Goal: Task Accomplishment & Management: Contribute content

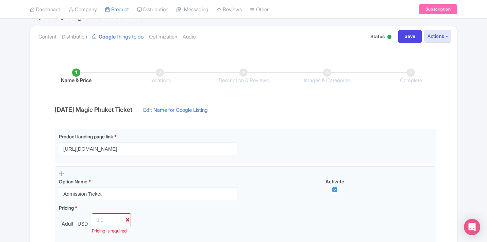
scroll to position [40, 0]
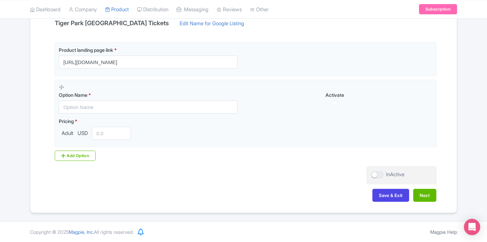
scroll to position [154, 0]
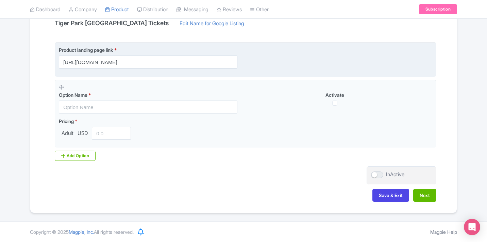
click at [215, 59] on input "https://www.thethaipass.com/activities/thailand-pattaya/tiger-park-pattaya?utm_…" at bounding box center [148, 61] width 179 height 13
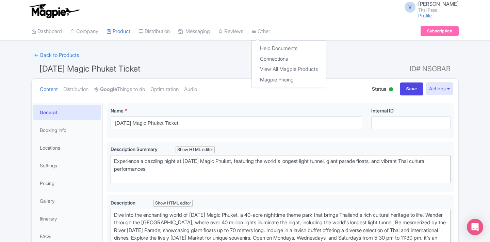
click at [259, 41] on div "Other Help Documents Connections View All Magpie Products Magpie Pricing" at bounding box center [261, 31] width 19 height 18
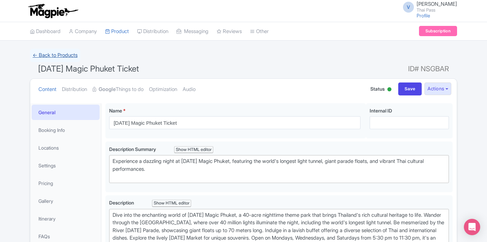
click at [76, 55] on link "← Back to Products" at bounding box center [55, 55] width 50 height 13
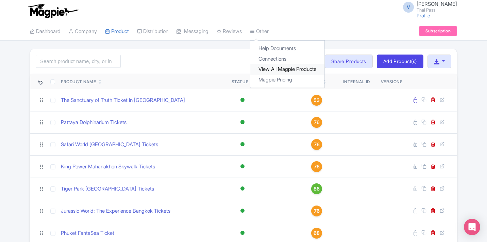
click at [278, 70] on link "View All Magpie Products" at bounding box center [288, 69] width 74 height 11
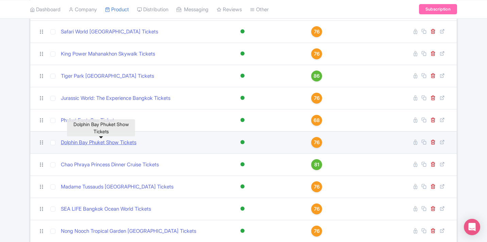
scroll to position [187, 0]
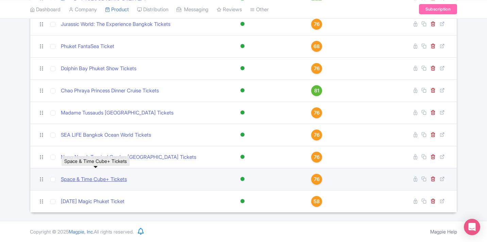
click at [108, 178] on link "Space & Time Cube+ Tickets" at bounding box center [94, 179] width 66 height 8
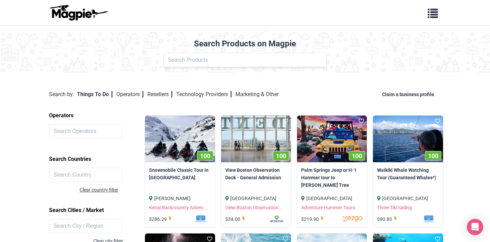
click at [378, 62] on div "Product Name" at bounding box center [245, 60] width 482 height 14
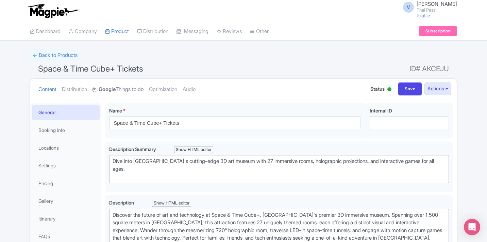
click at [138, 91] on link "Google Things to do" at bounding box center [118, 89] width 51 height 21
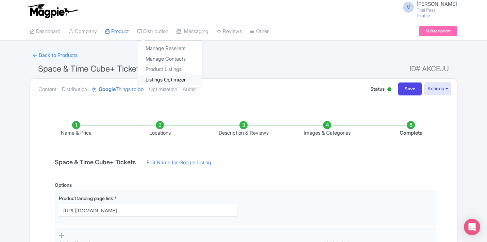
click at [178, 82] on link "Listings Optimizer" at bounding box center [170, 80] width 65 height 11
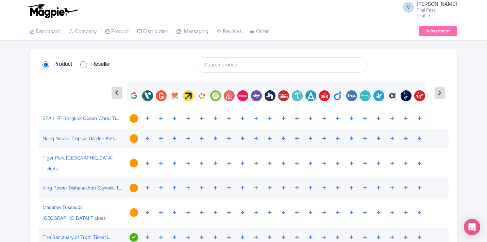
click at [434, 58] on div "Product Reseller" at bounding box center [243, 64] width 411 height 15
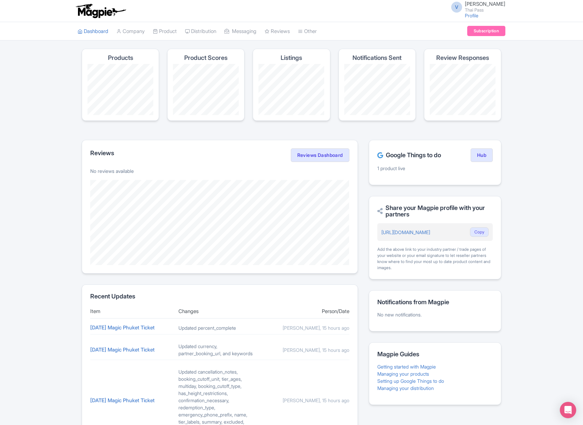
click at [242, 115] on div "Magpie recommends Look into TUI Musement as a distribution channel TUI Musement…" at bounding box center [291, 305] width 583 height 513
click at [242, 156] on link "Hub" at bounding box center [481, 155] width 22 height 14
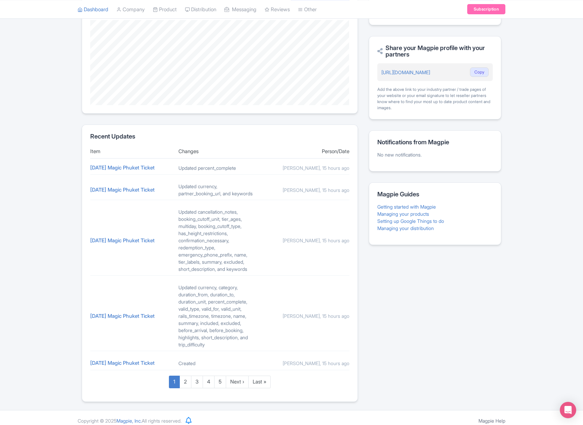
scroll to position [159, 0]
click at [125, 168] on link "[DATE] Magic Phuket Ticket" at bounding box center [122, 168] width 64 height 6
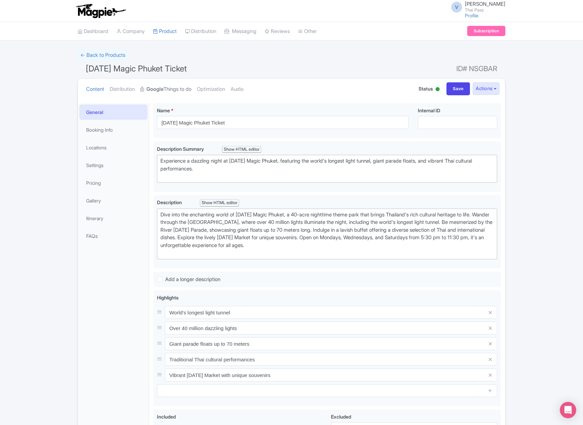
click at [179, 88] on link "Google Things to do" at bounding box center [165, 89] width 51 height 21
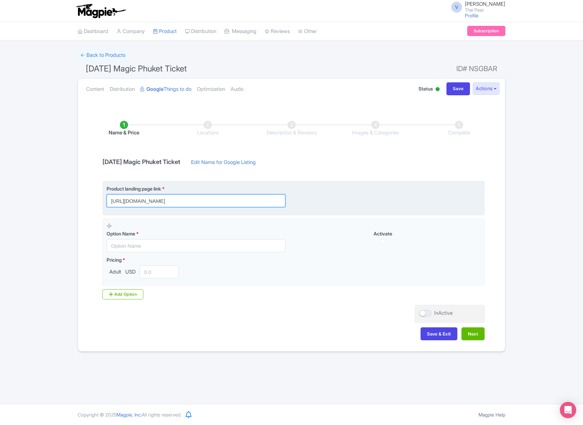
click at [253, 200] on input "https://www.thethaipass.com/activities/thailand-phuket/carnival-magic-phuket" at bounding box center [196, 200] width 179 height 13
click at [268, 199] on input "https://www.thethaipass.com/activities/thailand-phuket/carnival-magic-phuket" at bounding box center [196, 200] width 179 height 13
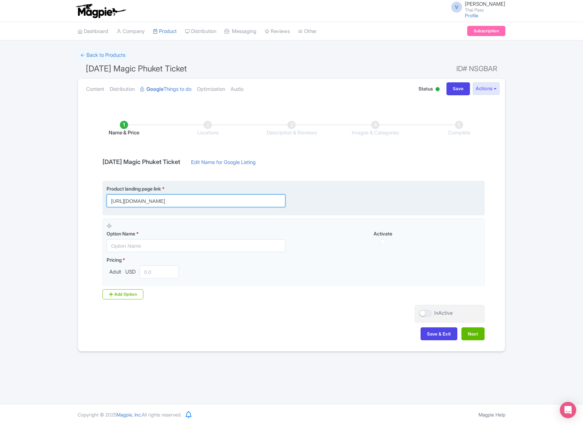
paste input "?utm_source=ttd"
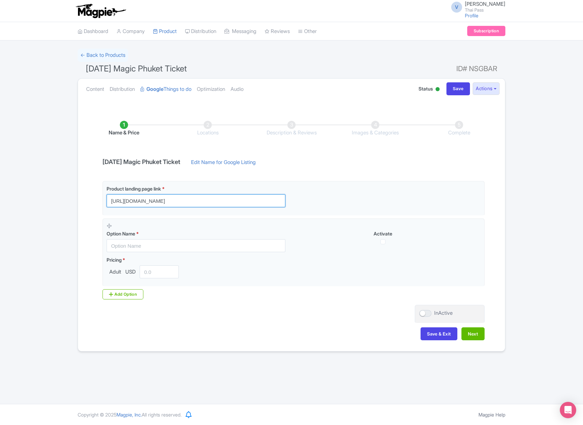
type input "https://www.thethaipass.com/activities/thailand-phuket/carnival-magic-phuket?ut…"
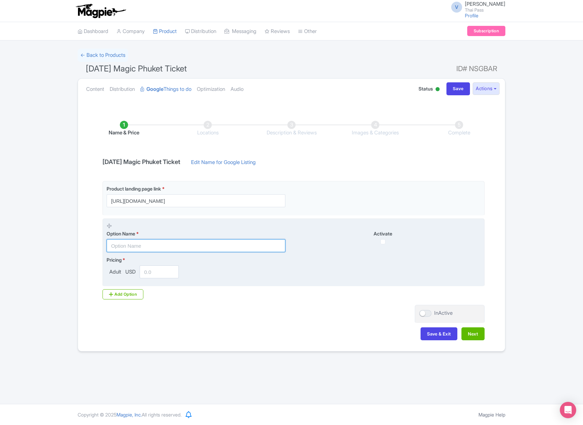
click at [167, 244] on input "text" at bounding box center [196, 245] width 179 height 13
paste input "Park Admission Only"
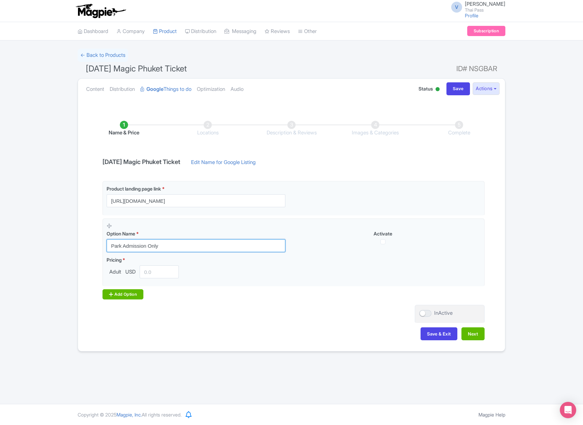
type input "Park Admission Only"
click at [133, 294] on div "Add Option" at bounding box center [122, 294] width 41 height 10
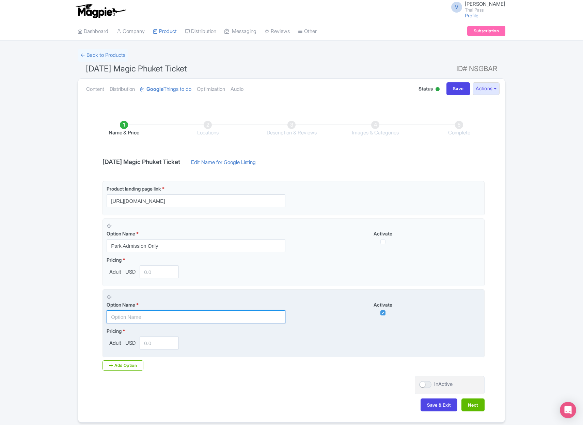
click at [159, 316] on input "text" at bounding box center [196, 316] width 179 height 13
paste input "Park Admission Only + Royal seat"
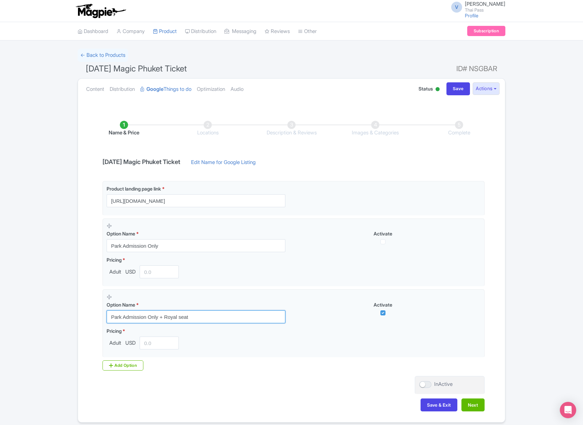
type input "Park Admission Only + Royal seat"
click at [131, 365] on div "Add Option" at bounding box center [122, 365] width 41 height 10
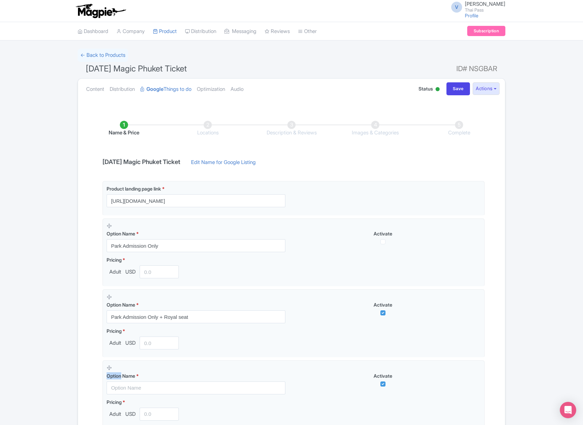
click at [131, 365] on div "Option Name *" at bounding box center [200, 380] width 187 height 30
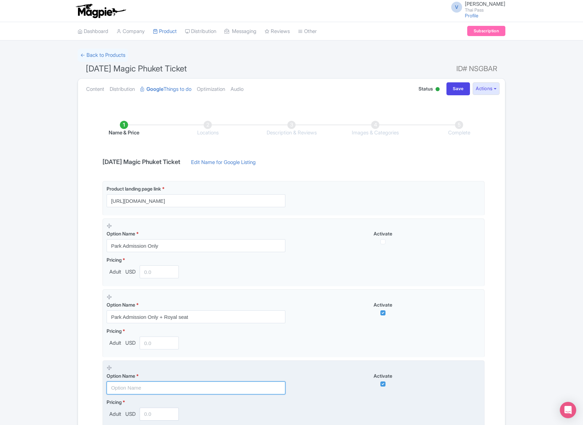
click at [150, 386] on input "text" at bounding box center [196, 388] width 179 height 13
paste input "Park Admission with Buffet Dinner"
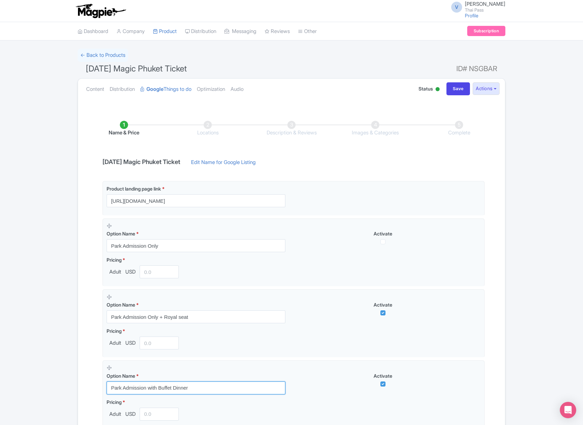
type input "Park Admission with Buffet Dinner"
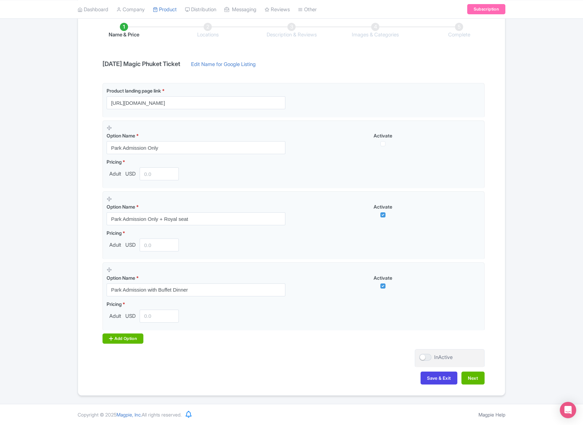
click at [121, 340] on div "Add Option" at bounding box center [122, 339] width 41 height 10
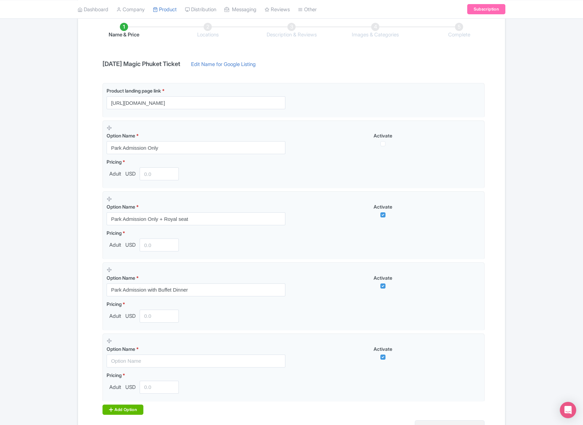
click at [121, 340] on div "Option Name *" at bounding box center [200, 353] width 187 height 30
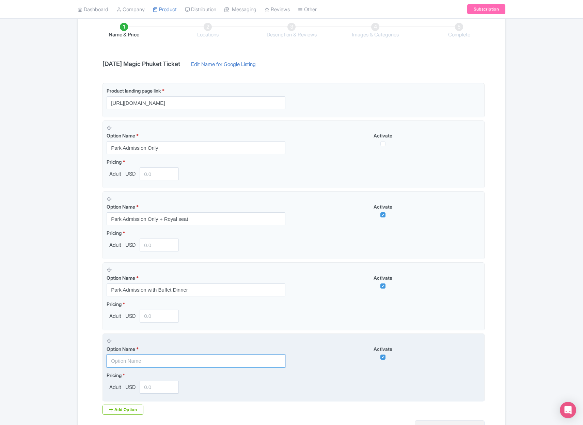
click at [151, 359] on input "text" at bounding box center [196, 361] width 179 height 13
paste input "Park Admission with Buffet Dinner + Royal Seat"
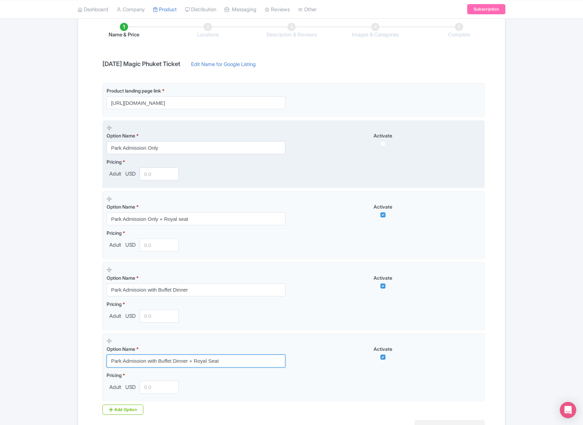
type input "Park Admission with Buffet Dinner + Royal Seat"
click at [157, 172] on input "number" at bounding box center [159, 173] width 39 height 13
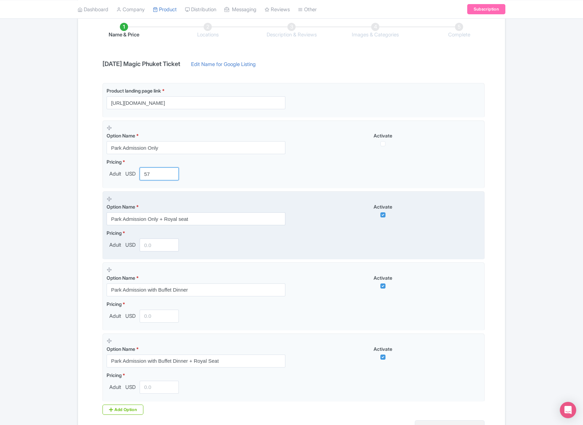
type input "57"
click at [142, 247] on input "number" at bounding box center [159, 245] width 39 height 13
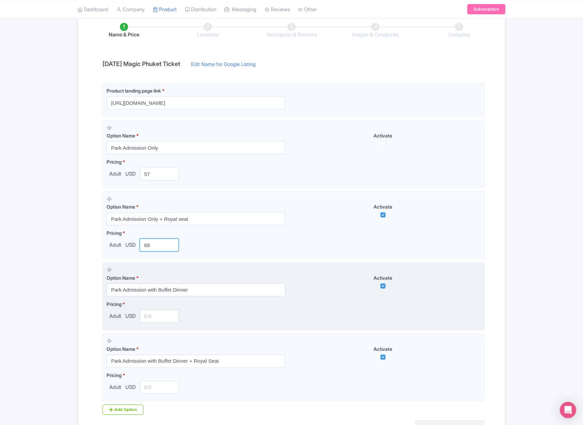
type input "68"
click at [154, 318] on input "number" at bounding box center [159, 316] width 39 height 13
type input "72"
click at [154, 317] on input "72" at bounding box center [159, 316] width 39 height 13
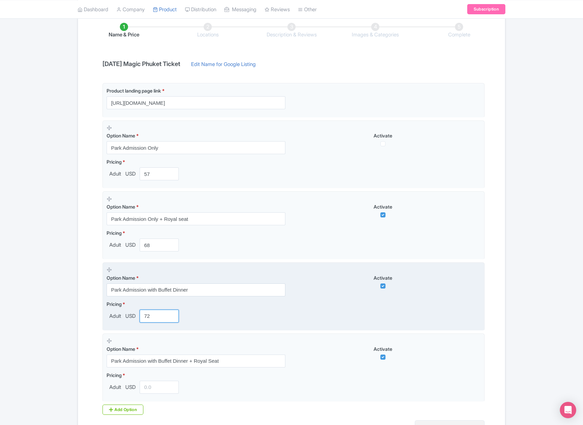
click at [154, 317] on input "72" at bounding box center [159, 316] width 39 height 13
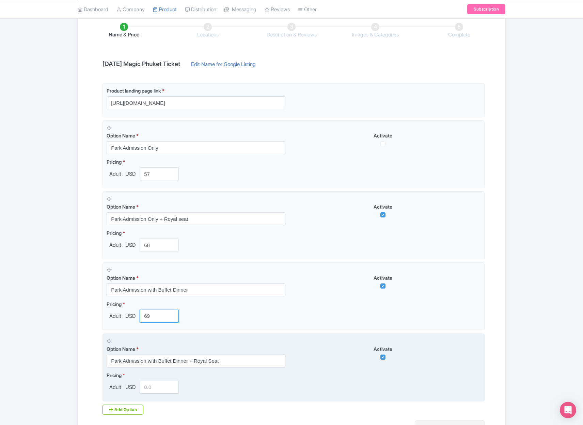
type input "69"
click at [146, 391] on input "number" at bounding box center [159, 387] width 39 height 13
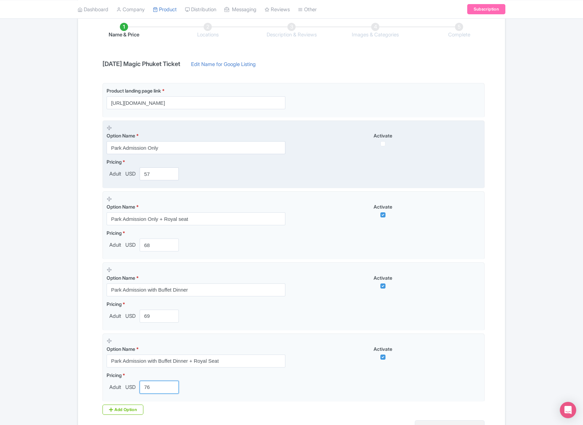
type input "76"
click at [383, 145] on input "checkbox" at bounding box center [382, 143] width 5 height 5
checkbox input "true"
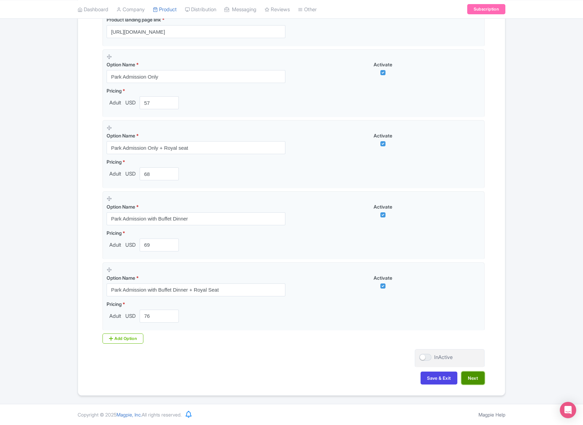
click at [466, 375] on button "Next" at bounding box center [472, 378] width 23 height 13
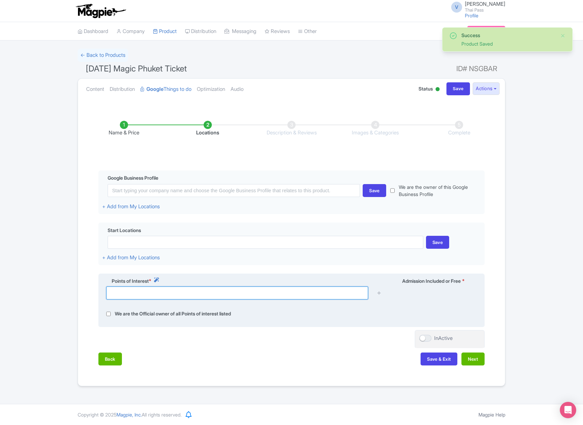
click at [211, 291] on input "text" at bounding box center [237, 293] width 262 height 13
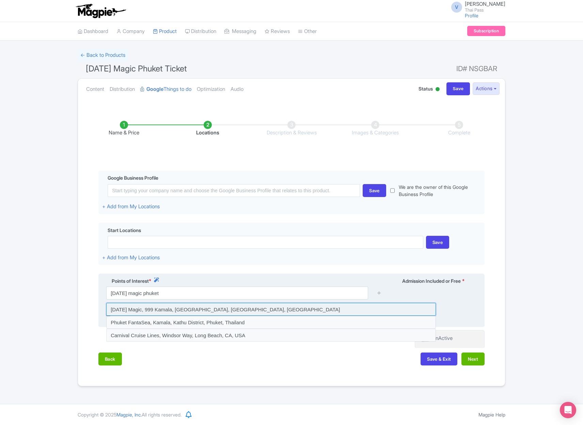
click at [205, 310] on input at bounding box center [271, 309] width 330 height 13
type input "Carnival Magic, 999 Kamala, Kathu District, Phuket, Thailand"
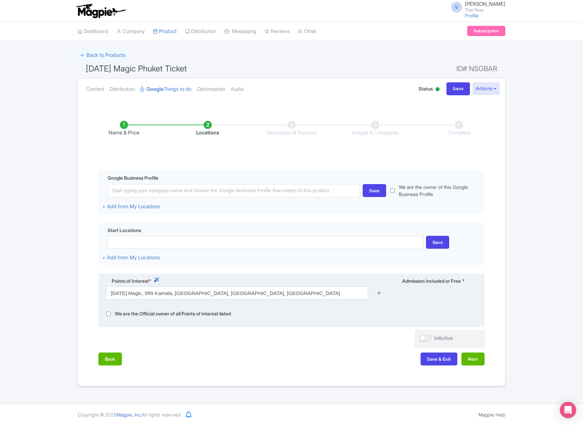
click at [379, 294] on icon at bounding box center [378, 292] width 5 height 5
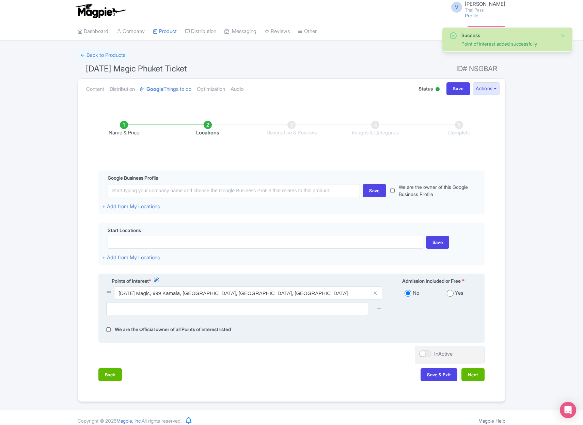
click at [450, 293] on input "radio" at bounding box center [450, 293] width 7 height 7
radio input "true"
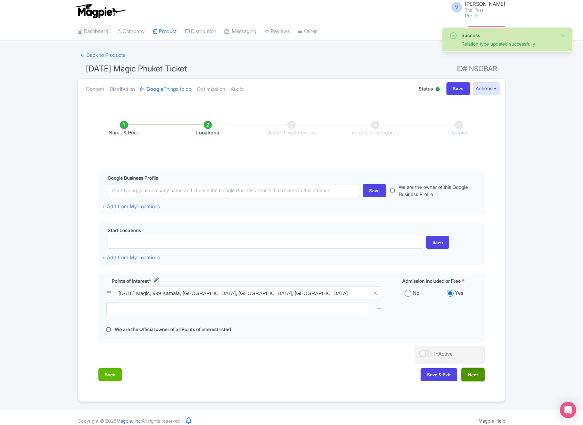
click at [476, 368] on button "Next" at bounding box center [472, 374] width 23 height 13
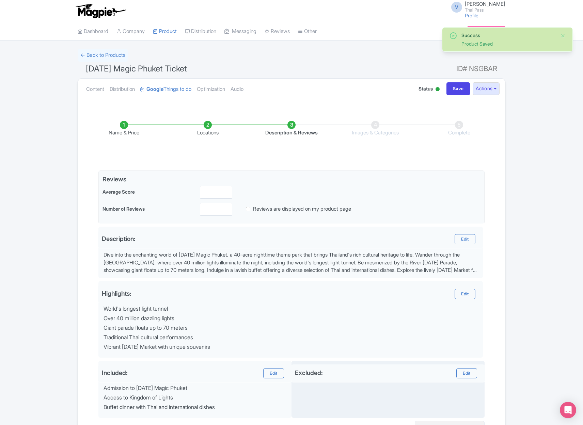
scroll to position [72, 0]
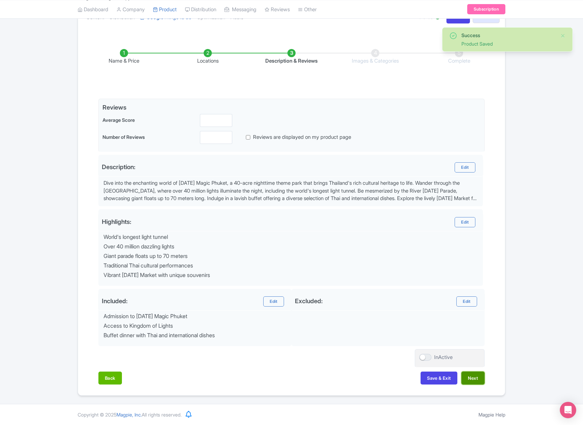
click at [471, 376] on button "Next" at bounding box center [472, 378] width 23 height 13
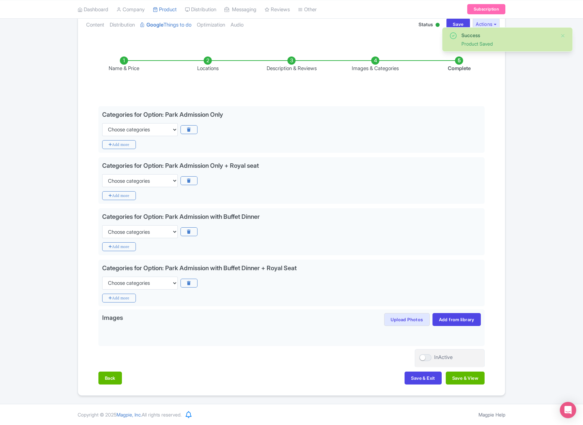
scroll to position [64, 0]
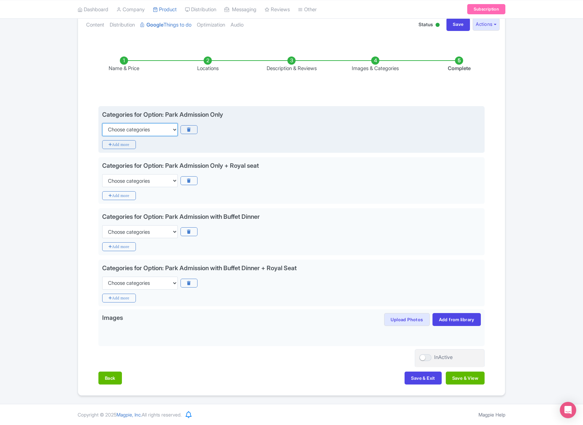
click at [158, 128] on select "Choose categories Adults Only Animals Audio Guide Beaches Bike Tours Boat Tours…" at bounding box center [140, 129] width 76 height 13
select select "theme-parks"
click at [102, 123] on select "Choose categories Adults Only Animals Audio Guide Beaches Bike Tours Boat Tours…" at bounding box center [140, 129] width 76 height 13
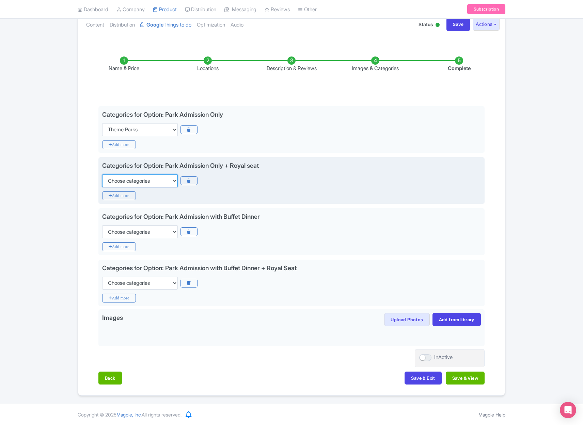
click at [145, 179] on select "Choose categories Adults Only Animals Audio Guide Beaches Bike Tours Boat Tours…" at bounding box center [140, 180] width 76 height 13
select select "theme-parks"
click at [102, 174] on select "Choose categories Adults Only Animals Audio Guide Beaches Bike Tours Boat Tours…" at bounding box center [140, 180] width 76 height 13
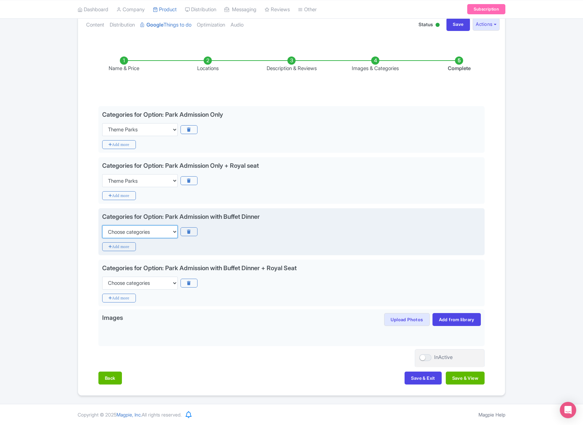
click at [143, 230] on select "Choose categories Adults Only Animals Audio Guide Beaches Bike Tours Boat Tours…" at bounding box center [140, 231] width 76 height 13
select select "theme-parks"
click at [102, 225] on select "Choose categories Adults Only Animals Audio Guide Beaches Bike Tours Boat Tours…" at bounding box center [140, 231] width 76 height 13
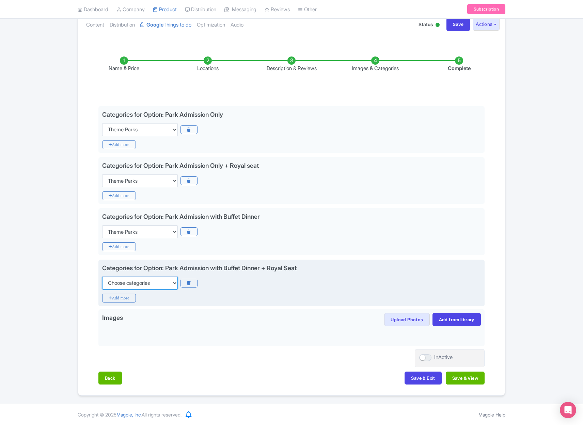
click at [148, 284] on select "Choose categories Adults Only Animals Audio Guide Beaches Bike Tours Boat Tours…" at bounding box center [140, 283] width 76 height 13
select select "theme-parks"
click at [102, 277] on select "Choose categories Adults Only Animals Audio Guide Beaches Bike Tours Boat Tours…" at bounding box center [140, 283] width 76 height 13
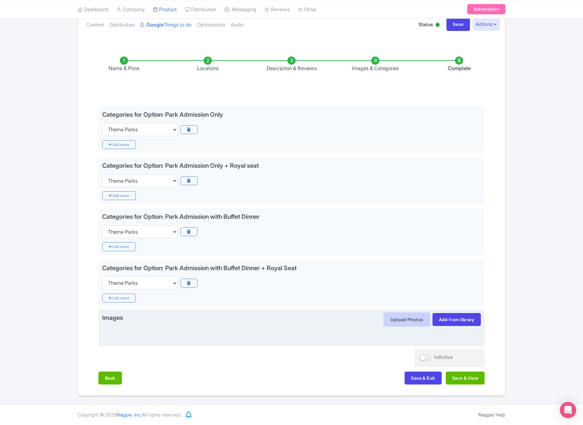
click at [409, 320] on button "Upload Photos" at bounding box center [406, 319] width 45 height 13
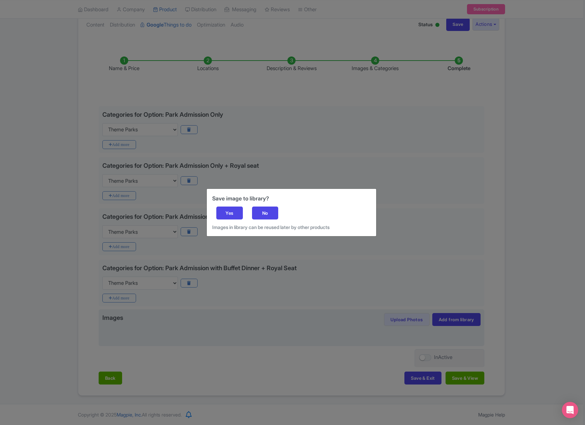
click at [213, 218] on div "Save image to library? Yes No Images in library can be reused later by other pr…" at bounding box center [292, 212] width 170 height 47
click at [225, 216] on div "Yes" at bounding box center [229, 213] width 27 height 13
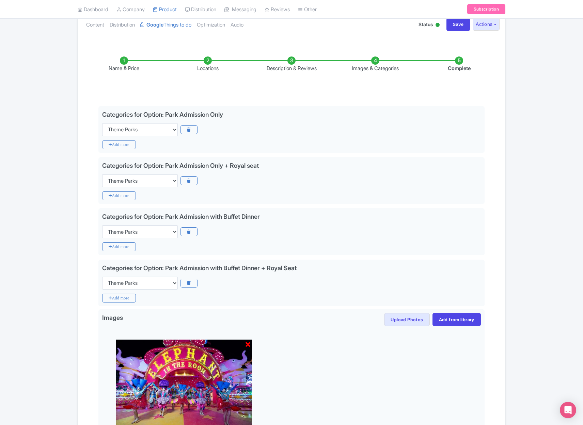
scroll to position [160, 0]
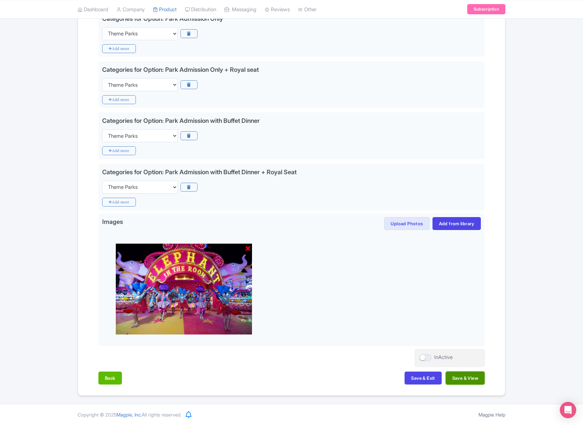
click at [462, 379] on button "Save & View" at bounding box center [465, 378] width 39 height 13
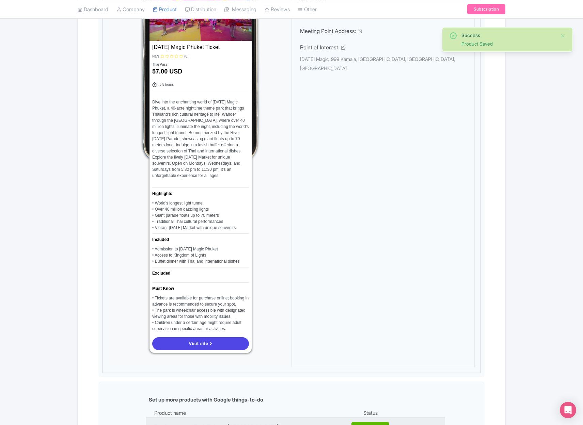
scroll to position [214, 0]
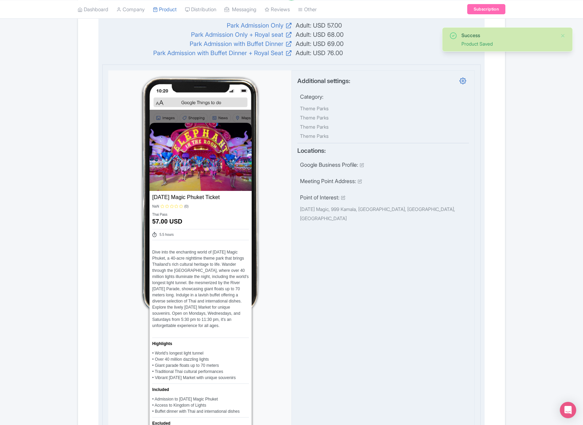
click at [477, 256] on div "Carnival Magic Phuket Ticket Name * Carnival Magic Phuket Ticket NaN (0) Thai P…" at bounding box center [291, 294] width 378 height 459
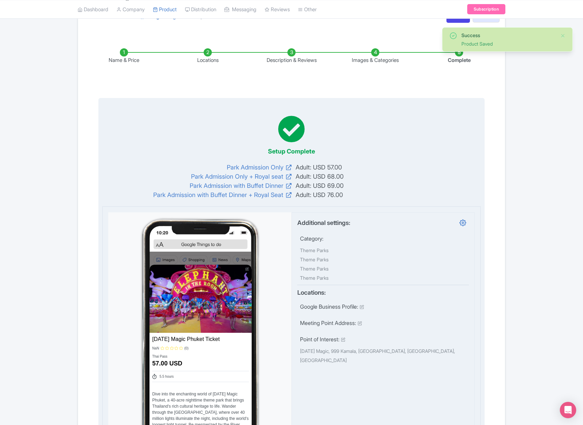
scroll to position [0, 0]
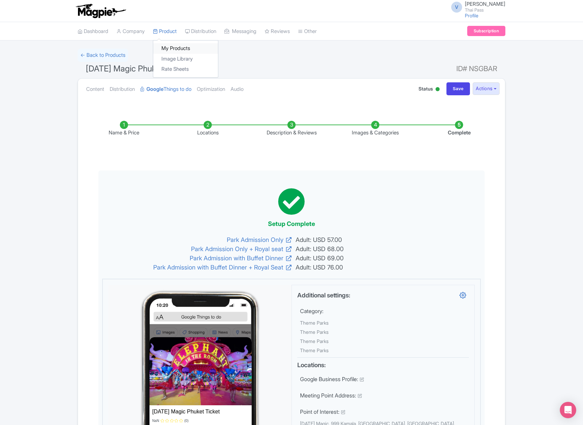
click at [184, 49] on link "My Products" at bounding box center [185, 48] width 65 height 11
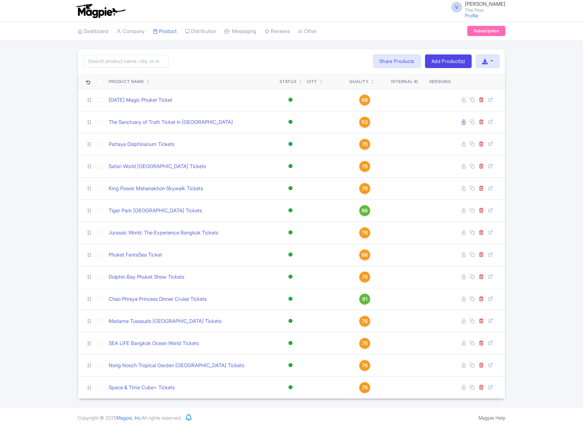
click at [451, 61] on link "Add Product(s)" at bounding box center [448, 61] width 47 height 14
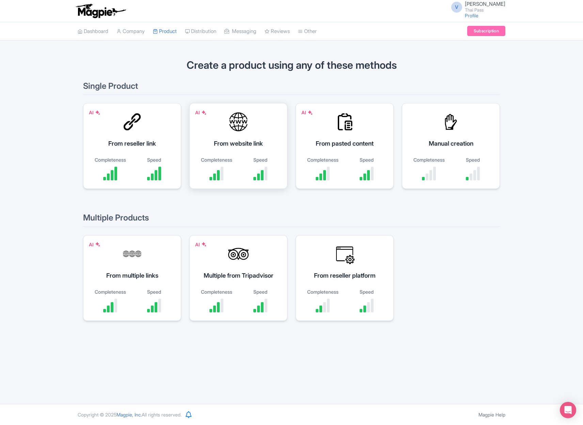
click at [240, 139] on div "From website link" at bounding box center [238, 143] width 81 height 9
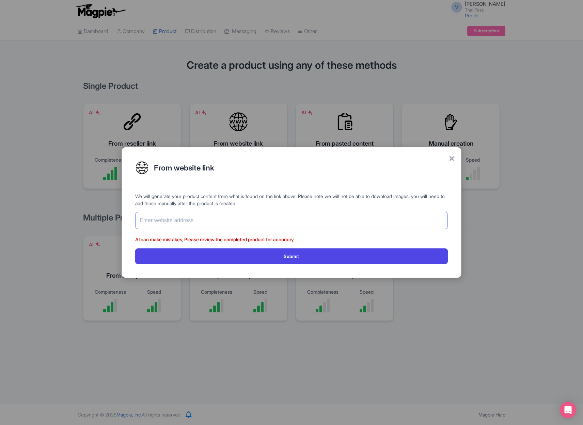
click at [255, 217] on input "text" at bounding box center [291, 220] width 312 height 17
paste input "https://www.thethaipass.com/activities/thailand-bangkok/calypso-cabaret"
type input "https://www.thethaipass.com/activities/thailand-bangkok/calypso-cabaret"
click at [135, 248] on button "Submit" at bounding box center [291, 255] width 312 height 15
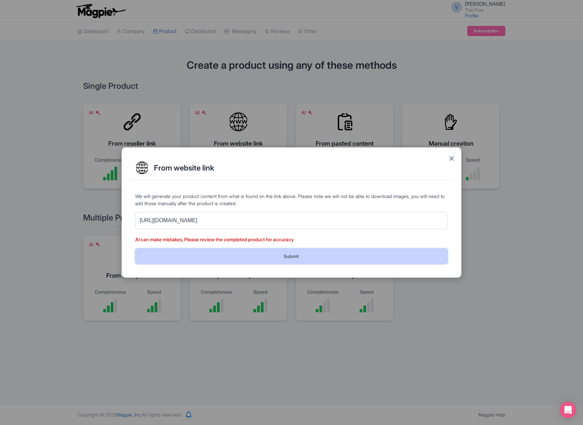
click at [299, 255] on button "Submit" at bounding box center [291, 255] width 312 height 15
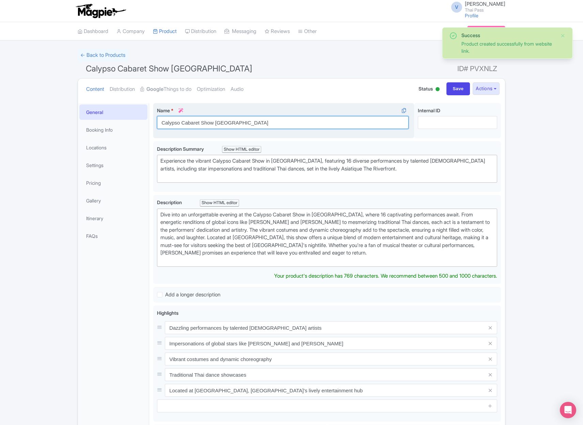
click at [191, 121] on input "Calypso Cabaret Show Bangkok" at bounding box center [283, 122] width 252 height 13
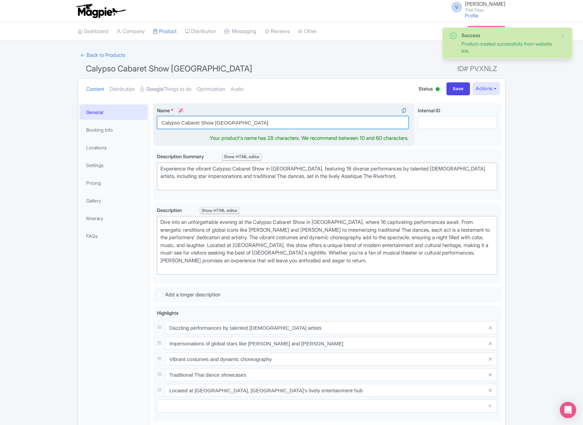
click at [191, 121] on input "Calypso Cabaret Show Bangkok" at bounding box center [283, 122] width 252 height 13
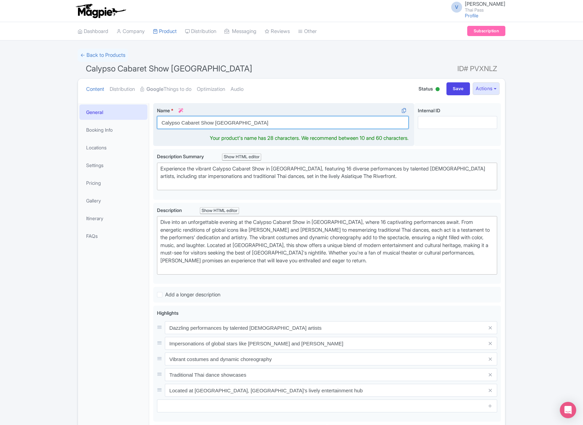
click at [221, 122] on input "Calypso Cabaret Show Bangkok" at bounding box center [283, 122] width 252 height 13
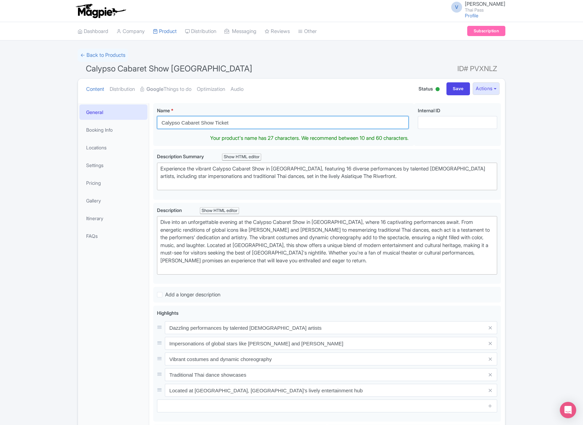
type input "Calypso Cabaret Show Ticket"
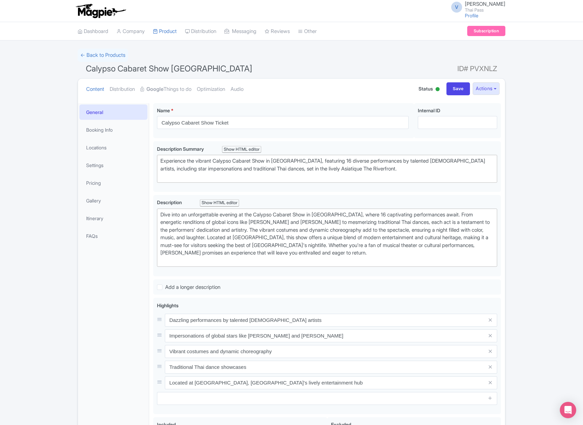
click at [327, 97] on ul "Content Distribution Google Things to do Optimization Audio" at bounding box center [244, 89] width 322 height 21
click at [101, 162] on link "Settings" at bounding box center [113, 165] width 68 height 15
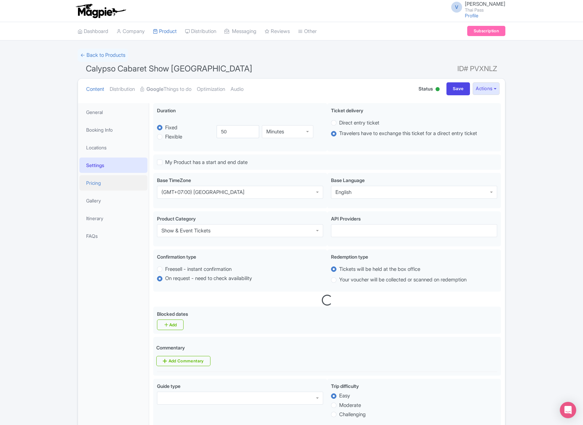
click at [99, 183] on link "Pricing" at bounding box center [113, 182] width 68 height 15
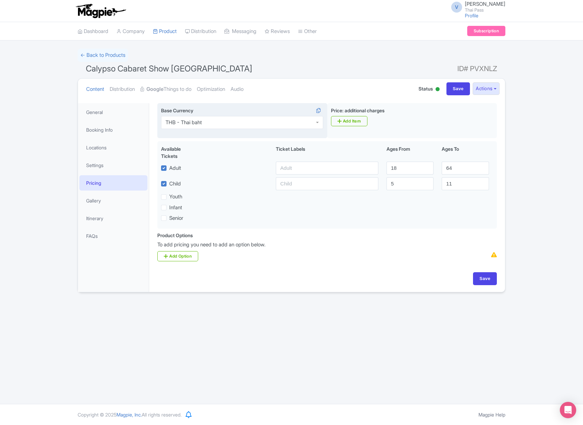
click at [234, 124] on div "THB - Thai baht" at bounding box center [242, 122] width 162 height 13
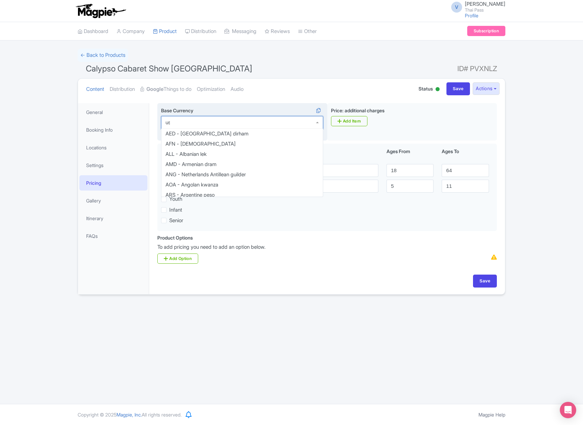
type input "usd"
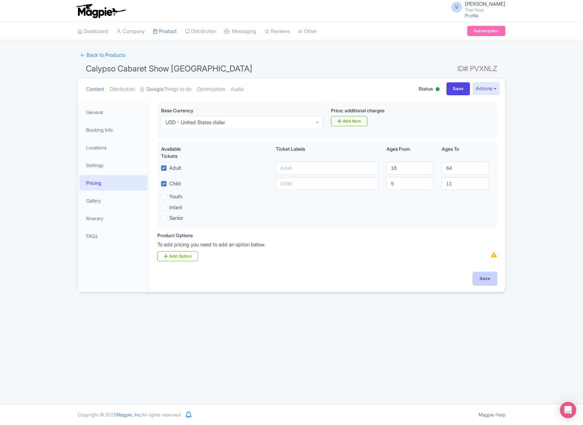
click at [481, 275] on input "Save" at bounding box center [485, 278] width 24 height 13
type input "Saving..."
click at [180, 83] on link "Google Things to do" at bounding box center [165, 89] width 51 height 21
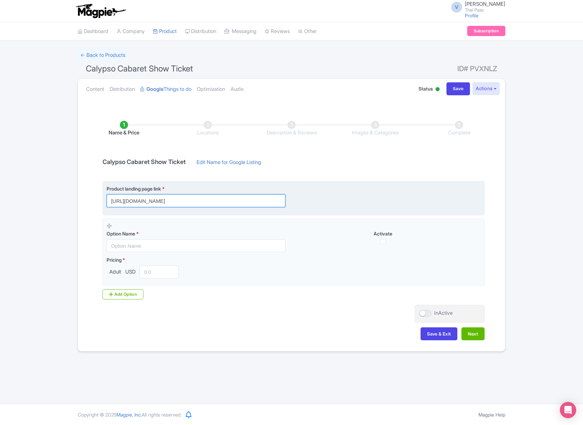
click at [280, 200] on input "https://www.thethaipass.com/activities/thailand-bangkok/calypso-cabaret" at bounding box center [196, 200] width 179 height 13
paste input "?utm_source=ttd"
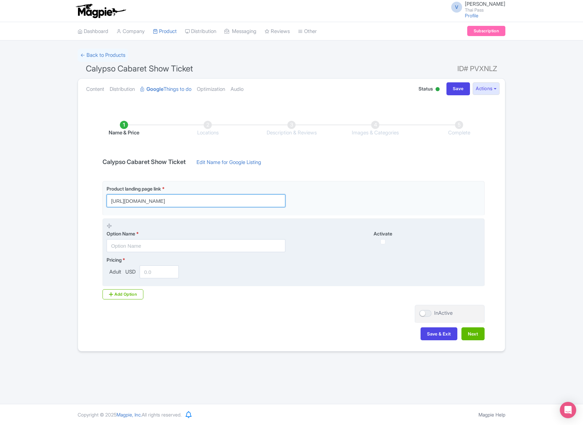
type input "https://www.thethaipass.com/activities/thailand-bangkok/calypso-cabaret?utm_sou…"
click at [310, 253] on fieldset "Option Name * Activate Pricing * Adult USD" at bounding box center [293, 253] width 382 height 68
click at [209, 254] on fieldset "Option Name * Activate Pricing * Adult USD" at bounding box center [293, 253] width 382 height 68
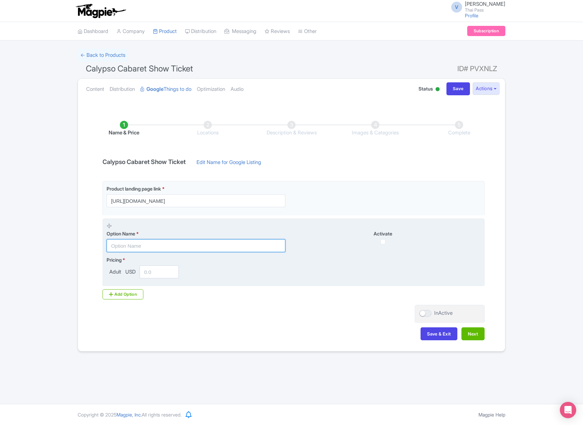
click at [204, 247] on input "text" at bounding box center [196, 245] width 179 height 13
paste input "Calypso Cabaret Show Only"
type input "Calypso Cabaret Show Only"
click at [150, 273] on input "number" at bounding box center [159, 272] width 39 height 13
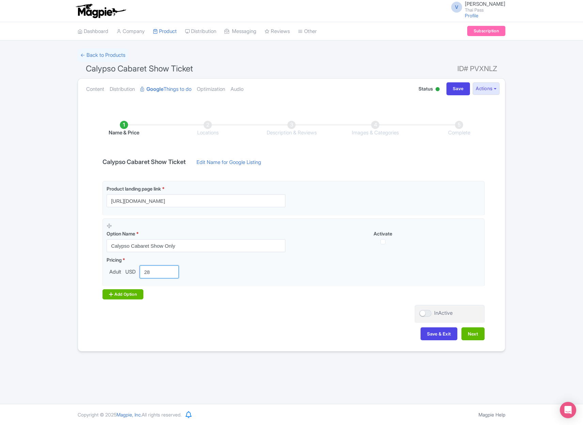
type input "28"
click at [125, 295] on div "Add Option" at bounding box center [122, 294] width 41 height 10
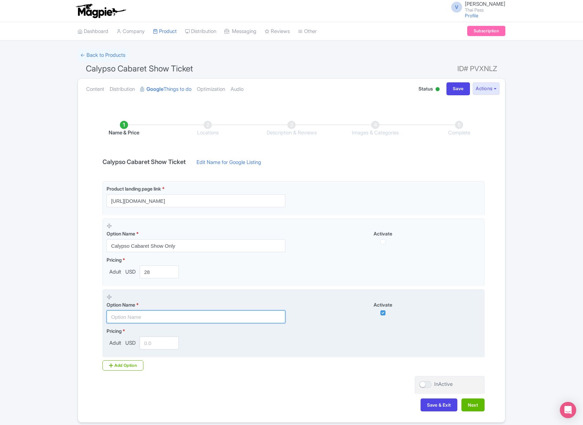
click at [151, 316] on input "text" at bounding box center [196, 316] width 179 height 13
paste input "[Promotion] Calypso Cabaret Show Only (9:00 PM)"
type input "[Promotion] Calypso Cabaret Show Only (9:00 PM)"
click at [157, 346] on input "number" at bounding box center [159, 343] width 39 height 13
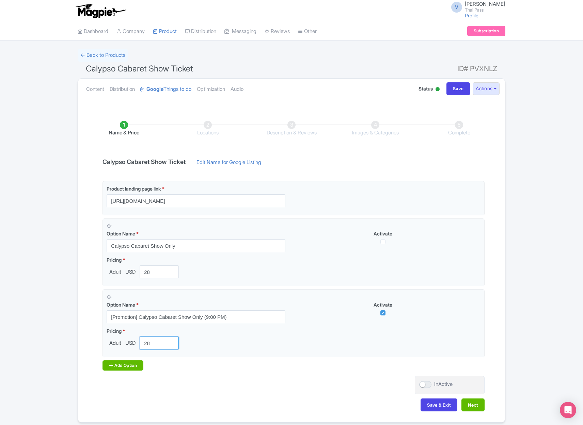
type input "28"
click at [132, 366] on div "Add Option" at bounding box center [122, 365] width 41 height 10
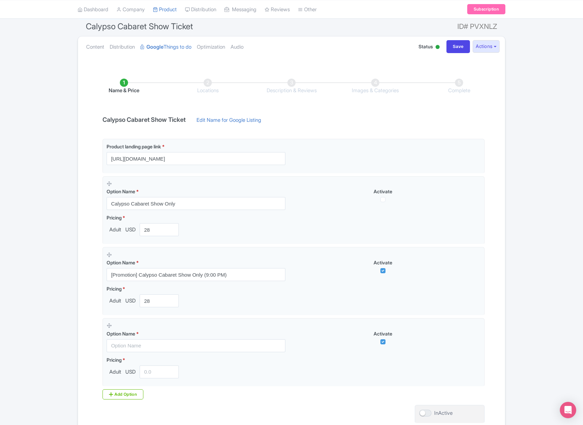
scroll to position [53, 0]
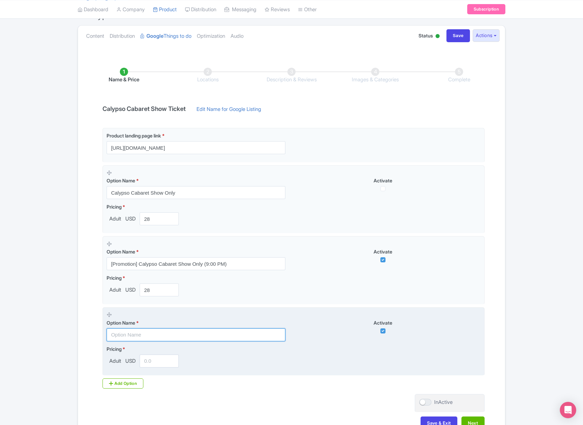
click at [192, 334] on input "text" at bounding box center [196, 334] width 179 height 13
paste input "[Promotion] Calypso Cabaret Show (9:00 PM) and Make Me Mango"
type input "[Promotion] Calypso Cabaret Show (9:00 PM) and Make Me Mango"
click at [161, 360] on input "number" at bounding box center [159, 361] width 39 height 13
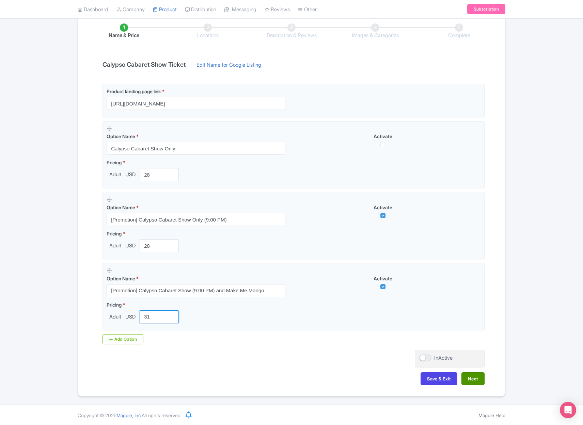
scroll to position [98, 0]
type input "31"
click at [483, 379] on button "Next" at bounding box center [472, 378] width 23 height 13
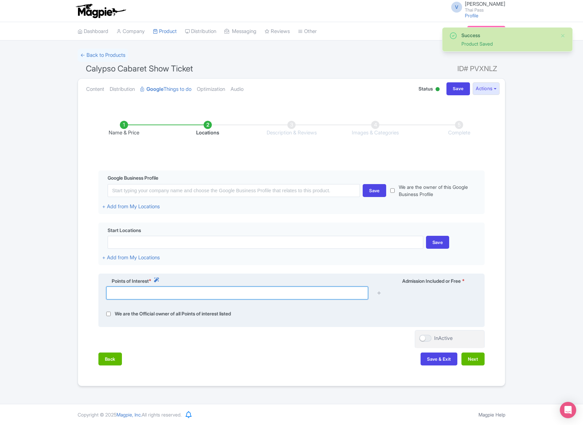
click at [336, 291] on input "text" at bounding box center [237, 293] width 262 height 13
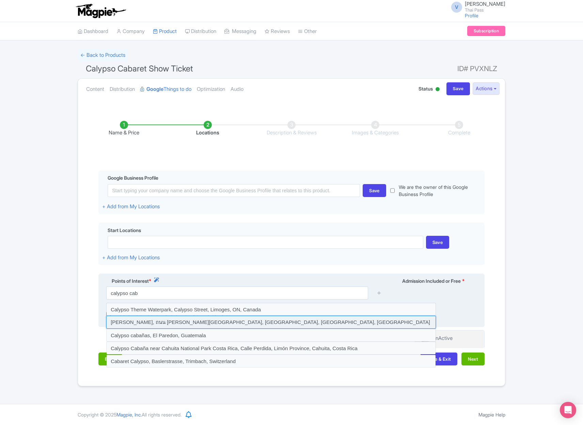
click at [335, 321] on input at bounding box center [271, 322] width 330 height 13
type input "Calypso Cabaret, ถนน เจริญกรุง Wat Phraya Krai, Bang Kho Laem, Bangkok, Thailand"
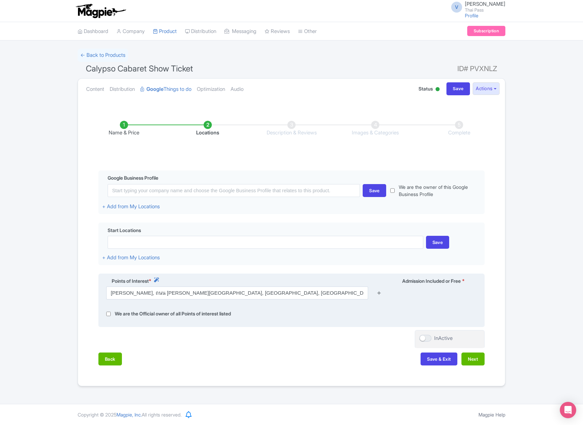
click at [380, 293] on icon at bounding box center [378, 292] width 5 height 5
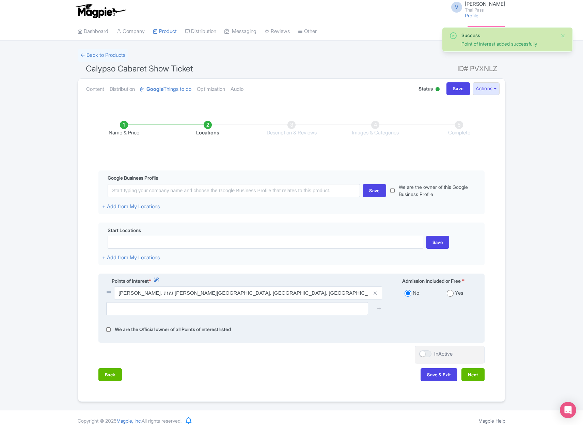
click at [449, 292] on input "radio" at bounding box center [450, 293] width 7 height 7
radio input "true"
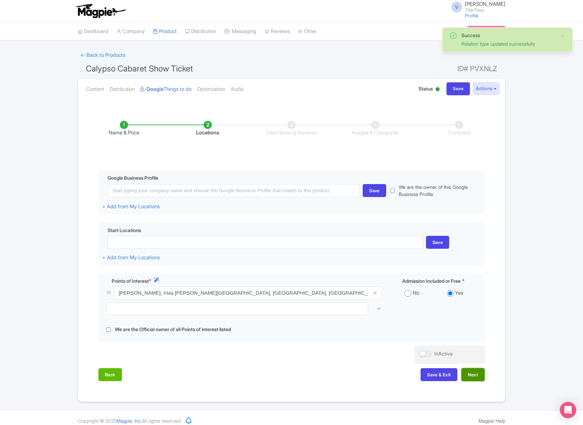
click at [469, 374] on button "Next" at bounding box center [472, 374] width 23 height 13
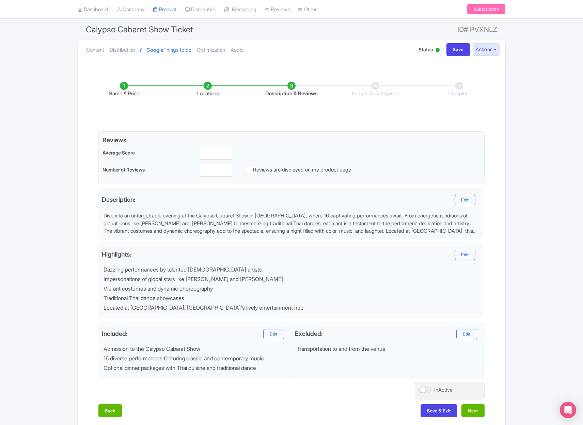
scroll to position [72, 0]
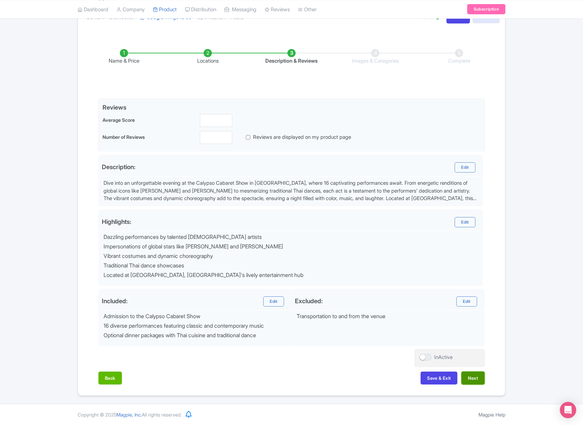
click at [469, 376] on button "Next" at bounding box center [472, 378] width 23 height 13
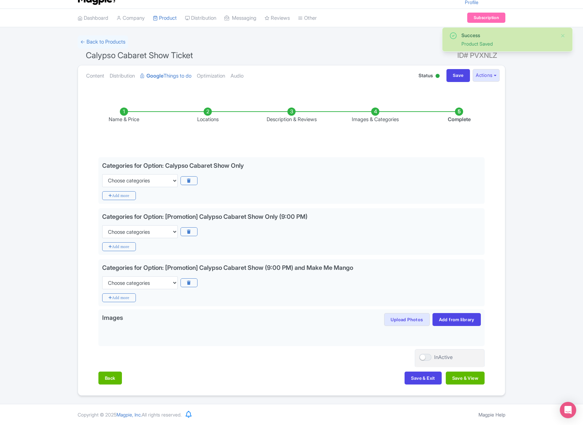
scroll to position [13, 0]
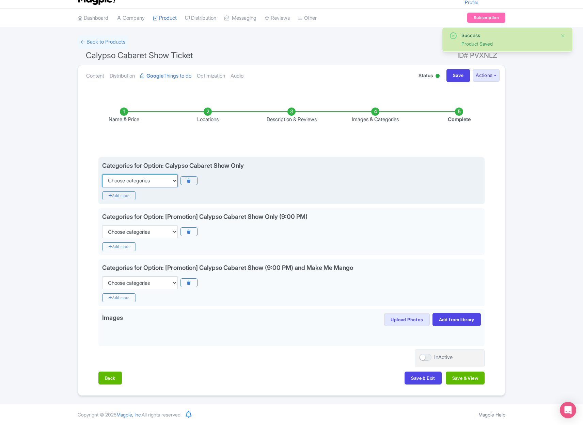
click at [152, 183] on select "Choose categories Adults Only Animals Audio Guide Beaches Bike Tours Boat Tours…" at bounding box center [140, 180] width 76 height 13
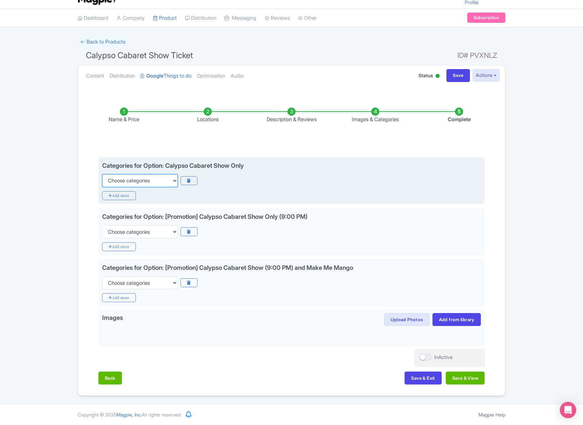
select select "recurring-events"
click at [102, 174] on select "Choose categories Adults Only Animals Audio Guide Beaches Bike Tours Boat Tours…" at bounding box center [140, 180] width 76 height 13
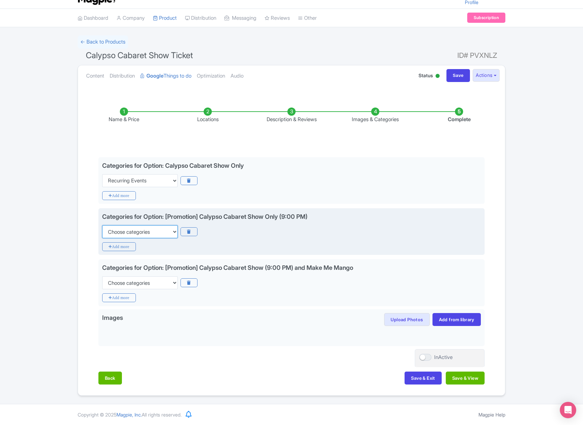
click at [143, 232] on select "Choose categories Adults Only Animals Audio Guide Beaches Bike Tours Boat Tours…" at bounding box center [140, 231] width 76 height 13
select select "recurring-events"
click at [102, 225] on select "Choose categories Adults Only Animals Audio Guide Beaches Bike Tours Boat Tours…" at bounding box center [140, 231] width 76 height 13
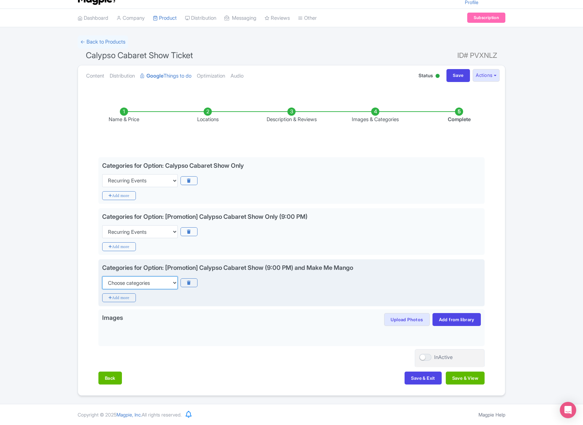
click at [126, 286] on select "Choose categories Adults Only Animals Audio Guide Beaches Bike Tours Boat Tours…" at bounding box center [140, 282] width 76 height 13
select select "recurring-events"
click at [102, 276] on select "Choose categories Adults Only Animals Audio Guide Beaches Bike Tours Boat Tours…" at bounding box center [140, 282] width 76 height 13
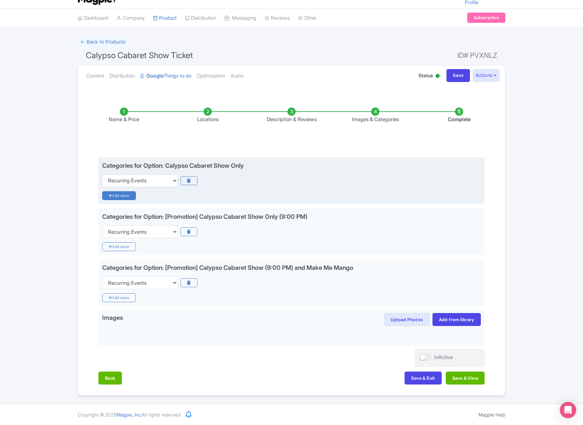
click at [125, 193] on icon "Add more" at bounding box center [119, 195] width 34 height 9
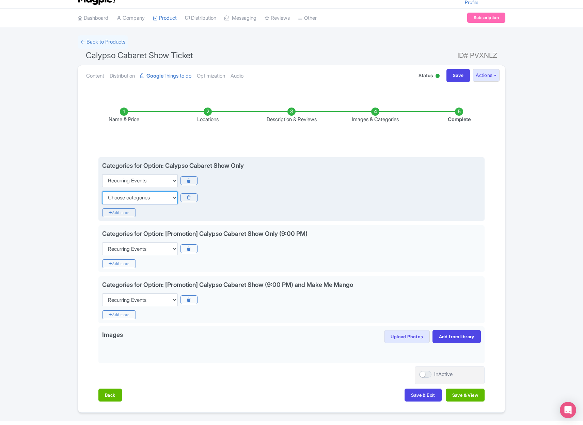
click at [129, 199] on select "Choose categories Adults Only Animals Audio Guide Beaches Bike Tours Boat Tours…" at bounding box center [140, 197] width 76 height 13
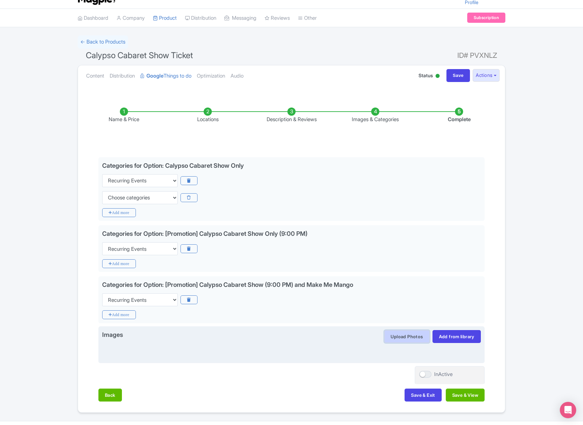
click at [405, 336] on button "Upload Photos" at bounding box center [406, 336] width 45 height 13
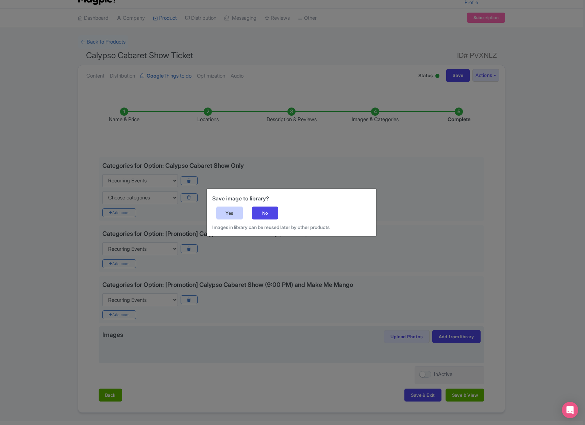
click at [230, 212] on div "Yes" at bounding box center [229, 213] width 27 height 13
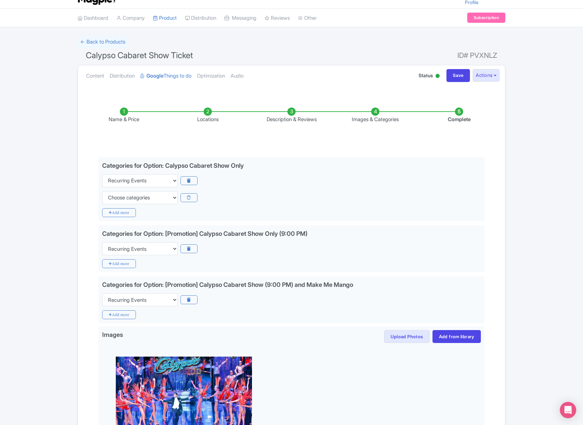
scroll to position [126, 0]
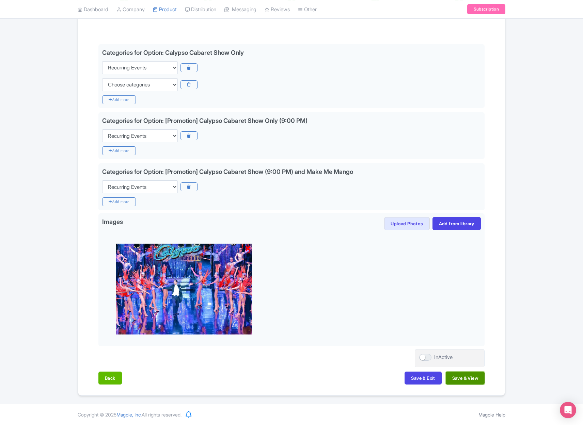
click at [467, 378] on button "Save & View" at bounding box center [465, 378] width 39 height 13
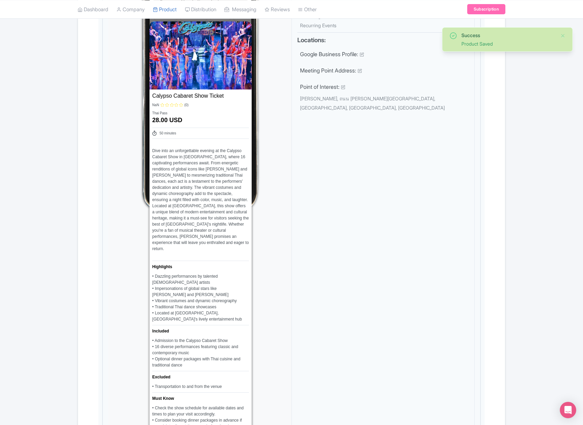
scroll to position [720, 0]
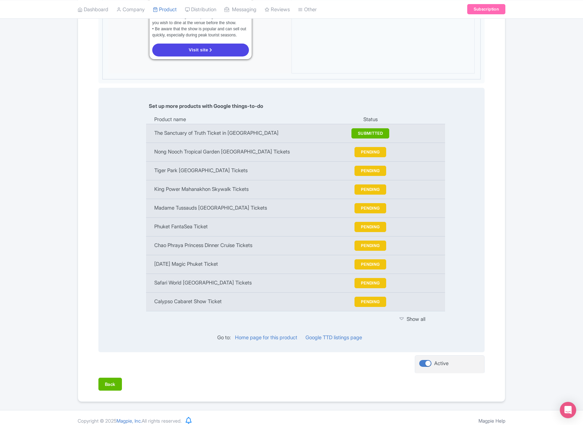
click at [402, 316] on icon at bounding box center [401, 319] width 4 height 7
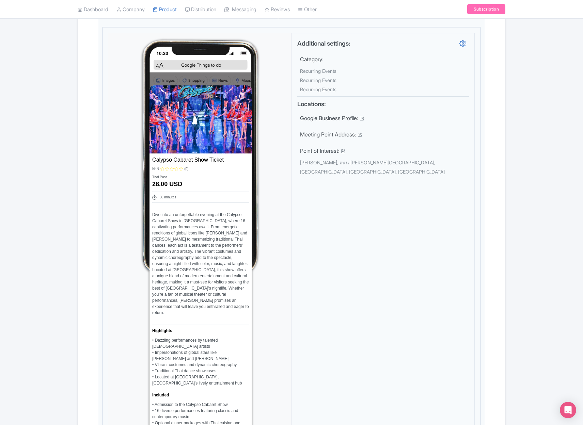
scroll to position [0, 0]
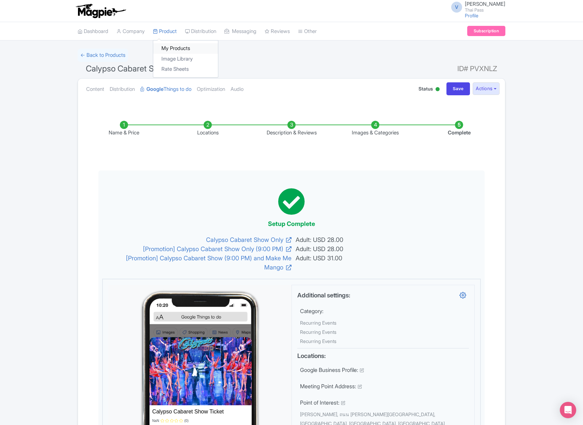
click at [176, 47] on link "My Products" at bounding box center [185, 48] width 65 height 11
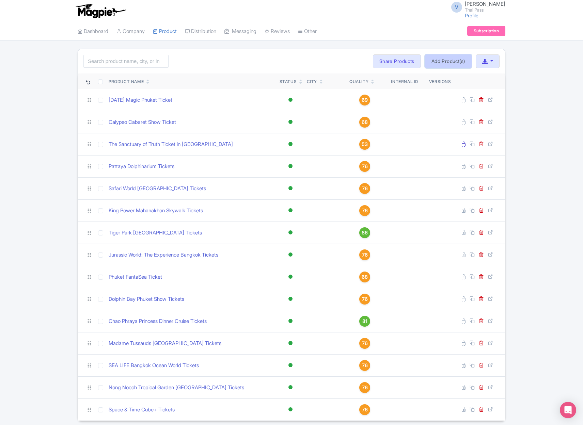
click at [451, 60] on link "Add Product(s)" at bounding box center [448, 61] width 47 height 14
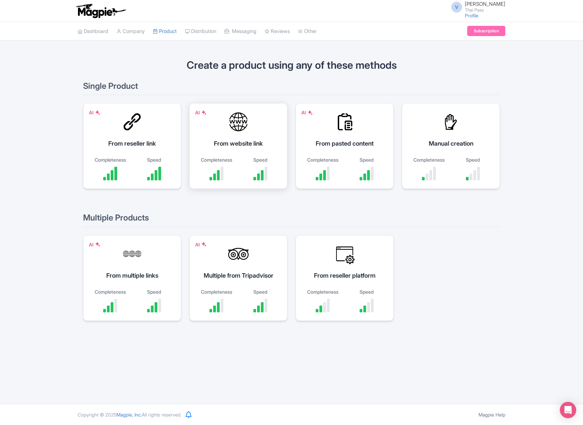
click at [237, 146] on div "From website link" at bounding box center [238, 143] width 81 height 9
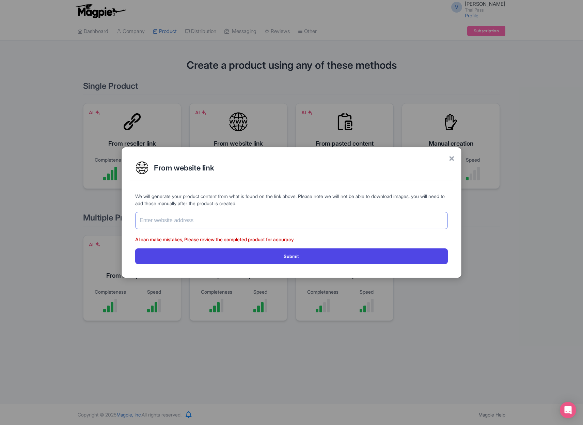
click at [214, 219] on input "text" at bounding box center [291, 220] width 312 height 17
paste input "[URL][DOMAIN_NAME]"
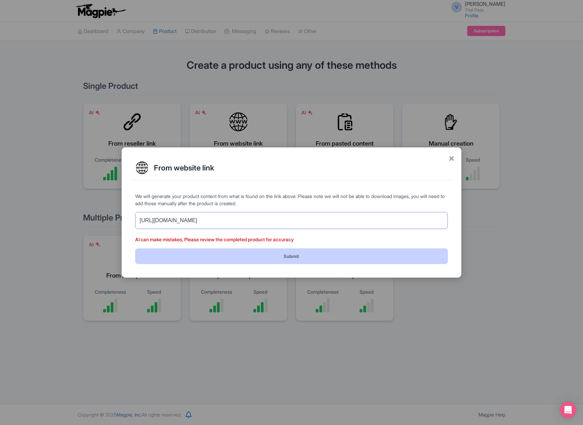
type input "[URL][DOMAIN_NAME]"
click at [256, 253] on button "Submit" at bounding box center [291, 255] width 312 height 15
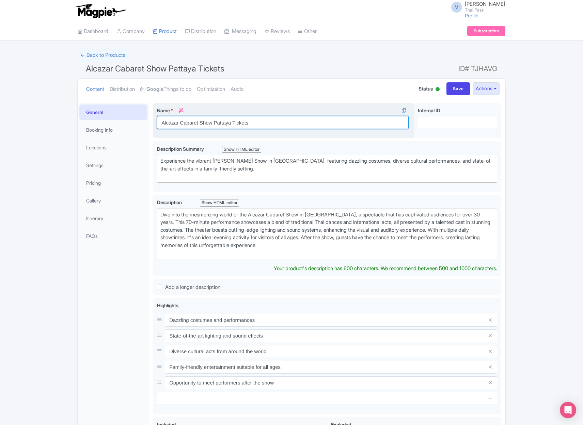
click at [220, 124] on input "Alcazar Cabaret Show Pattaya Tickets" at bounding box center [283, 122] width 252 height 13
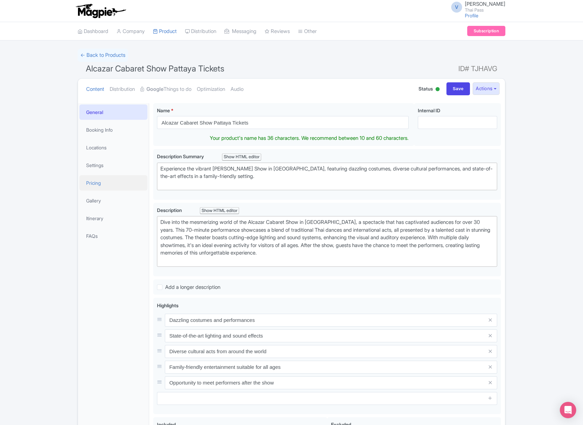
click at [99, 185] on link "Pricing" at bounding box center [113, 182] width 68 height 15
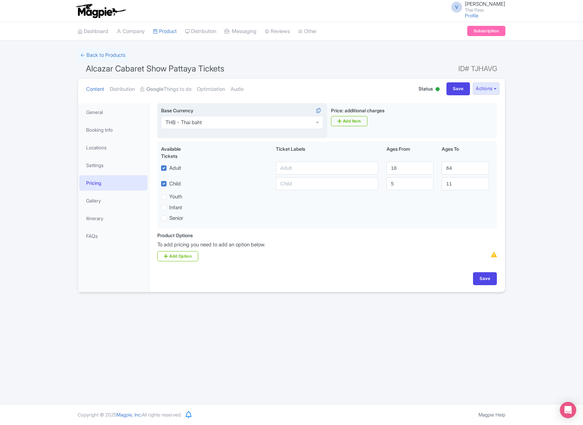
click at [215, 128] on div "THB - Thai baht" at bounding box center [242, 122] width 162 height 13
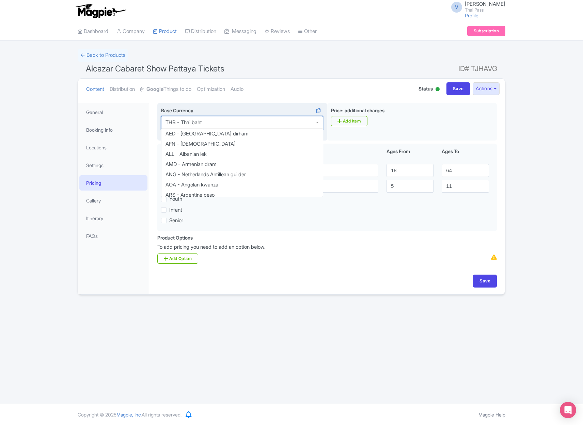
scroll to position [1311, 0]
click at [215, 128] on div "THB - Thai baht" at bounding box center [242, 122] width 162 height 13
type input "usd"
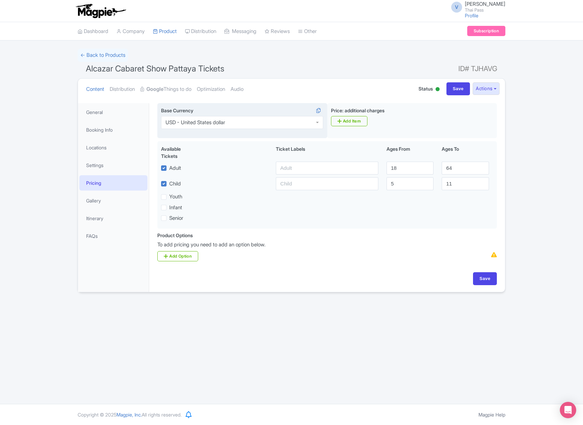
scroll to position [0, 0]
click at [503, 289] on div "Alcazar Cabaret Show Pattaya Tickets Name * i Alcazar Cabaret Show Pattaya Tick…" at bounding box center [327, 195] width 356 height 193
click at [489, 280] on input "Save" at bounding box center [485, 278] width 24 height 13
type input "Saving..."
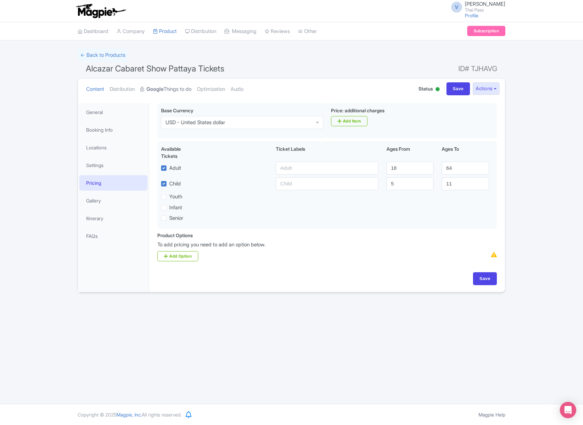
click at [170, 93] on link "Google Things to do" at bounding box center [165, 89] width 51 height 21
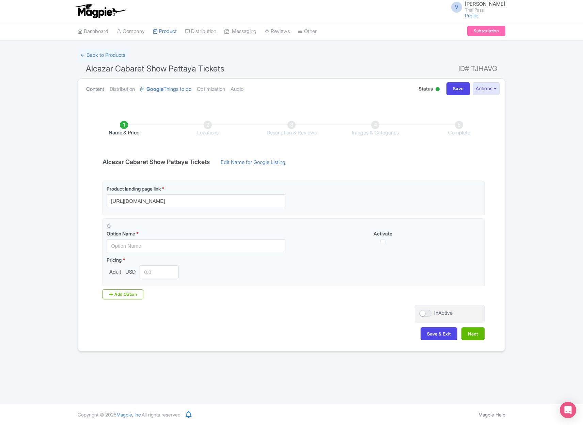
click at [98, 90] on link "Content" at bounding box center [95, 89] width 18 height 21
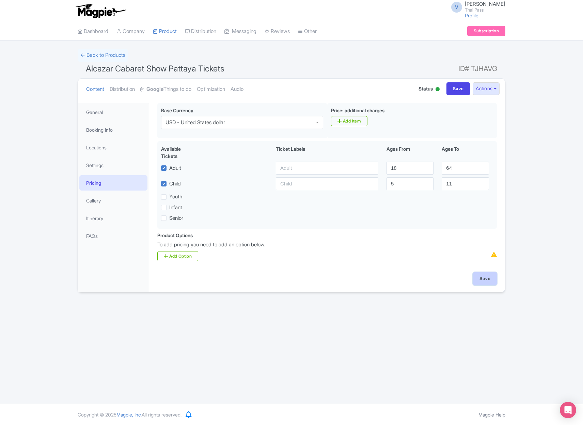
click at [481, 281] on input "Save" at bounding box center [485, 278] width 24 height 13
type input "Saving..."
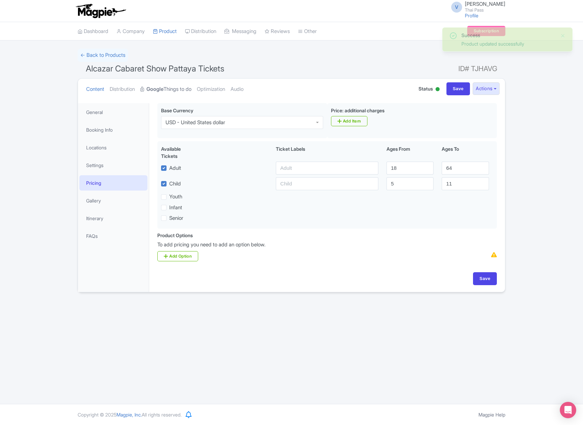
click at [182, 86] on link "Google Things to do" at bounding box center [165, 89] width 51 height 21
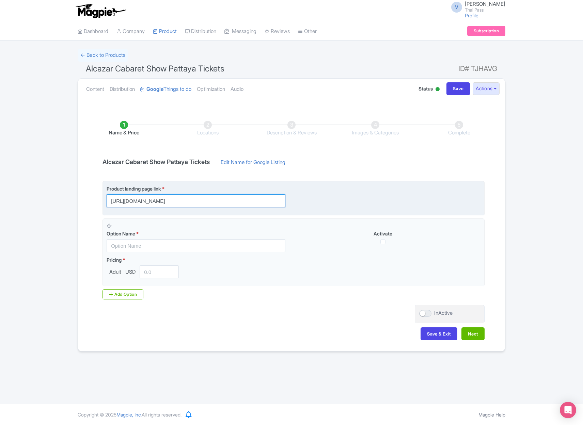
click at [266, 202] on input "https://www.thethaipass.com/activities/thailand-pattaya/alcazar-cabaret-show-pa…" at bounding box center [196, 200] width 179 height 13
paste input "?utm_source=ttd"
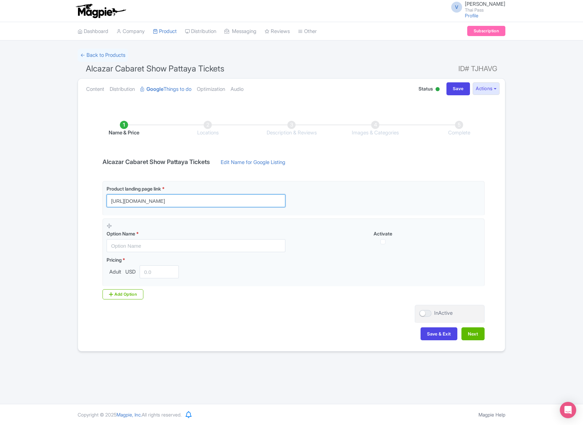
type input "https://www.thethaipass.com/activities/thailand-pattaya/alcazar-cabaret-show-pa…"
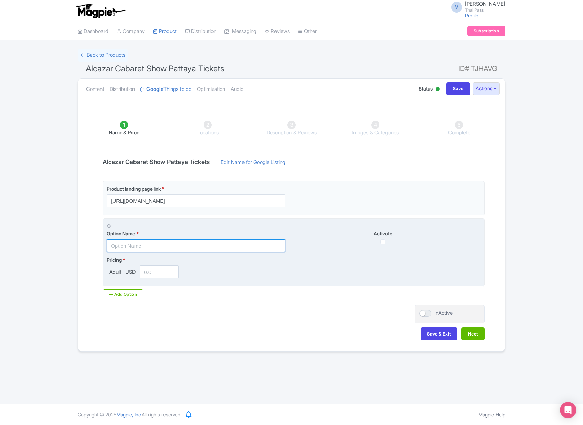
click at [184, 250] on input "text" at bounding box center [196, 245] width 179 height 13
click at [164, 246] on input "text" at bounding box center [196, 245] width 179 height 13
paste input "ALCAZAR SHOW - VIP Show"
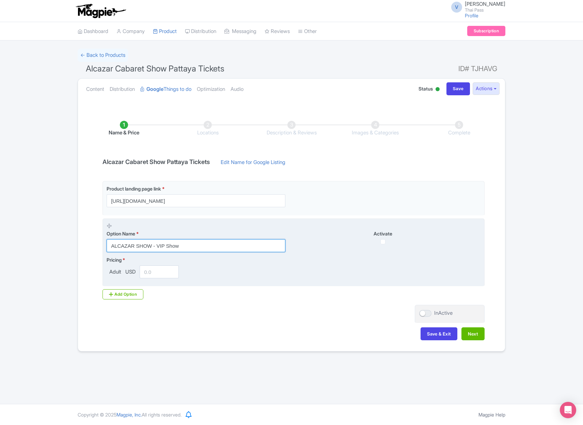
click at [172, 243] on input "ALCAZAR SHOW - VIP Show" at bounding box center [196, 245] width 179 height 13
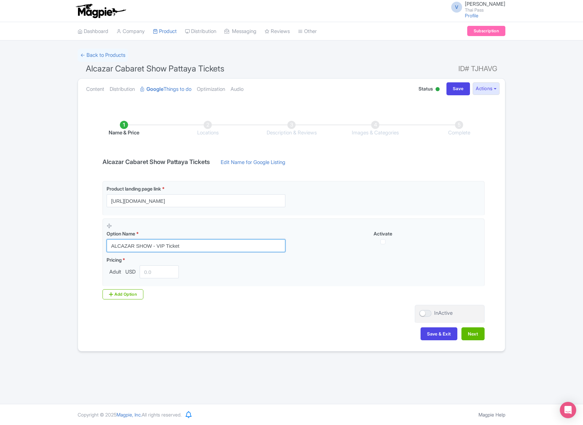
drag, startPoint x: 151, startPoint y: 245, endPoint x: 100, endPoint y: 246, distance: 50.7
click at [100, 246] on div "Product landing page link * https://www.thethaipass.com/activities/thailand-pat…" at bounding box center [291, 240] width 386 height 118
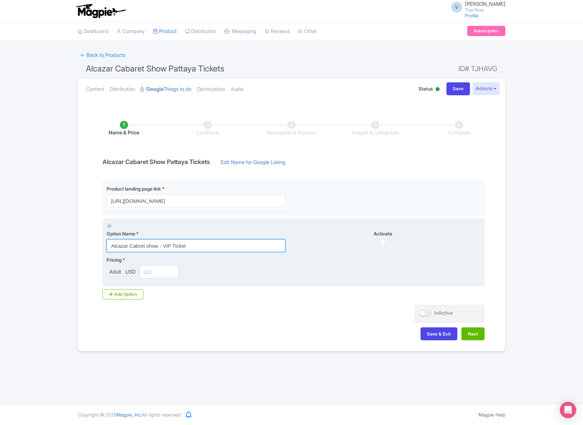
click at [197, 248] on input "Alcazar Cabret show - VIP Ticket" at bounding box center [196, 245] width 179 height 13
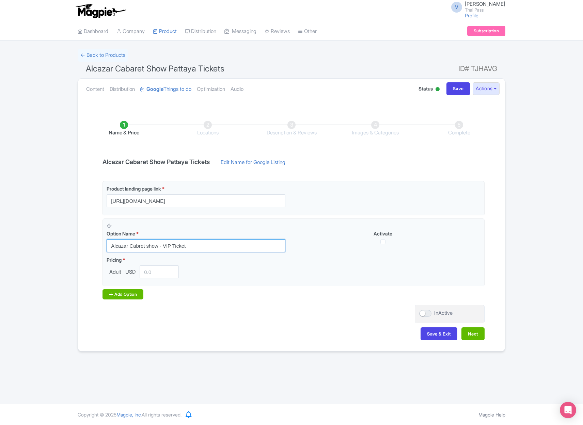
type input "Alcazar Cabret show - VIP Ticket"
click at [135, 293] on div "Add Option" at bounding box center [122, 294] width 41 height 10
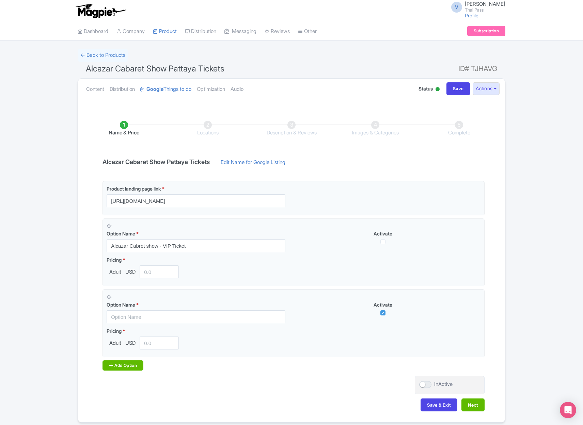
click at [130, 364] on div "Add Option" at bounding box center [122, 365] width 41 height 10
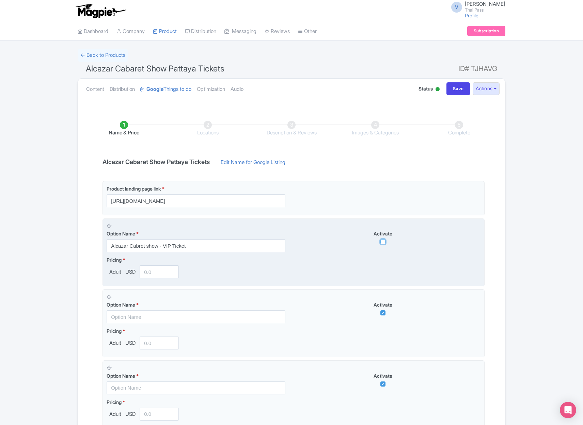
click at [383, 243] on input "checkbox" at bounding box center [382, 241] width 5 height 5
checkbox input "true"
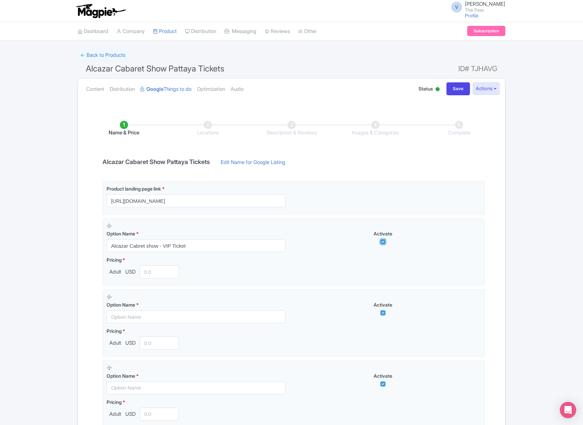
scroll to position [98, 0]
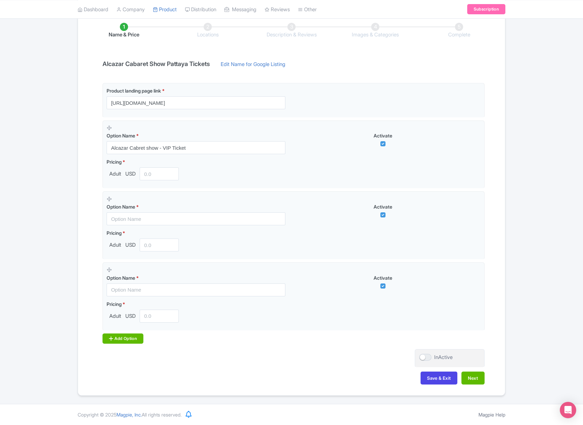
click at [130, 338] on div "Add Option" at bounding box center [122, 339] width 41 height 10
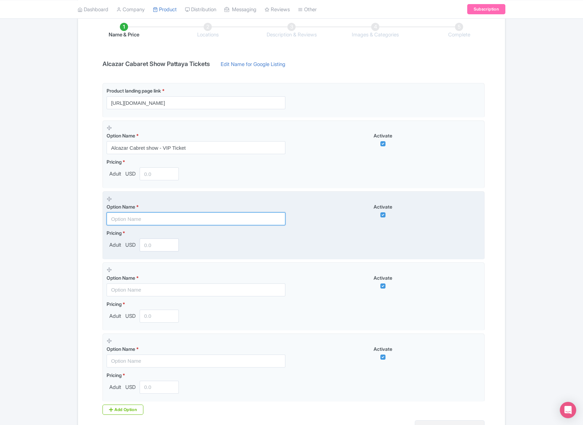
click at [183, 218] on input "text" at bounding box center [196, 218] width 179 height 13
paste input "Alcazar Cabret show - VIP Ticket"
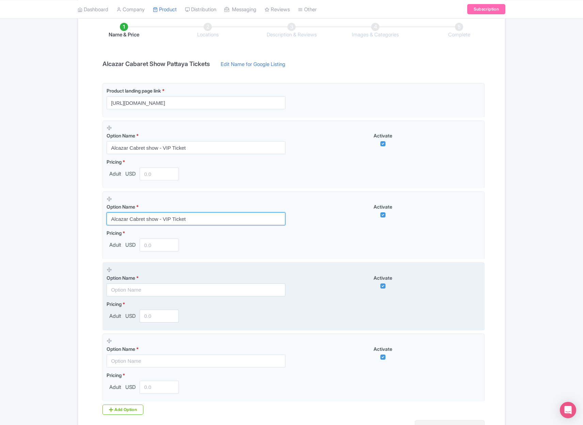
type input "Alcazar Cabret show - VIP Ticket"
click at [167, 289] on input "text" at bounding box center [196, 290] width 179 height 13
paste input "Alcazar Cabret show - VIP Ticket"
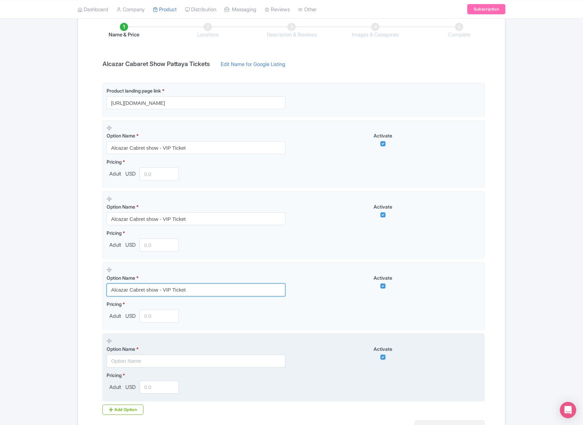
type input "Alcazar Cabret show - VIP Ticket"
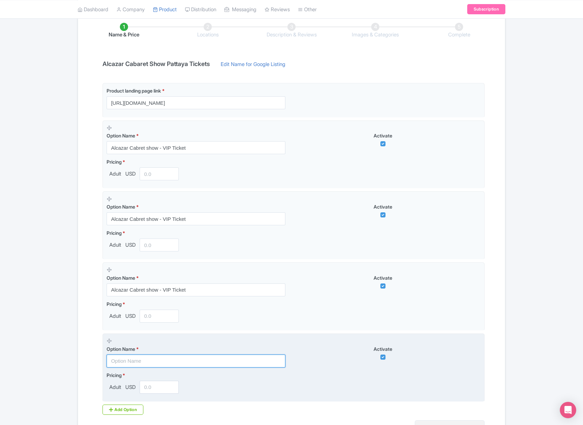
click at [166, 357] on input "text" at bounding box center [196, 361] width 179 height 13
paste input "Alcazar Cabret show - VIP Ticket"
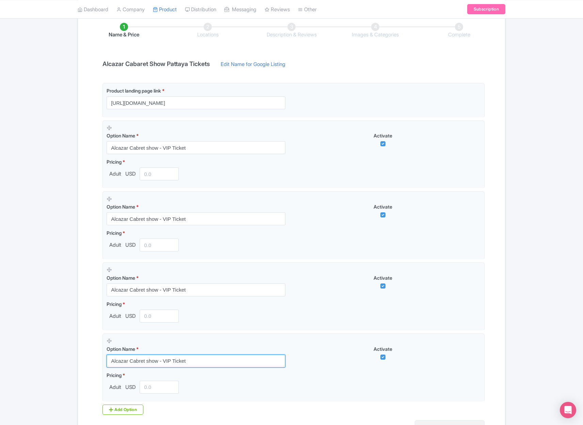
type input "Alcazar Cabret show - VIP Ticket"
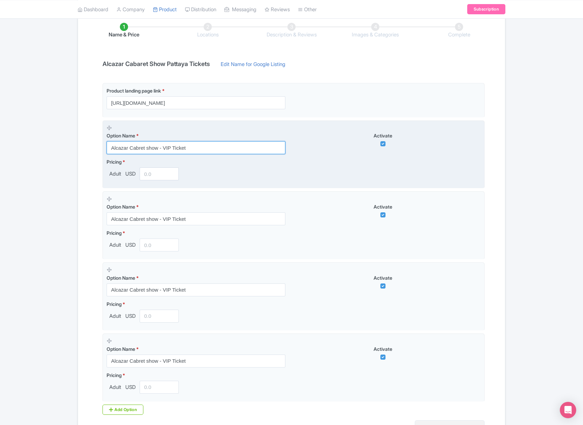
click at [137, 148] on input "Alcazar Cabret show - VIP Ticket" at bounding box center [196, 147] width 179 height 13
paste input "a"
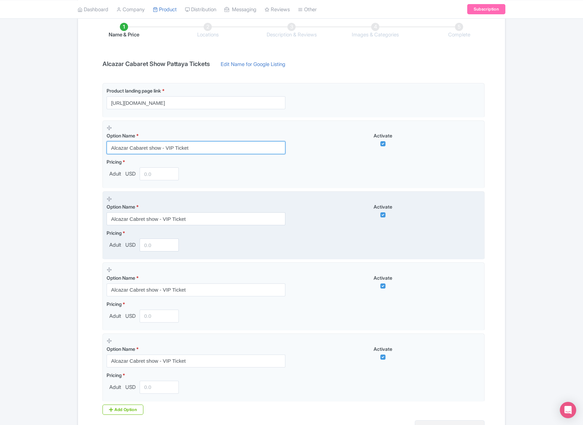
type input "Alcazar Cabaret show - VIP Ticket"
click at [138, 219] on input "Alcazar Cabret show - VIP Ticket" at bounding box center [196, 218] width 179 height 13
paste input "a"
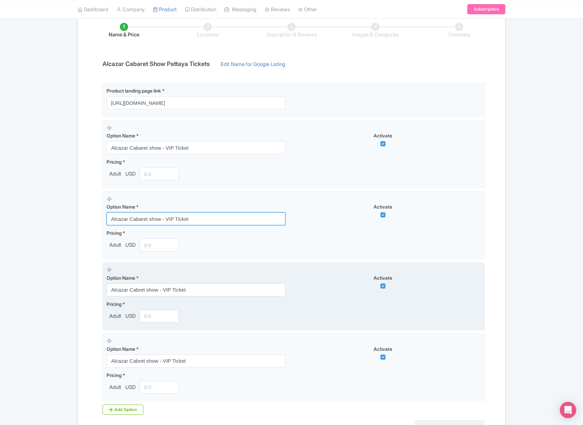
type input "Alcazar Cabaret show - VIP Ticket"
click at [138, 291] on input "Alcazar Cabret show - VIP Ticket" at bounding box center [196, 290] width 179 height 13
paste input "a"
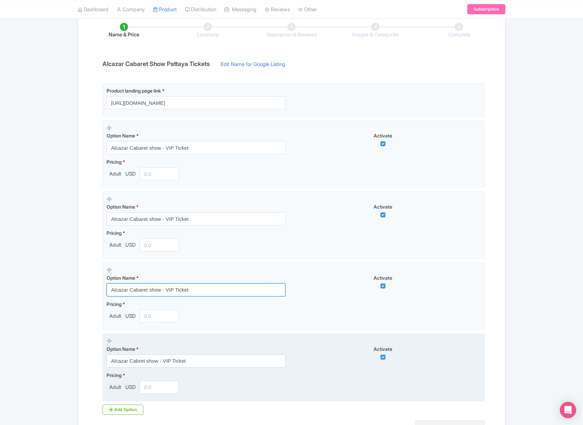
type input "Alcazar Cabaret show - VIP Ticket"
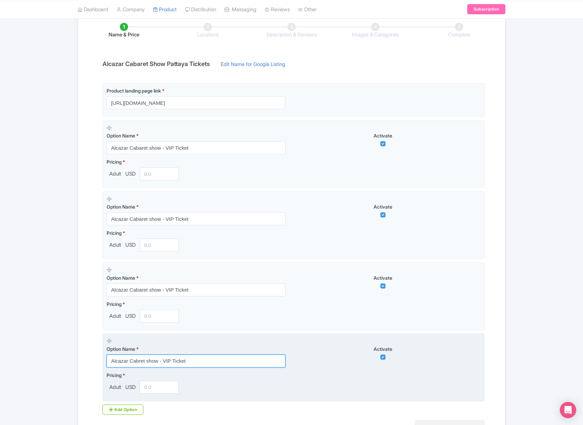
click at [139, 362] on input "Alcazar Cabret show - VIP Ticket" at bounding box center [196, 361] width 179 height 13
click at [138, 362] on input "Alcazar Cabret show - VIP Ticket" at bounding box center [196, 361] width 179 height 13
paste input "a"
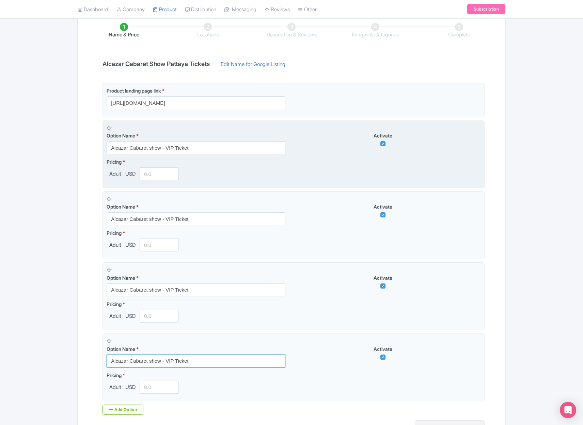
type input "Alcazar Cabaret show - VIP Ticket"
click at [148, 175] on input "number" at bounding box center [159, 173] width 39 height 13
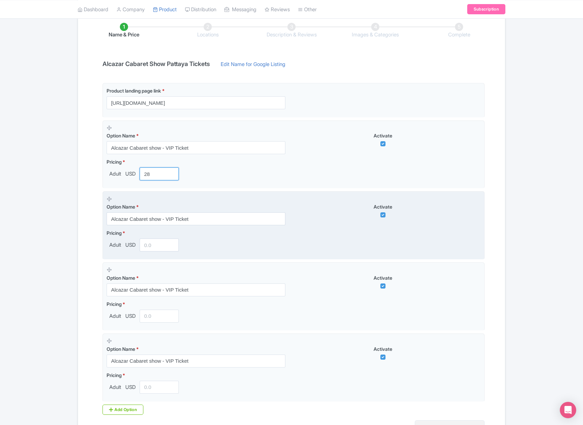
type input "28"
click at [147, 242] on input "number" at bounding box center [159, 245] width 39 height 13
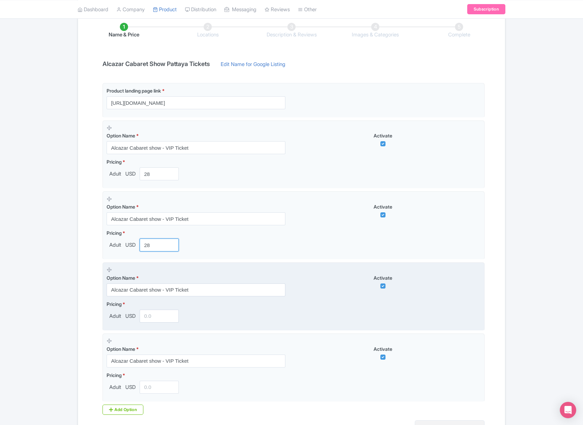
type input "28"
click at [155, 314] on input "number" at bounding box center [159, 316] width 39 height 13
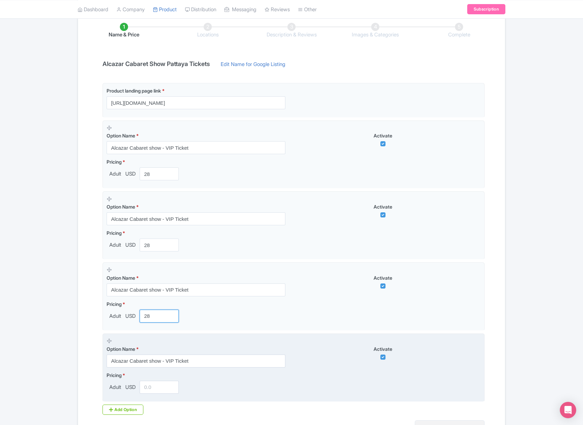
type input "28"
click at [152, 396] on fieldset "Option Name * Alcazar Cabaret show - VIP Ticket Activate Pricing * Adult USD" at bounding box center [293, 368] width 382 height 68
click at [152, 388] on input "number" at bounding box center [159, 387] width 39 height 13
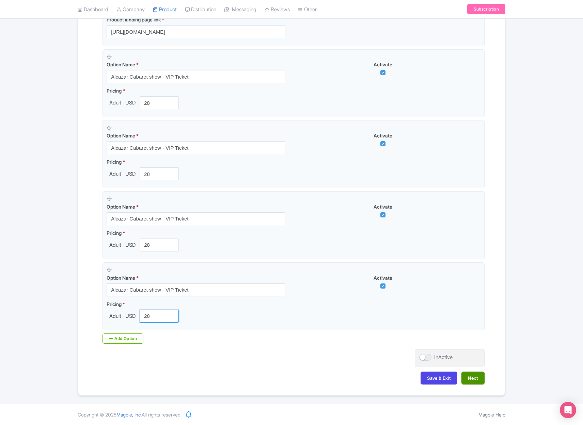
type input "28"
click at [470, 376] on button "Next" at bounding box center [472, 378] width 23 height 13
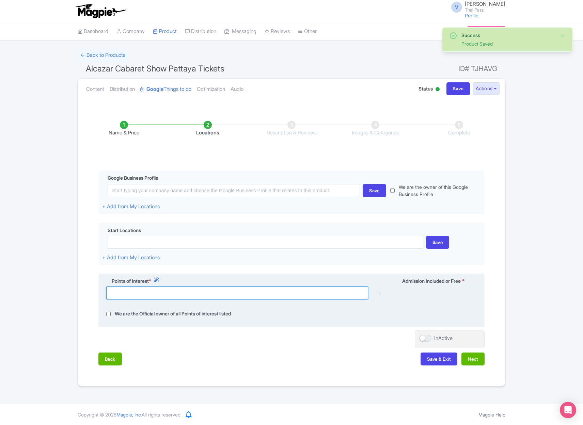
click at [251, 295] on input "text" at bounding box center [237, 293] width 262 height 13
type input "c"
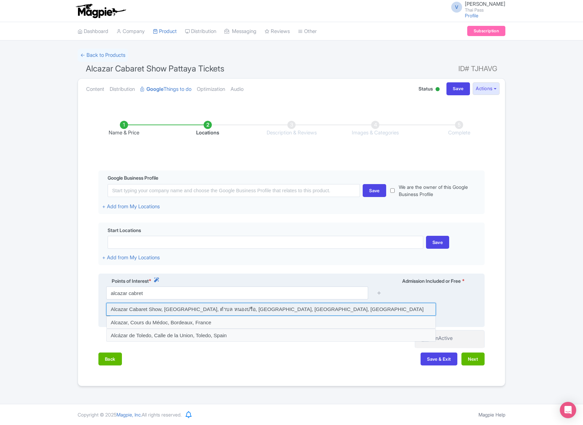
click at [265, 309] on input at bounding box center [271, 309] width 330 height 13
type input "Alcazar Cabaret Show, Pattaya Sai Song Road, ตำบล หนองปรือ, Bang Lamung Distric…"
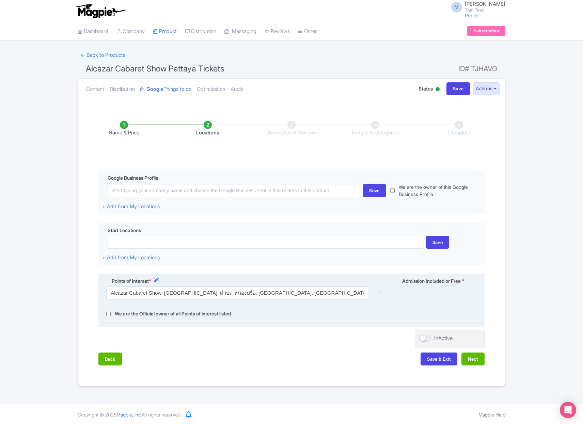
click at [380, 294] on icon at bounding box center [378, 292] width 5 height 5
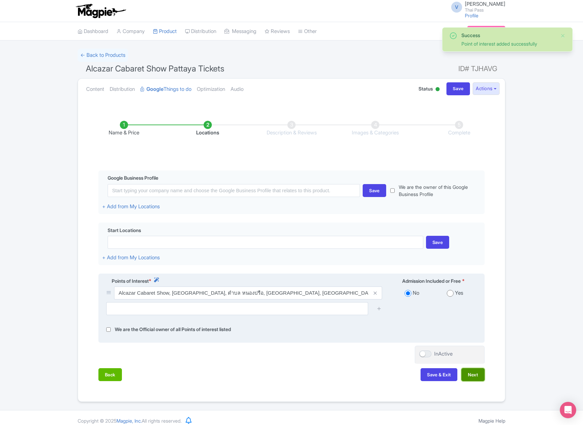
click at [465, 368] on button "Next" at bounding box center [472, 374] width 23 height 13
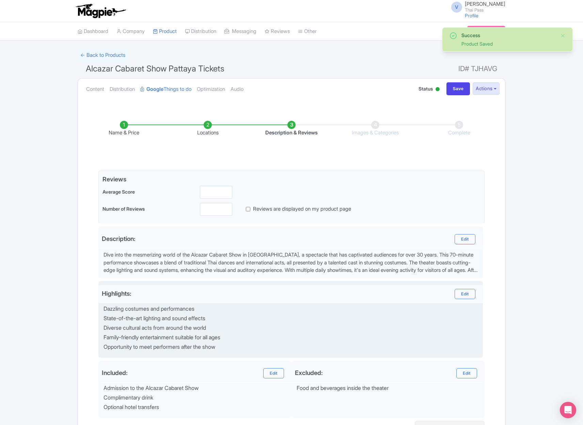
scroll to position [72, 0]
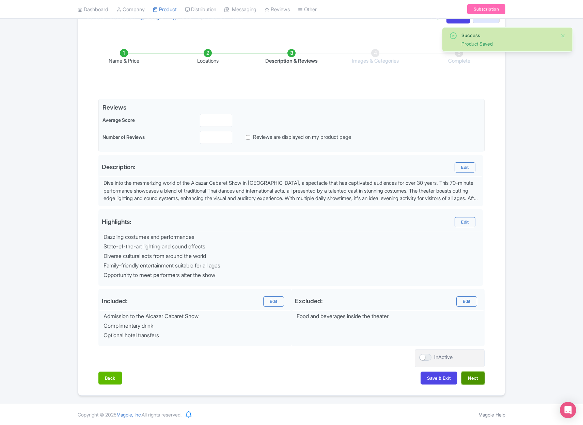
click at [472, 377] on button "Next" at bounding box center [472, 378] width 23 height 13
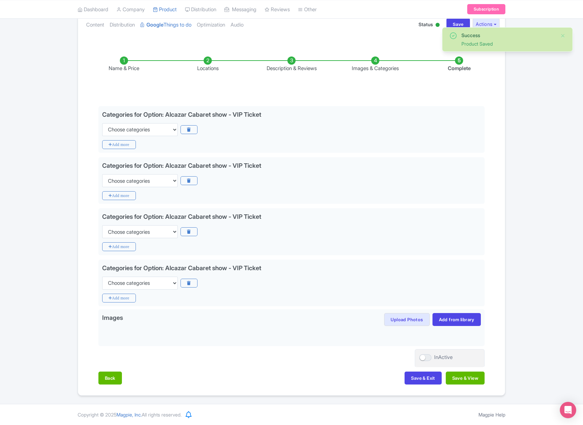
scroll to position [64, 0]
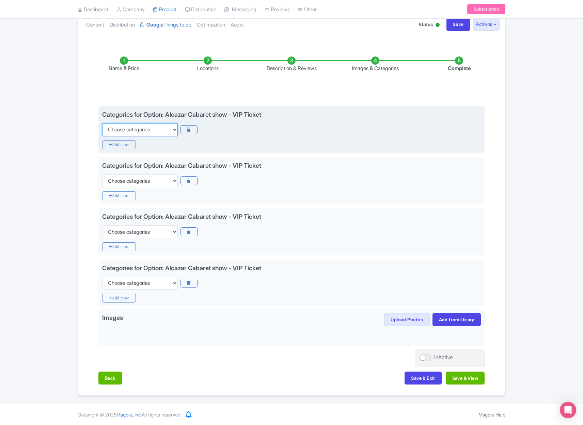
click at [122, 129] on select "Choose categories Adults Only Animals Audio Guide Beaches Bike Tours Boat Tours…" at bounding box center [140, 129] width 76 height 13
select select "recurring-events"
click at [102, 123] on select "Choose categories Adults Only Animals Audio Guide Beaches Bike Tours Boat Tours…" at bounding box center [140, 129] width 76 height 13
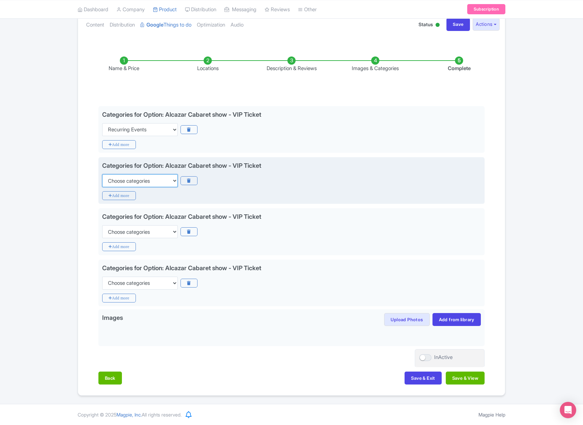
click at [132, 185] on select "Choose categories Adults Only Animals Audio Guide Beaches Bike Tours Boat Tours…" at bounding box center [140, 180] width 76 height 13
click at [102, 174] on select "Choose categories Adults Only Animals Audio Guide Beaches Bike Tours Boat Tours…" at bounding box center [140, 180] width 76 height 13
click at [144, 183] on select "Choose categories Adults Only Animals Audio Guide Beaches Bike Tours Boat Tours…" at bounding box center [140, 180] width 76 height 13
select select "recurring-events"
click at [102, 174] on select "Choose categories Adults Only Animals Audio Guide Beaches Bike Tours Boat Tours…" at bounding box center [140, 180] width 76 height 13
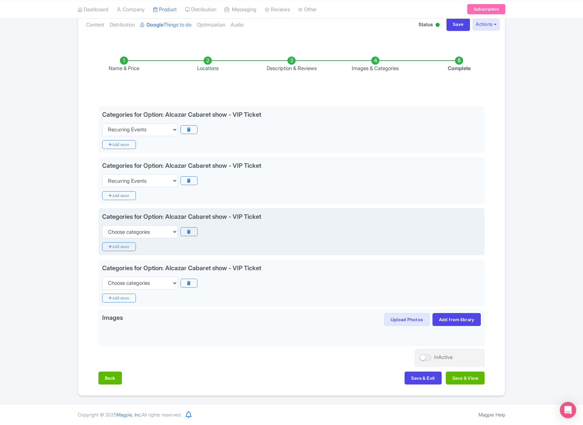
click at [147, 239] on div "Categories for Option: Alcazar Cabaret show - VIP Ticket Choose categories Adul…" at bounding box center [291, 231] width 386 height 47
click at [149, 235] on select "Choose categories Adults Only Animals Audio Guide Beaches Bike Tours Boat Tours…" at bounding box center [140, 231] width 76 height 13
select select "recurring-events"
click at [102, 225] on select "Choose categories Adults Only Animals Audio Guide Beaches Bike Tours Boat Tours…" at bounding box center [140, 231] width 76 height 13
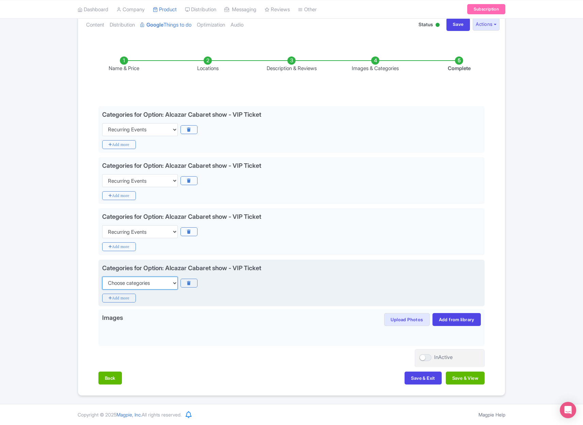
click at [156, 283] on select "Choose categories Adults Only Animals Audio Guide Beaches Bike Tours Boat Tours…" at bounding box center [140, 283] width 76 height 13
select select "recurring-events"
click at [102, 277] on select "Choose categories Adults Only Animals Audio Guide Beaches Bike Tours Boat Tours…" at bounding box center [140, 283] width 76 height 13
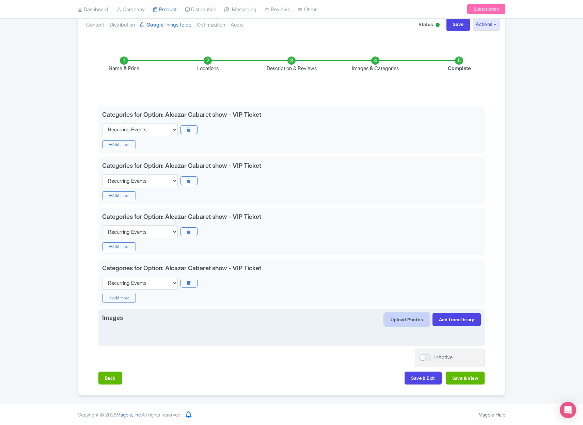
click at [405, 318] on button "Upload Photos" at bounding box center [406, 319] width 45 height 13
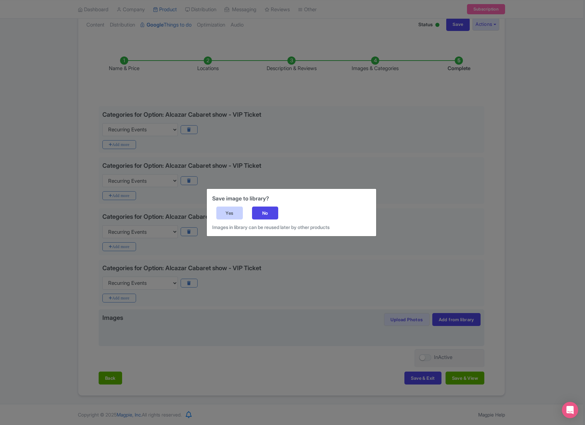
click at [233, 212] on div "Yes" at bounding box center [229, 213] width 27 height 13
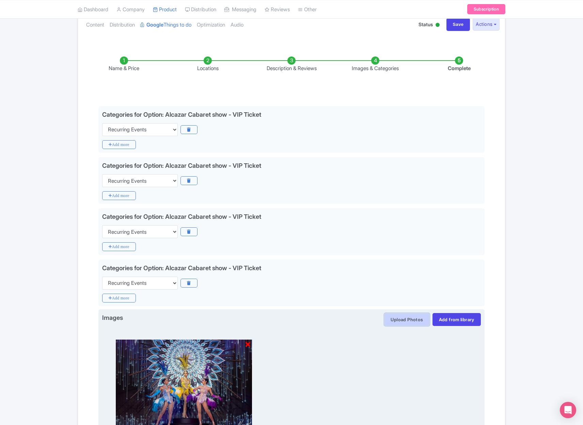
click at [413, 322] on button "Upload Photos" at bounding box center [406, 319] width 45 height 13
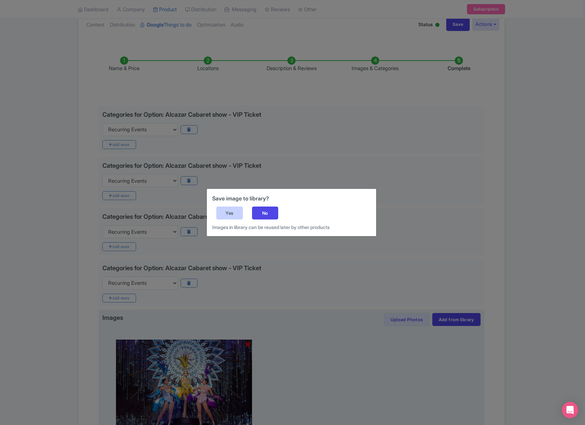
click at [237, 211] on div "Yes" at bounding box center [229, 213] width 27 height 13
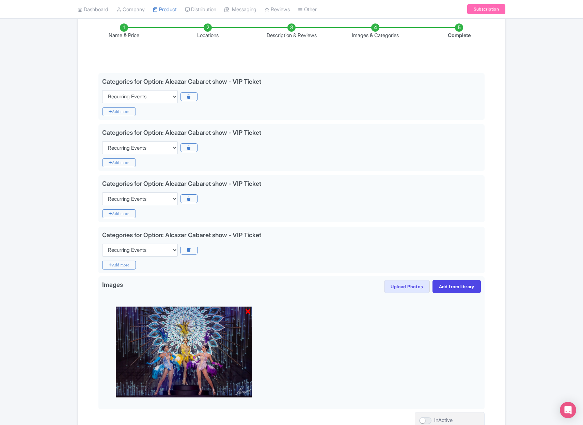
scroll to position [160, 0]
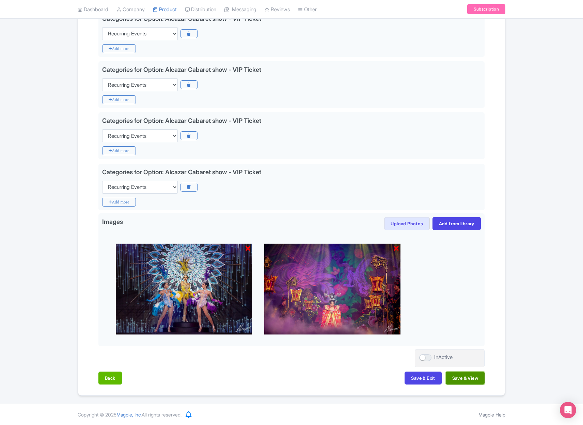
click at [460, 374] on button "Save & View" at bounding box center [465, 378] width 39 height 13
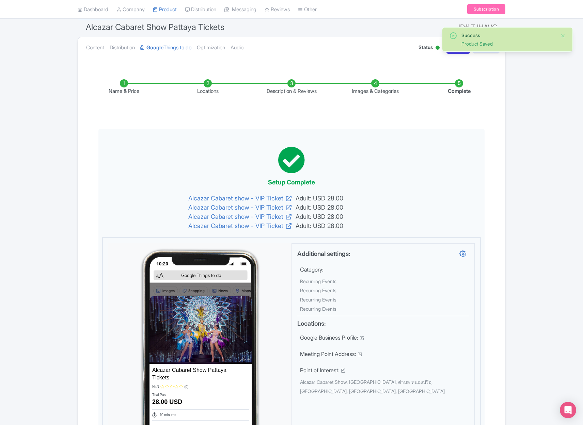
scroll to position [0, 0]
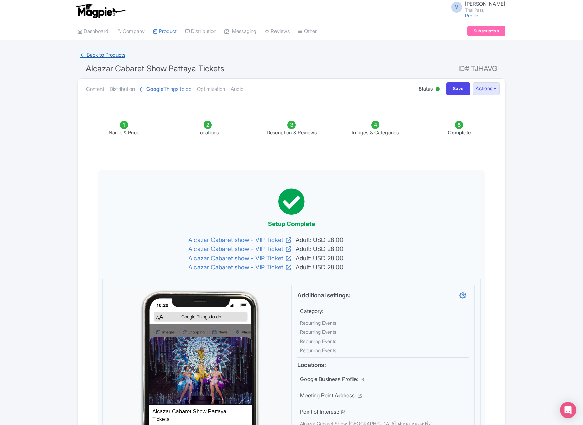
click at [114, 54] on link "← Back to Products" at bounding box center [103, 55] width 50 height 13
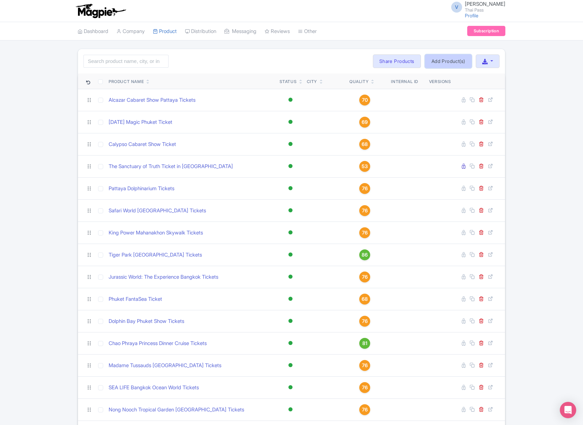
click at [441, 63] on link "Add Product(s)" at bounding box center [448, 61] width 47 height 14
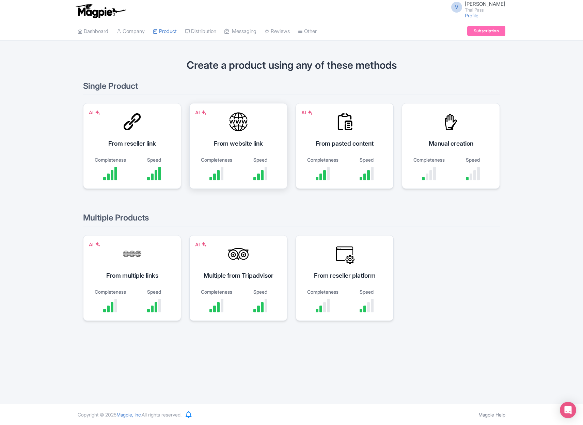
click at [221, 148] on div "AI From website link Completeness Speed" at bounding box center [238, 146] width 98 height 86
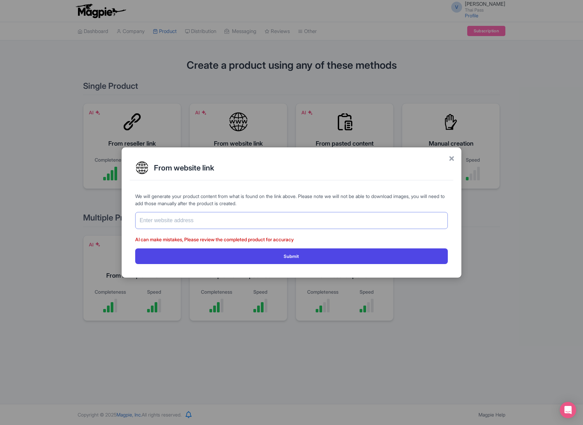
click at [216, 222] on input "text" at bounding box center [291, 220] width 312 height 17
paste input "[URL][DOMAIN_NAME]"
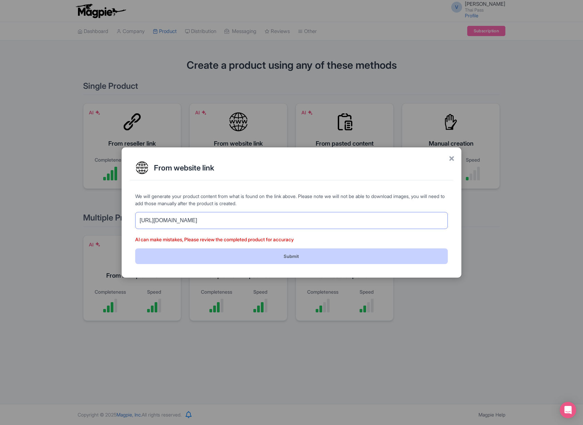
type input "[URL][DOMAIN_NAME]"
click at [252, 254] on button "Submit" at bounding box center [291, 255] width 312 height 15
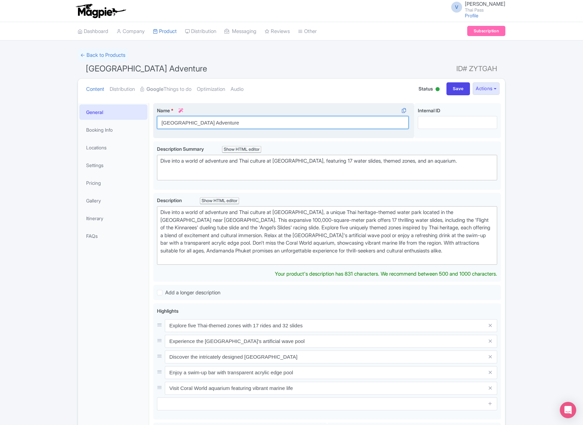
click at [222, 122] on input "[GEOGRAPHIC_DATA] Adventure" at bounding box center [283, 122] width 252 height 13
click at [222, 122] on input "Andamanda Phuket Waterpark Adventure" at bounding box center [283, 122] width 252 height 13
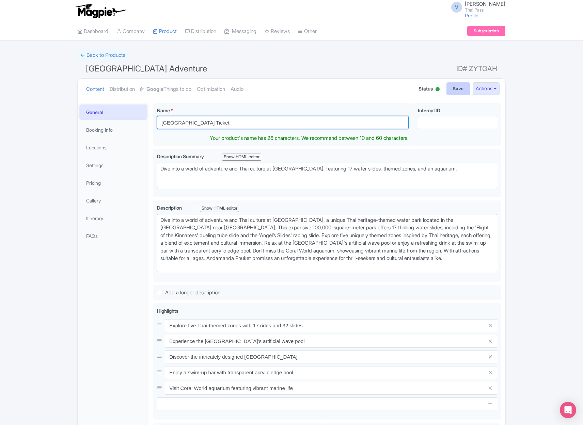
type input "Andamanda Waterpark Ticket"
click at [454, 92] on input "Save" at bounding box center [458, 88] width 24 height 13
type input "Saving..."
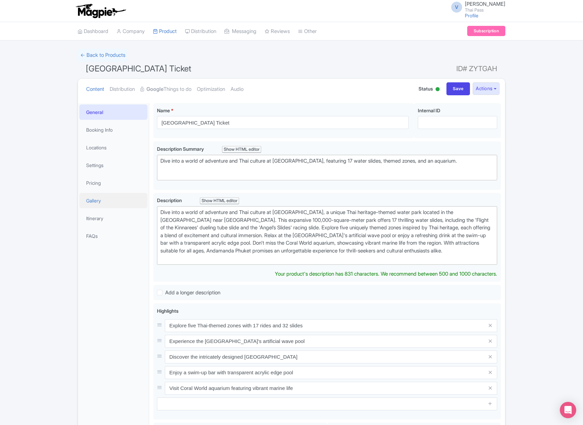
click at [103, 193] on link "Gallery" at bounding box center [113, 200] width 68 height 15
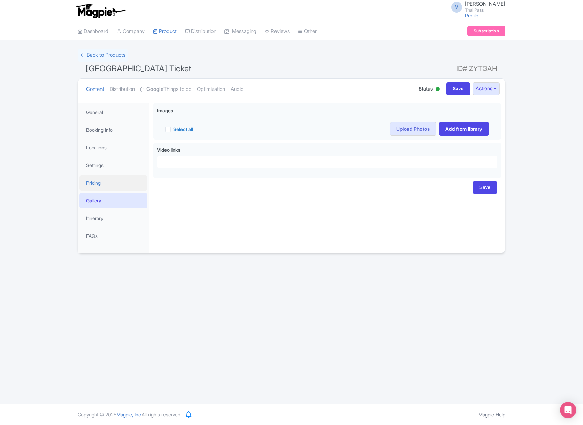
click at [103, 183] on link "Pricing" at bounding box center [113, 182] width 68 height 15
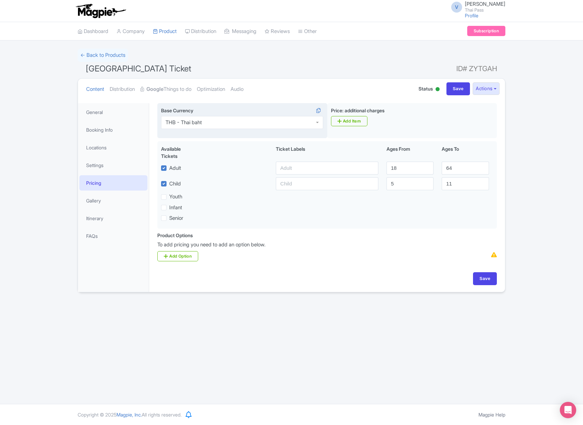
click at [212, 121] on div "THB - Thai baht" at bounding box center [242, 122] width 162 height 13
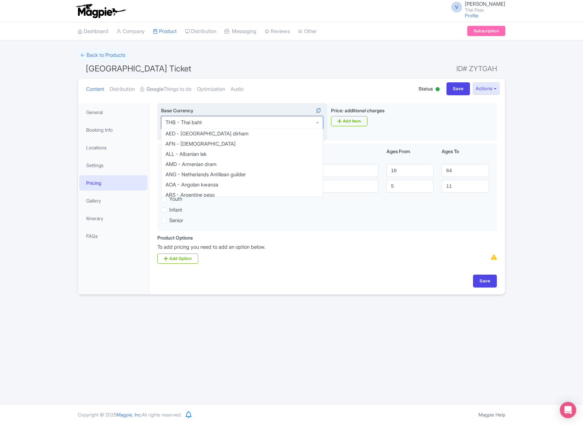
click at [212, 121] on div "THB - Thai baht" at bounding box center [242, 122] width 162 height 13
type input "USD"
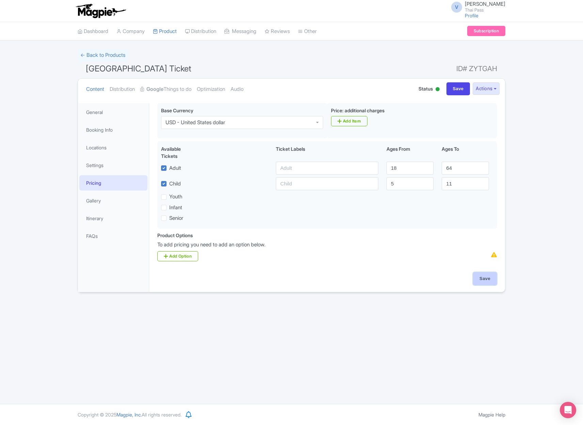
click at [485, 278] on input "Save" at bounding box center [485, 278] width 24 height 13
type input "Saving..."
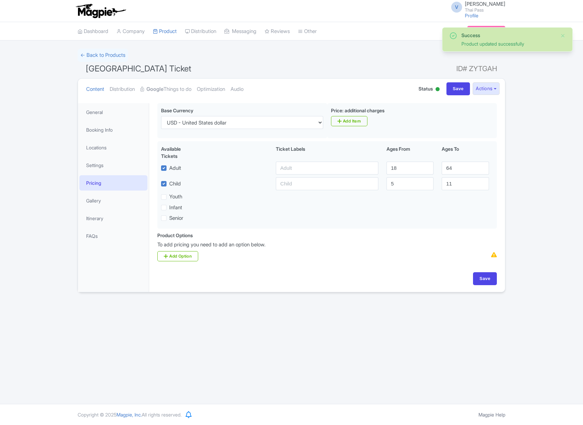
click at [178, 92] on link "Google Things to do" at bounding box center [165, 89] width 51 height 21
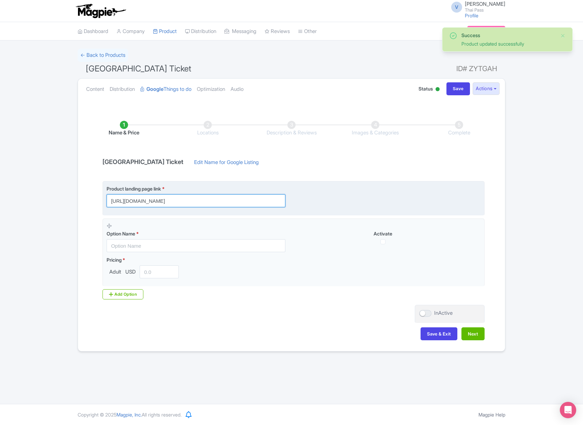
click at [249, 199] on input "[URL][DOMAIN_NAME]" at bounding box center [196, 200] width 179 height 13
click at [249, 199] on input "https://www.thethaipass.com/activities/thailand-phuket/andamanda-phuket" at bounding box center [196, 200] width 179 height 13
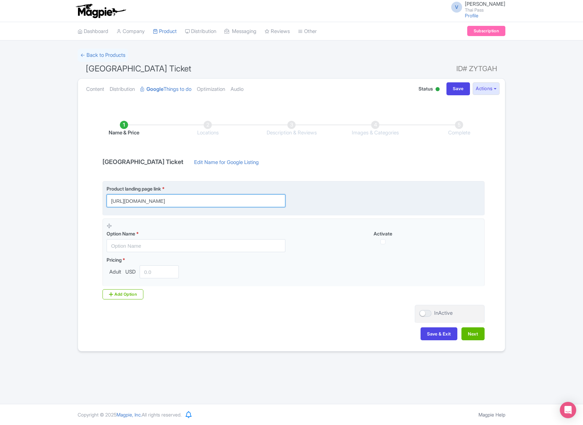
paste input "?utm_source=ttd"
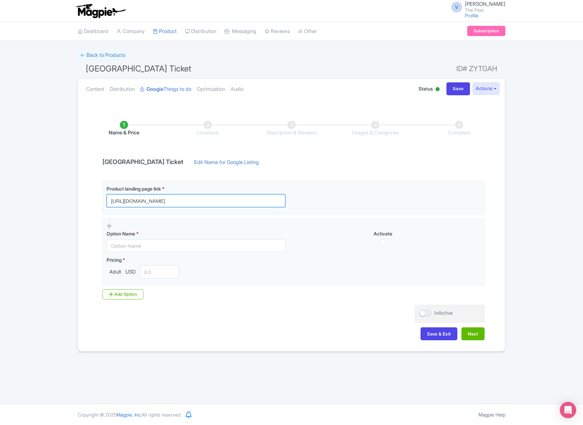
type input "https://www.thethaipass.com/activities/thailand-phuket/andamanda-phuket?utm_sou…"
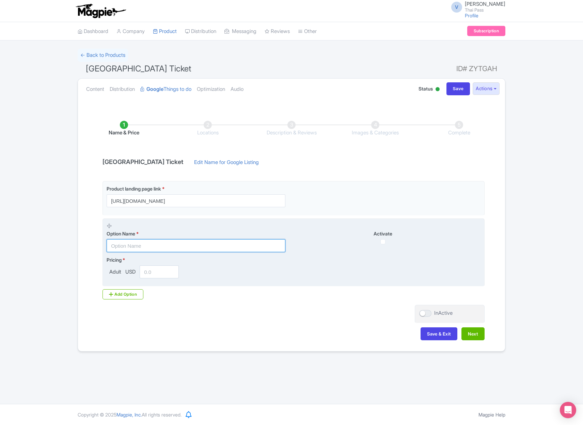
click at [173, 246] on input "text" at bounding box center [196, 245] width 179 height 13
paste input "Day Pass Ticket"
click at [204, 244] on input "Waterpakr Day Pass Ticket" at bounding box center [196, 245] width 179 height 13
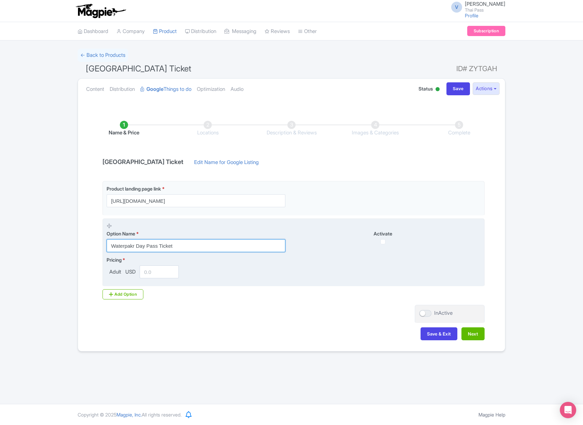
click at [134, 247] on input "Waterpakr Day Pass Ticket" at bounding box center [196, 245] width 179 height 13
type input "Waterpark Day Pass Ticket"
click at [161, 271] on input "number" at bounding box center [159, 272] width 39 height 13
type input "53"
click at [383, 240] on input "checkbox" at bounding box center [382, 241] width 5 height 5
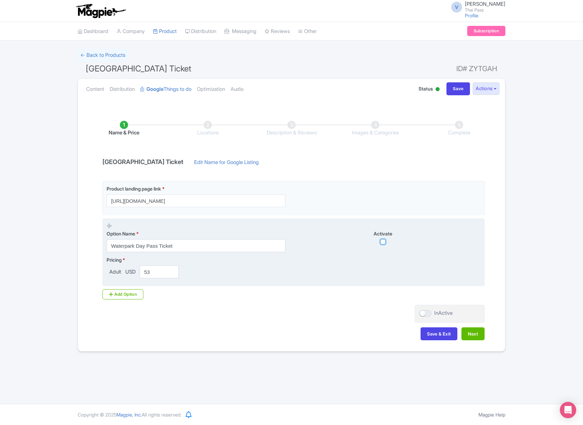
checkbox input "true"
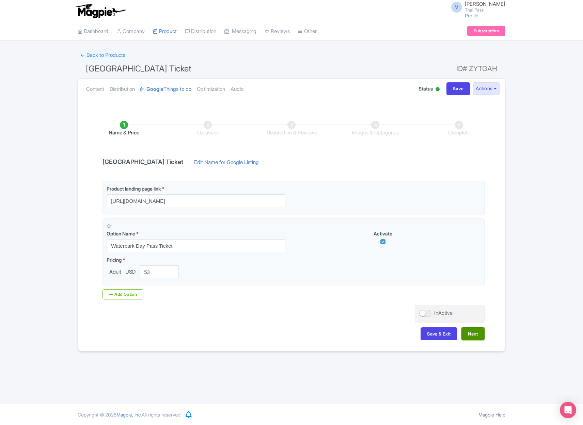
click at [471, 332] on button "Next" at bounding box center [472, 333] width 23 height 13
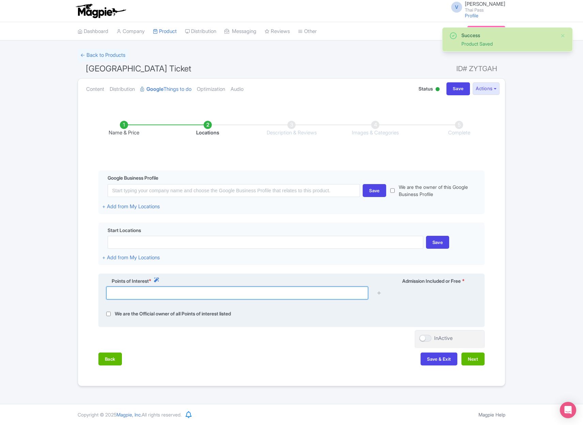
click at [238, 295] on input "text" at bounding box center [237, 293] width 262 height 13
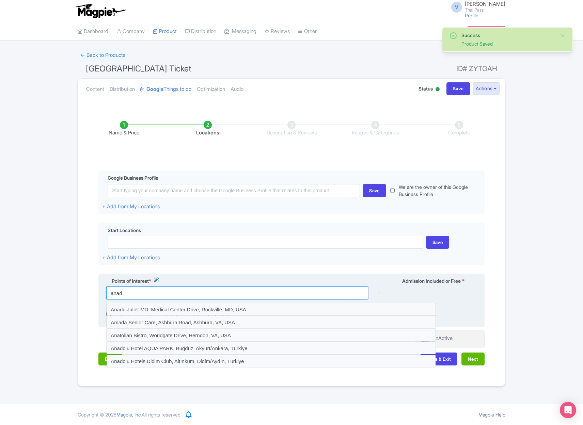
click at [166, 295] on input "anad" at bounding box center [237, 293] width 262 height 13
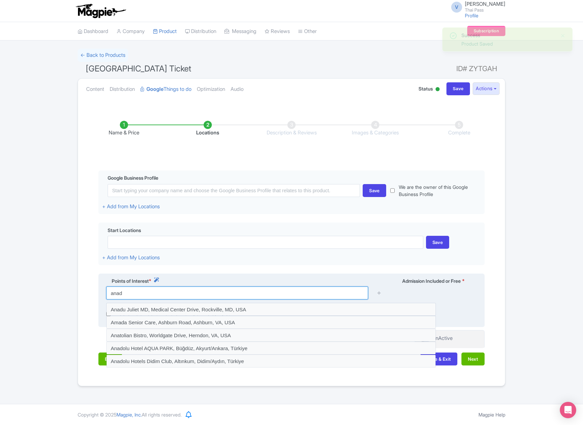
click at [166, 295] on input "anad" at bounding box center [237, 293] width 262 height 13
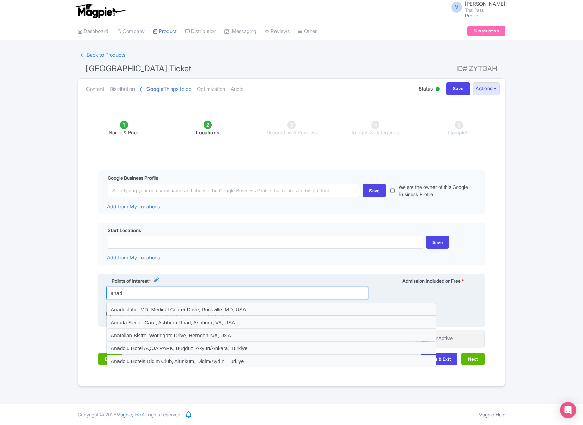
paste input "Andamanda"
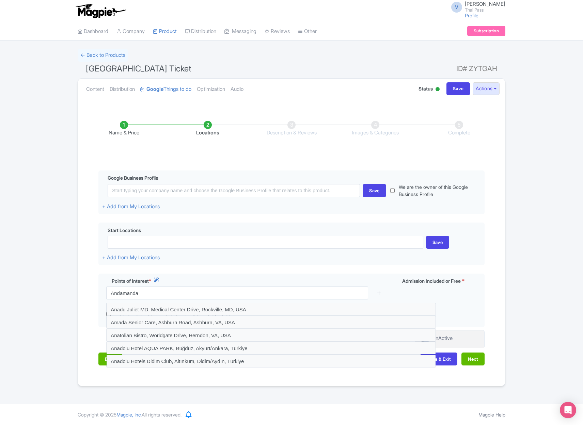
click at [231, 268] on div "Name & Price Locations Description & Reviews Images & Categories Complete Edit …" at bounding box center [291, 239] width 419 height 265
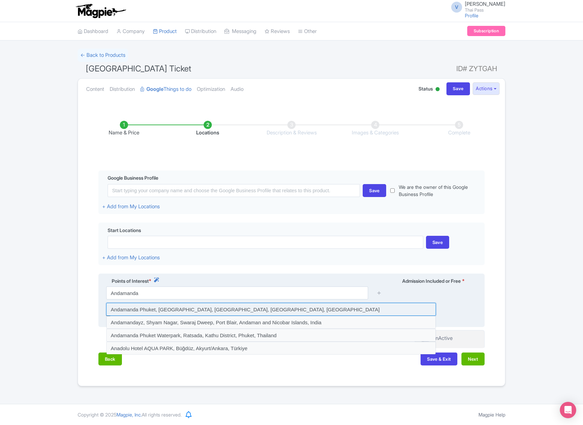
click at [198, 309] on input at bounding box center [271, 309] width 330 height 13
type input "Andamanda Phuket, Kathu, Kathu District, Phuket, Thailand"
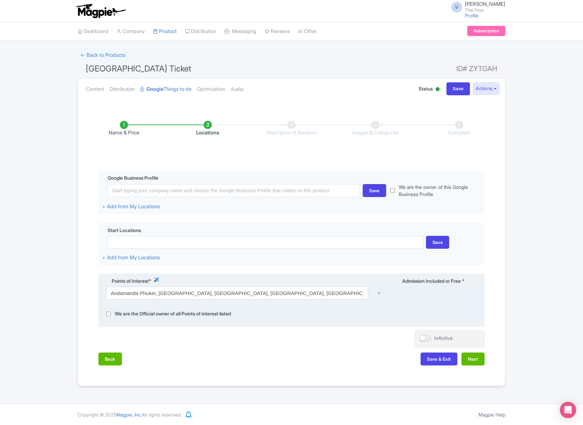
click at [374, 295] on div at bounding box center [379, 293] width 14 height 13
click at [380, 293] on icon at bounding box center [378, 292] width 5 height 5
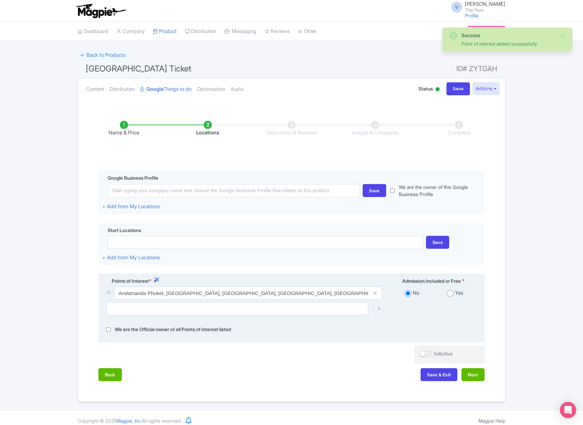
click at [456, 292] on label "Yes" at bounding box center [459, 293] width 8 height 8
click at [449, 298] on div "No Yes" at bounding box center [433, 295] width 95 height 16
click at [451, 293] on input "radio" at bounding box center [450, 293] width 7 height 7
radio input "true"
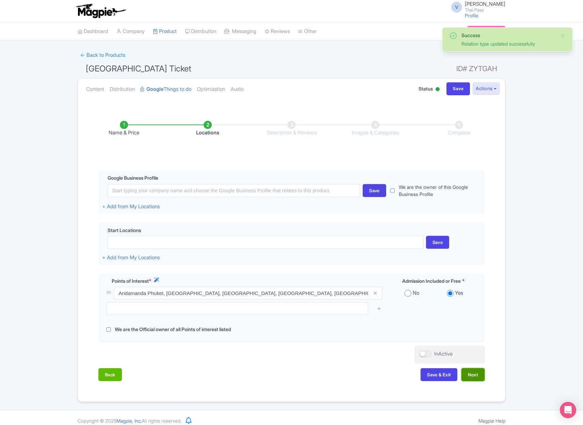
click at [474, 372] on button "Next" at bounding box center [472, 374] width 23 height 13
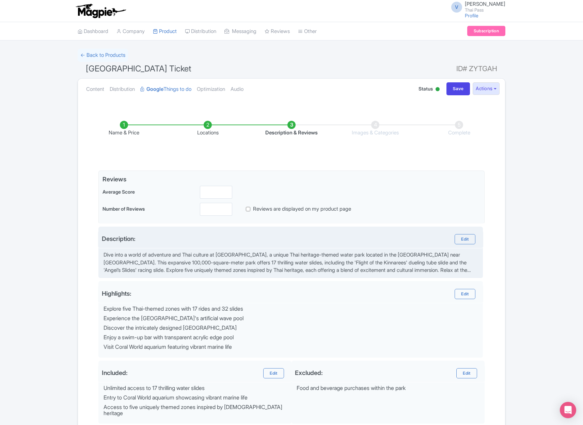
scroll to position [72, 0]
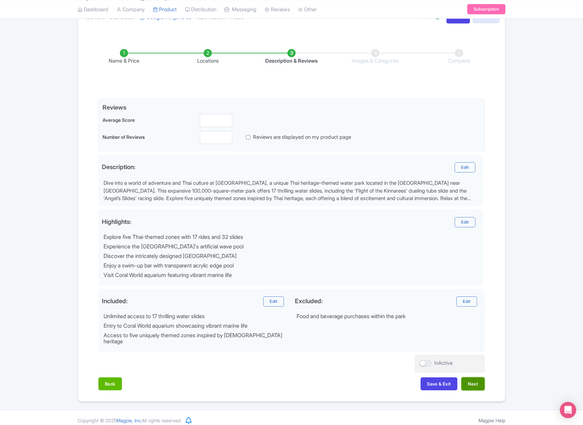
click at [475, 381] on button "Next" at bounding box center [472, 383] width 23 height 13
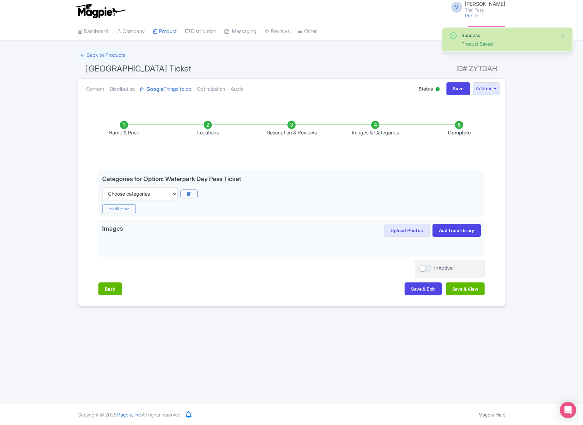
scroll to position [0, 0]
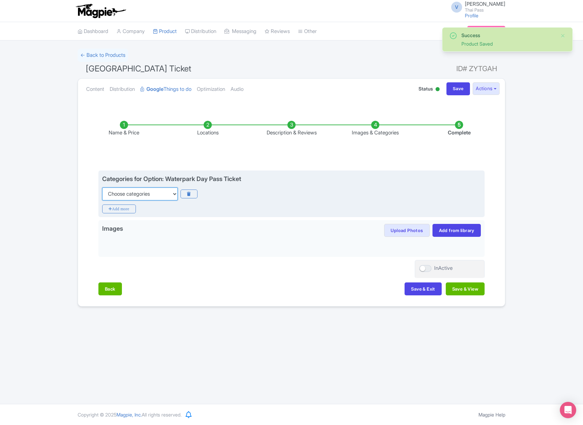
click at [160, 196] on select "Choose categories Adults Only Animals Audio Guide Beaches Bike Tours Boat Tours…" at bounding box center [140, 194] width 76 height 13
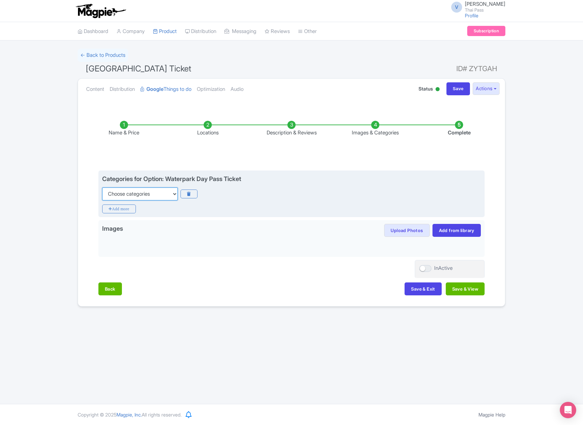
select select "theme-parks"
click at [102, 188] on select "Choose categories Adults Only Animals Audio Guide Beaches Bike Tours Boat Tours…" at bounding box center [140, 194] width 76 height 13
click at [128, 212] on icon "Add more" at bounding box center [119, 209] width 34 height 9
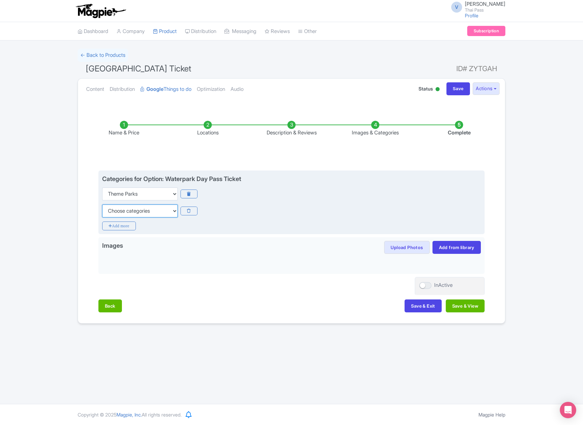
click at [134, 214] on select "Choose categories Adults Only Animals Audio Guide Beaches Bike Tours Boat Tours…" at bounding box center [140, 211] width 76 height 13
select select "family-friendly"
click at [102, 205] on select "Choose categories Adults Only Animals Audio Guide Beaches Bike Tours Boat Tours…" at bounding box center [140, 211] width 76 height 13
click at [124, 227] on icon "Add more" at bounding box center [119, 226] width 34 height 9
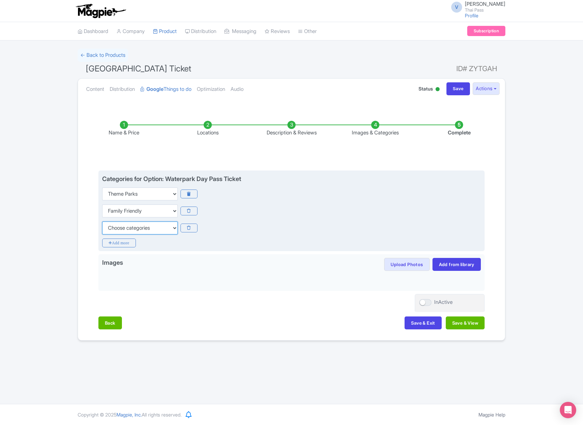
click at [128, 228] on select "Choose categories Adults Only Animals Audio Guide Beaches Bike Tours Boat Tours…" at bounding box center [140, 228] width 76 height 13
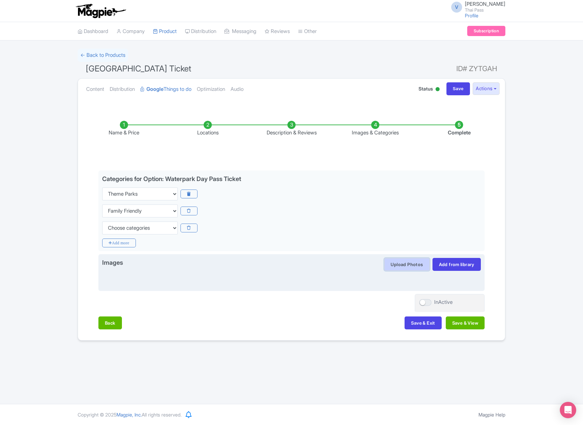
click at [409, 267] on button "Upload Photos" at bounding box center [406, 264] width 45 height 13
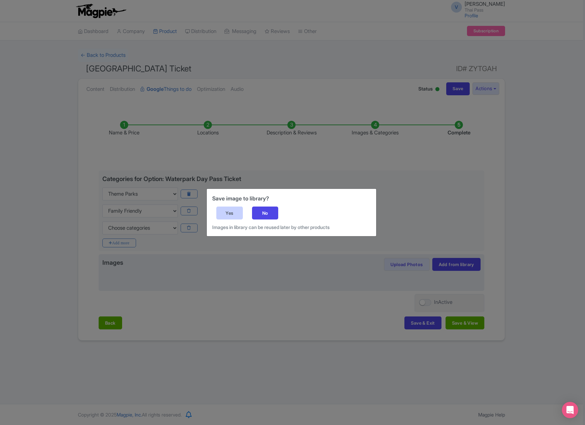
click at [229, 212] on div "Yes" at bounding box center [229, 213] width 27 height 13
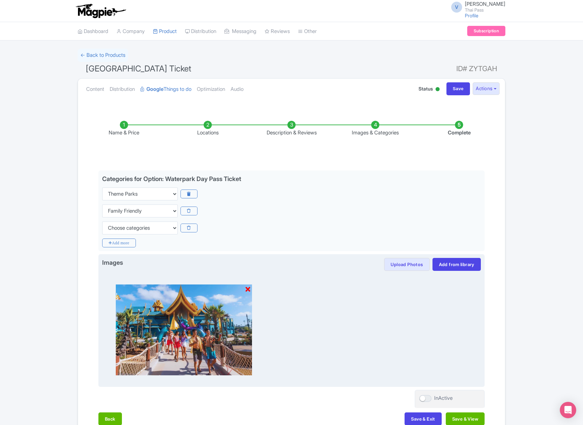
scroll to position [41, 0]
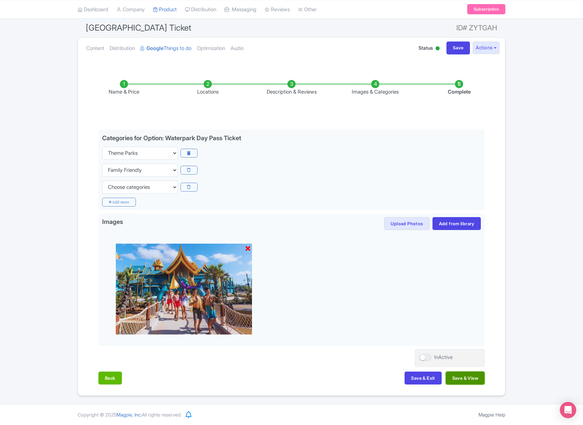
click at [466, 379] on button "Save & View" at bounding box center [465, 378] width 39 height 13
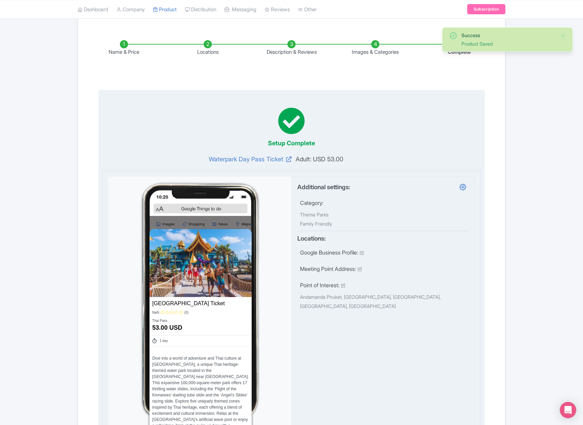
scroll to position [0, 0]
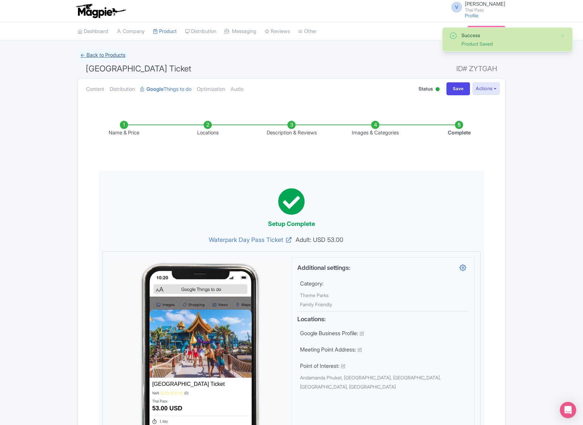
click at [115, 55] on link "← Back to Products" at bounding box center [103, 55] width 50 height 13
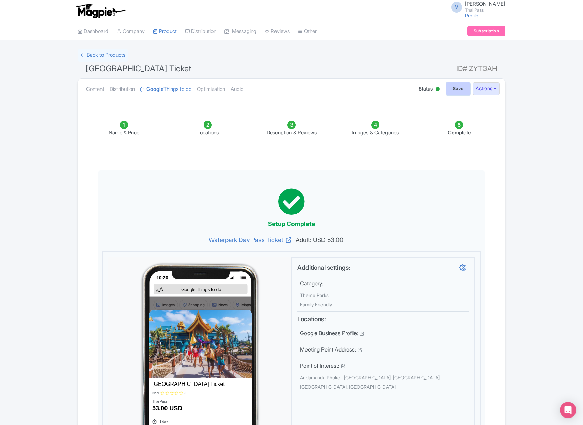
click at [455, 89] on input "Save" at bounding box center [458, 88] width 24 height 13
type input "Saving..."
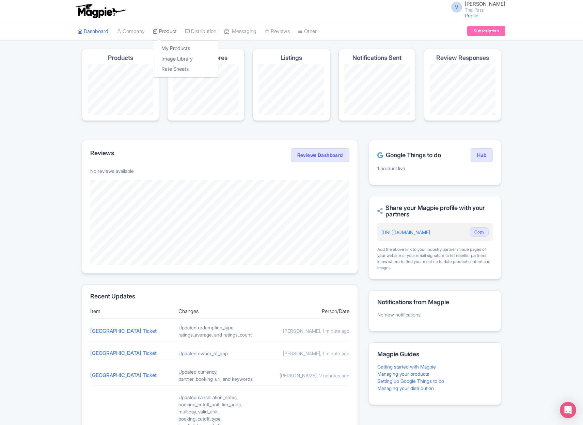
click at [175, 32] on link "Product" at bounding box center [165, 31] width 24 height 19
click at [182, 48] on link "My Products" at bounding box center [185, 48] width 65 height 11
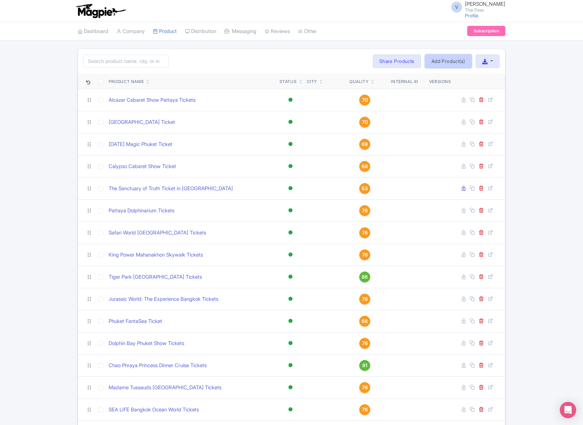
click at [454, 61] on link "Add Product(s)" at bounding box center [448, 61] width 47 height 14
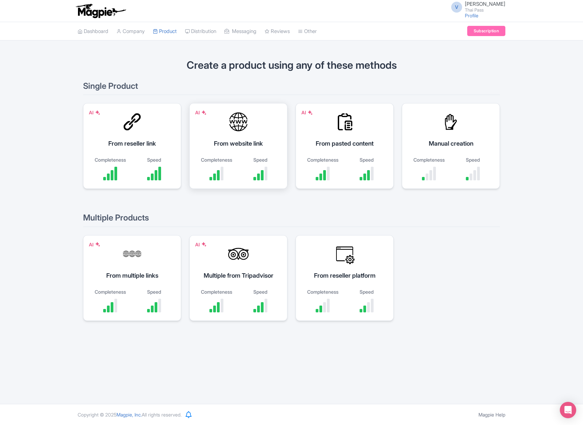
click at [200, 140] on div "From website link" at bounding box center [238, 143] width 81 height 9
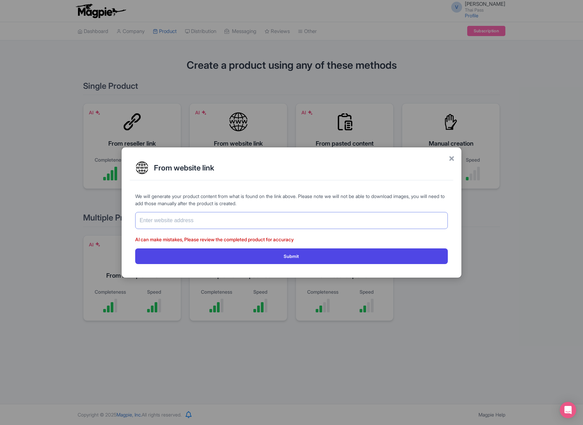
click at [250, 223] on input "text" at bounding box center [291, 220] width 312 height 17
paste input "[URL][DOMAIN_NAME]"
type input "[URL][DOMAIN_NAME]"
click at [135, 248] on button "Submit" at bounding box center [291, 255] width 312 height 15
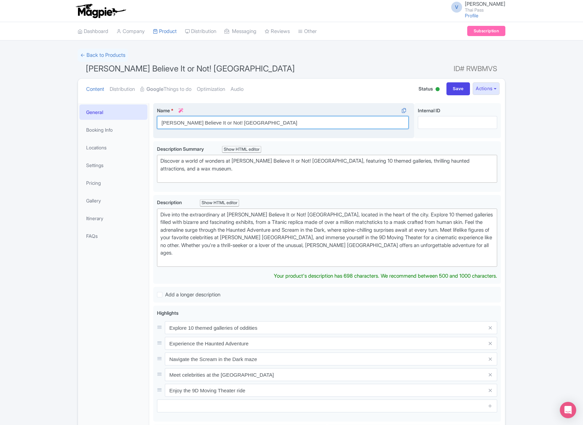
click at [254, 118] on input "Ripley's Believe It or Not! Pattaya" at bounding box center [283, 122] width 252 height 13
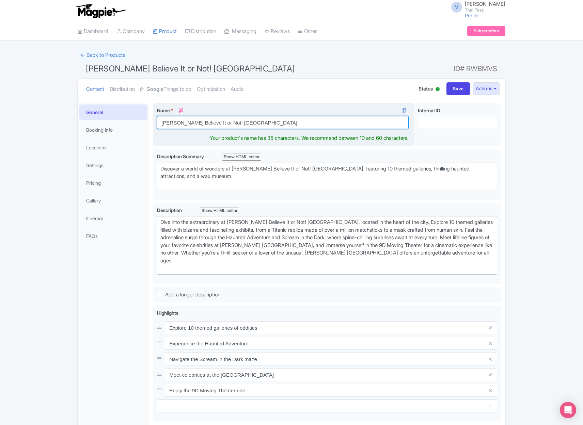
click at [256, 122] on input "Ripley's Believe It or Not! Pattaya" at bounding box center [283, 122] width 252 height 13
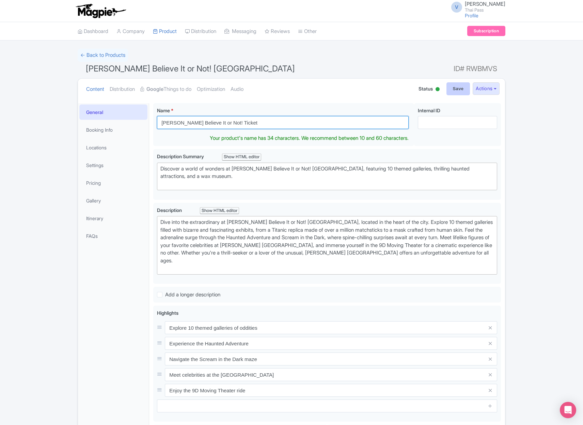
type input "[PERSON_NAME] Believe It or Not! Ticket"
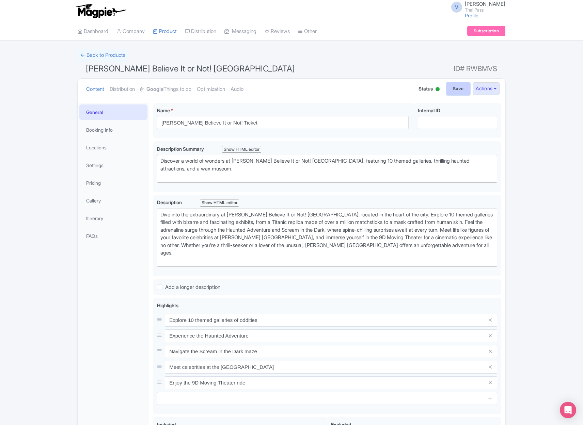
click at [455, 92] on input "Save" at bounding box center [458, 88] width 24 height 13
type input "Saving..."
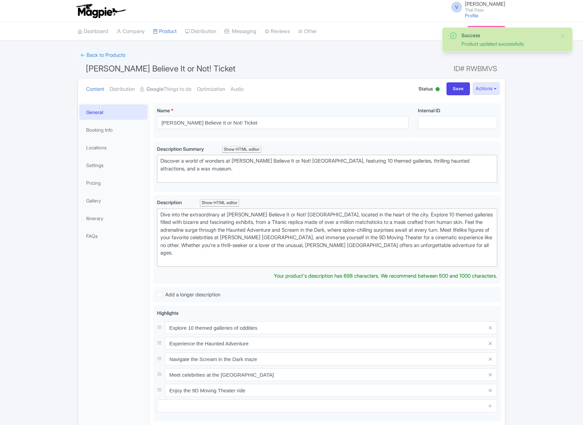
scroll to position [103, 0]
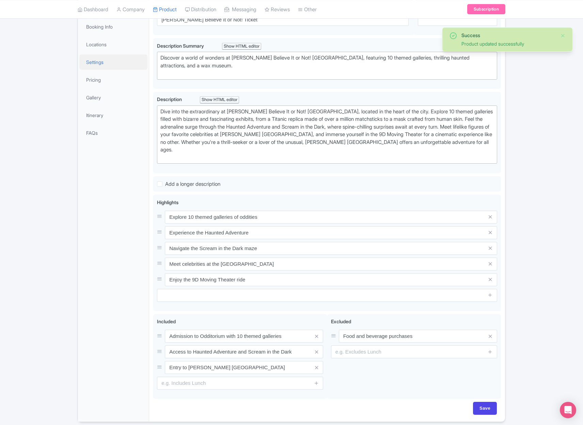
click at [99, 68] on link "Settings" at bounding box center [113, 61] width 68 height 15
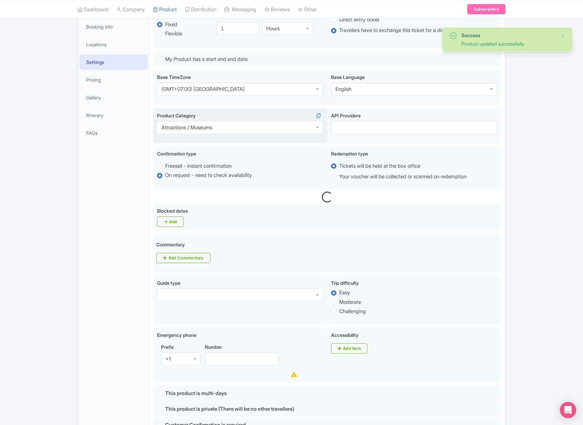
scroll to position [0, 0]
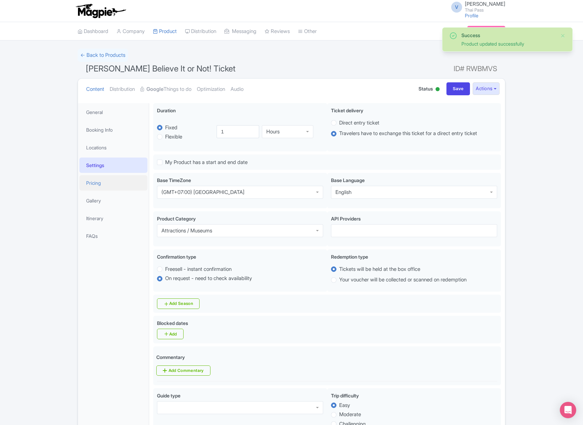
click at [113, 180] on link "Pricing" at bounding box center [113, 182] width 68 height 15
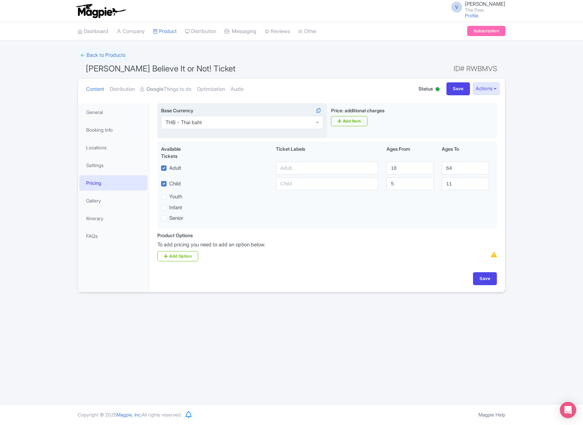
click at [213, 123] on div "THB - Thai baht" at bounding box center [242, 122] width 162 height 13
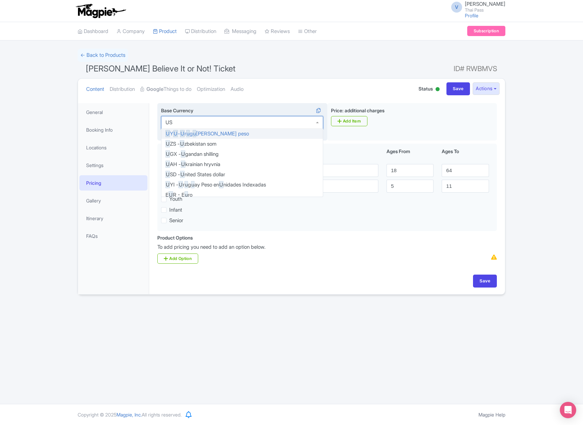
type input "USD"
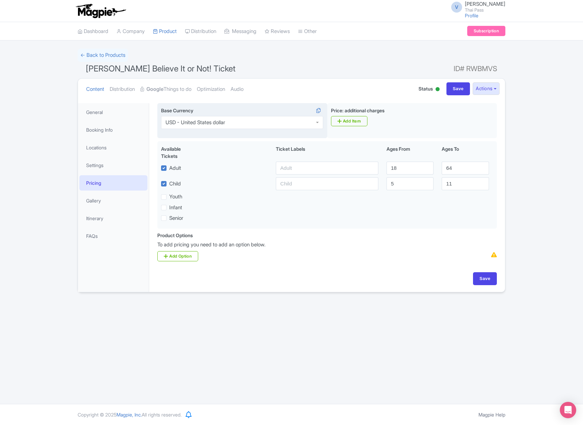
scroll to position [0, 0]
click at [479, 285] on input "Save" at bounding box center [485, 278] width 24 height 13
type input "Saving..."
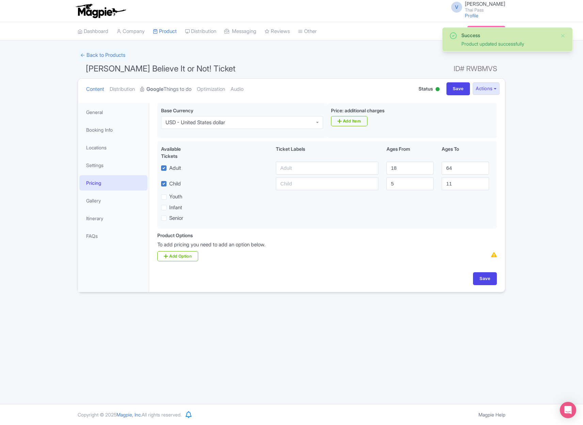
click at [175, 89] on link "Google Things to do" at bounding box center [165, 89] width 51 height 21
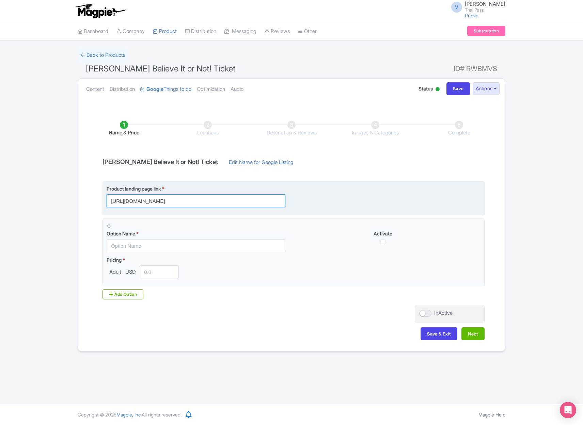
click at [273, 203] on input "[URL][DOMAIN_NAME]" at bounding box center [196, 200] width 179 height 13
paste input "?utm_source=ttd"
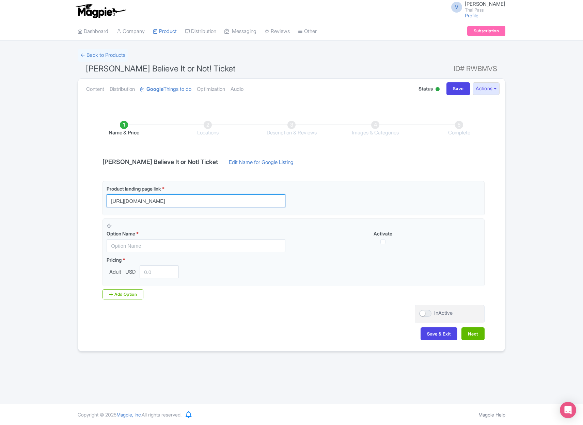
type input "[URL][DOMAIN_NAME]"
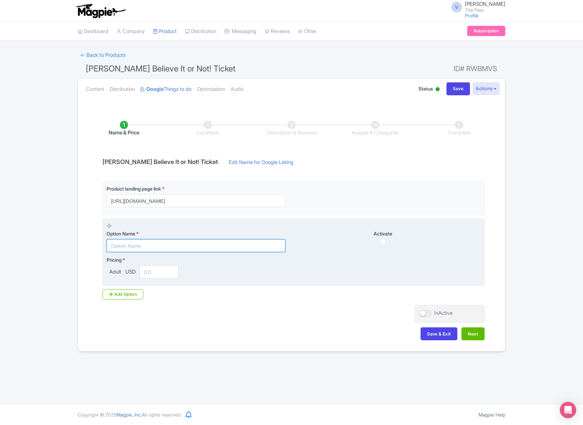
click at [222, 246] on input "text" at bounding box center [196, 245] width 179 height 13
paste input "Horror Hospital"
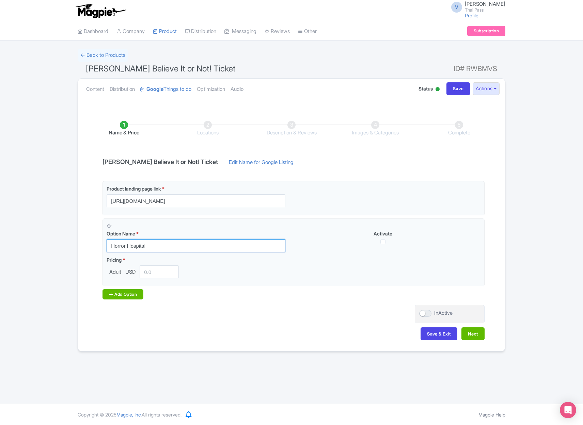
type input "Horror Hospital"
click at [131, 299] on div "Add Option" at bounding box center [122, 294] width 41 height 10
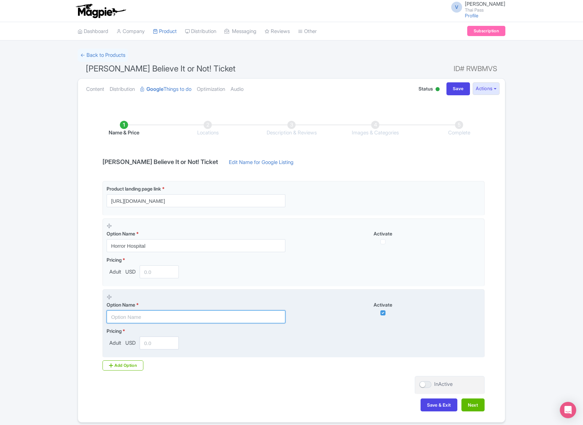
click at [241, 319] on input "text" at bounding box center [196, 316] width 179 height 13
paste input "The Lost Pyramid"
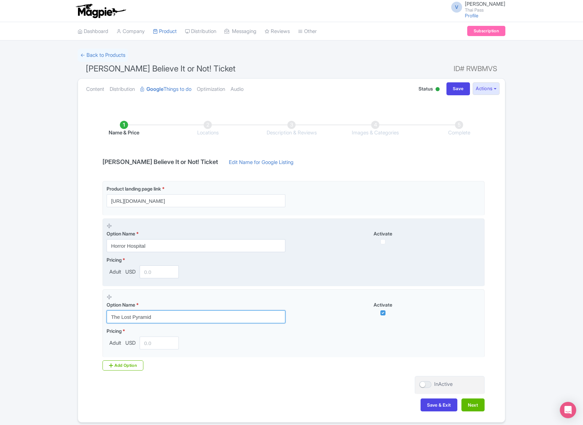
type input "The Lost Pyramid"
click at [382, 240] on input "checkbox" at bounding box center [382, 241] width 5 height 5
checkbox input "true"
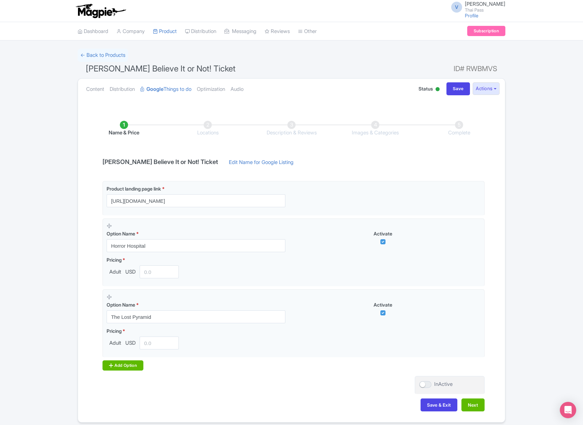
click at [141, 365] on div "Add Option" at bounding box center [122, 365] width 41 height 10
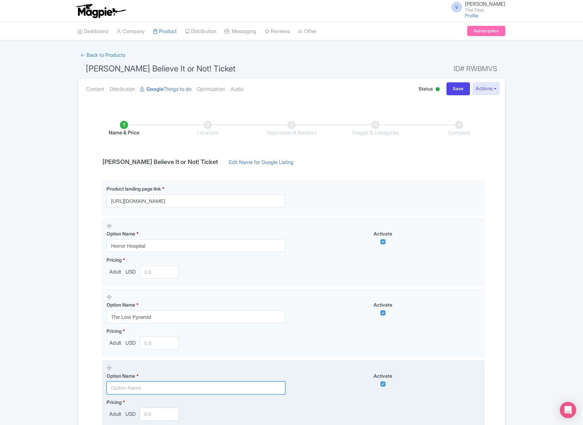
click at [160, 388] on input "text" at bounding box center [196, 388] width 179 height 13
paste input "3 in 1 Package"
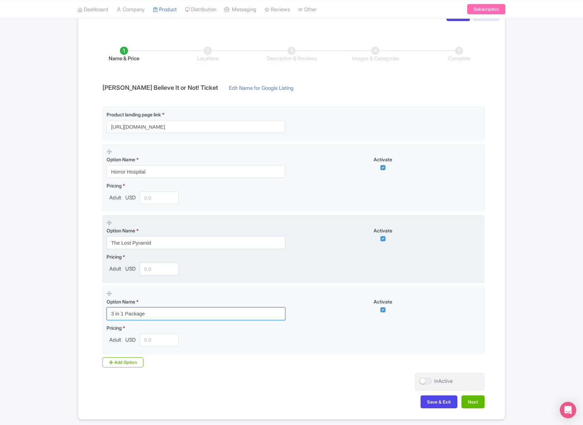
scroll to position [78, 0]
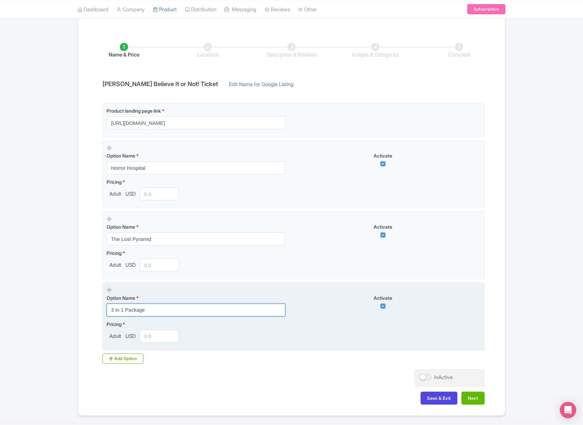
type input "3 in 1 Package"
click at [163, 336] on input "number" at bounding box center [159, 336] width 39 height 13
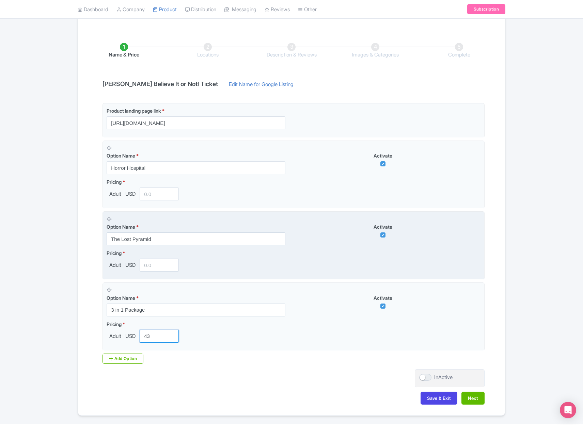
type input "43"
click at [162, 263] on input "number" at bounding box center [159, 265] width 39 height 13
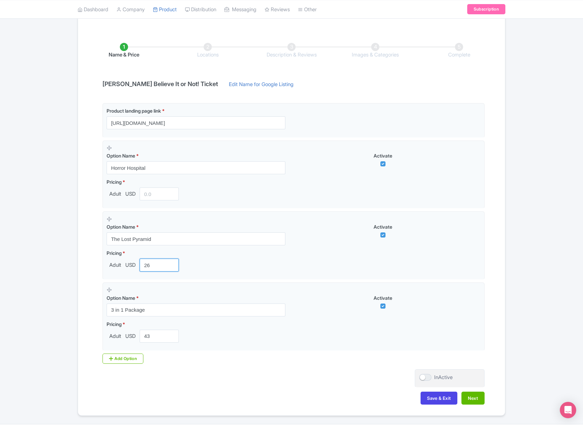
type input "26"
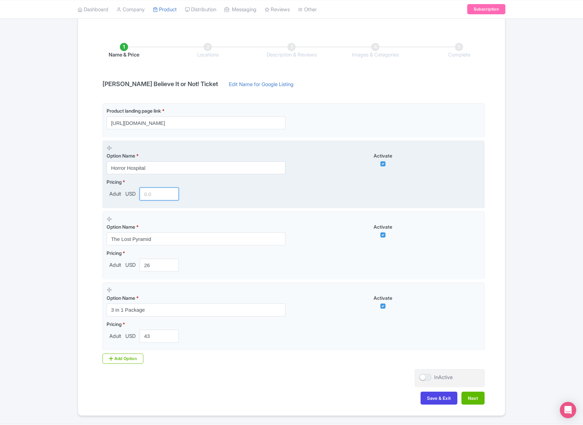
click at [154, 195] on input "number" at bounding box center [159, 194] width 39 height 13
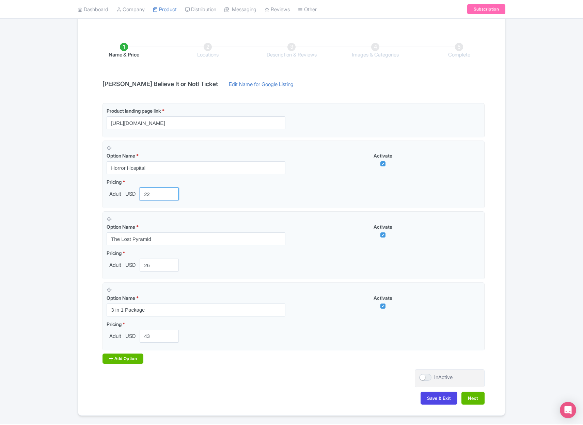
type input "22"
click at [132, 355] on div "Add Option" at bounding box center [122, 359] width 41 height 10
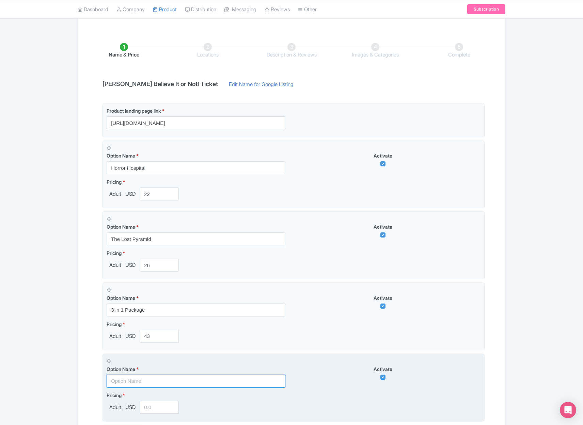
click at [193, 382] on input "text" at bounding box center [196, 381] width 179 height 13
paste input "5 in 1 Package"
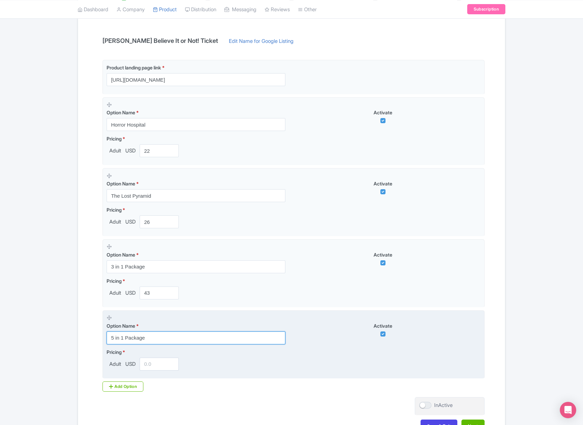
type input "5 in 1 Package"
click at [154, 366] on input "number" at bounding box center [159, 364] width 39 height 13
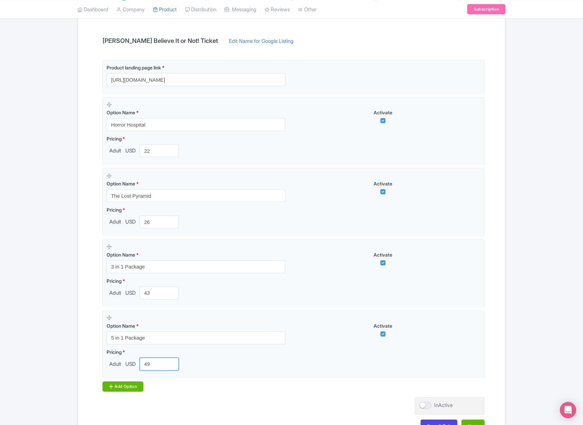
type input "49"
click at [124, 390] on div "Add Option" at bounding box center [122, 387] width 41 height 10
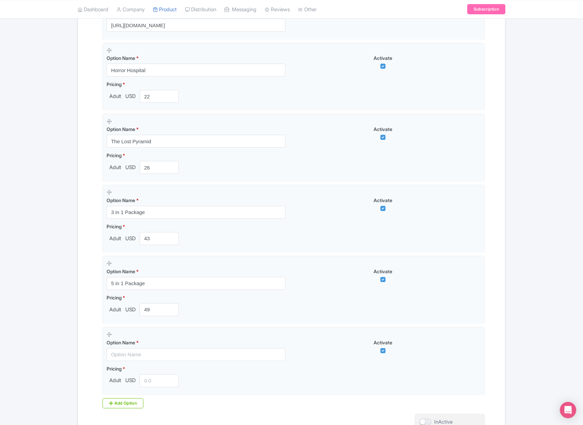
scroll to position [185, 0]
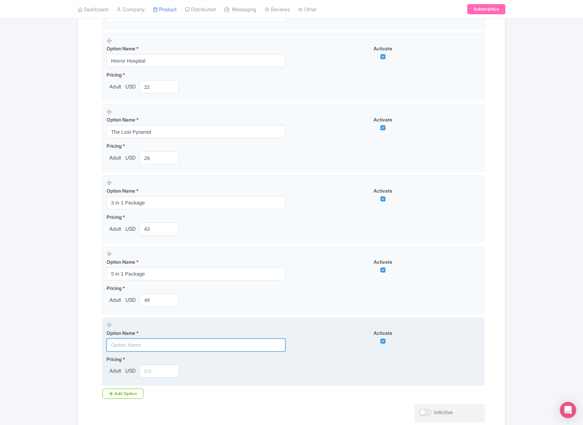
click at [180, 347] on input "text" at bounding box center [196, 345] width 179 height 13
paste input "7 in 1 Package"
type input "7 in 1 Package"
click at [154, 373] on input "number" at bounding box center [159, 371] width 39 height 13
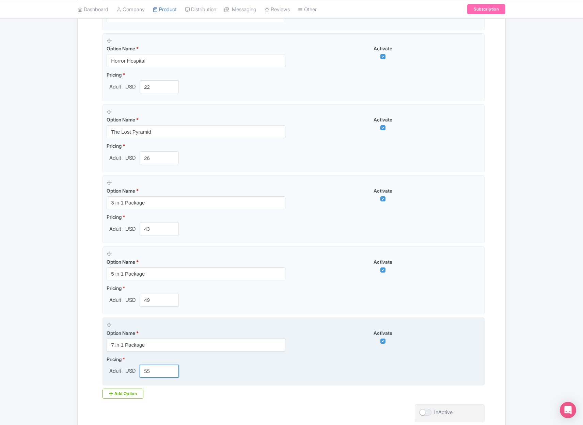
scroll to position [240, 0]
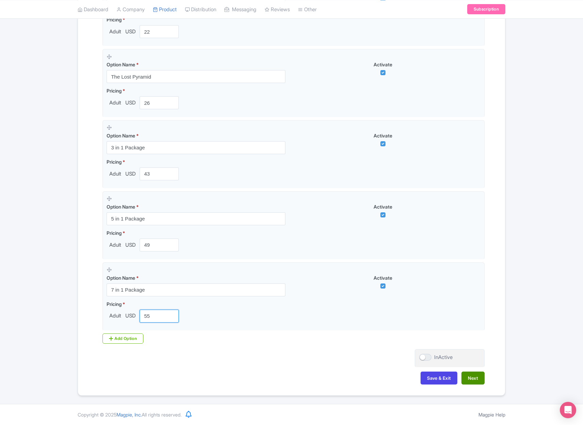
type input "55"
click at [474, 380] on button "Next" at bounding box center [472, 378] width 23 height 13
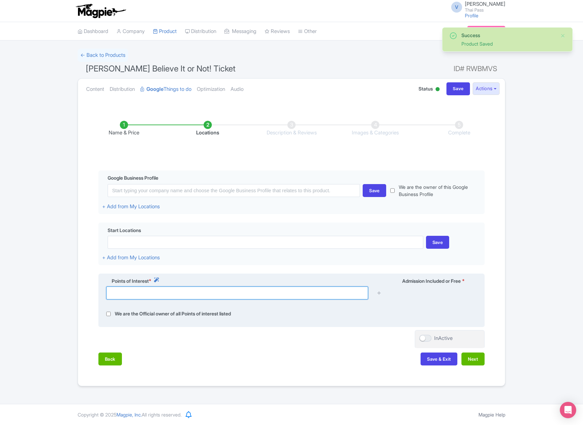
click at [199, 293] on input "text" at bounding box center [237, 293] width 262 height 13
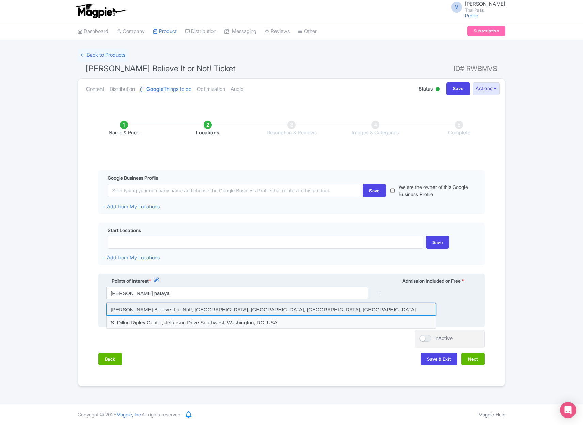
click at [210, 308] on input at bounding box center [271, 309] width 330 height 13
type input "[PERSON_NAME] Believe It or Not!, [GEOGRAPHIC_DATA], [GEOGRAPHIC_DATA], [GEOGRA…"
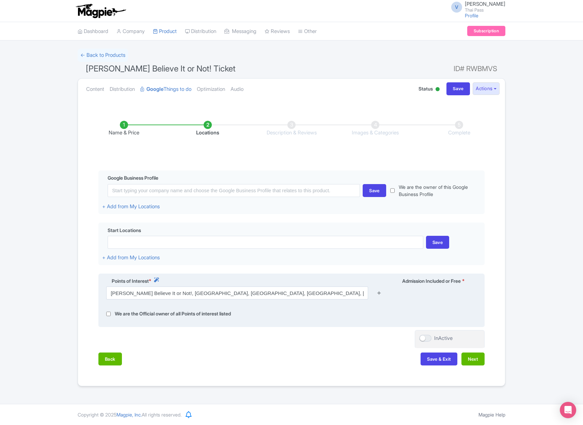
click at [381, 293] on icon at bounding box center [378, 292] width 5 height 5
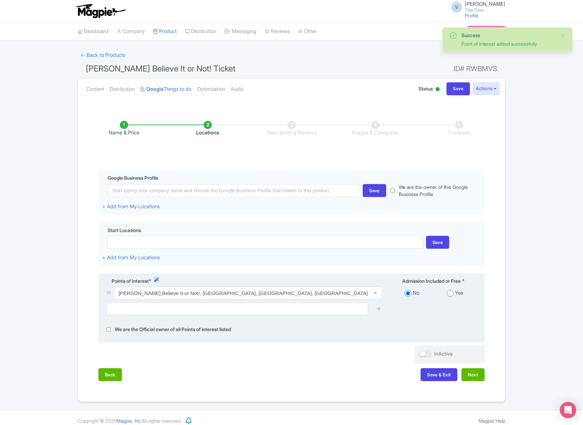
click at [452, 296] on div "Yes" at bounding box center [454, 293] width 43 height 8
click at [452, 292] on input "radio" at bounding box center [450, 293] width 7 height 7
radio input "true"
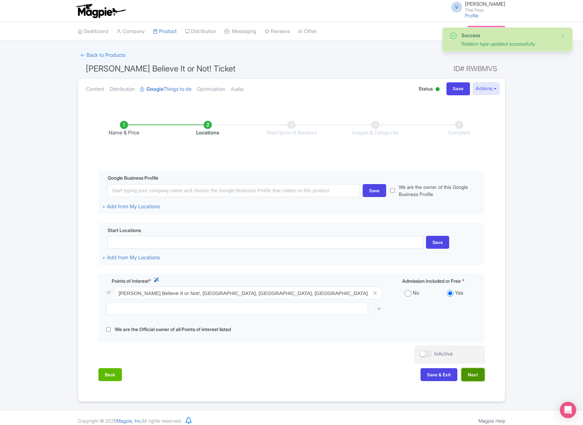
click at [475, 377] on button "Next" at bounding box center [472, 374] width 23 height 13
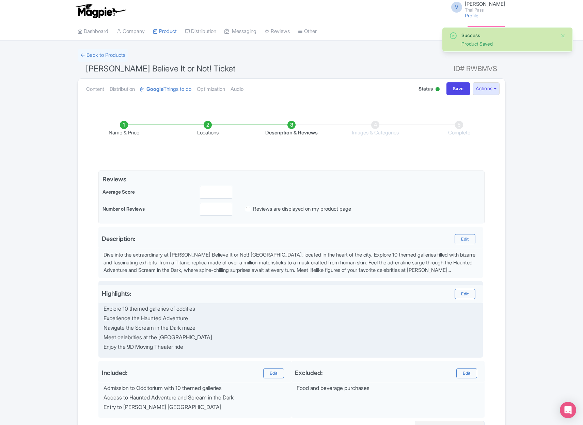
scroll to position [72, 0]
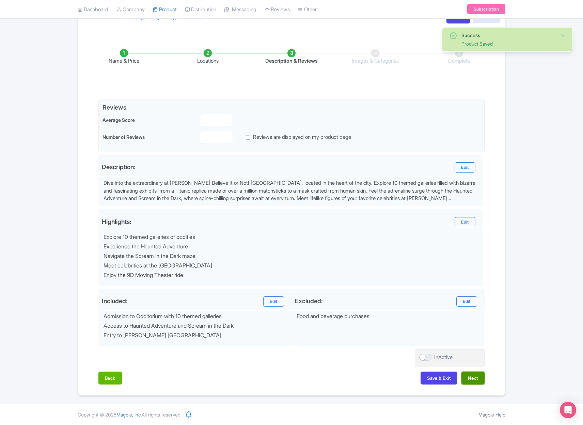
click at [467, 375] on button "Next" at bounding box center [472, 378] width 23 height 13
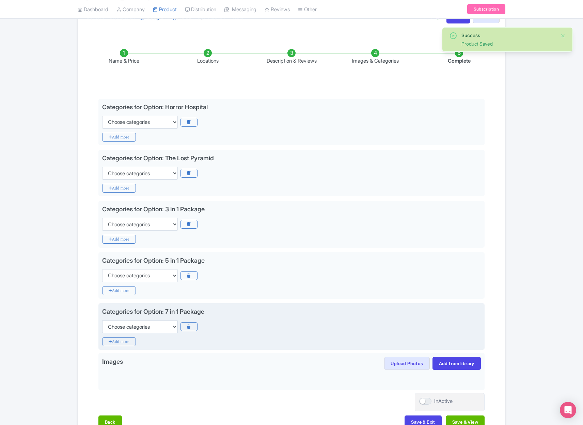
scroll to position [116, 0]
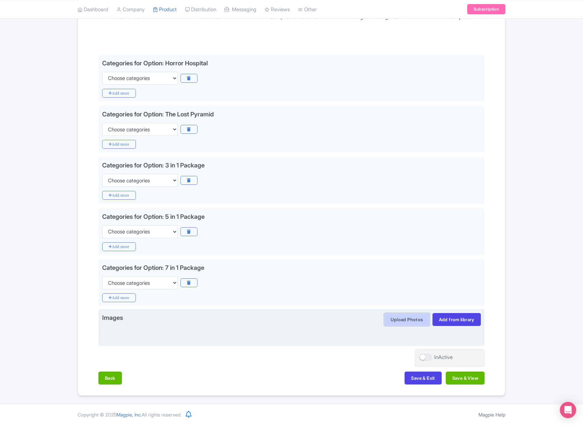
click at [401, 320] on button "Upload Photos" at bounding box center [406, 319] width 45 height 13
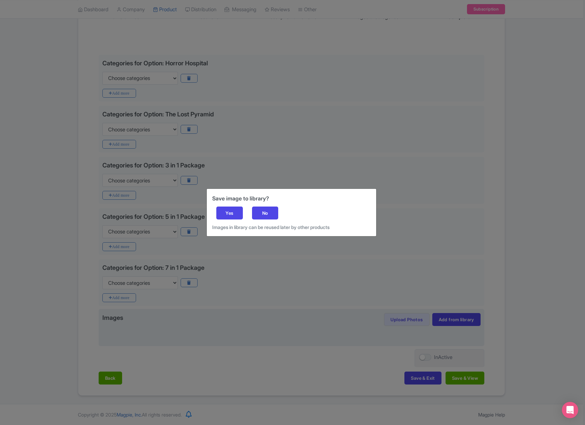
click at [229, 204] on div "Save image to library? Yes No Images in library can be reused later by other pr…" at bounding box center [292, 212] width 170 height 47
click at [234, 214] on div "Yes" at bounding box center [229, 213] width 27 height 13
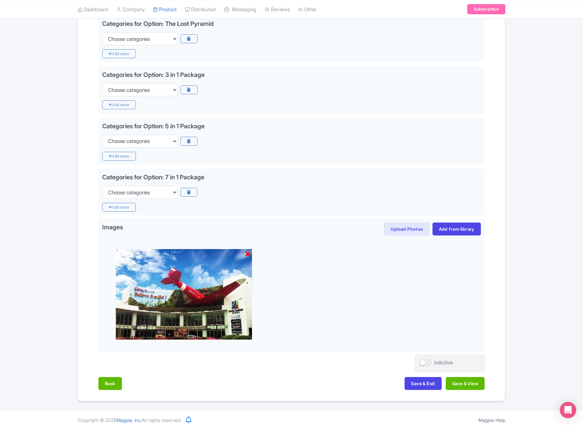
scroll to position [212, 0]
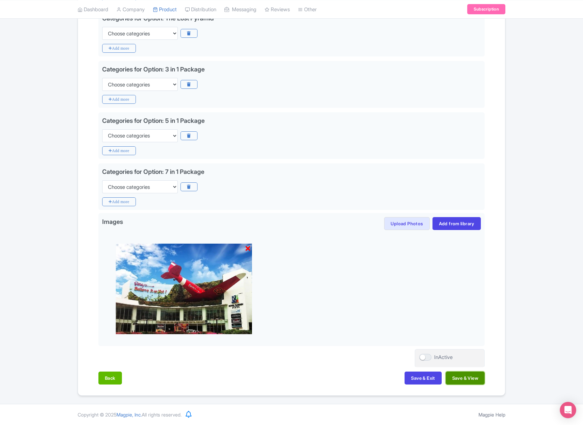
click at [465, 380] on button "Save & View" at bounding box center [465, 378] width 39 height 13
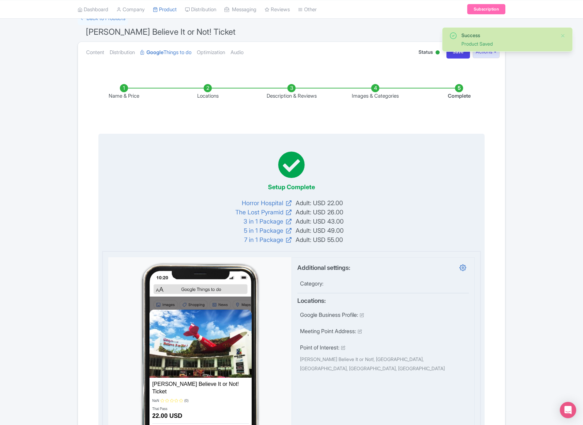
scroll to position [0, 0]
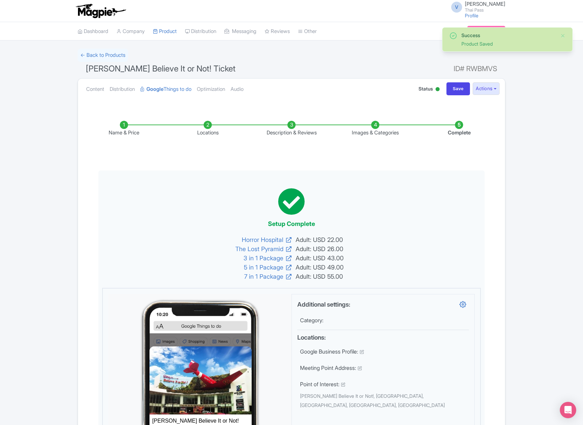
click at [375, 127] on li "Images & Categories" at bounding box center [375, 129] width 84 height 16
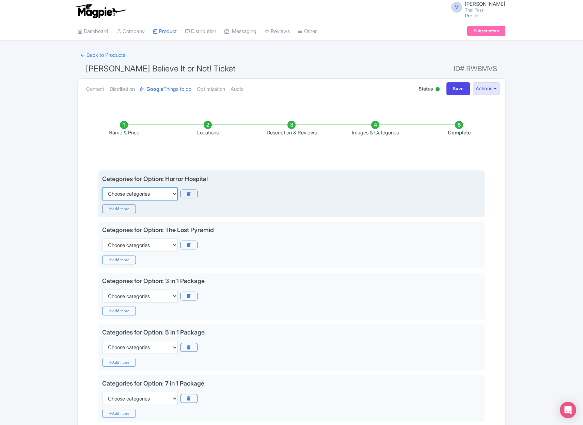
click at [143, 193] on select "Choose categories Adults Only Animals Audio Guide Beaches Bike Tours Boat Tours…" at bounding box center [140, 194] width 76 height 13
select select "museums"
click at [102, 188] on select "Choose categories Adults Only Animals Audio Guide Beaches Bike Tours Boat Tours…" at bounding box center [140, 194] width 76 height 13
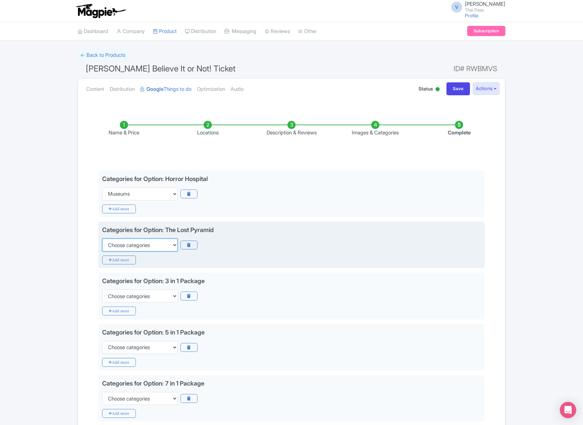
click at [145, 246] on select "Choose categories Adults Only Animals Audio Guide Beaches Bike Tours Boat Tours…" at bounding box center [140, 245] width 76 height 13
select select "museums"
click at [102, 239] on select "Choose categories Adults Only Animals Audio Guide Beaches Bike Tours Boat Tours…" at bounding box center [140, 245] width 76 height 13
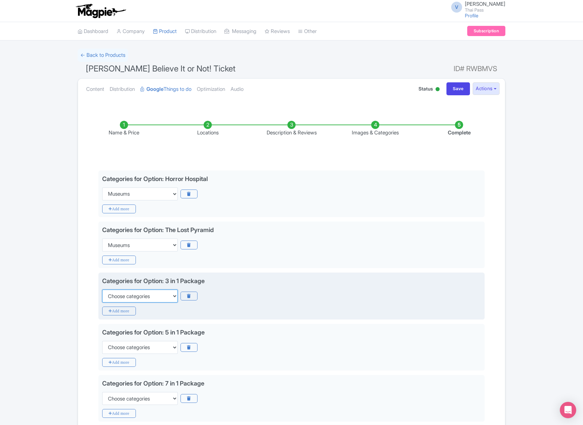
click at [144, 296] on select "Choose categories Adults Only Animals Audio Guide Beaches Bike Tours Boat Tours…" at bounding box center [140, 296] width 76 height 13
select select "museums"
click at [102, 290] on select "Choose categories Adults Only Animals Audio Guide Beaches Bike Tours Boat Tours…" at bounding box center [140, 296] width 76 height 13
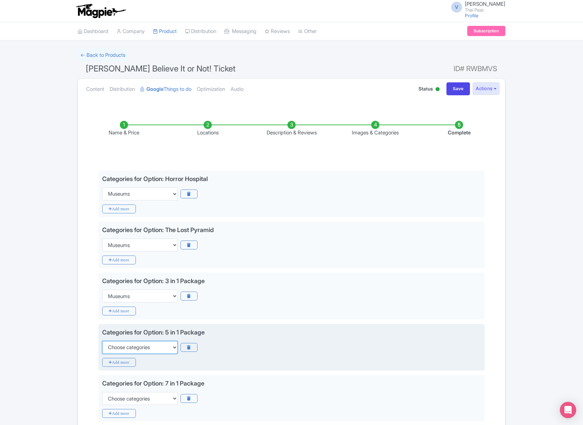
click at [132, 347] on select "Choose categories Adults Only Animals Audio Guide Beaches Bike Tours Boat Tours…" at bounding box center [140, 347] width 76 height 13
select select "museums"
click at [102, 341] on select "Choose categories Adults Only Animals Audio Guide Beaches Bike Tours Boat Tours…" at bounding box center [140, 347] width 76 height 13
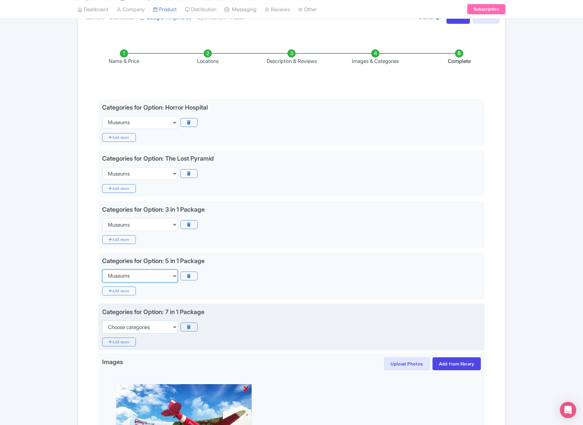
scroll to position [79, 0]
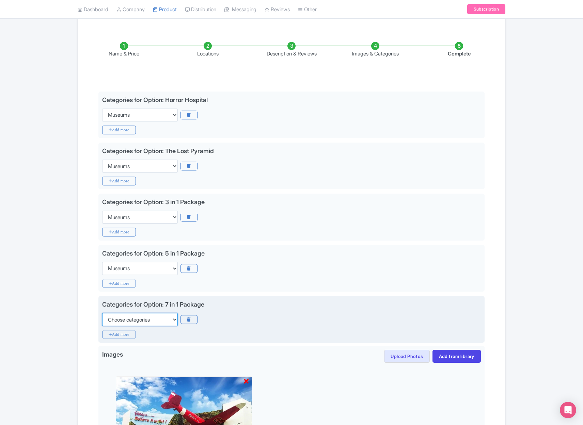
click at [158, 323] on select "Choose categories Adults Only Animals Audio Guide Beaches Bike Tours Boat Tours…" at bounding box center [140, 319] width 76 height 13
select select "museums"
click at [102, 313] on select "Choose categories Adults Only Animals Audio Guide Beaches Bike Tours Boat Tours…" at bounding box center [140, 319] width 76 height 13
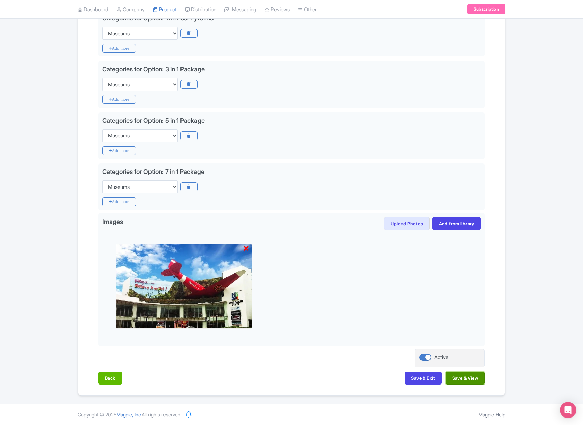
click at [465, 377] on button "Save & View" at bounding box center [465, 378] width 39 height 13
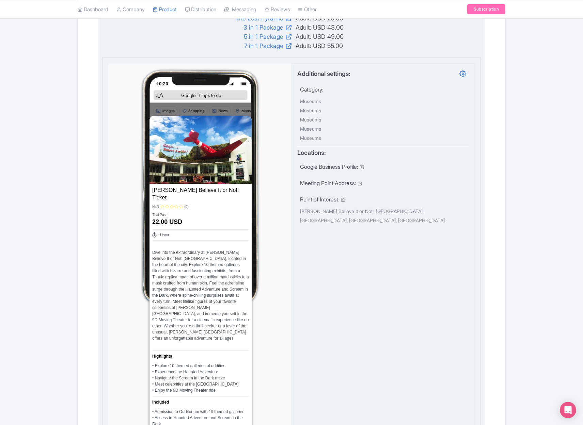
scroll to position [0, 0]
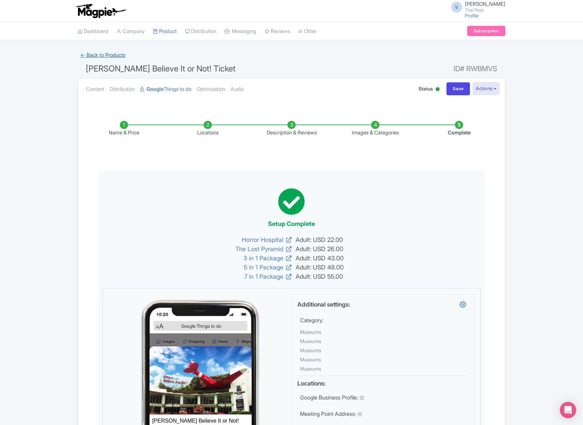
click at [110, 54] on link "← Back to Products" at bounding box center [103, 55] width 50 height 13
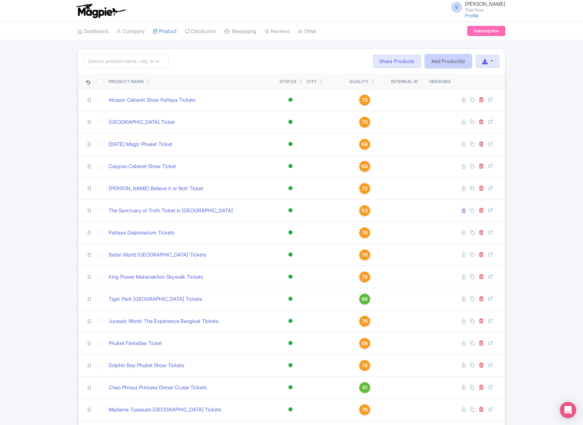
click at [448, 63] on link "Add Product(s)" at bounding box center [448, 61] width 47 height 14
click at [448, 63] on div "Bulk Actions [GEOGRAPHIC_DATA] Add to Collection Share Products Add to Collecti…" at bounding box center [436, 61] width 127 height 14
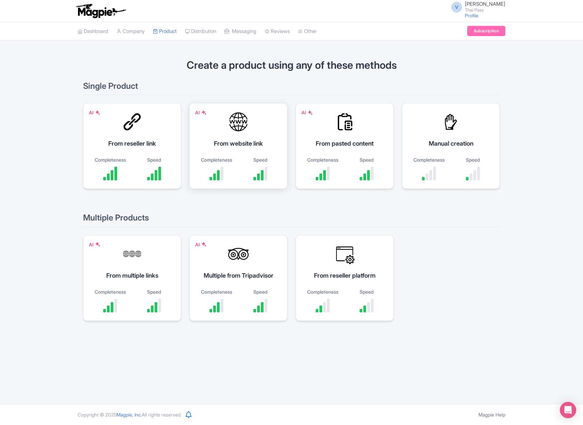
click at [238, 125] on div at bounding box center [238, 122] width 20 height 20
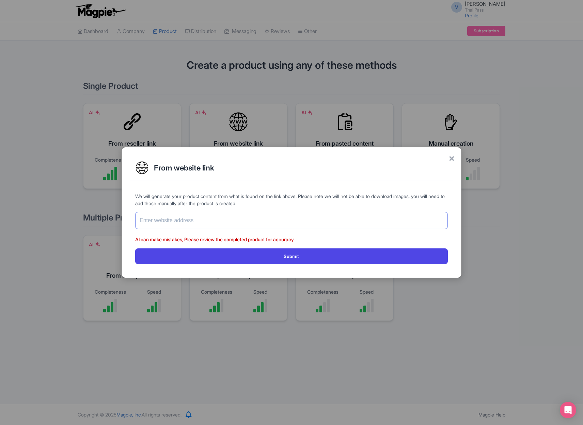
click at [250, 228] on input "text" at bounding box center [291, 220] width 312 height 17
paste input "[URL][DOMAIN_NAME]"
type input "[URL][DOMAIN_NAME]"
click at [135, 248] on button "Submit" at bounding box center [291, 255] width 312 height 15
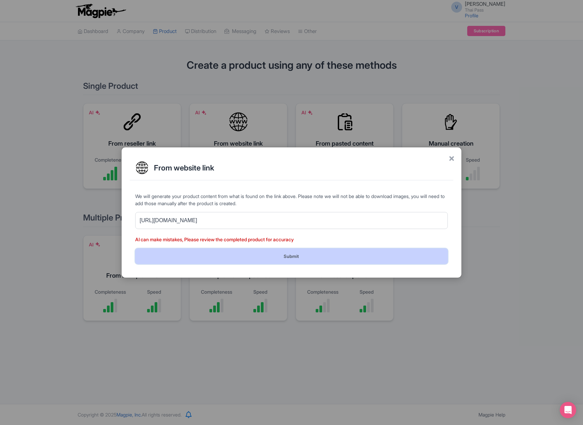
click at [307, 261] on button "Submit" at bounding box center [291, 255] width 312 height 15
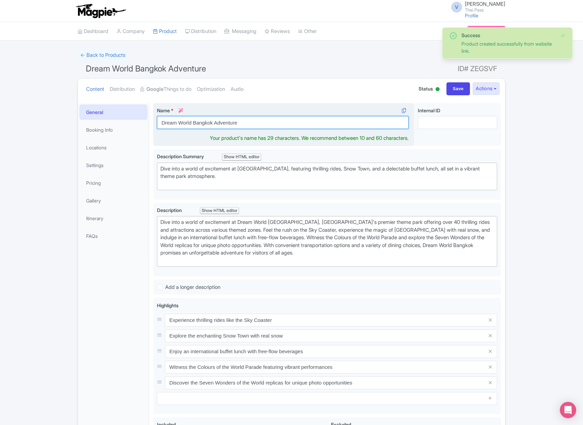
click at [225, 119] on input "Dream World Bangkok Adventure" at bounding box center [283, 122] width 252 height 13
click at [228, 123] on input "Dream World Bangkok Adventure" at bounding box center [283, 122] width 252 height 13
click at [228, 122] on input "Dream World Bangkok Adventure" at bounding box center [283, 122] width 252 height 13
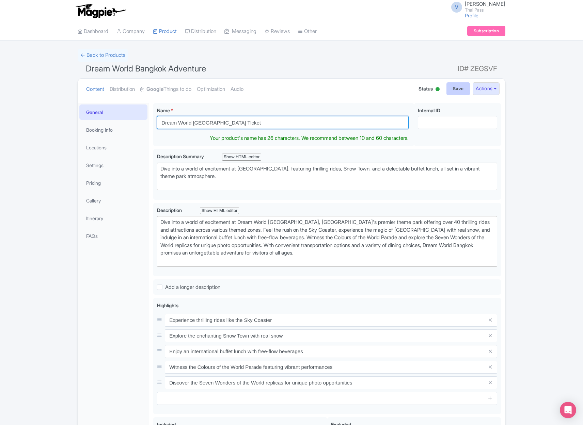
type input "Dream World [GEOGRAPHIC_DATA] Ticket"
click at [455, 91] on input "Save" at bounding box center [458, 88] width 24 height 13
type input "Saving..."
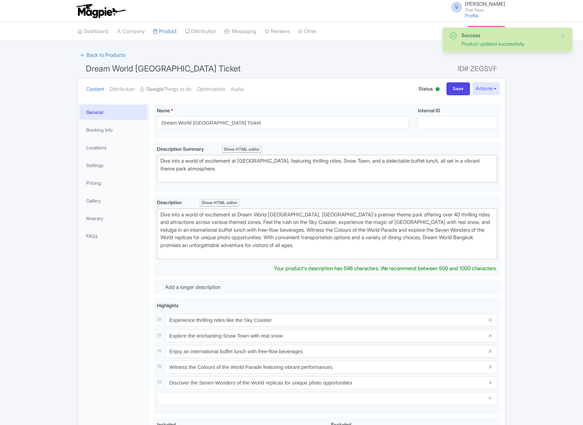
scroll to position [103, 0]
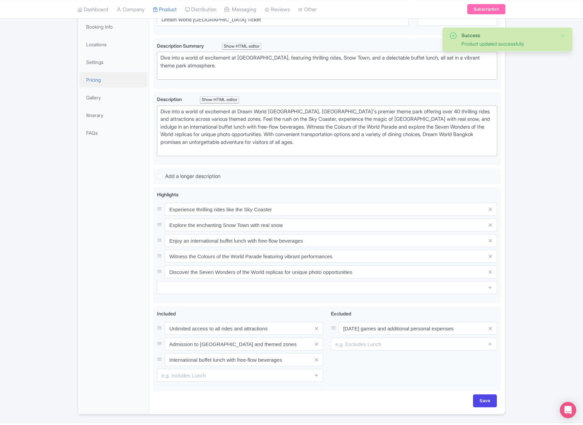
click at [100, 79] on link "Pricing" at bounding box center [113, 79] width 68 height 15
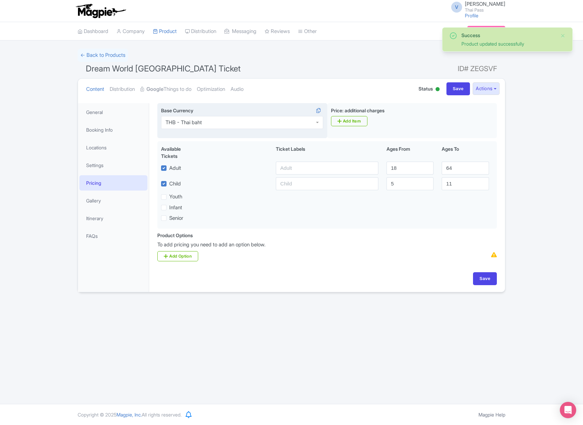
click at [234, 123] on div "THB - Thai baht" at bounding box center [242, 122] width 162 height 13
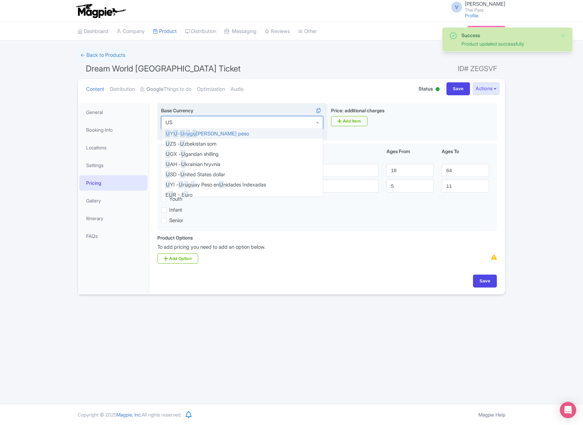
type input "USD"
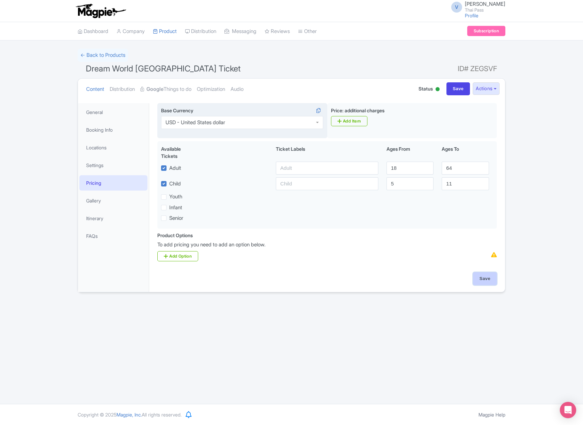
click at [485, 280] on input "Save" at bounding box center [485, 278] width 24 height 13
type input "Saving..."
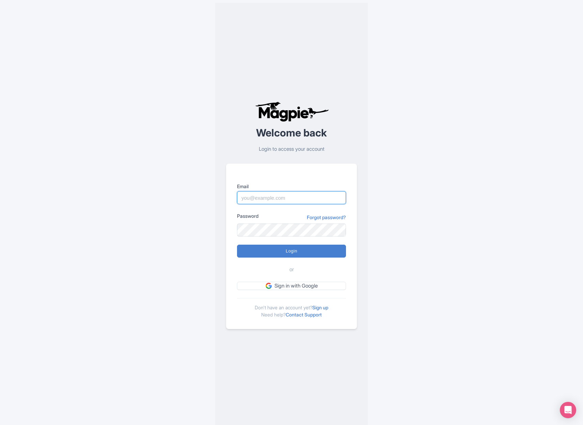
click at [272, 200] on input "Email" at bounding box center [291, 197] width 109 height 13
type input "[EMAIL_ADDRESS][DOMAIN_NAME]"
click at [286, 255] on input "Login" at bounding box center [291, 251] width 109 height 13
type input "Logging in..."
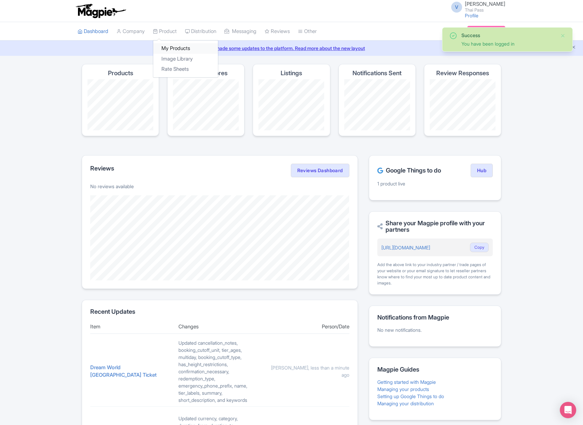
click at [175, 46] on link "My Products" at bounding box center [185, 48] width 65 height 11
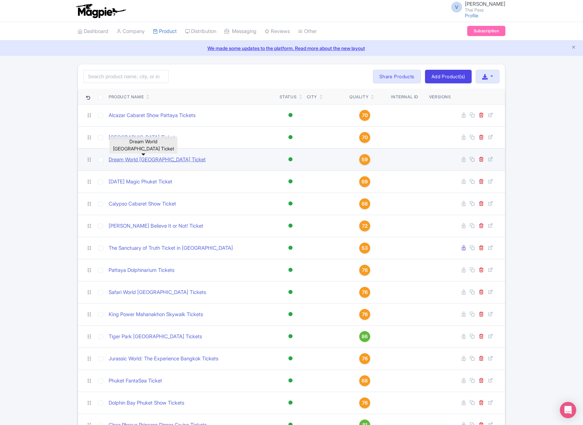
click at [133, 159] on link "Dream World [GEOGRAPHIC_DATA] Ticket" at bounding box center [157, 160] width 97 height 8
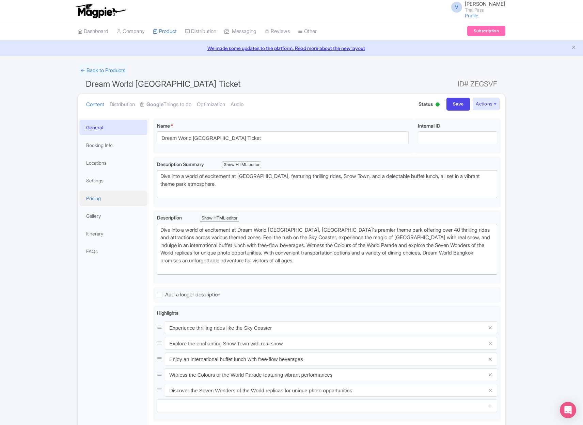
click at [102, 197] on link "Pricing" at bounding box center [113, 198] width 68 height 15
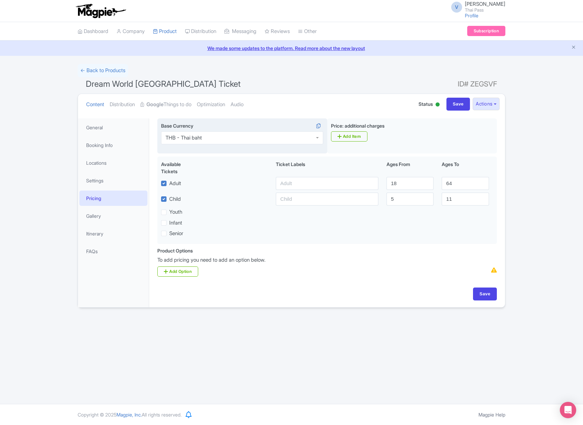
click at [214, 139] on div "THB - Thai baht" at bounding box center [242, 137] width 162 height 13
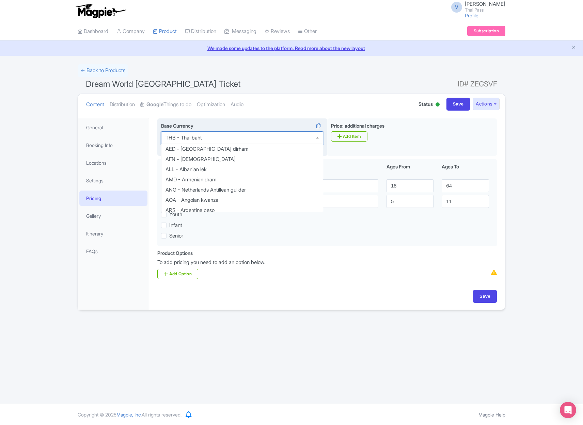
scroll to position [1311, 0]
type input "us"
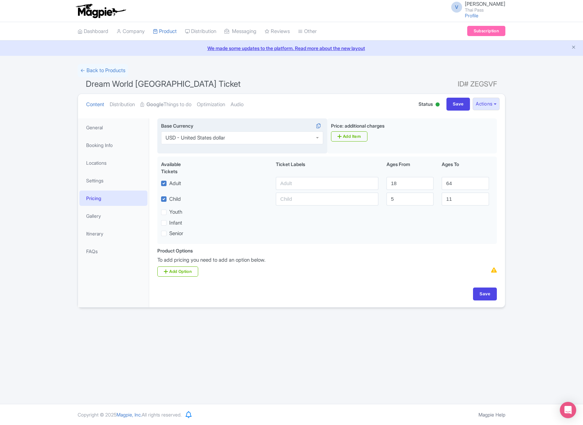
scroll to position [0, 0]
click at [477, 291] on input "Save" at bounding box center [485, 294] width 24 height 13
type input "Saving..."
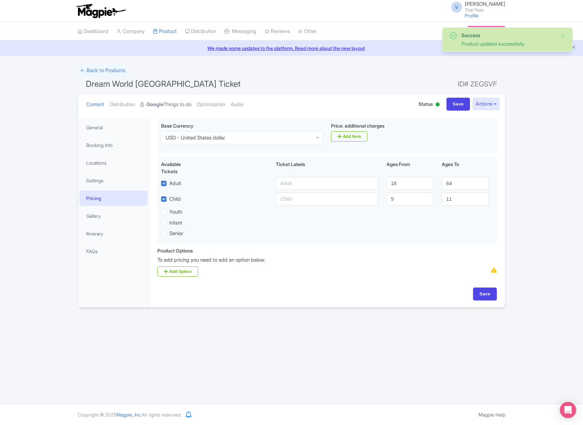
click at [174, 104] on link "Google Things to do" at bounding box center [165, 104] width 51 height 21
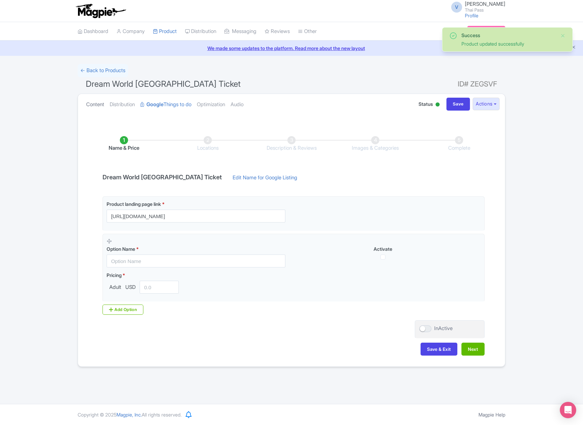
click at [100, 104] on link "Content" at bounding box center [95, 104] width 18 height 21
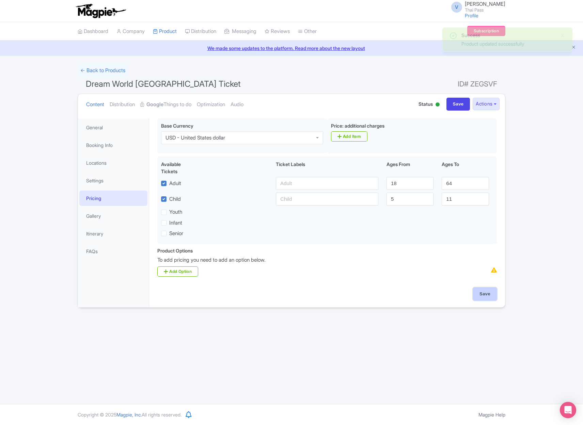
click at [488, 293] on input "Save" at bounding box center [485, 294] width 24 height 13
type input "Saving..."
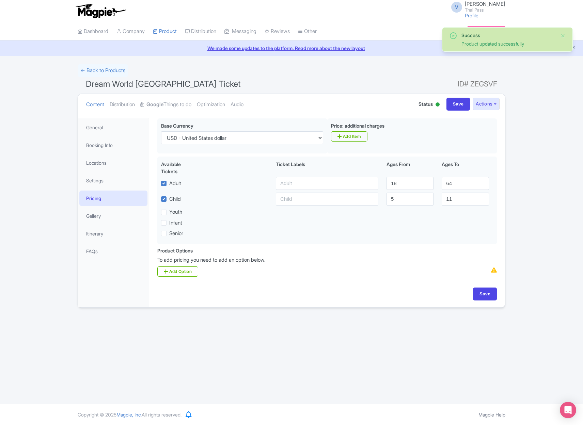
click at [163, 105] on strong "Google" at bounding box center [154, 105] width 17 height 8
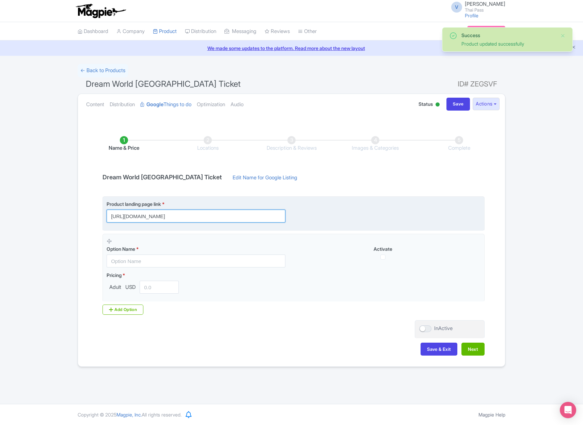
click at [255, 219] on input "[URL][DOMAIN_NAME]" at bounding box center [196, 216] width 179 height 13
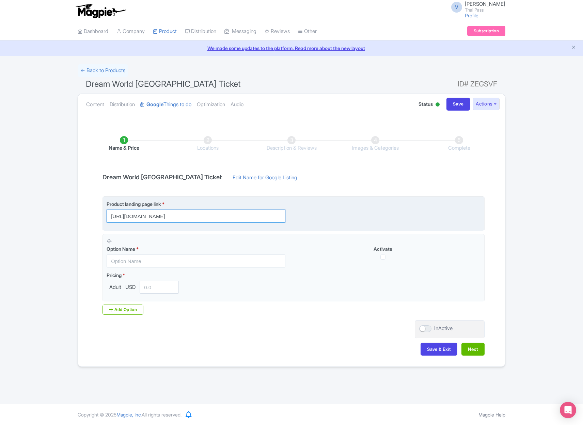
paste input "?utm_source=ttd"
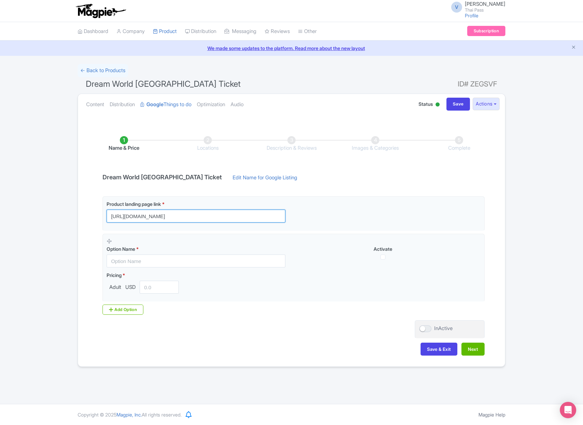
type input "[URL][DOMAIN_NAME]"
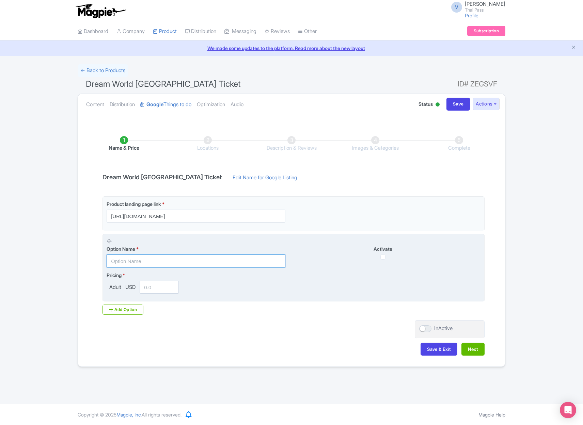
click at [150, 258] on input "text" at bounding box center [196, 261] width 179 height 13
paste input "Dream World Super Visa"
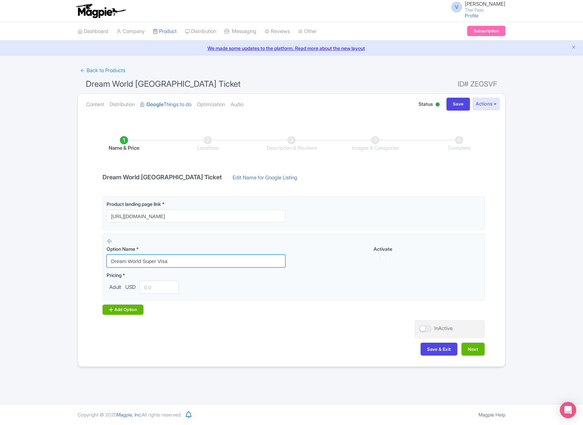
type input "Dream World Super Visa"
click at [120, 308] on div "Add Option" at bounding box center [122, 310] width 41 height 10
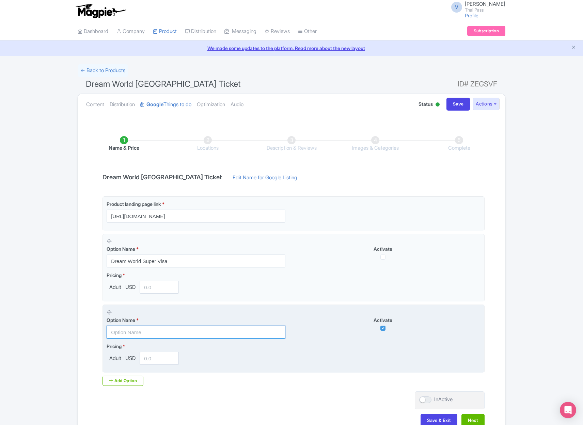
click at [135, 327] on input "text" at bounding box center [196, 332] width 179 height 13
paste input "Dream World Super Visa + Buffet Lunch"
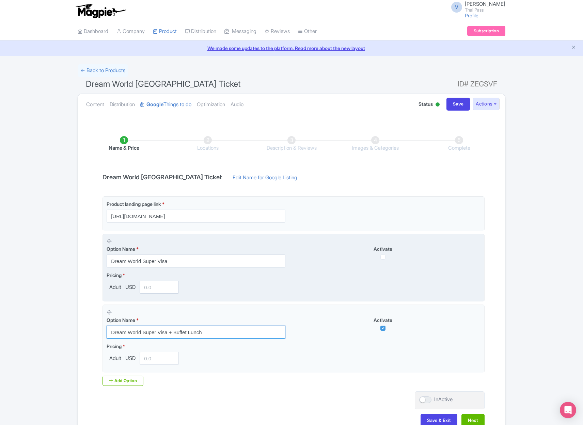
type input "Dream World Super Visa + Buffet Lunch"
click at [160, 286] on input "number" at bounding box center [159, 287] width 39 height 13
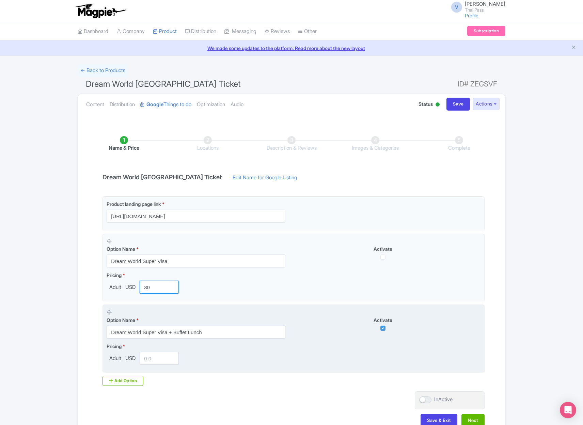
type input "30"
click at [159, 359] on input "number" at bounding box center [159, 358] width 39 height 13
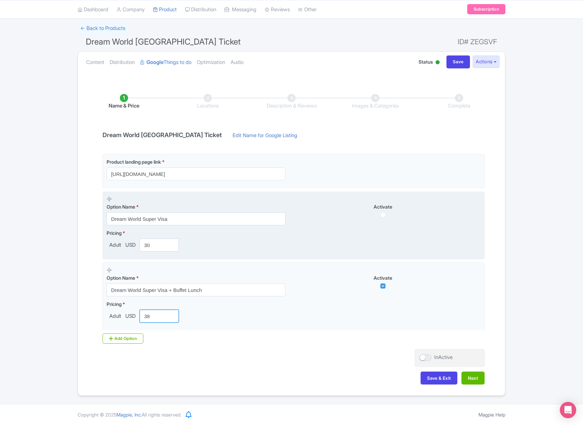
type input "38"
click at [385, 216] on input "checkbox" at bounding box center [382, 214] width 5 height 5
checkbox input "true"
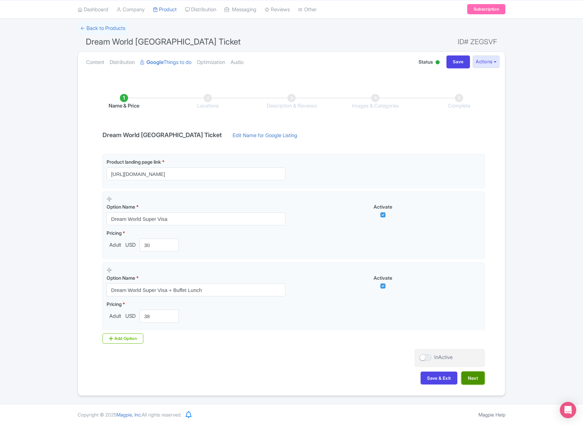
click at [475, 381] on button "Next" at bounding box center [472, 378] width 23 height 13
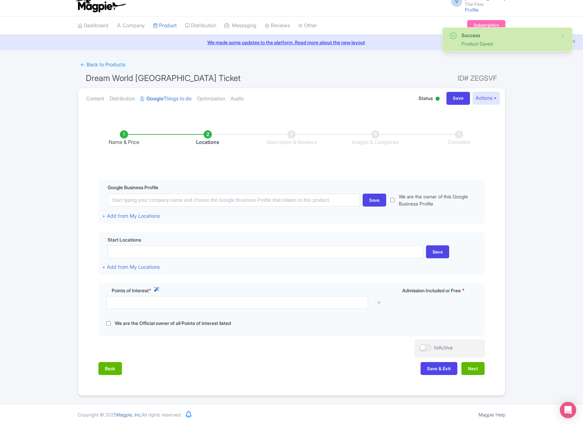
scroll to position [6, 0]
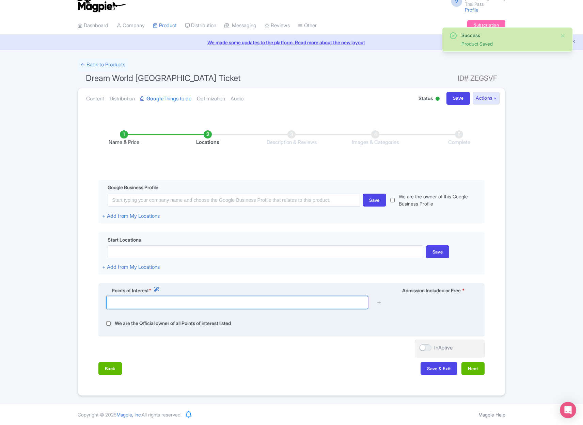
click at [212, 305] on input "text" at bounding box center [237, 302] width 262 height 13
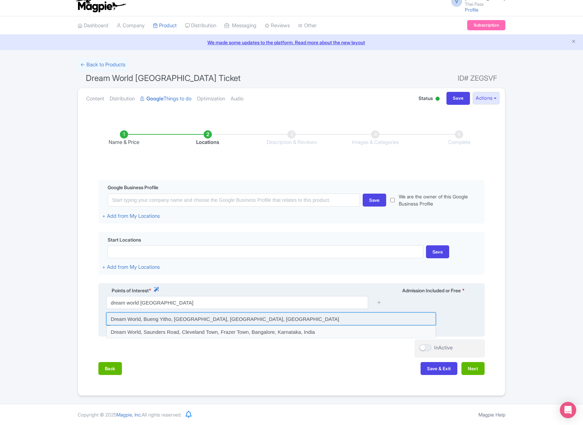
click at [238, 321] on input at bounding box center [271, 318] width 330 height 13
type input "Dream World, Bueng Yitho, Thanyaburi District, Pathum Thani, Thailand"
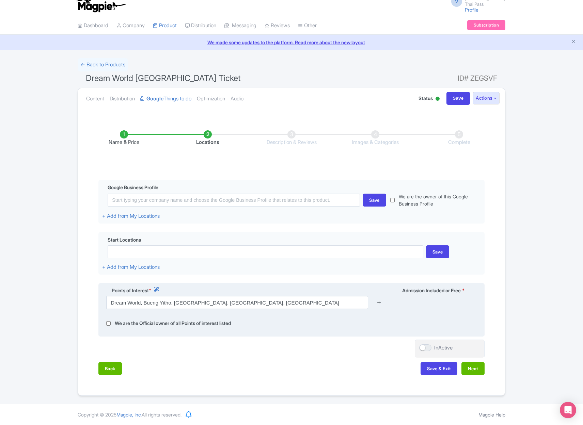
click at [380, 303] on icon at bounding box center [378, 302] width 5 height 5
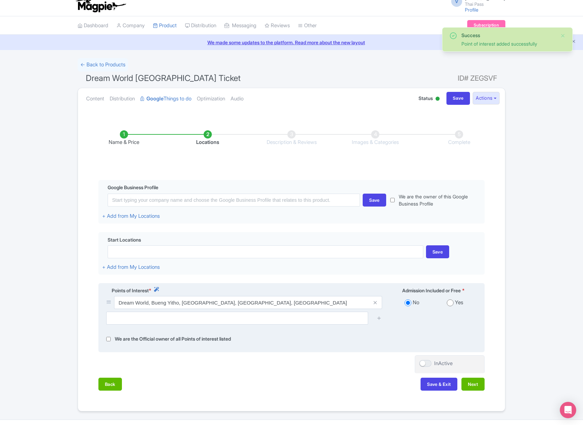
click at [451, 305] on input "radio" at bounding box center [450, 303] width 7 height 7
radio input "true"
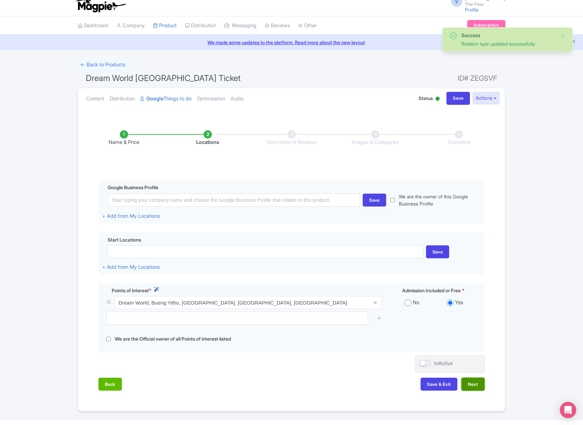
click at [471, 385] on button "Next" at bounding box center [472, 384] width 23 height 13
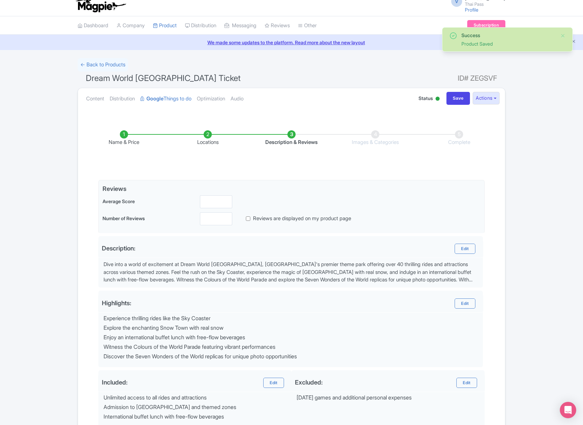
scroll to position [87, 0]
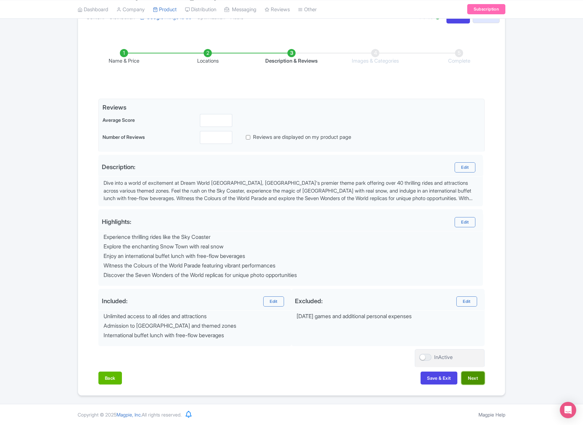
click at [471, 374] on button "Next" at bounding box center [472, 378] width 23 height 13
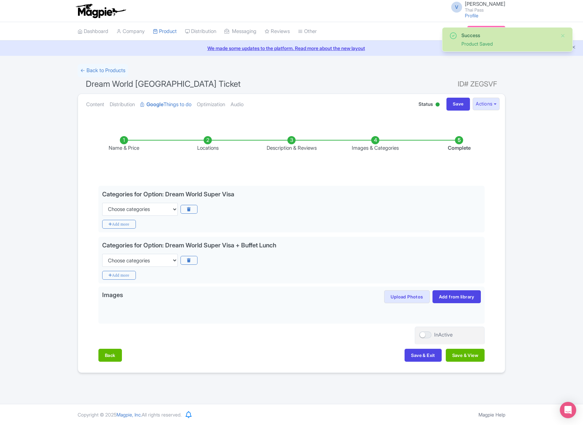
scroll to position [0, 0]
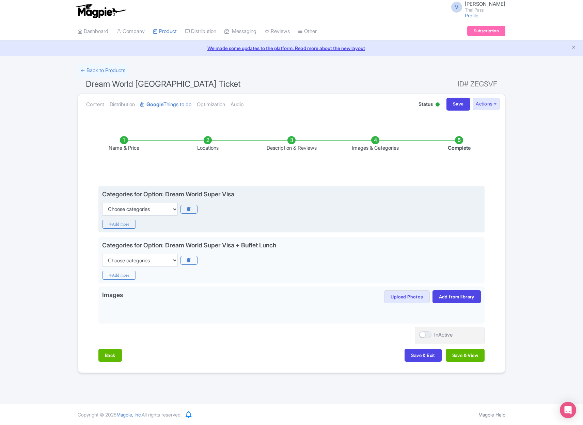
click at [150, 219] on div "Categories for Option: Dream World Super Visa Choose categories Adults Only Ani…" at bounding box center [291, 209] width 386 height 47
click at [150, 213] on select "Choose categories Adults Only Animals Audio Guide Beaches Bike Tours Boat Tours…" at bounding box center [140, 209] width 76 height 13
select select "theme-parks"
click at [102, 203] on select "Choose categories Adults Only Animals Audio Guide Beaches Bike Tours Boat Tours…" at bounding box center [140, 209] width 76 height 13
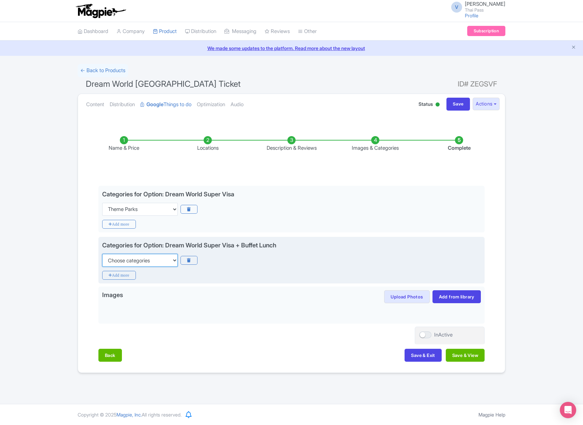
click at [150, 255] on select "Choose categories Adults Only Animals Audio Guide Beaches Bike Tours Boat Tours…" at bounding box center [140, 260] width 76 height 13
select select "theme-parks"
click at [102, 254] on select "Choose categories Adults Only Animals Audio Guide Beaches Bike Tours Boat Tours…" at bounding box center [140, 260] width 76 height 13
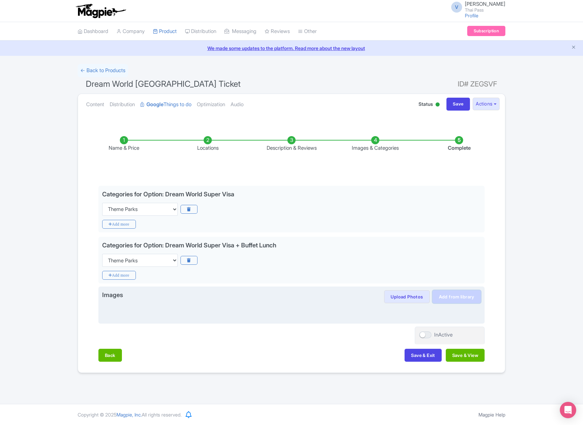
click at [458, 295] on link "Add from library" at bounding box center [456, 296] width 48 height 13
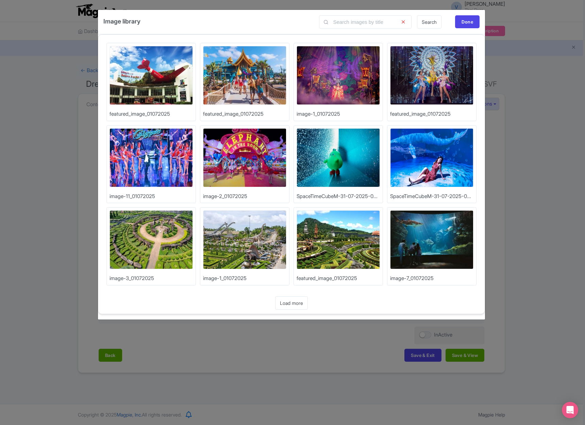
click at [514, 75] on div "Image library Search Done Upload Photos featured_image_01072025 Upload Photos f…" at bounding box center [292, 212] width 585 height 425
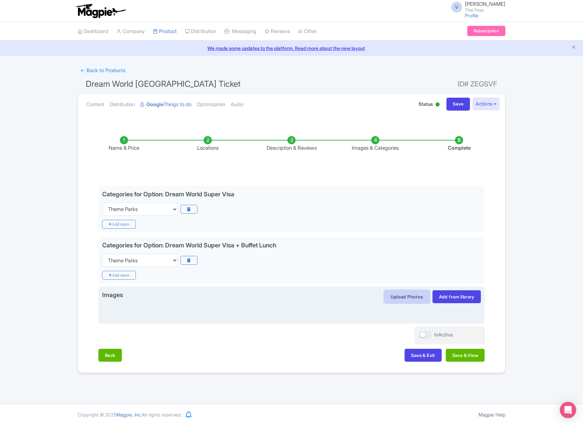
click at [415, 300] on button "Upload Photos" at bounding box center [406, 296] width 45 height 13
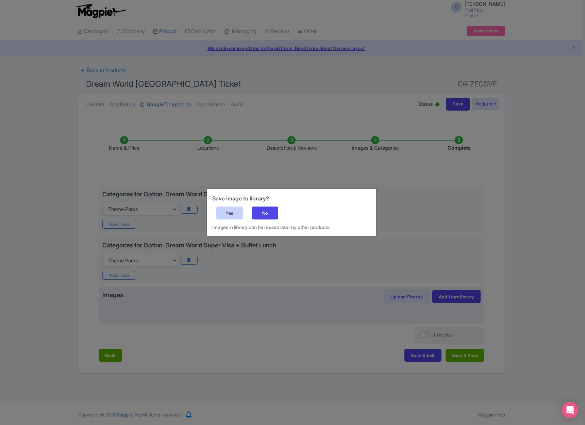
click at [229, 216] on div "Yes" at bounding box center [229, 213] width 27 height 13
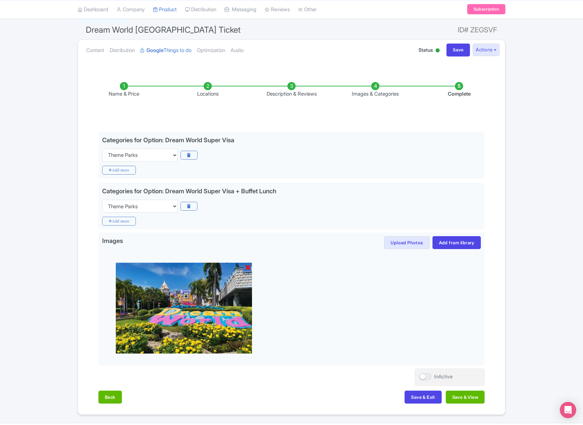
scroll to position [73, 0]
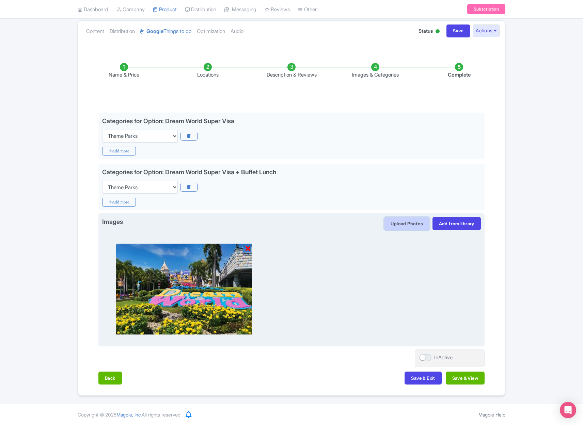
click at [414, 225] on button "Upload Photos" at bounding box center [406, 223] width 45 height 13
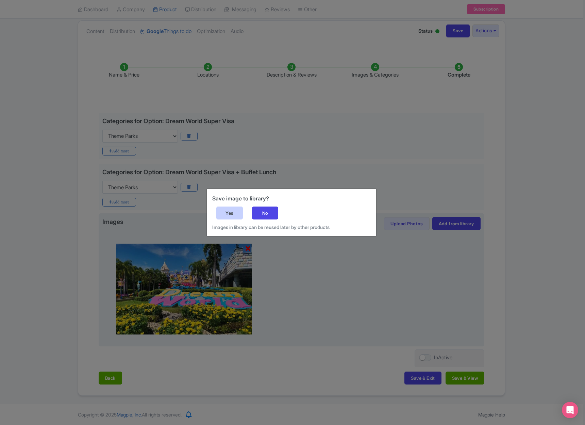
click at [225, 212] on div "Yes" at bounding box center [229, 213] width 27 height 13
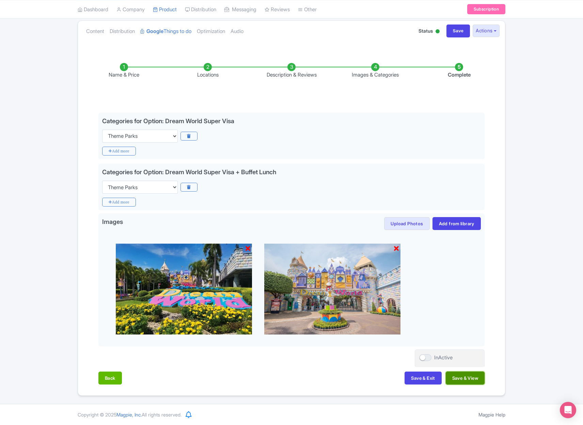
click at [461, 381] on button "Save & View" at bounding box center [465, 378] width 39 height 13
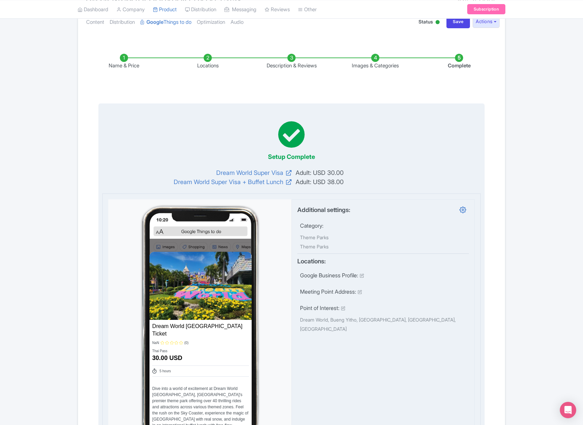
scroll to position [0, 0]
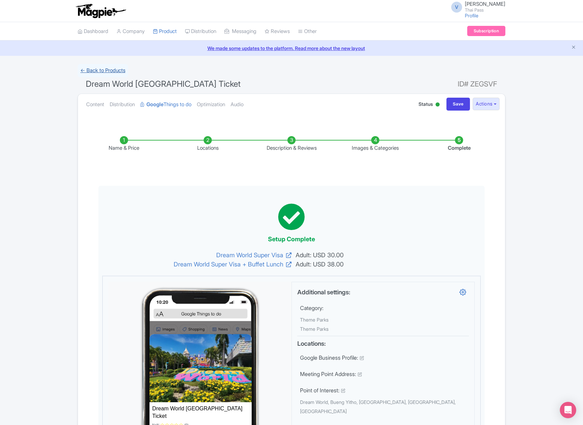
click at [112, 69] on link "← Back to Products" at bounding box center [103, 70] width 50 height 13
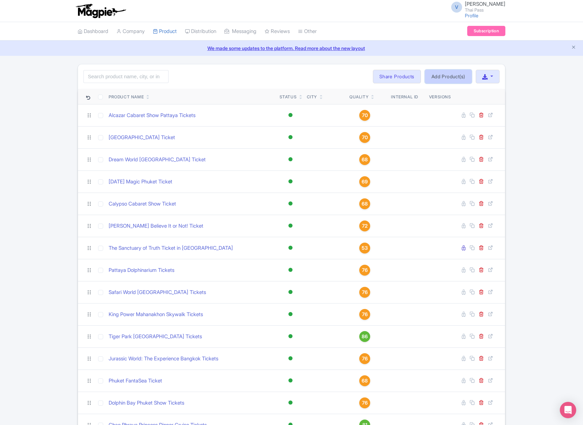
click at [447, 77] on link "Add Product(s)" at bounding box center [448, 77] width 47 height 14
click at [447, 77] on div "Bulk Actions [GEOGRAPHIC_DATA] Add to Collection Share Products Add to Collecti…" at bounding box center [436, 77] width 127 height 14
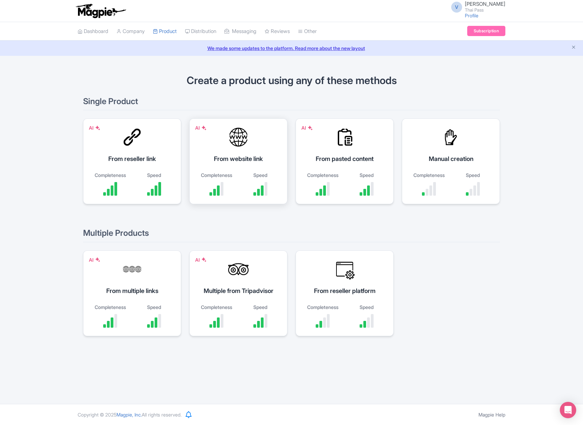
click at [243, 146] on div at bounding box center [238, 137] width 20 height 20
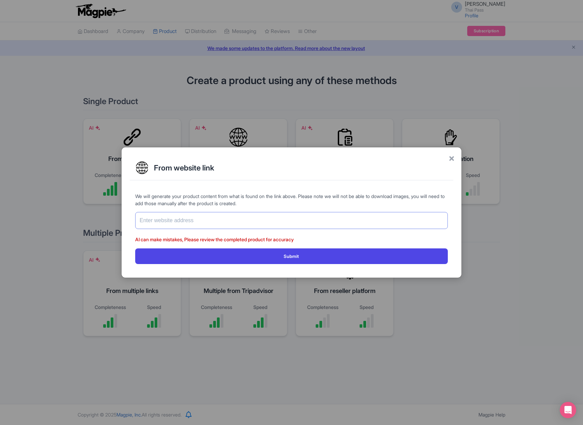
click at [245, 219] on input "text" at bounding box center [291, 220] width 312 height 17
paste input "[URL][DOMAIN_NAME]"
type input "[URL][DOMAIN_NAME]"
click at [135, 248] on button "Submit" at bounding box center [291, 255] width 312 height 15
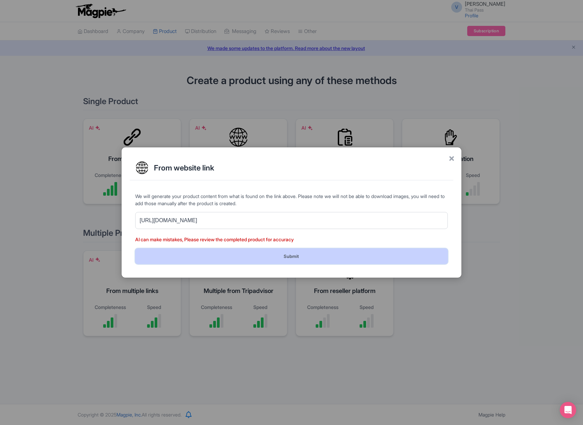
click at [354, 261] on button "Submit" at bounding box center [291, 255] width 312 height 15
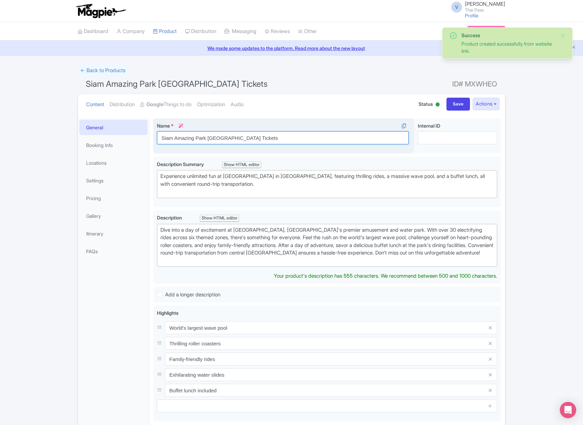
click at [219, 138] on input "Siam Amazing Park [GEOGRAPHIC_DATA] Tickets" at bounding box center [283, 137] width 252 height 13
click at [219, 138] on input "Siam Amazing Park Bangkok Tickets" at bounding box center [283, 137] width 252 height 13
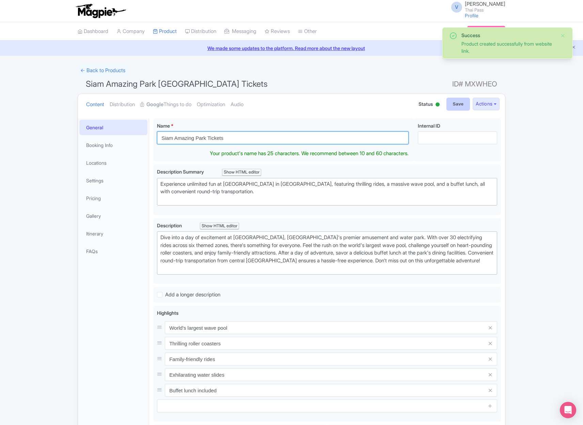
type input "Siam Amazing Park Tickets"
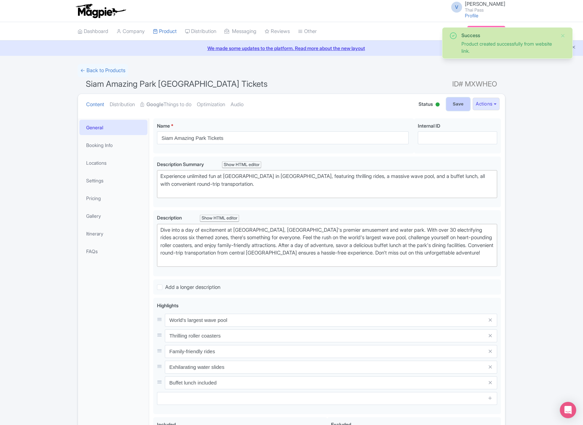
click at [452, 103] on input "Save" at bounding box center [458, 104] width 24 height 13
type input "Saving..."
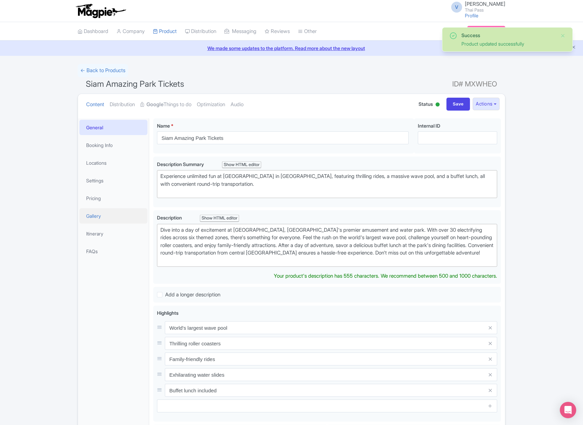
scroll to position [118, 0]
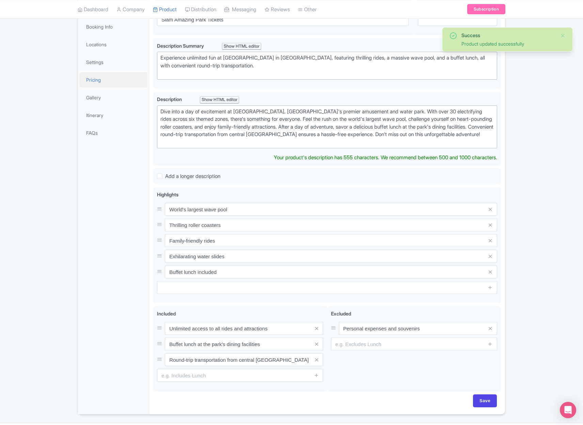
click at [97, 74] on link "Pricing" at bounding box center [113, 79] width 68 height 15
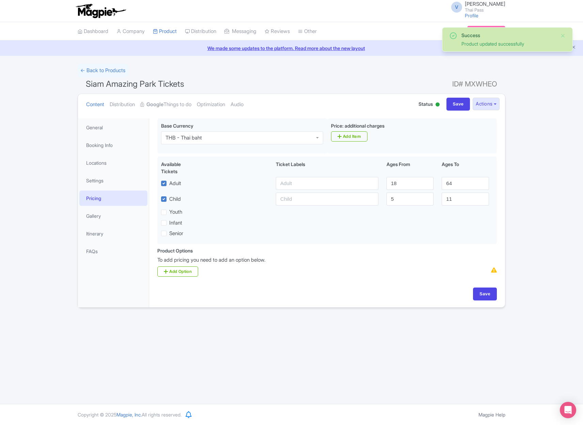
scroll to position [0, 0]
click at [220, 138] on div "THB - Thai baht" at bounding box center [242, 137] width 162 height 13
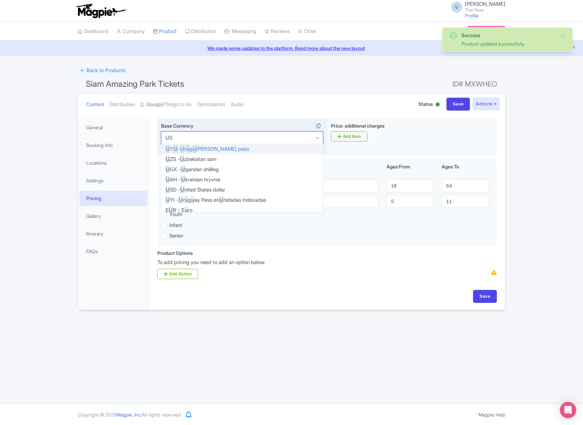
type input "USD"
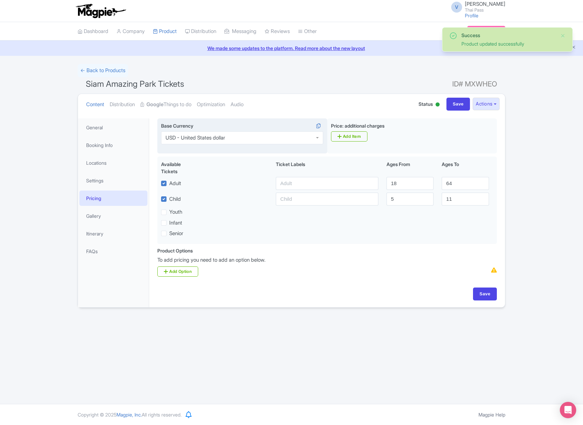
scroll to position [0, 0]
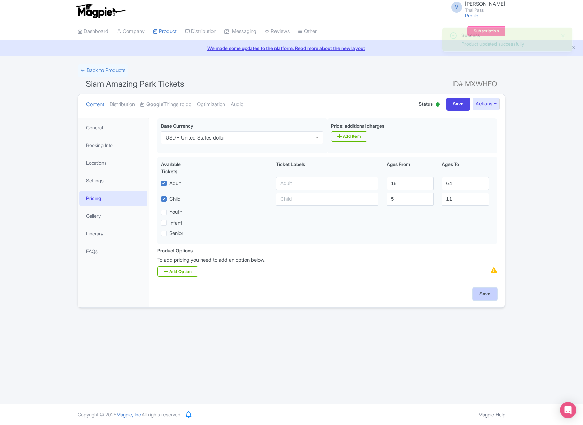
click at [488, 295] on input "Save" at bounding box center [485, 294] width 24 height 13
type input "Saving..."
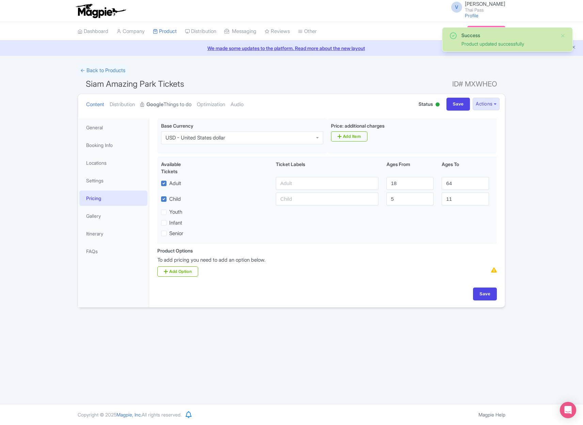
click at [174, 108] on link "Google Things to do" at bounding box center [165, 104] width 51 height 21
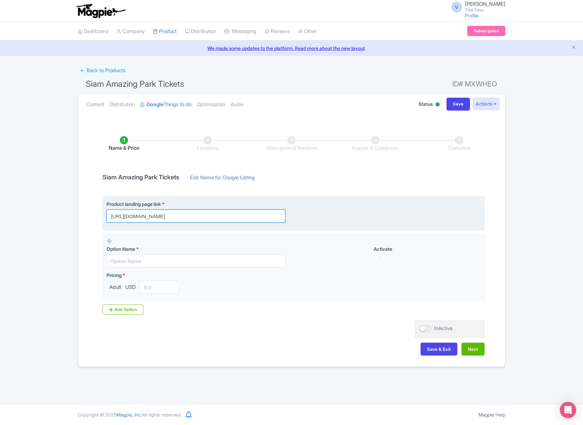
click at [253, 220] on input "[URL][DOMAIN_NAME]" at bounding box center [196, 216] width 179 height 13
paste input "?utm_source=ttd"
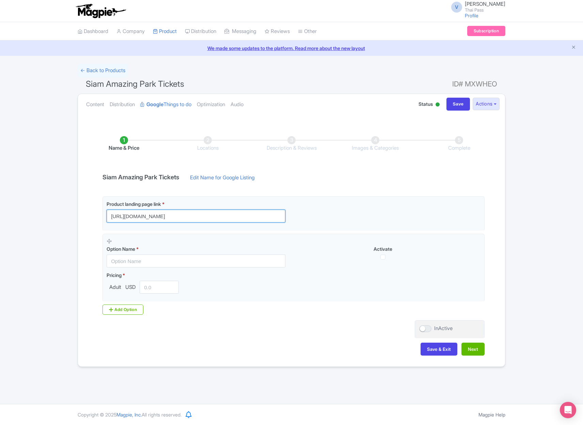
type input "https://www.thethaipass.com/activities/thailand-bangkok/siam-amazing-park?utm_s…"
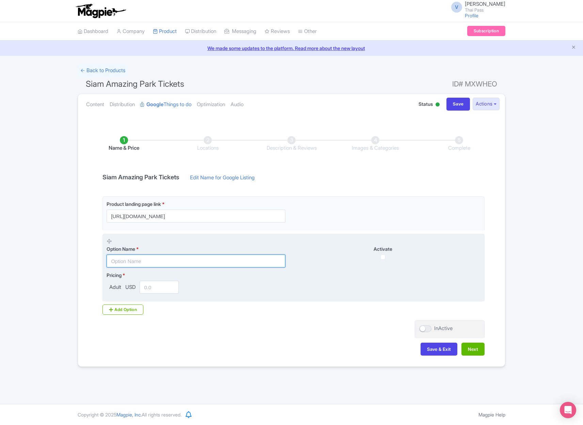
click at [188, 264] on input "text" at bounding box center [196, 261] width 179 height 13
paste input "Admission with International Buffet Lunch (Foreigner Only)"
click at [124, 261] on input "Admission with International Buffet Lunch (Foreigner Only)" at bounding box center [196, 261] width 179 height 13
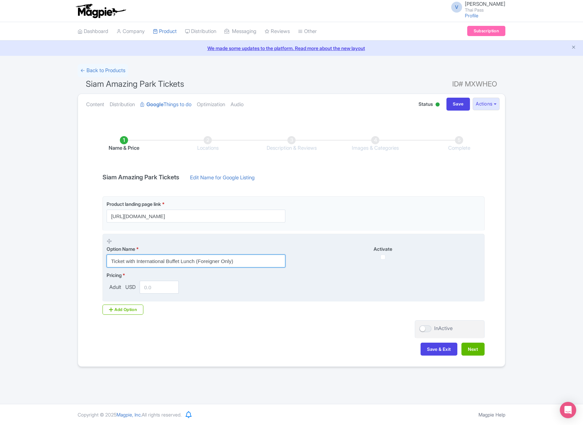
drag, startPoint x: 196, startPoint y: 259, endPoint x: 280, endPoint y: 260, distance: 84.1
click at [281, 261] on input "Ticket with International Buffet Lunch (Foreigner Only)" at bounding box center [196, 261] width 179 height 13
type input "Ticket with International Buffet Lunch (Foreigner Only)"
click at [382, 256] on input "checkbox" at bounding box center [382, 257] width 5 height 5
checkbox input "true"
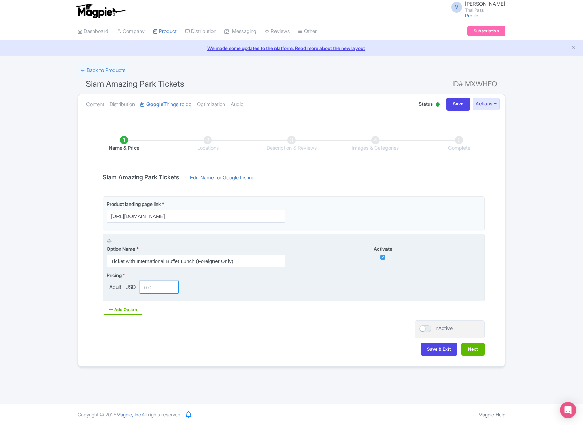
click at [164, 287] on input "number" at bounding box center [159, 287] width 39 height 13
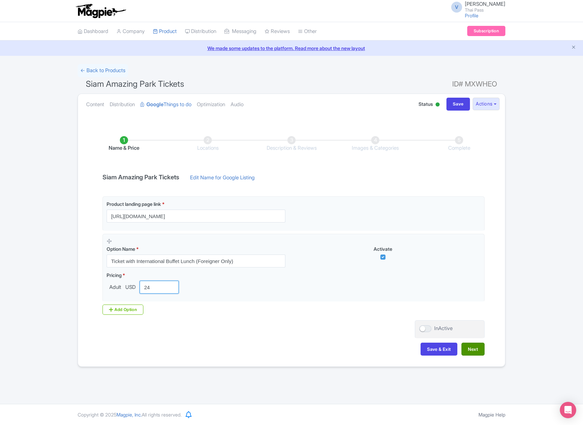
type input "24"
click at [476, 354] on button "Next" at bounding box center [472, 349] width 23 height 13
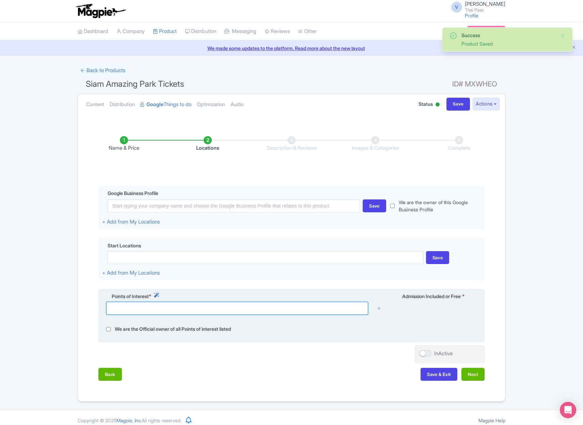
click at [267, 312] on input "text" at bounding box center [237, 308] width 262 height 13
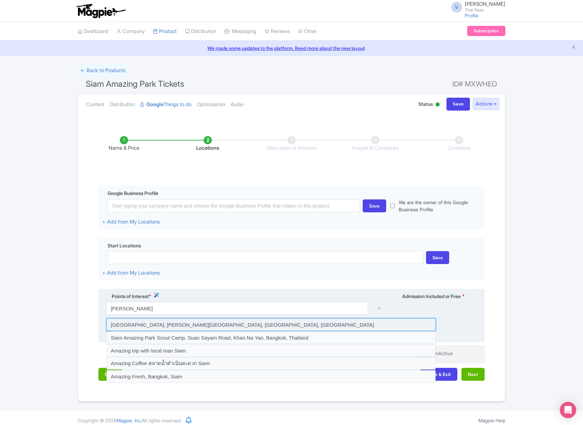
click at [279, 325] on input at bounding box center [271, 324] width 330 height 13
type input "Siam Amazing Park, Suan Sayam Road, Khan Na Yao, Bangkok, Thailand"
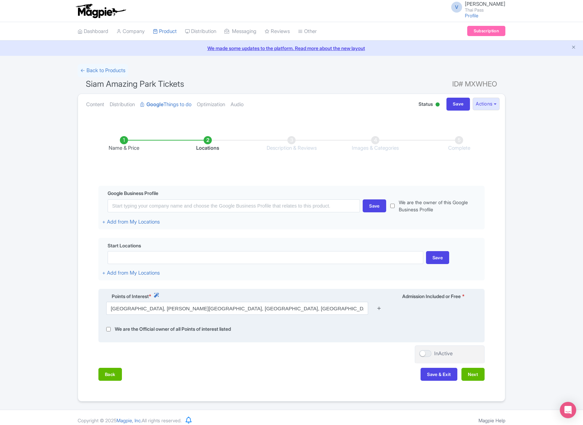
click at [378, 307] on icon at bounding box center [378, 308] width 5 height 5
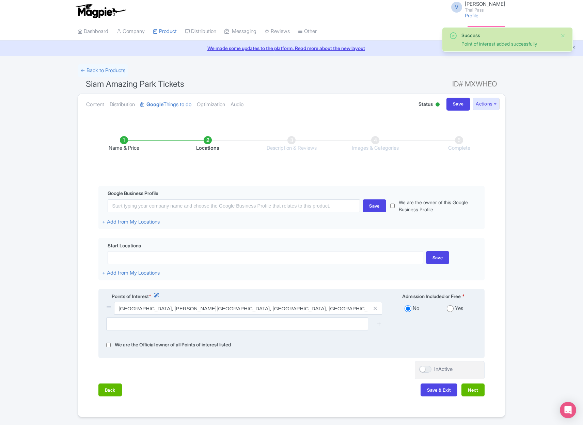
click at [450, 310] on input "radio" at bounding box center [450, 308] width 7 height 7
radio input "true"
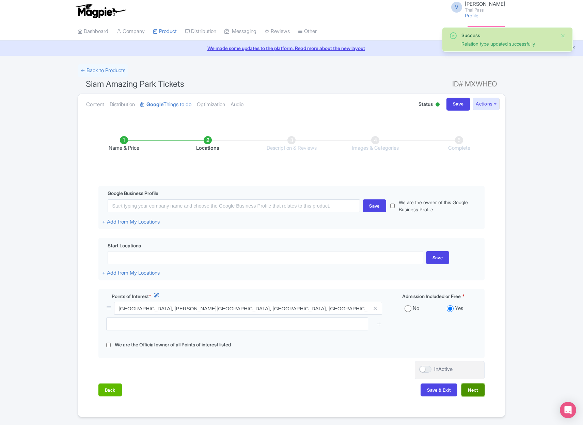
click at [473, 391] on button "Next" at bounding box center [472, 390] width 23 height 13
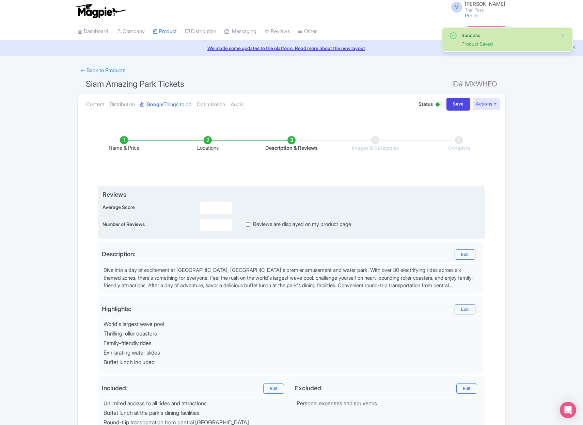
scroll to position [87, 0]
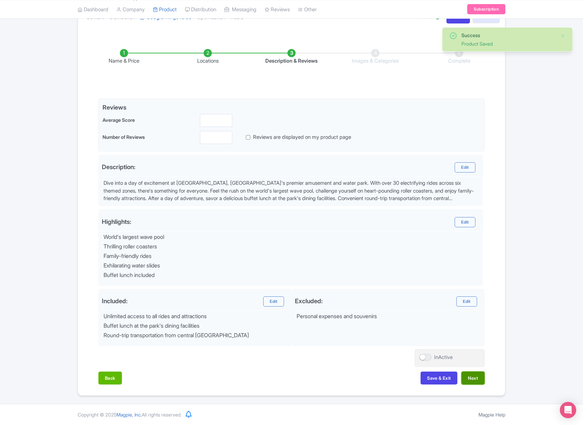
click at [481, 378] on button "Next" at bounding box center [472, 378] width 23 height 13
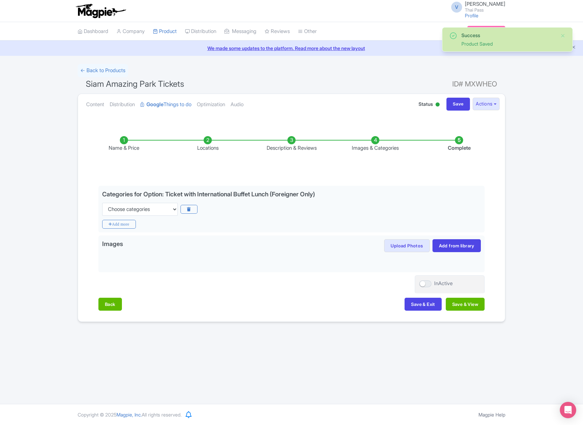
scroll to position [0, 0]
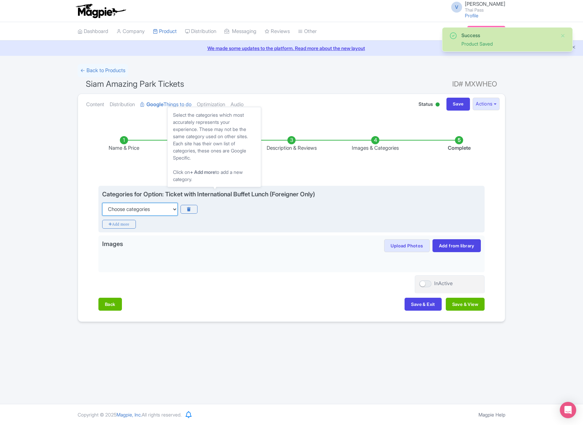
click at [160, 212] on select "Choose categories Adults Only Animals Audio Guide Beaches Bike Tours Boat Tours…" at bounding box center [140, 209] width 76 height 13
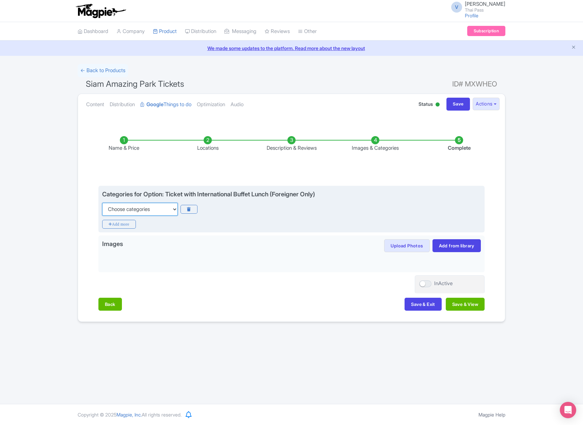
select select "theme-parks"
click at [102, 203] on select "Choose categories Adults Only Animals Audio Guide Beaches Bike Tours Boat Tours…" at bounding box center [140, 209] width 76 height 13
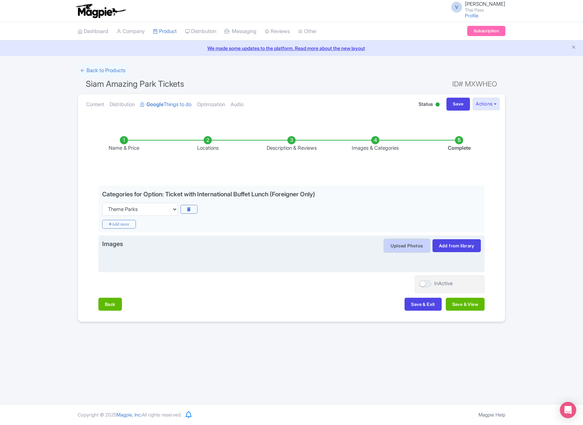
click at [410, 246] on button "Upload Photos" at bounding box center [406, 245] width 45 height 13
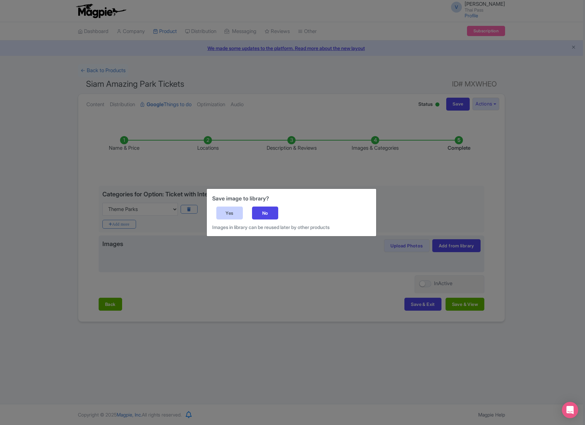
click at [231, 213] on div "Yes" at bounding box center [229, 213] width 27 height 13
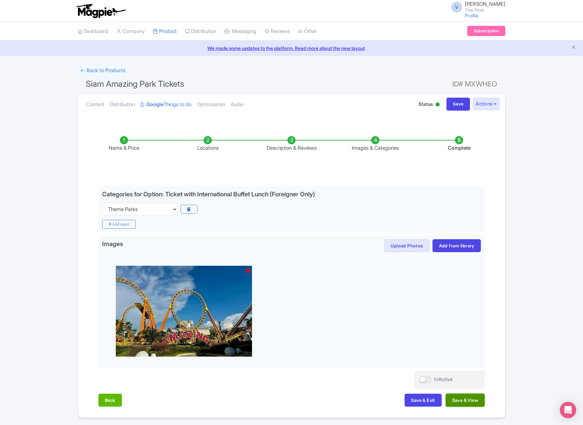
click at [472, 403] on button "Save & View" at bounding box center [465, 400] width 39 height 13
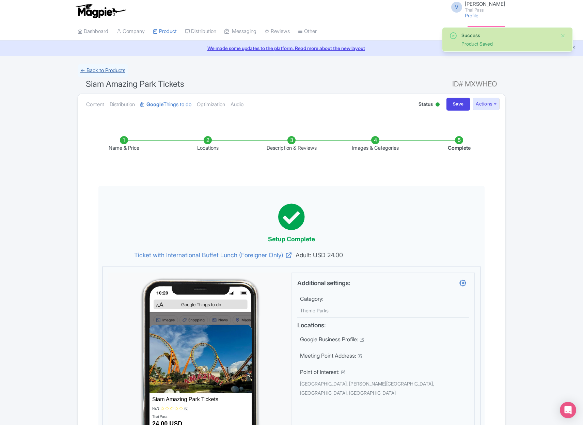
click at [108, 73] on link "← Back to Products" at bounding box center [103, 70] width 50 height 13
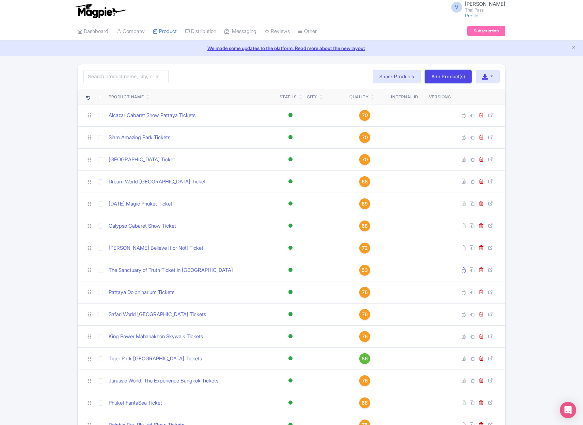
click at [450, 74] on link "Add Product(s)" at bounding box center [448, 77] width 47 height 14
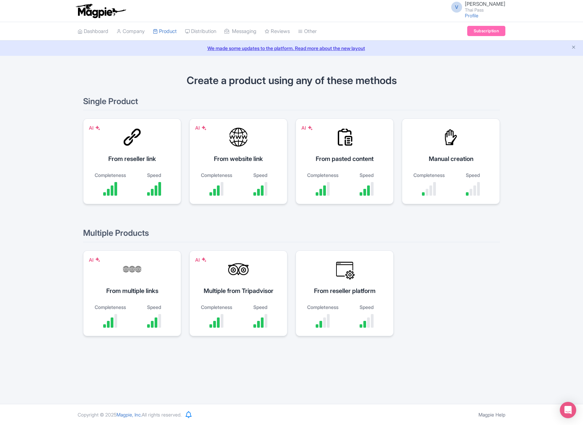
click at [238, 177] on div "Completeness Speed" at bounding box center [238, 184] width 81 height 24
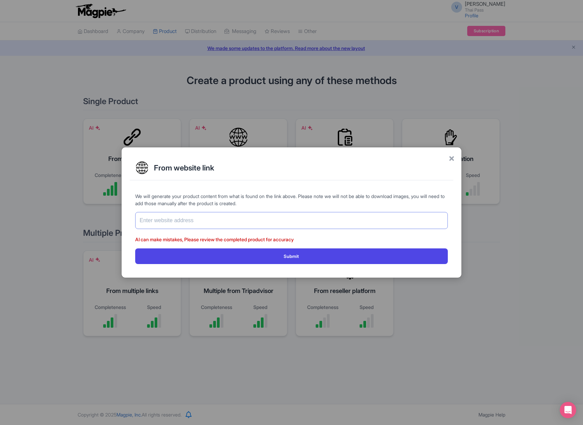
click at [251, 228] on input "text" at bounding box center [291, 220] width 312 height 17
paste input "[URL][DOMAIN_NAME]"
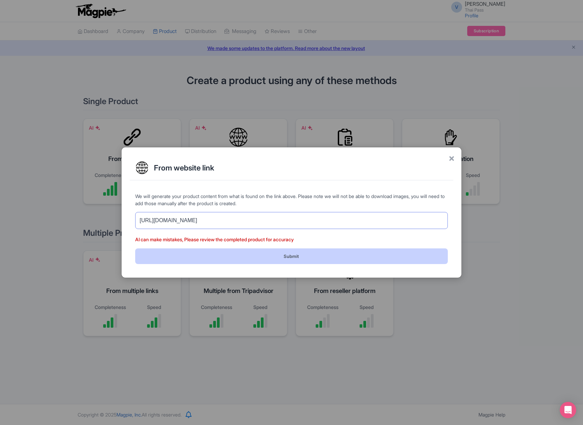
type input "[URL][DOMAIN_NAME]"
click at [293, 259] on button "Submit" at bounding box center [291, 255] width 312 height 15
click at [322, 256] on button "Submit" at bounding box center [291, 255] width 312 height 15
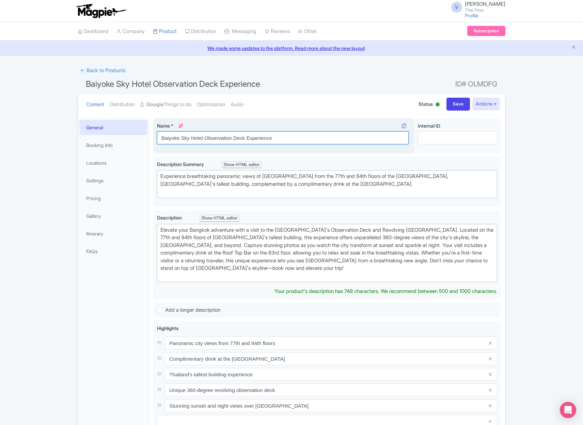
click at [258, 138] on input "Baiyoke Sky Hotel Observation Deck Experience" at bounding box center [283, 137] width 252 height 13
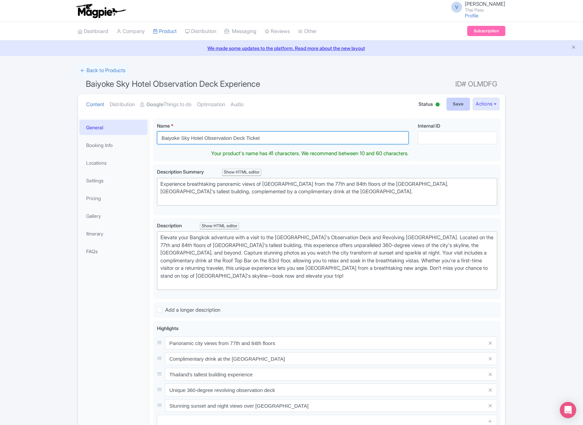
type input "Baiyoke Sky Hotel Observation Deck Ticket"
click at [456, 102] on input "Save" at bounding box center [458, 104] width 24 height 13
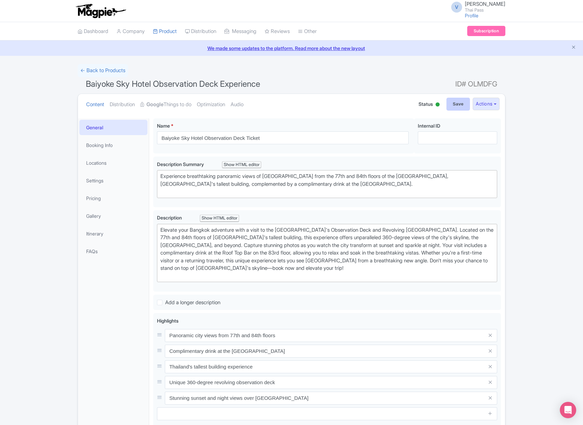
type input "Saving..."
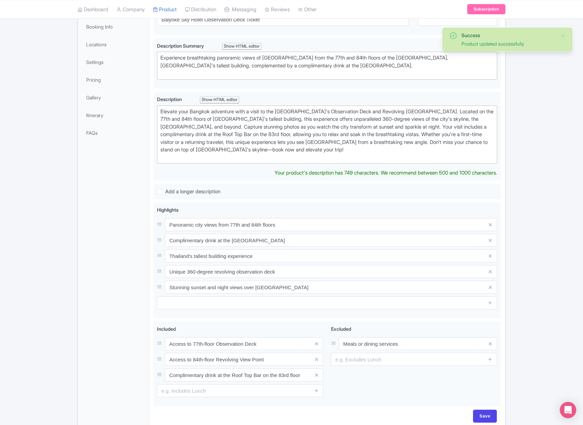
scroll to position [100, 0]
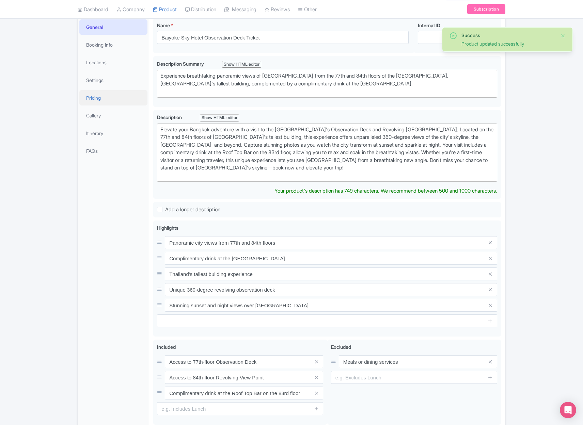
click at [97, 100] on link "Pricing" at bounding box center [113, 97] width 68 height 15
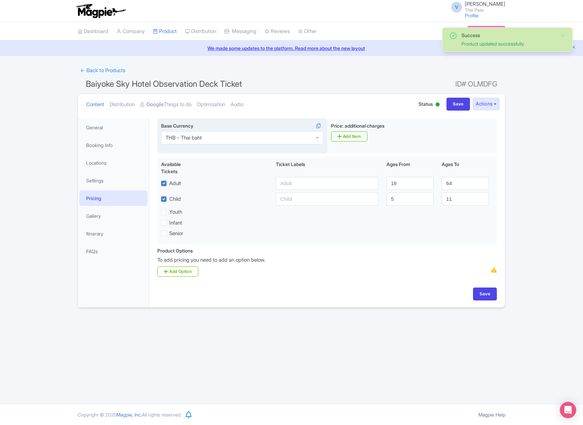
click at [229, 138] on div "THB - Thai baht" at bounding box center [242, 137] width 162 height 13
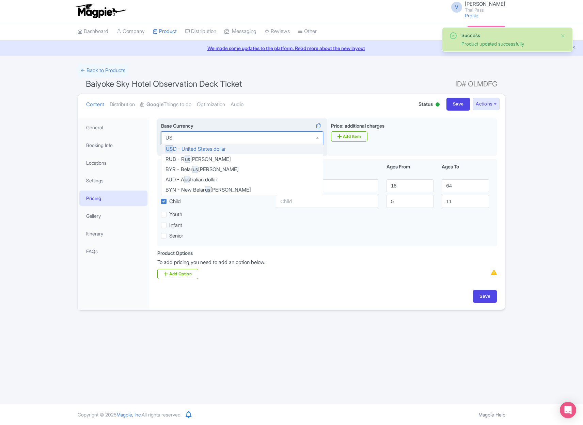
type input "USD"
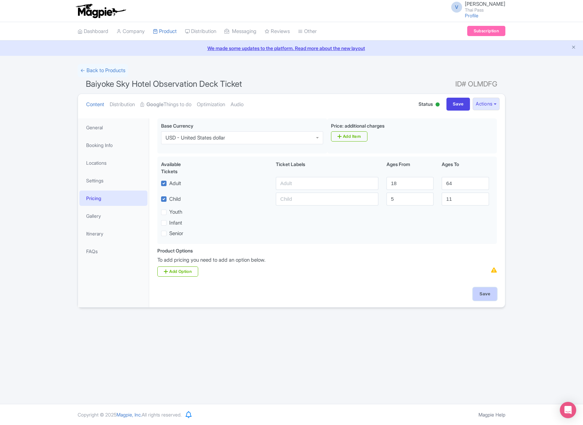
click at [496, 298] on input "Save" at bounding box center [485, 294] width 24 height 13
type input "Saving..."
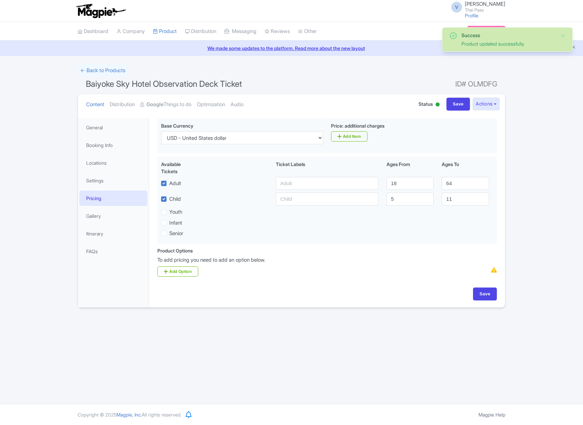
click at [168, 103] on link "Google Things to do" at bounding box center [165, 104] width 51 height 21
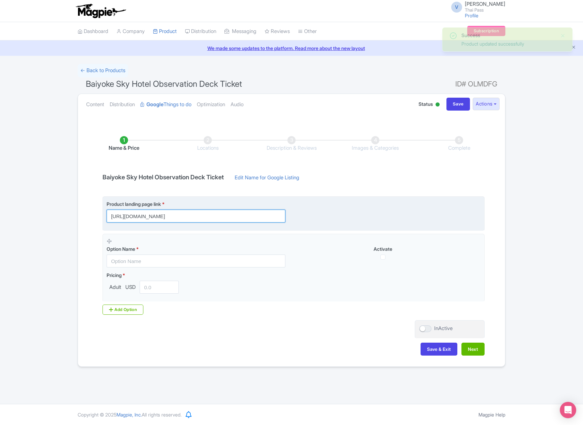
click at [263, 216] on input "[URL][DOMAIN_NAME]" at bounding box center [196, 216] width 179 height 13
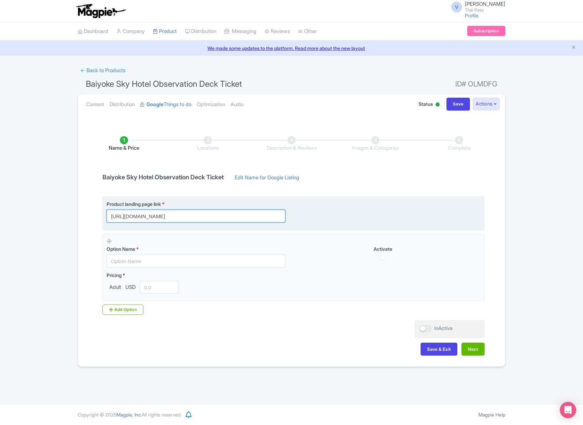
click at [263, 216] on input "[URL][DOMAIN_NAME]" at bounding box center [196, 216] width 179 height 13
paste input "?utm_source=ttd"
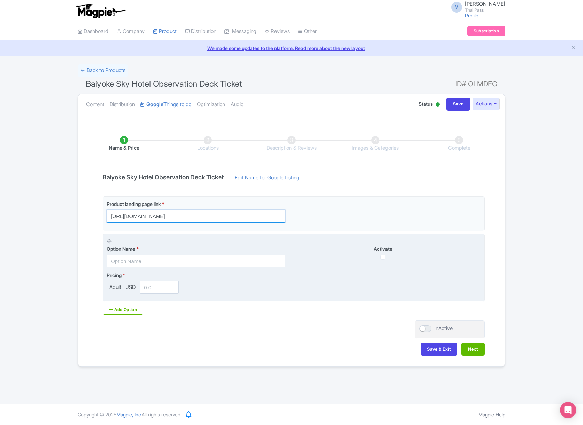
type input "[URL][DOMAIN_NAME]"
click at [327, 271] on fieldset "Option Name * Activate Pricing * Adult USD" at bounding box center [293, 268] width 382 height 68
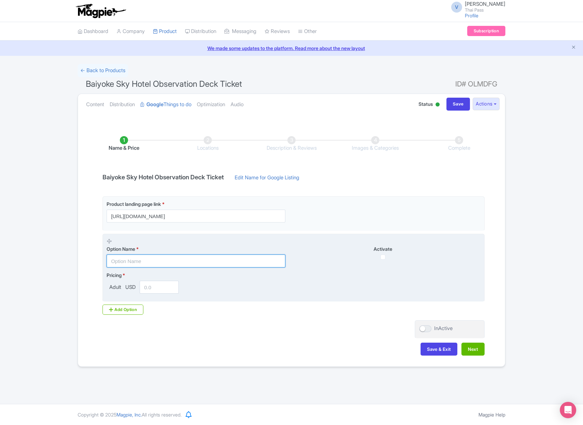
click at [231, 260] on input "text" at bounding box center [196, 261] width 179 height 13
paste input "Observation Deck - 77th & 84th Floor with Massage"
type input "Observation Deck - 77th & 84th Floor with Massage"
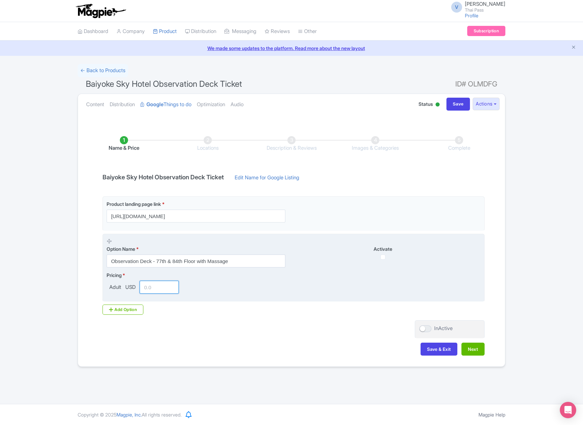
click at [155, 287] on input "number" at bounding box center [159, 287] width 39 height 13
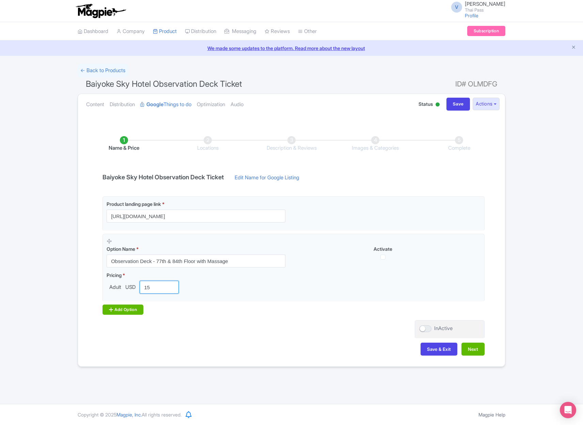
type input "15"
click at [111, 311] on icon at bounding box center [111, 309] width 4 height 5
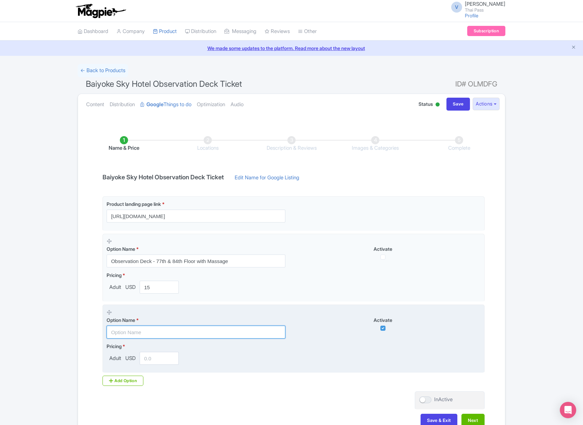
click at [199, 332] on input "text" at bounding box center [196, 332] width 179 height 13
paste input "Drink Buffet 1 Hour with View Day Time ( Round 10.00 am - 3.00 pm)"
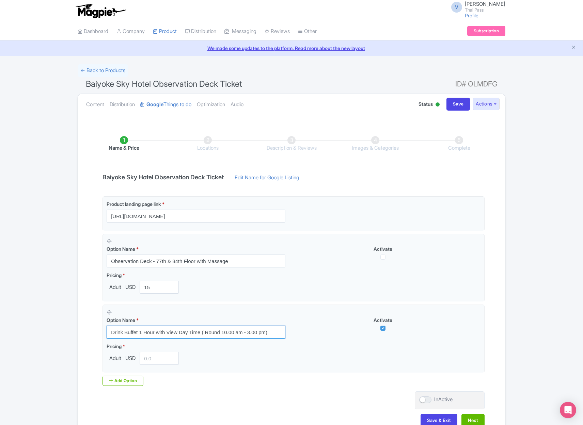
type input "Drink Buffet 1 Hour with View Day Time ( Round 10.00 am - 3.00 pm)"
click at [128, 382] on div "Add Option" at bounding box center [122, 381] width 41 height 10
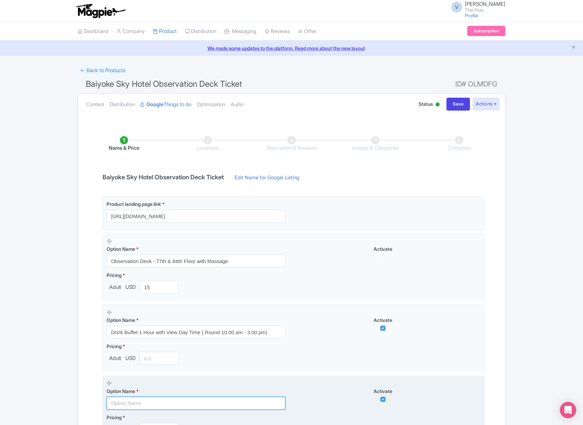
click at [143, 399] on input "text" at bounding box center [196, 403] width 179 height 13
paste input "Drink Buffet 1 Hour with View Night Time (Round 5.00 pm - 2.00 am)"
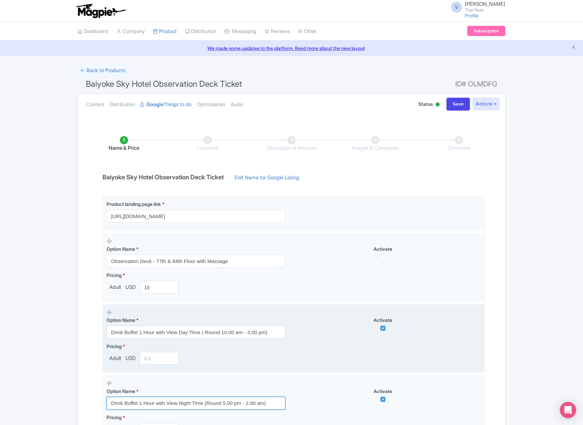
type input "Drink Buffet 1 Hour with View Night Time (Round 5.00 pm - 2.00 am)"
click at [157, 359] on input "number" at bounding box center [159, 358] width 39 height 13
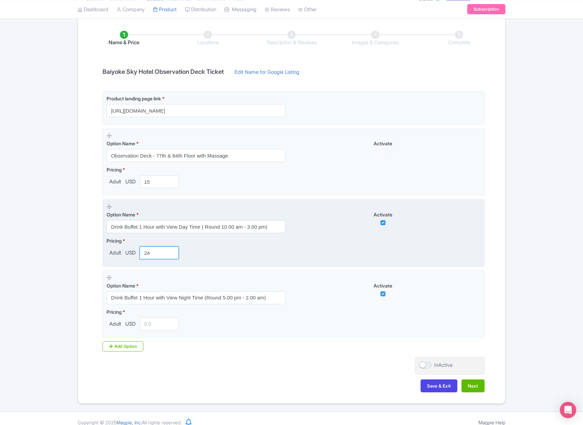
scroll to position [107, 0]
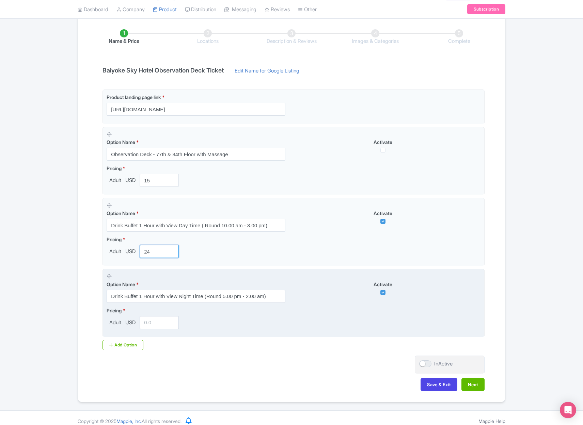
type input "24"
click at [152, 318] on input "number" at bounding box center [159, 322] width 39 height 13
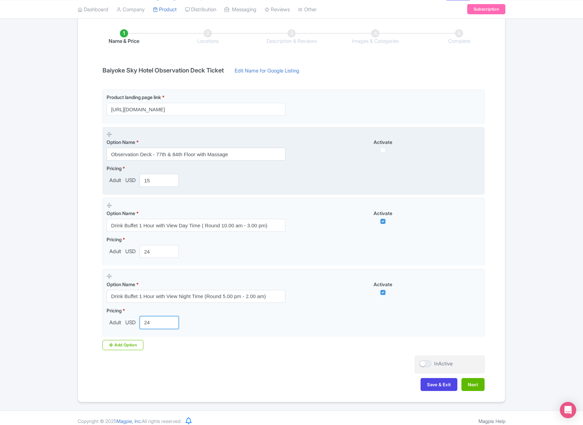
type input "24"
click at [383, 149] on input "checkbox" at bounding box center [382, 150] width 5 height 5
checkbox input "true"
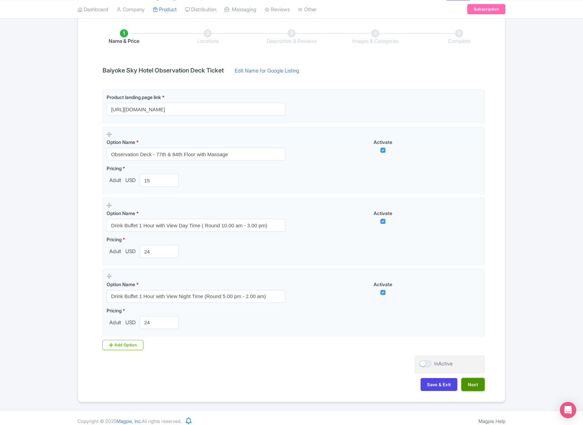
click at [472, 384] on button "Next" at bounding box center [472, 384] width 23 height 13
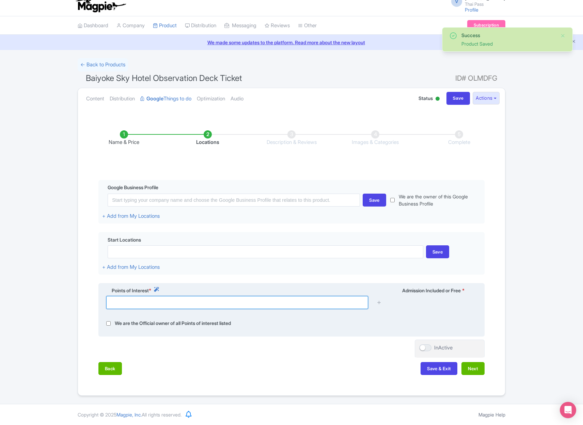
click at [270, 299] on input "text" at bounding box center [237, 302] width 262 height 13
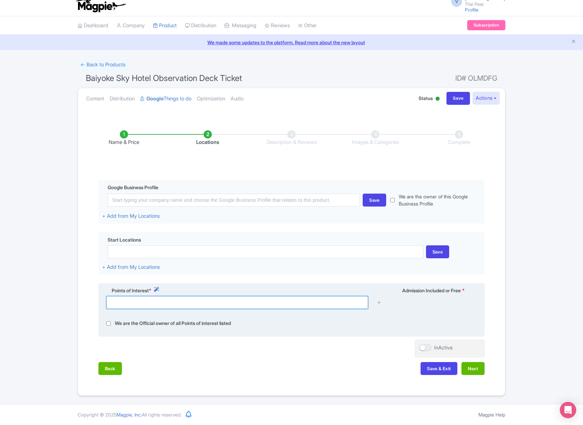
click at [212, 301] on input "text" at bounding box center [237, 302] width 262 height 13
paste input "Baiyoke Sky Hotel Observation Deck Tickets Options"
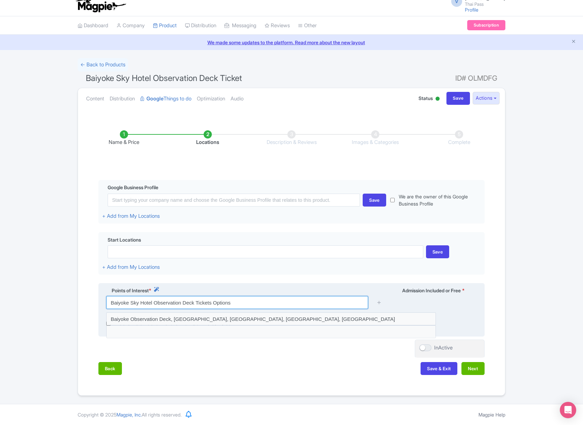
click at [226, 304] on input "Baiyoke Sky Hotel Observation Deck Tickets Options" at bounding box center [237, 302] width 262 height 13
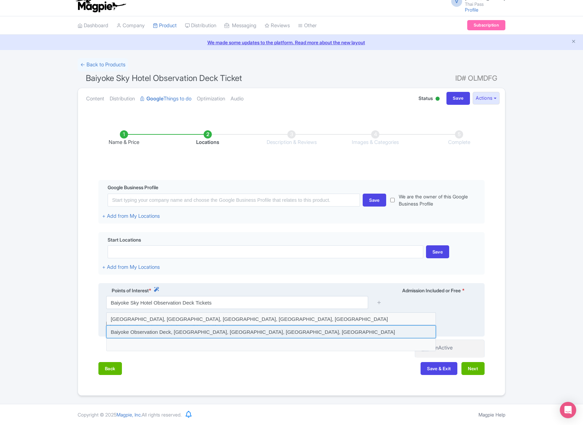
click at [223, 332] on input at bounding box center [271, 331] width 330 height 13
type input "Baiyoke Observation Deck, Ratchaprarop Road, Thanon Phaya Thai, Ratchathewi, Ba…"
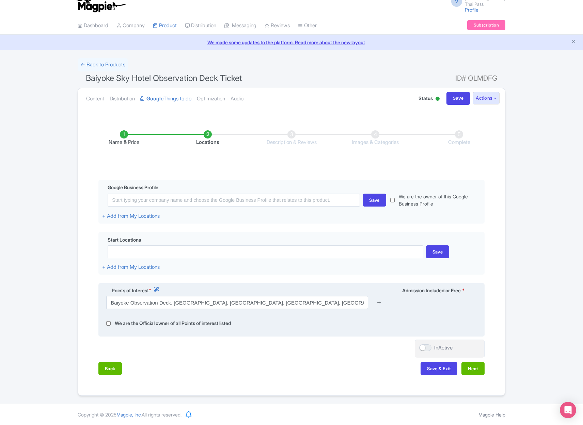
click at [380, 302] on icon at bounding box center [378, 302] width 5 height 5
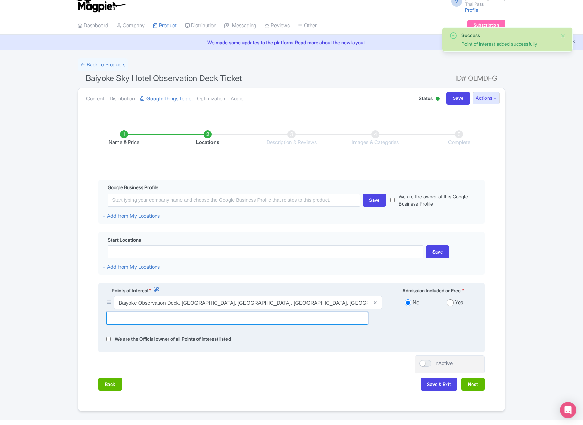
click at [276, 319] on input "text" at bounding box center [237, 318] width 262 height 13
paste input "Baiyoke Sky Hotel Observation Deck Tickets Options"
click at [219, 319] on input "Baiyoke Sky Hotel Observation Deck Tickets Options" at bounding box center [237, 318] width 262 height 13
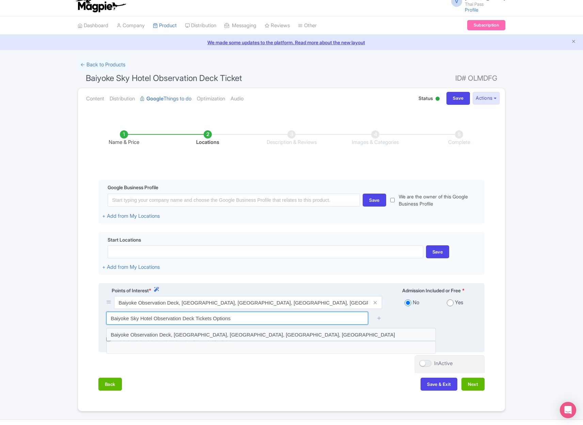
drag, startPoint x: 181, startPoint y: 317, endPoint x: 269, endPoint y: 319, distance: 88.2
click at [267, 319] on input "Baiyoke Sky Hotel Observation Deck Tickets Options" at bounding box center [237, 318] width 262 height 13
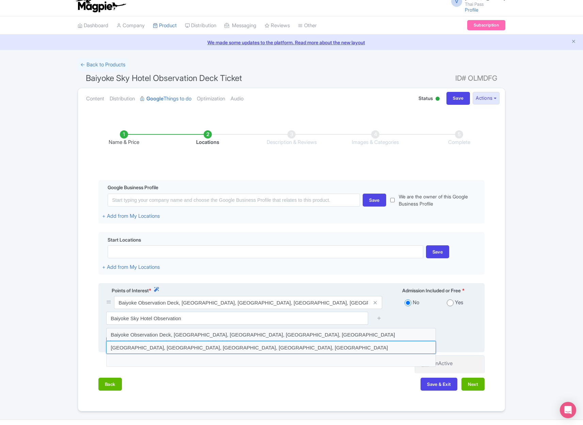
click at [269, 350] on input at bounding box center [271, 347] width 330 height 13
type input "Baiyoke Sky Hotel, Ratchaprarop Road, Thanon Phaya Thai, Ratchathewi, Bangkok, …"
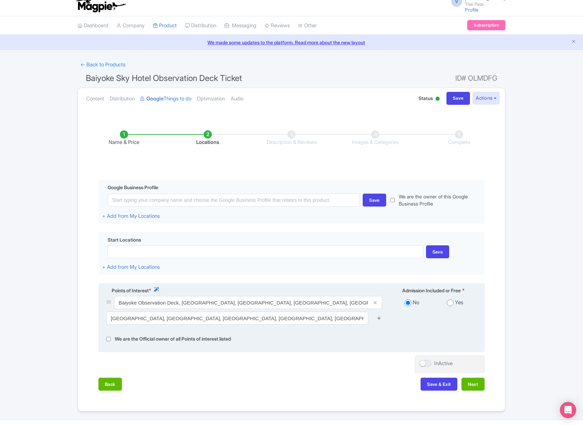
click at [379, 317] on icon at bounding box center [378, 318] width 5 height 5
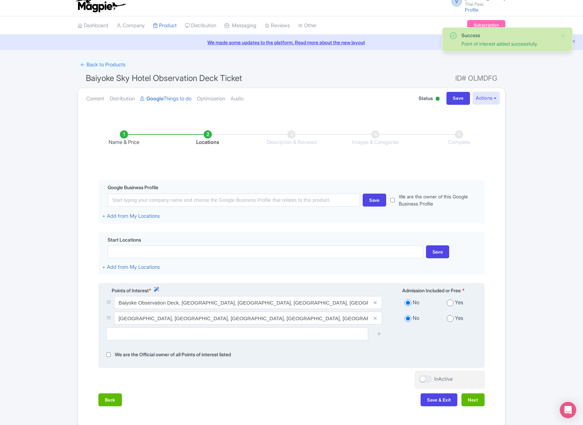
click at [449, 303] on input "radio" at bounding box center [450, 303] width 7 height 7
radio input "true"
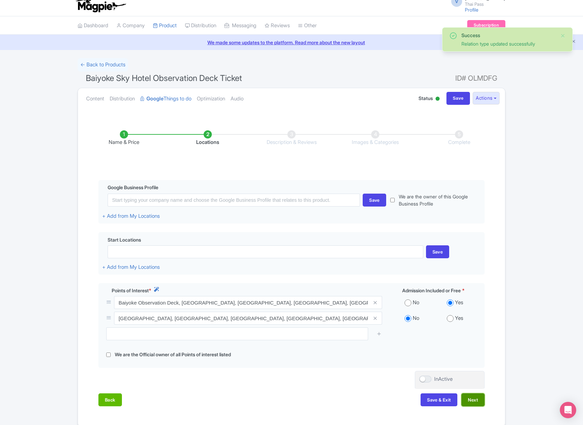
click at [468, 396] on button "Next" at bounding box center [472, 399] width 23 height 13
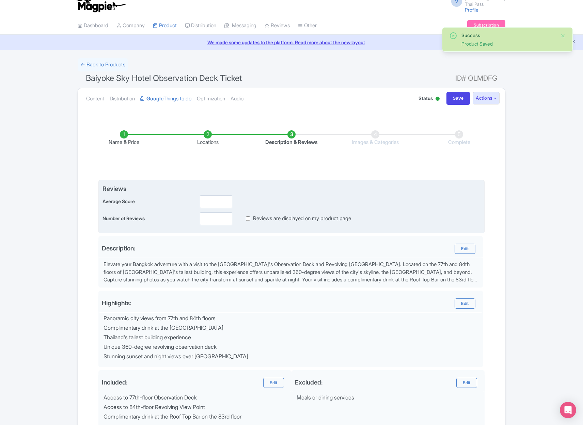
scroll to position [87, 0]
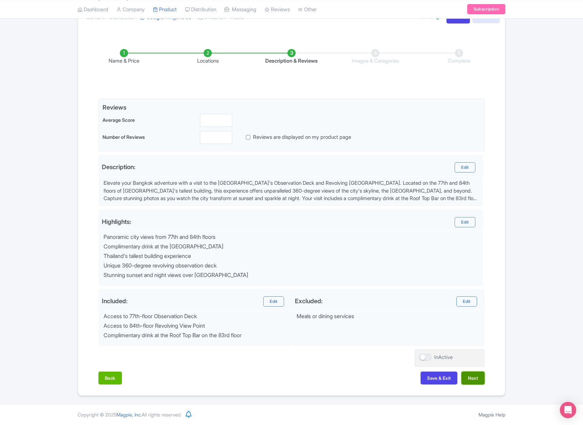
click at [470, 380] on button "Next" at bounding box center [472, 378] width 23 height 13
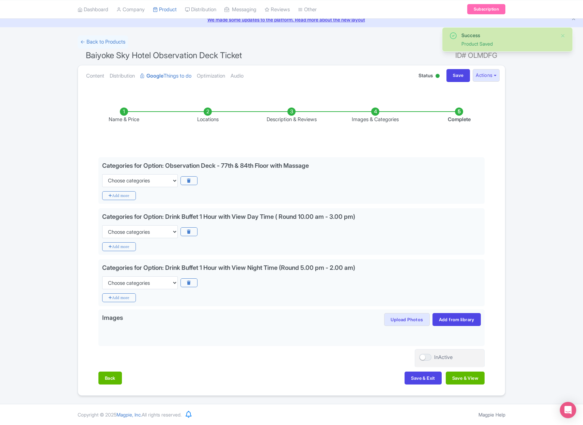
scroll to position [29, 0]
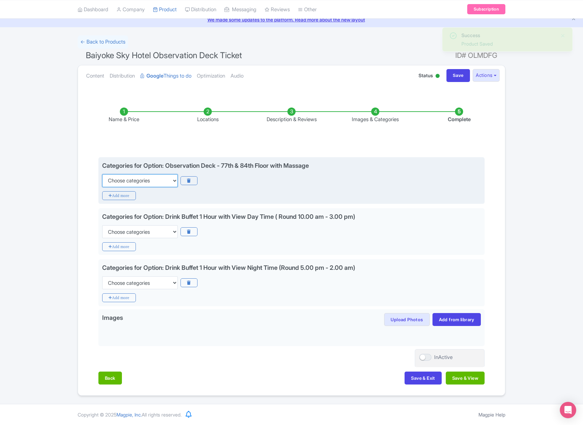
click at [156, 182] on select "Choose categories Adults Only Animals Audio Guide Beaches Bike Tours Boat Tours…" at bounding box center [140, 180] width 76 height 13
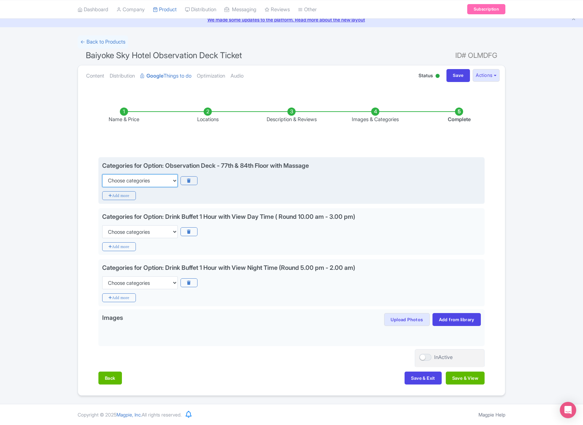
select select "family-friendly"
click at [102, 174] on select "Choose categories Adults Only Animals Audio Guide Beaches Bike Tours Boat Tours…" at bounding box center [140, 180] width 76 height 13
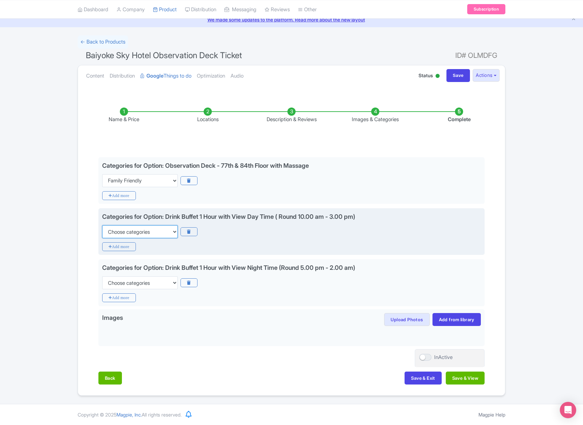
click at [142, 235] on select "Choose categories Adults Only Animals Audio Guide Beaches Bike Tours Boat Tours…" at bounding box center [140, 231] width 76 height 13
select select "family-friendly"
click at [102, 225] on select "Choose categories Adults Only Animals Audio Guide Beaches Bike Tours Boat Tours…" at bounding box center [140, 231] width 76 height 13
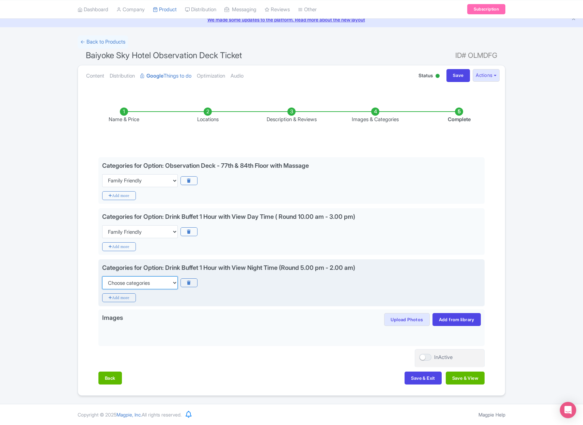
click at [144, 283] on select "Choose categories Adults Only Animals Audio Guide Beaches Bike Tours Boat Tours…" at bounding box center [140, 282] width 76 height 13
select select "family-friendly"
click at [102, 276] on select "Choose categories Adults Only Animals Audio Guide Beaches Bike Tours Boat Tours…" at bounding box center [140, 282] width 76 height 13
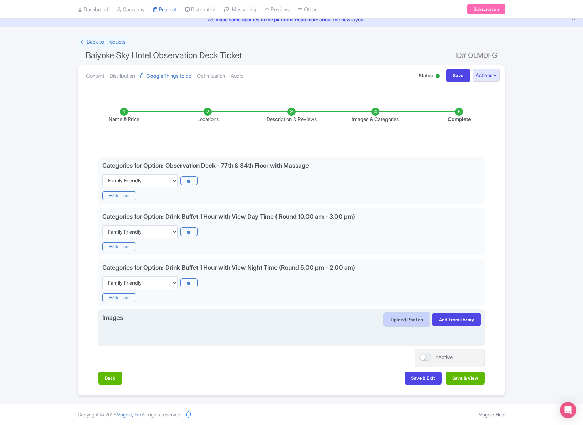
click at [418, 318] on button "Upload Photos" at bounding box center [406, 319] width 45 height 13
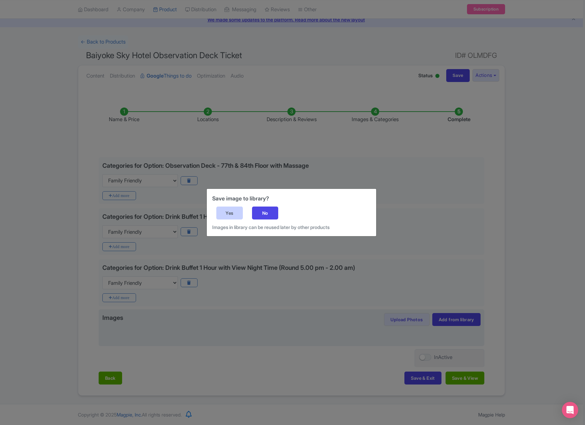
click at [238, 208] on div "Yes" at bounding box center [229, 213] width 27 height 13
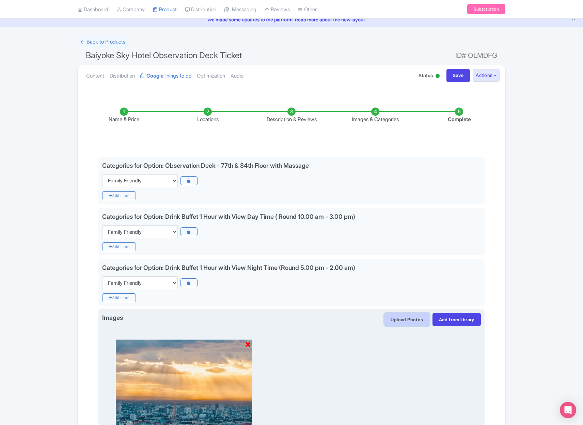
click at [405, 317] on button "Upload Photos" at bounding box center [406, 319] width 45 height 13
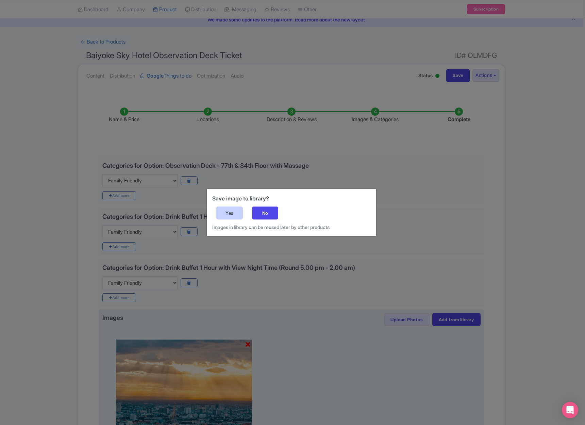
click at [234, 213] on div "Yes" at bounding box center [229, 213] width 27 height 13
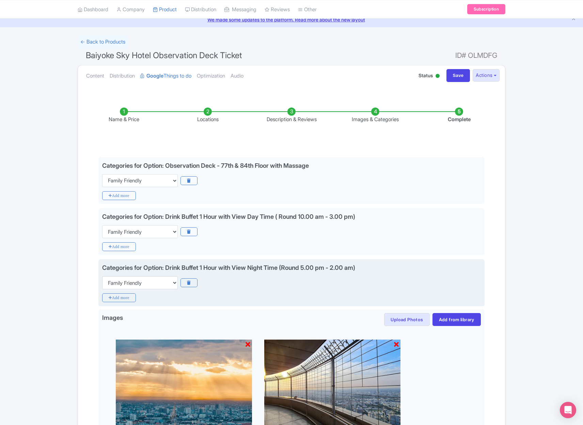
scroll to position [125, 0]
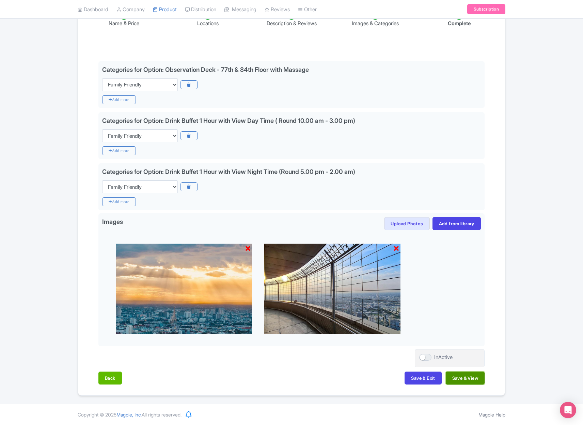
click at [468, 380] on button "Save & View" at bounding box center [465, 378] width 39 height 13
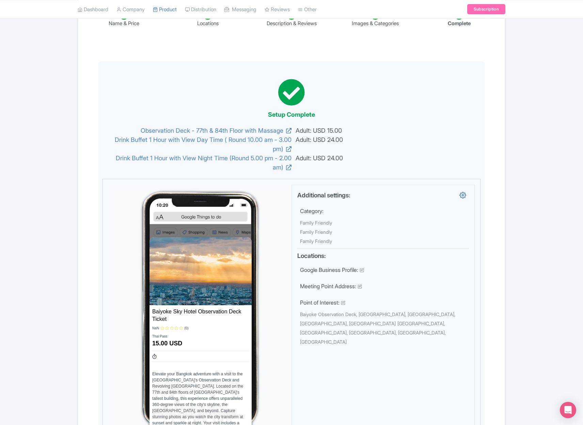
scroll to position [0, 0]
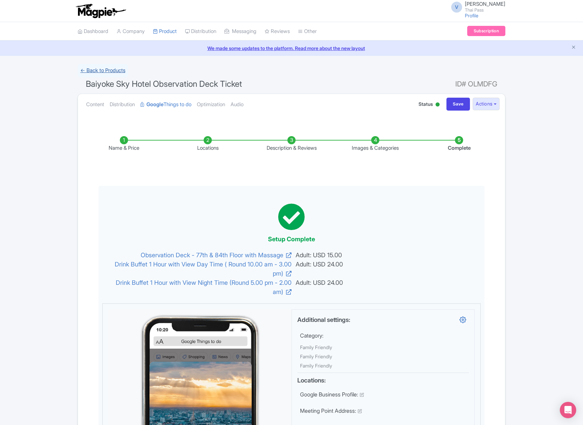
click at [115, 70] on link "← Back to Products" at bounding box center [103, 70] width 50 height 13
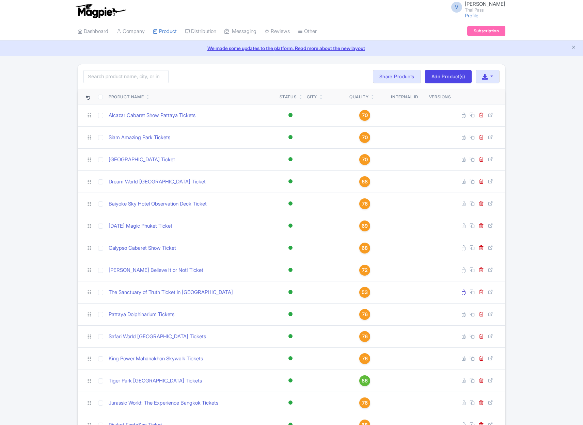
click at [451, 79] on link "Add Product(s)" at bounding box center [448, 77] width 47 height 14
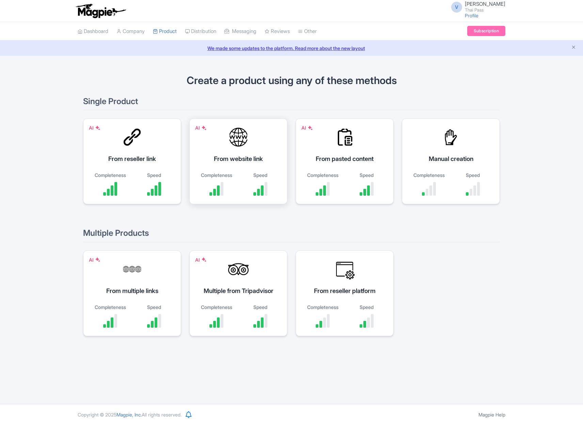
click at [241, 160] on div "From website link" at bounding box center [238, 158] width 81 height 9
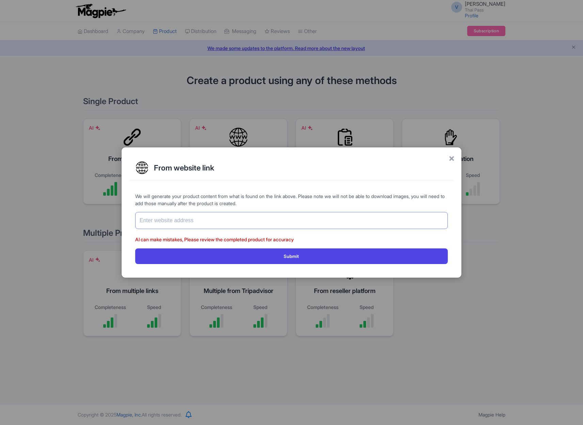
click at [234, 223] on input "text" at bounding box center [291, 220] width 312 height 17
paste input "[URL][DOMAIN_NAME]"
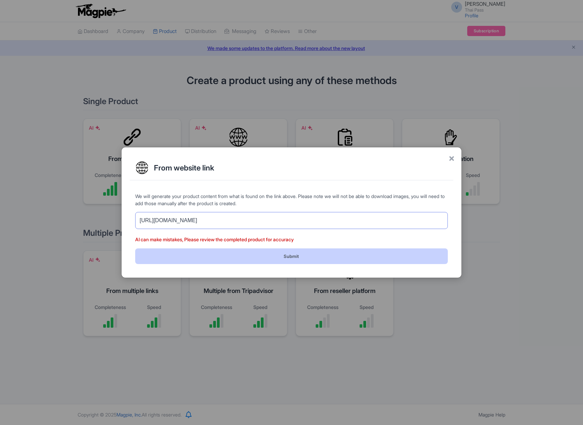
type input "[URL][DOMAIN_NAME]"
click at [258, 255] on button "Submit" at bounding box center [291, 255] width 312 height 15
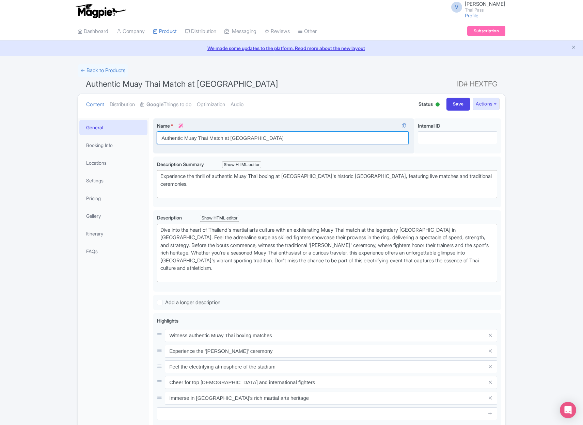
click at [245, 139] on input "Authentic Muay Thai Match at Rajadamnern Stadium" at bounding box center [283, 137] width 252 height 13
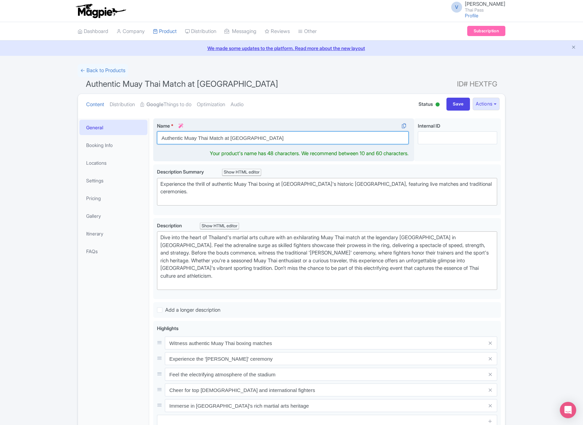
click at [245, 139] on input "Authentic Muay Thai Match at Rajadamnern Stadium" at bounding box center [283, 137] width 252 height 13
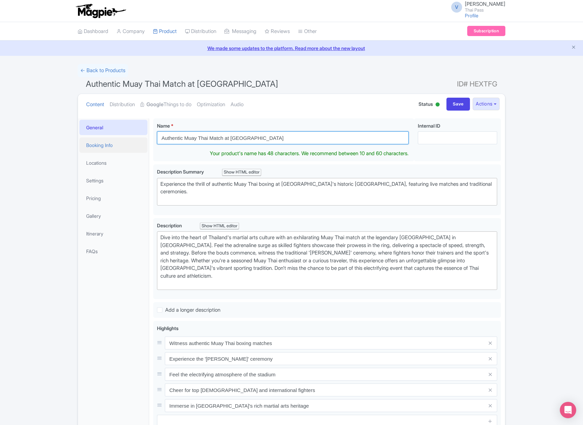
drag, startPoint x: 183, startPoint y: 138, endPoint x: 114, endPoint y: 138, distance: 68.4
click at [120, 138] on div "General Booking Info Locations Settings Pricing Gallery Itinerary FAQs Authenti…" at bounding box center [291, 333] width 427 height 439
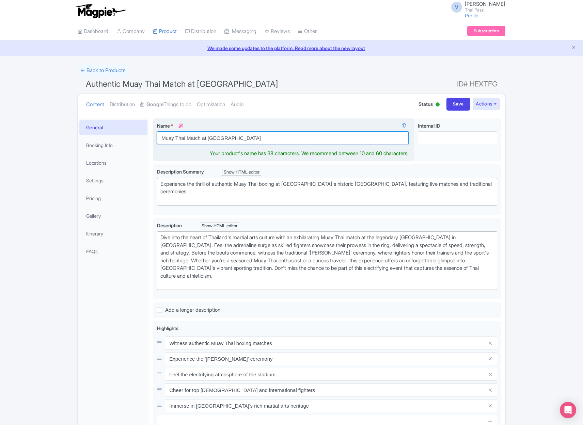
click at [285, 136] on input "Muay Thai Match at Rajadamnern Stadium" at bounding box center [283, 137] width 252 height 13
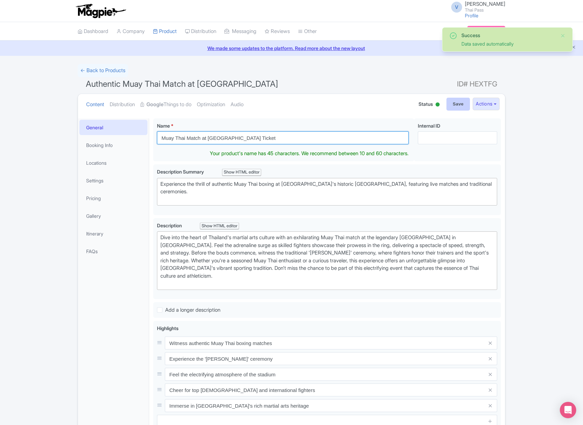
type input "Muay Thai Match at [GEOGRAPHIC_DATA] Ticket"
click at [450, 103] on input "Save" at bounding box center [458, 104] width 24 height 13
type input "Saving..."
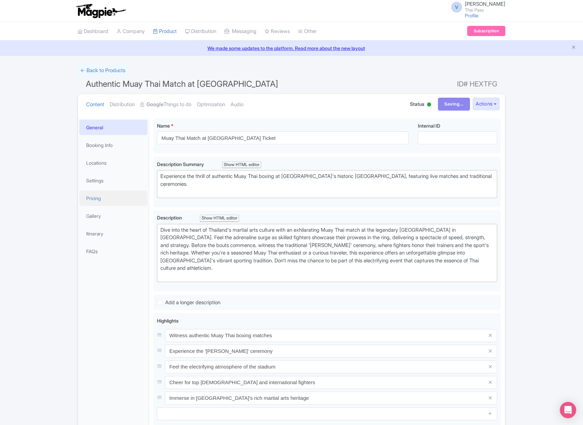
click at [107, 198] on link "Pricing" at bounding box center [113, 198] width 68 height 15
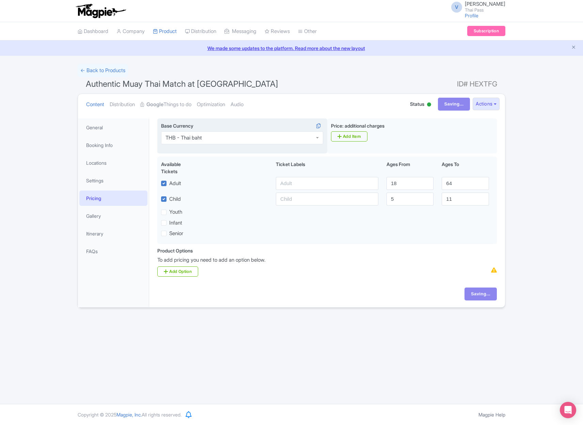
click at [212, 140] on div "THB - Thai baht" at bounding box center [242, 137] width 162 height 13
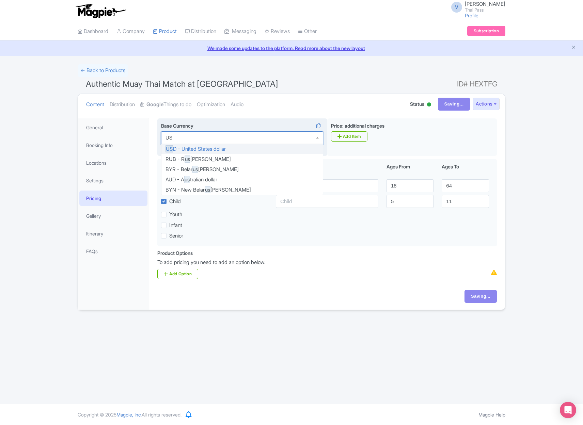
type input "USD"
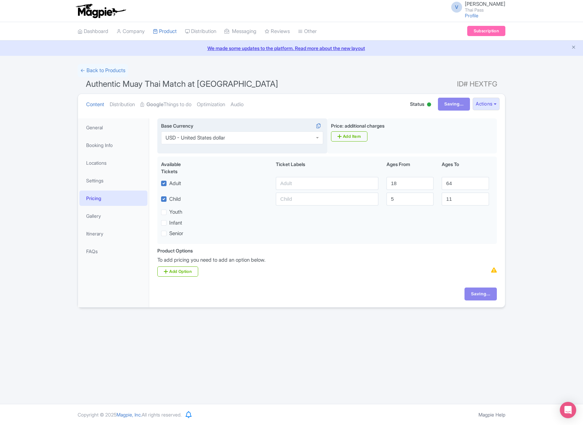
scroll to position [0, 0]
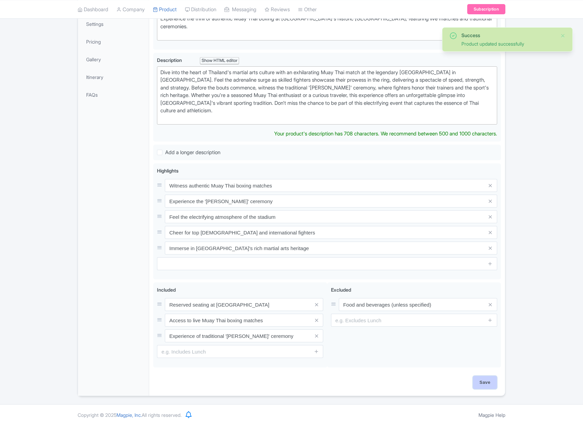
click at [488, 381] on input "Save" at bounding box center [485, 382] width 24 height 13
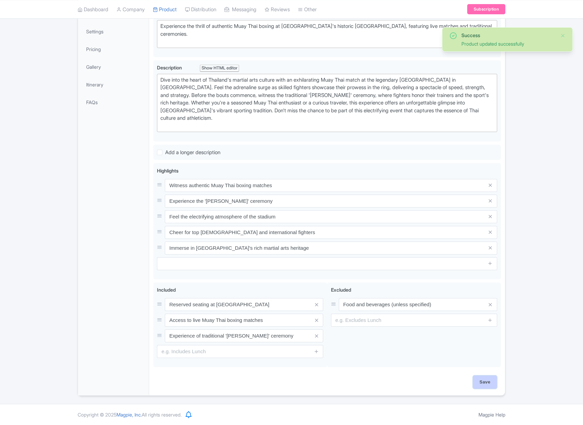
scroll to position [150, 0]
type input "Saving..."
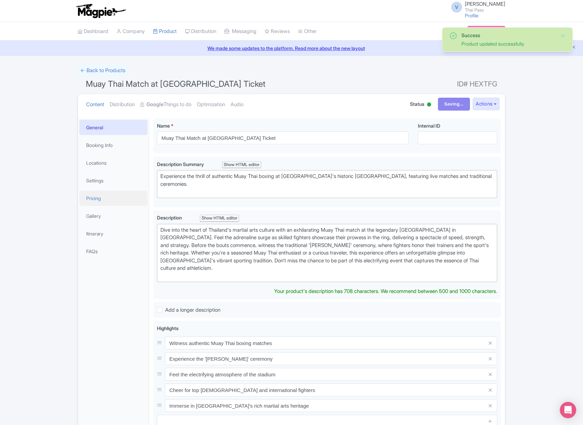
click at [101, 197] on link "Pricing" at bounding box center [113, 198] width 68 height 15
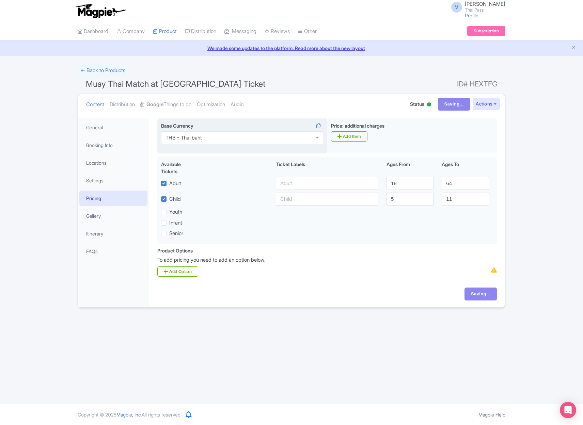
click at [224, 133] on div "THB - Thai baht" at bounding box center [242, 137] width 162 height 13
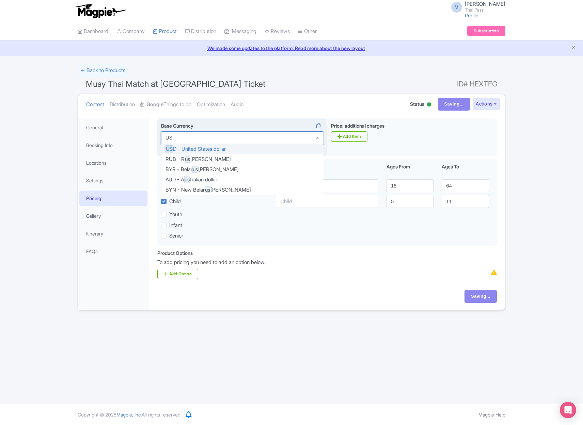
type input "USD"
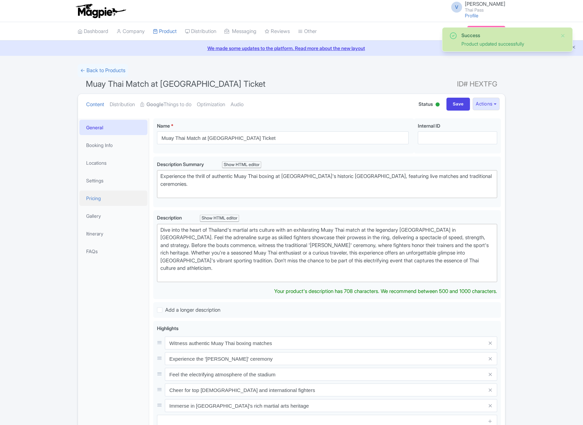
click at [109, 196] on link "Pricing" at bounding box center [113, 198] width 68 height 15
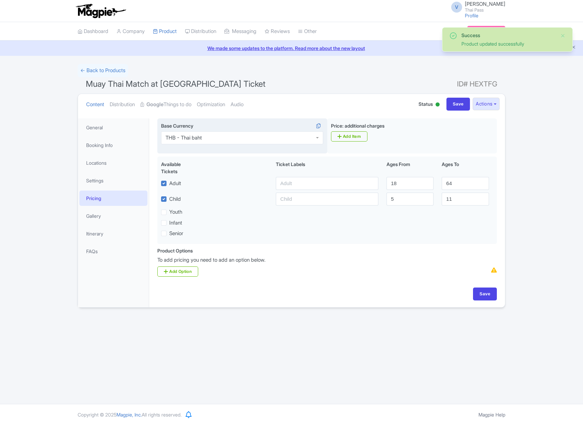
click at [218, 137] on div "THB - Thai baht" at bounding box center [242, 137] width 162 height 13
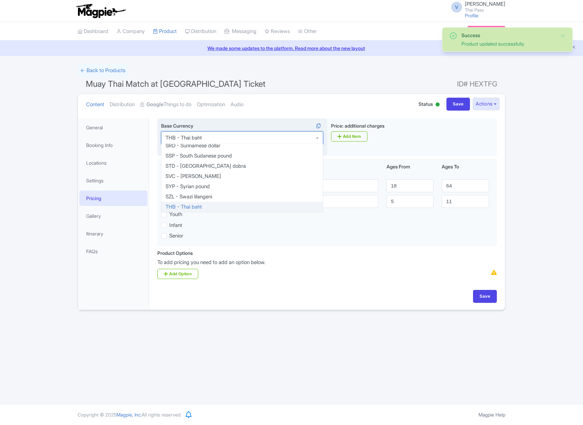
click at [218, 137] on div "THB - Thai baht" at bounding box center [242, 137] width 162 height 13
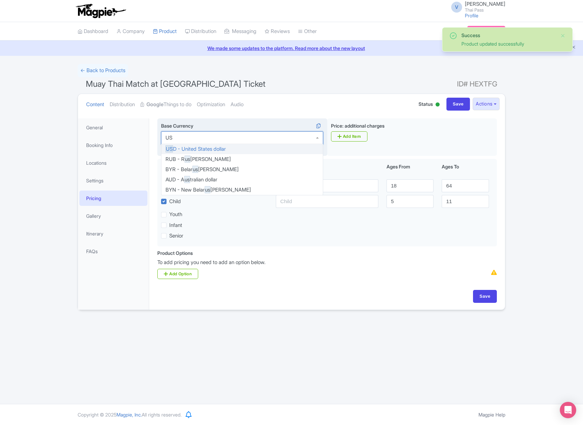
type input "USD"
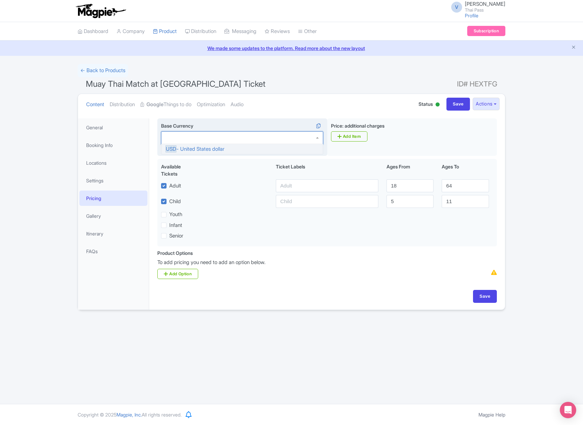
scroll to position [0, 0]
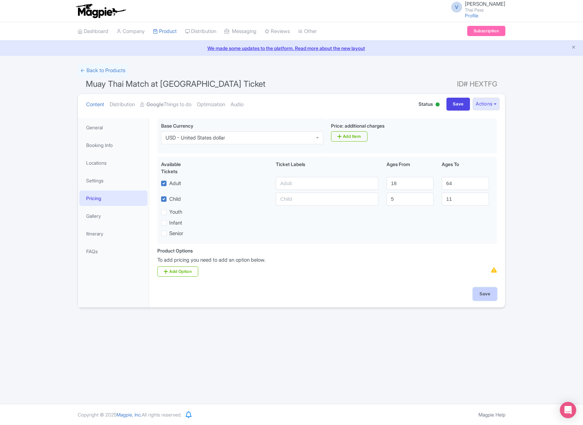
click at [486, 297] on input "Save" at bounding box center [485, 294] width 24 height 13
type input "Saving..."
click at [492, 295] on input "Save" at bounding box center [485, 294] width 24 height 13
type input "Saving..."
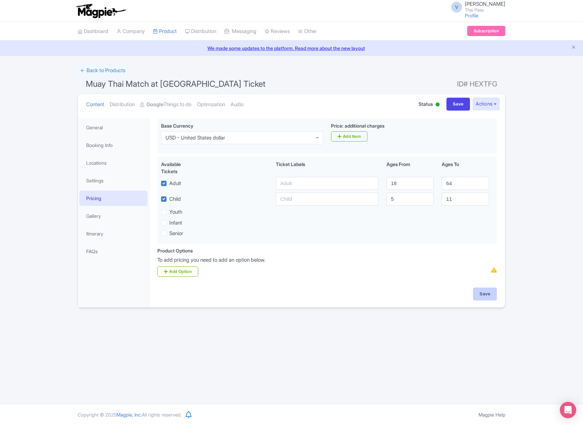
type input "Saving..."
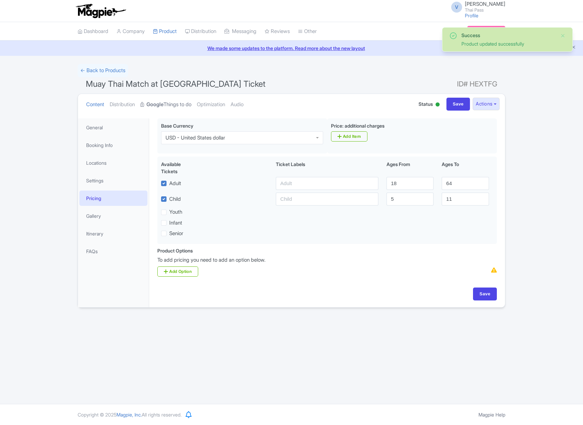
click at [171, 102] on link "Google Things to do" at bounding box center [165, 104] width 51 height 21
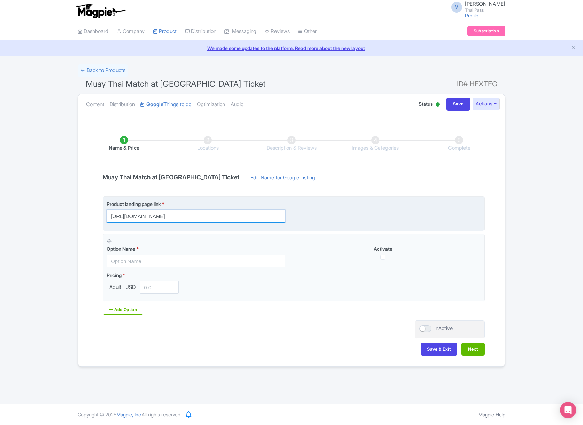
click at [251, 213] on input "[URL][DOMAIN_NAME]" at bounding box center [196, 216] width 179 height 13
paste input "?utm_source=ttd"
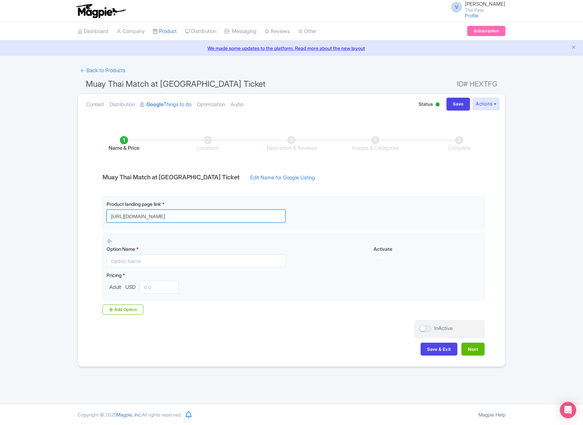
type input "https://www.thethaipass.com/activities/thailand-bangkok/muaythai-match-at-rajad…"
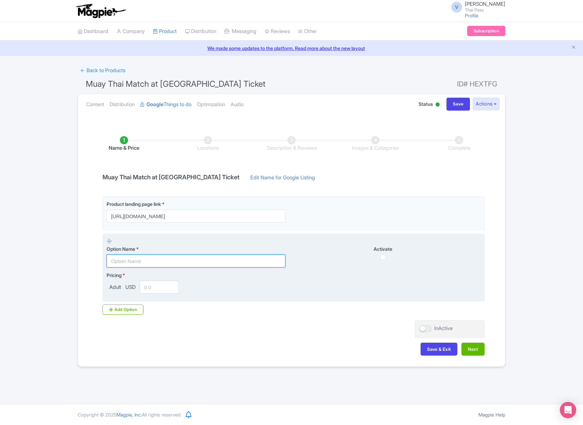
click at [197, 265] on input "text" at bounding box center [196, 261] width 179 height 13
paste input "Second Class"
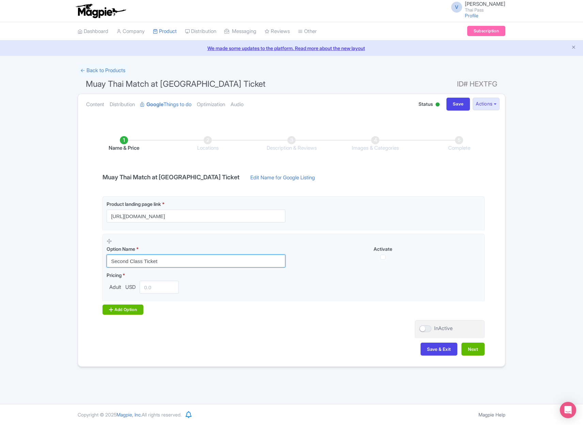
type input "Second Class Ticket"
click at [118, 305] on div "Add Option" at bounding box center [122, 310] width 41 height 10
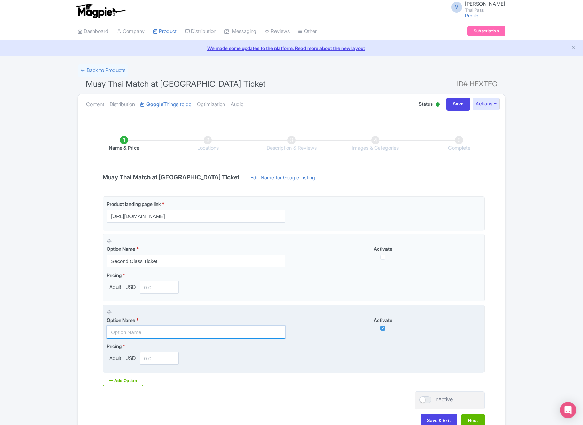
click at [222, 330] on input "text" at bounding box center [196, 332] width 179 height 13
paste input "Club Class"
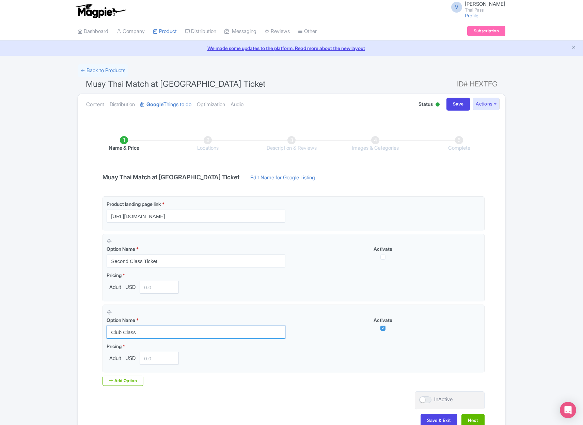
type input "Club Class"
click at [131, 384] on div "Add Option" at bounding box center [122, 381] width 41 height 10
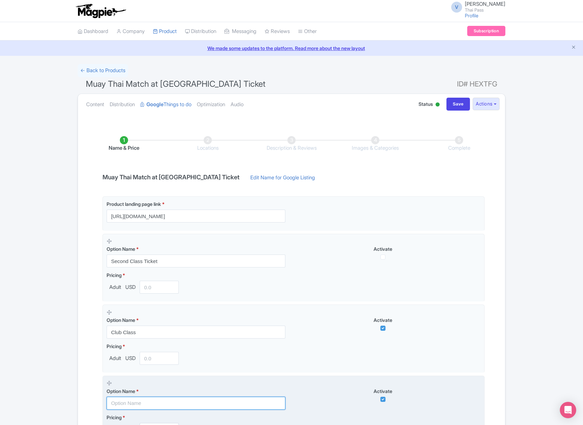
click at [162, 407] on input "text" at bounding box center [196, 403] width 179 height 13
paste input "Ringside"
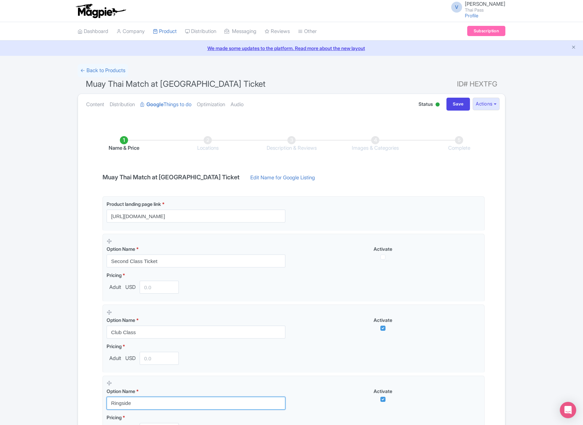
type input "Ringside"
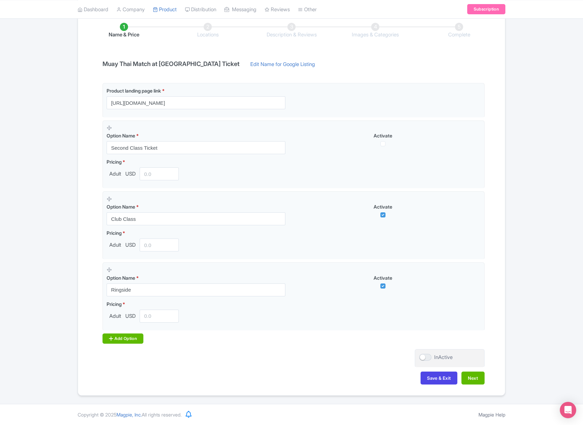
click at [129, 339] on div "Add Option" at bounding box center [122, 339] width 41 height 10
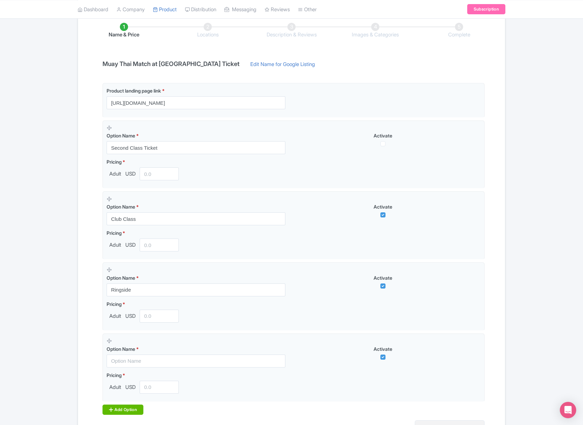
click at [129, 339] on div "Option Name *" at bounding box center [200, 353] width 187 height 30
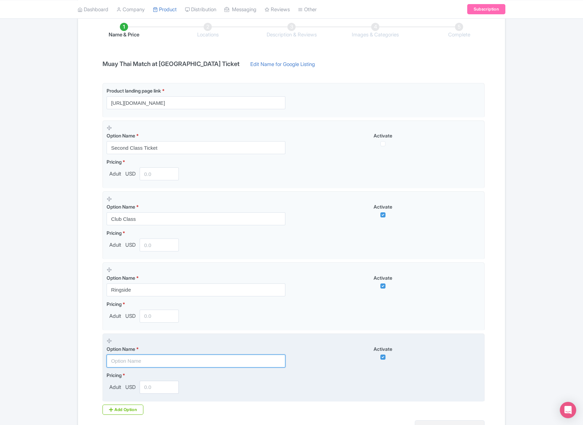
click at [171, 361] on input "text" at bounding box center [196, 361] width 179 height 13
paste input "VIP Lounge Wings (Section 1-2)"
type input "VIP Lounge Wings (Section 1-2)"
click at [157, 390] on input "number" at bounding box center [159, 387] width 39 height 13
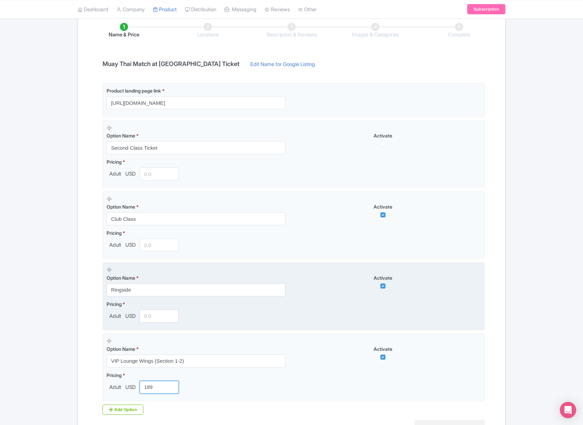
type input "189"
click at [158, 315] on input "number" at bounding box center [159, 316] width 39 height 13
click at [159, 315] on input "number" at bounding box center [159, 316] width 39 height 13
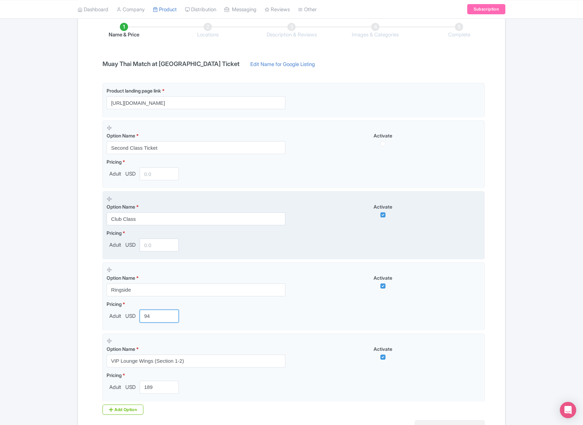
type input "94"
click at [156, 243] on input "number" at bounding box center [159, 245] width 39 height 13
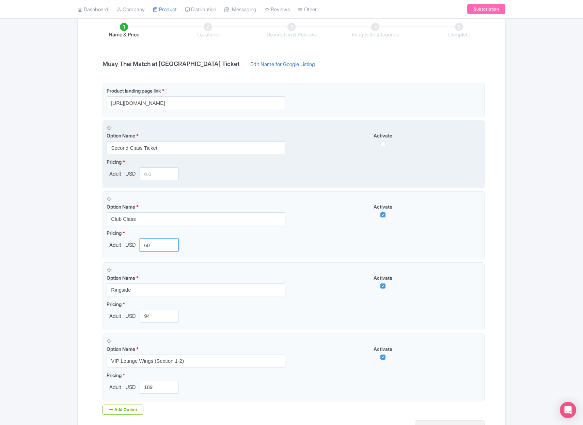
type input "60"
click at [157, 173] on input "number" at bounding box center [159, 173] width 39 height 13
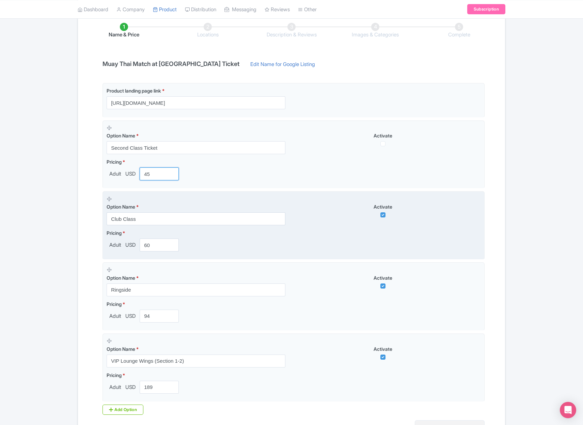
scroll to position [114, 0]
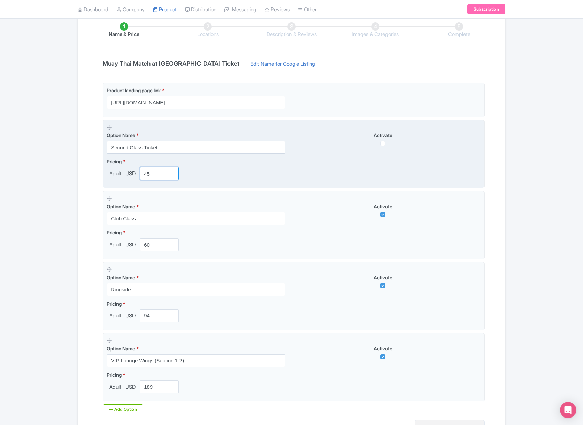
type input "45"
click at [384, 142] on input "checkbox" at bounding box center [382, 143] width 5 height 5
checkbox input "true"
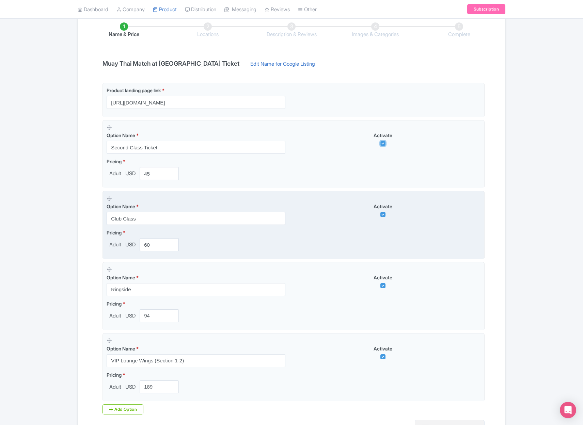
scroll to position [184, 0]
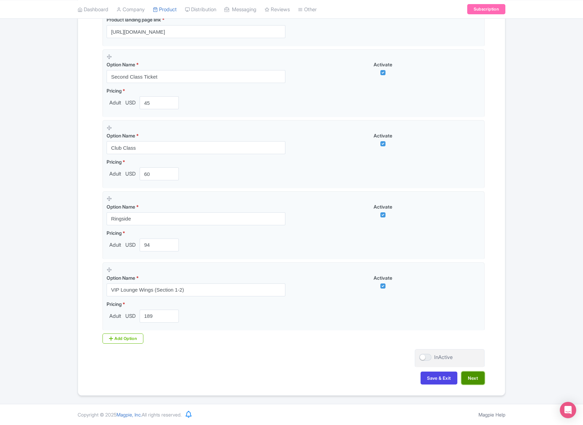
click at [476, 379] on button "Next" at bounding box center [472, 378] width 23 height 13
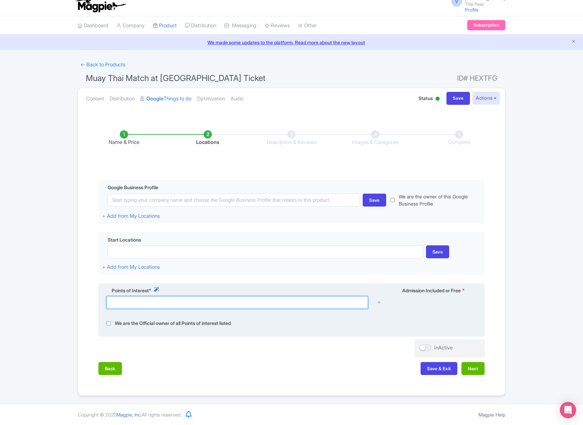
click at [206, 304] on input "text" at bounding box center [237, 302] width 262 height 13
paste input "Rajadamnern"
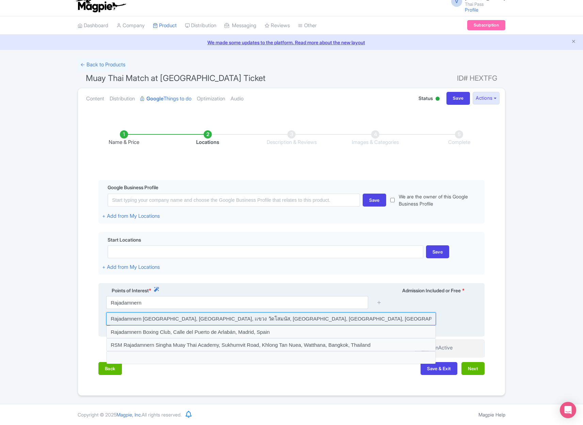
click at [247, 318] on input at bounding box center [271, 318] width 330 height 13
type input "Rajadamnern Muay Thai Stadium, Ratchadamnoen Nok Road, เเขวง วัดโสมนัส, Pom Pra…"
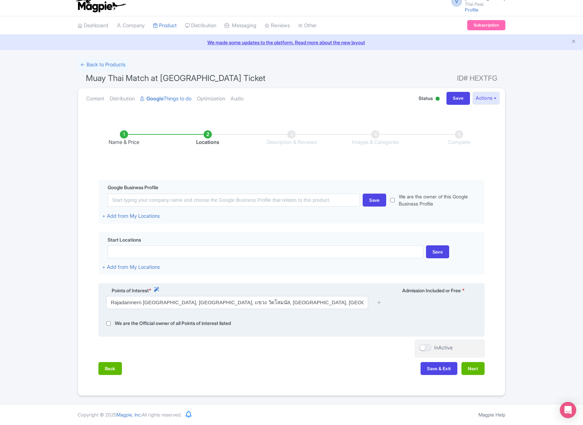
click at [374, 301] on div at bounding box center [379, 302] width 14 height 13
click at [378, 302] on icon at bounding box center [378, 302] width 5 height 5
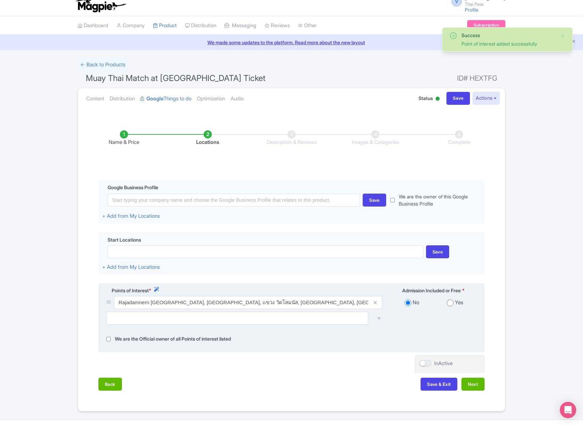
click at [453, 303] on input "radio" at bounding box center [450, 303] width 7 height 7
radio input "true"
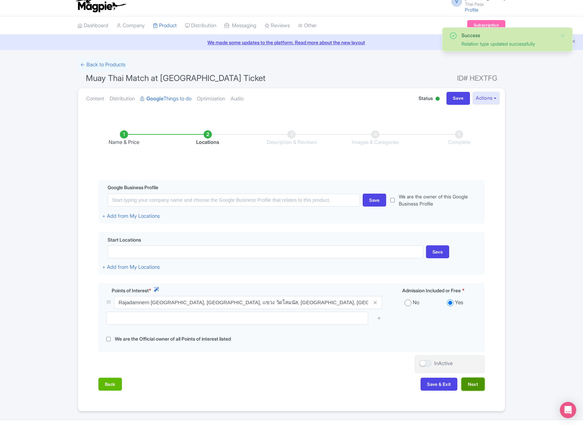
click at [474, 386] on button "Next" at bounding box center [472, 384] width 23 height 13
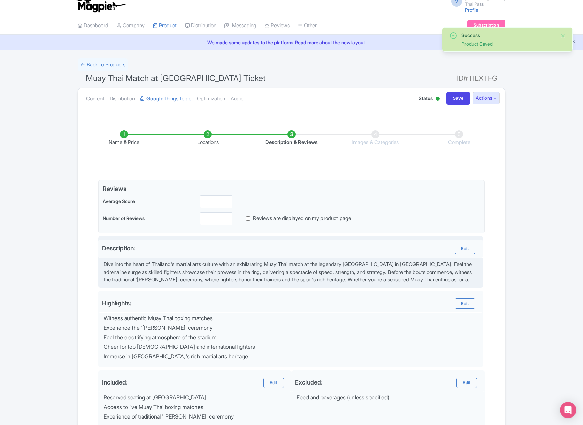
scroll to position [87, 0]
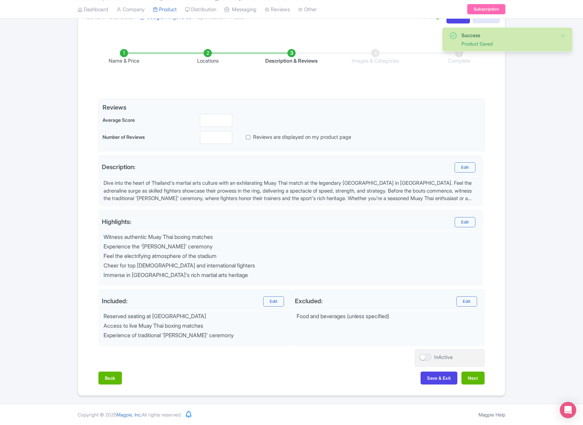
click at [486, 381] on div "Name & Price Locations Description & Reviews Images & Categories Complete Edit …" at bounding box center [291, 213] width 419 height 356
click at [478, 381] on button "Next" at bounding box center [472, 378] width 23 height 13
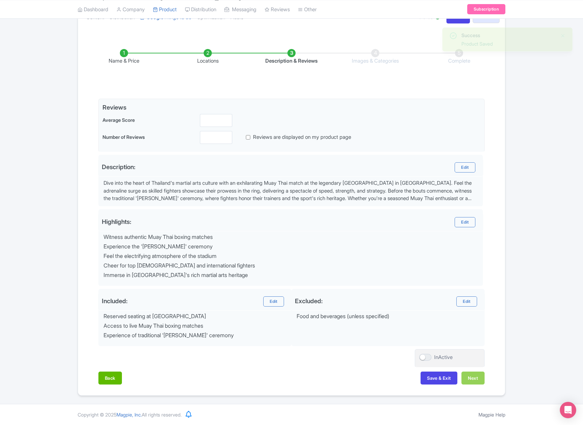
scroll to position [80, 0]
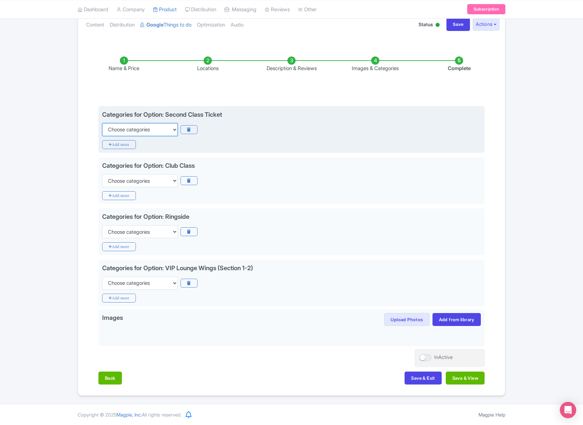
click at [134, 128] on select "Choose categories Adults Only Animals Audio Guide Beaches Bike Tours Boat Tours…" at bounding box center [140, 129] width 76 height 13
select select "recurring-events"
click at [102, 123] on select "Choose categories Adults Only Animals Audio Guide Beaches Bike Tours Boat Tours…" at bounding box center [140, 129] width 76 height 13
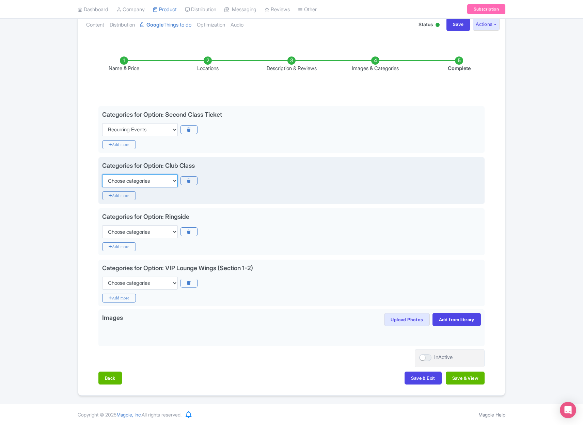
click at [132, 178] on select "Choose categories Adults Only Animals Audio Guide Beaches Bike Tours Boat Tours…" at bounding box center [140, 180] width 76 height 13
select select "recurring-events"
click at [102, 174] on select "Choose categories Adults Only Animals Audio Guide Beaches Bike Tours Boat Tours…" at bounding box center [140, 180] width 76 height 13
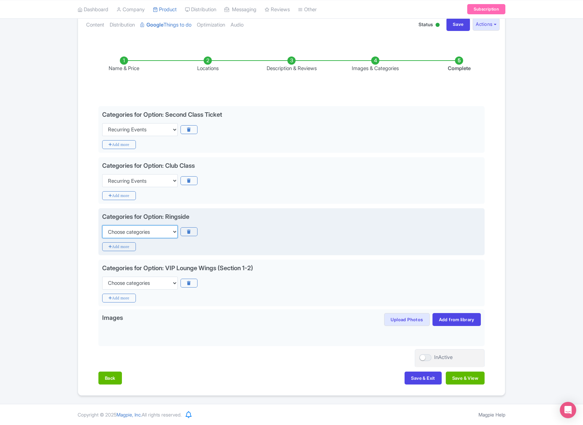
click at [142, 229] on select "Choose categories Adults Only Animals Audio Guide Beaches Bike Tours Boat Tours…" at bounding box center [140, 231] width 76 height 13
select select "recurring-events"
click at [102, 225] on select "Choose categories Adults Only Animals Audio Guide Beaches Bike Tours Boat Tours…" at bounding box center [140, 231] width 76 height 13
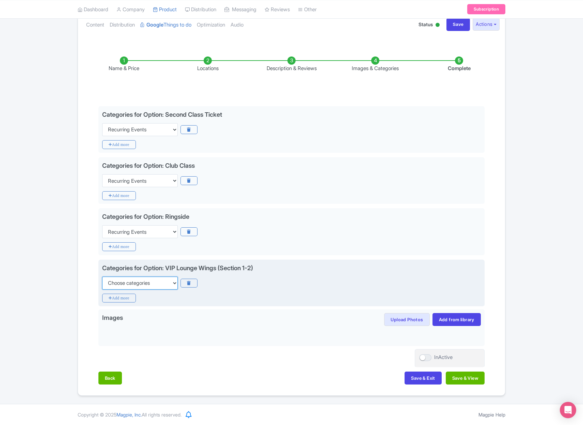
click at [155, 282] on select "Choose categories Adults Only Animals Audio Guide Beaches Bike Tours Boat Tours…" at bounding box center [140, 283] width 76 height 13
select select "recurring-events"
click at [102, 277] on select "Choose categories Adults Only Animals Audio Guide Beaches Bike Tours Boat Tours…" at bounding box center [140, 283] width 76 height 13
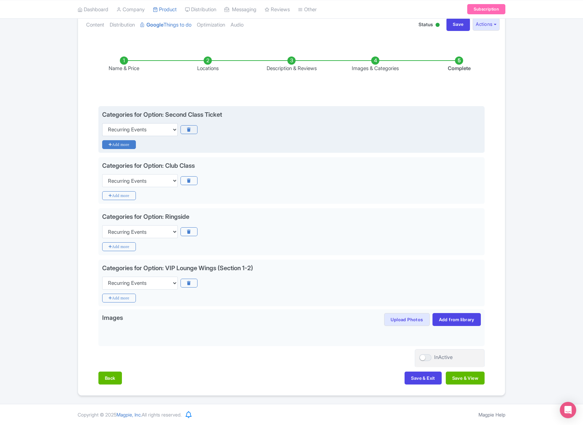
click at [121, 144] on icon "Add more" at bounding box center [119, 144] width 34 height 9
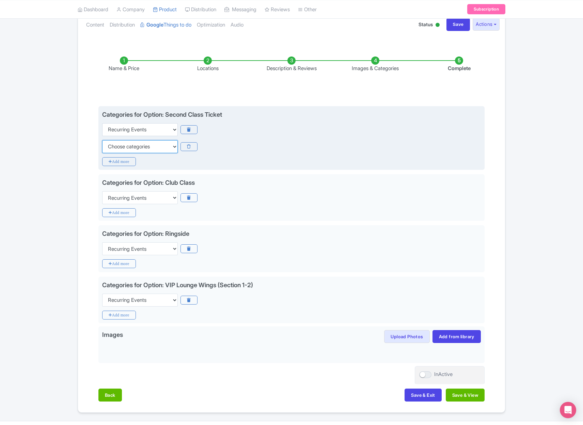
click at [133, 145] on select "Choose categories Adults Only Animals Audio Guide Beaches Bike Tours Boat Tours…" at bounding box center [140, 146] width 76 height 13
select select "sports"
click at [102, 140] on select "Choose categories Adults Only Animals Audio Guide Beaches Bike Tours Boat Tours…" at bounding box center [140, 146] width 76 height 13
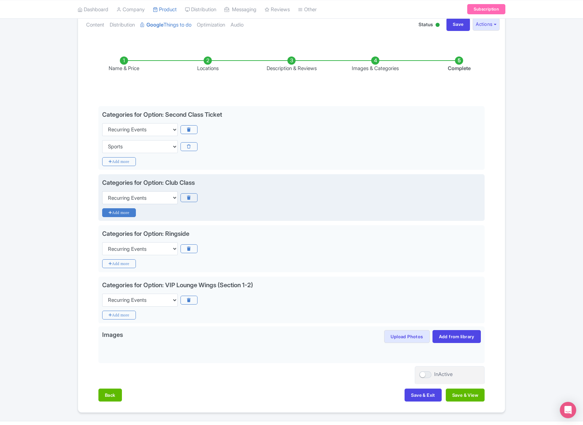
click at [123, 215] on icon "Add more" at bounding box center [119, 212] width 34 height 9
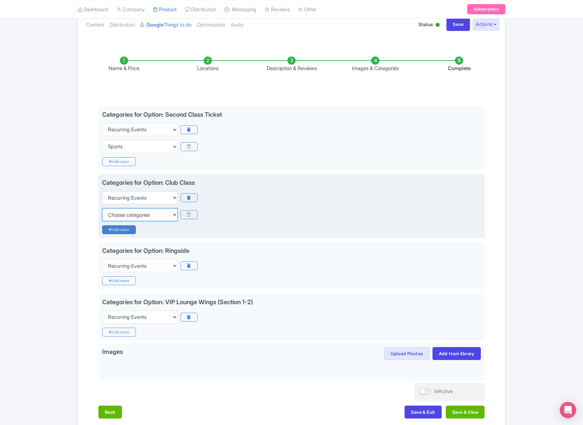
click at [123, 215] on select "Choose categories Adults Only Animals Audio Guide Beaches Bike Tours Boat Tours…" at bounding box center [140, 214] width 76 height 13
select select "sports"
click at [102, 208] on select "Choose categories Adults Only Animals Audio Guide Beaches Bike Tours Boat Tours…" at bounding box center [140, 214] width 76 height 13
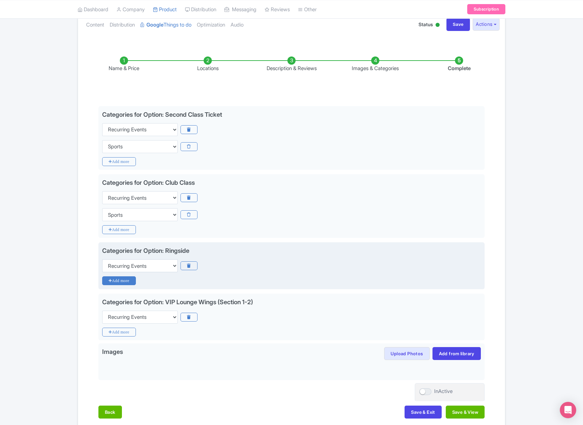
click at [124, 282] on icon "Add more" at bounding box center [119, 280] width 34 height 9
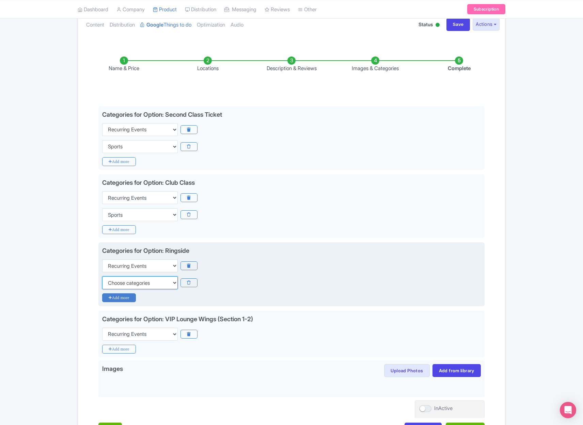
click at [123, 282] on select "Choose categories Adults Only Animals Audio Guide Beaches Bike Tours Boat Tours…" at bounding box center [140, 282] width 76 height 13
select select "sports"
click at [102, 276] on select "Choose categories Adults Only Animals Audio Guide Beaches Bike Tours Boat Tours…" at bounding box center [140, 282] width 76 height 13
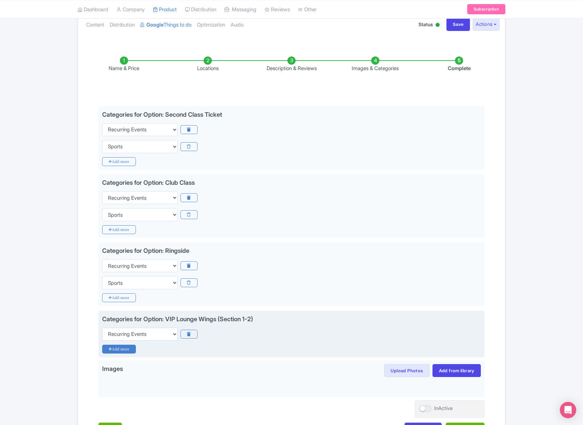
click at [119, 349] on icon "Add more" at bounding box center [119, 349] width 34 height 9
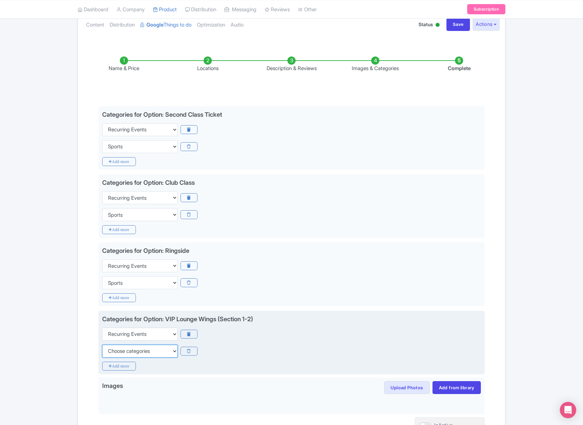
click at [121, 355] on select "Choose categories Adults Only Animals Audio Guide Beaches Bike Tours Boat Tours…" at bounding box center [140, 351] width 76 height 13
select select "sports"
click at [102, 345] on select "Choose categories Adults Only Animals Audio Guide Beaches Bike Tours Boat Tours…" at bounding box center [140, 351] width 76 height 13
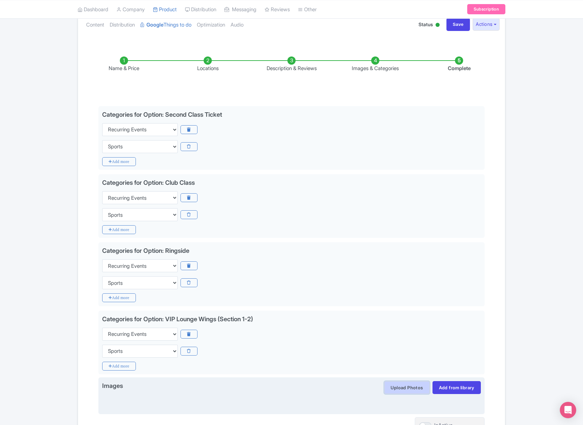
click at [405, 390] on button "Upload Photos" at bounding box center [406, 387] width 45 height 13
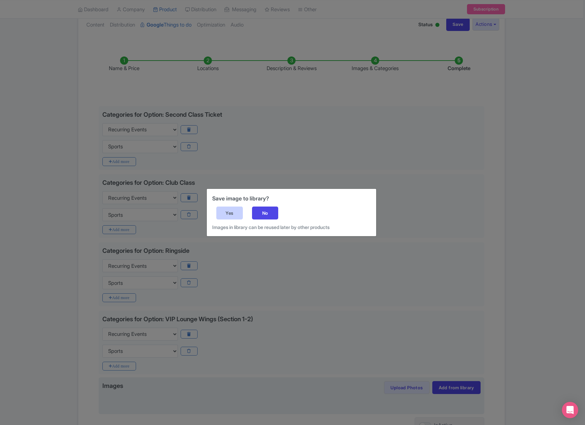
click at [229, 212] on div "Yes" at bounding box center [229, 213] width 27 height 13
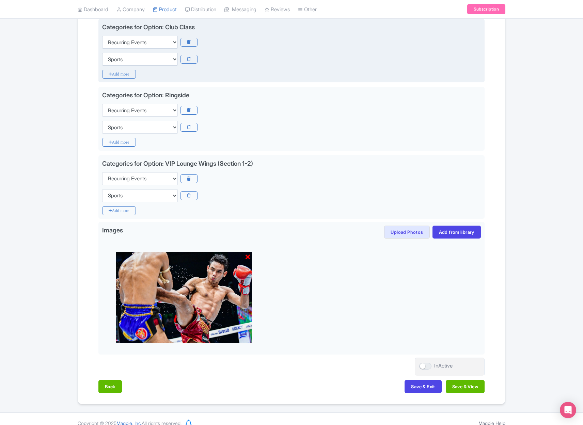
scroll to position [244, 0]
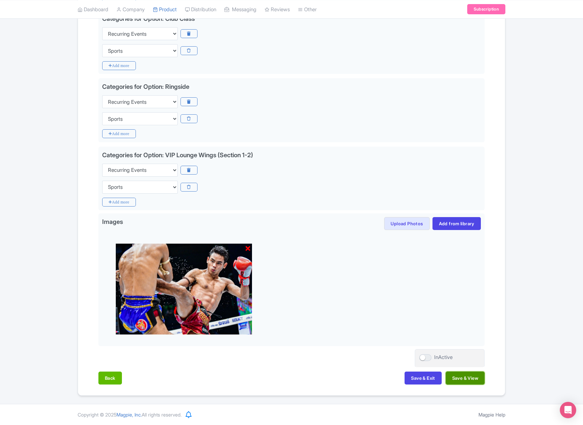
click at [467, 378] on button "Save & View" at bounding box center [465, 378] width 39 height 13
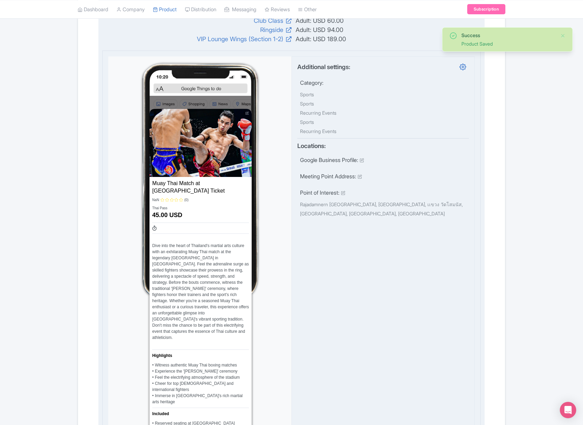
scroll to position [0, 0]
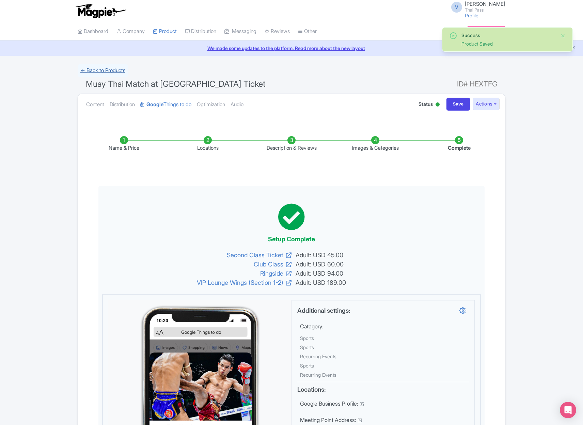
click at [119, 71] on link "← Back to Products" at bounding box center [103, 70] width 50 height 13
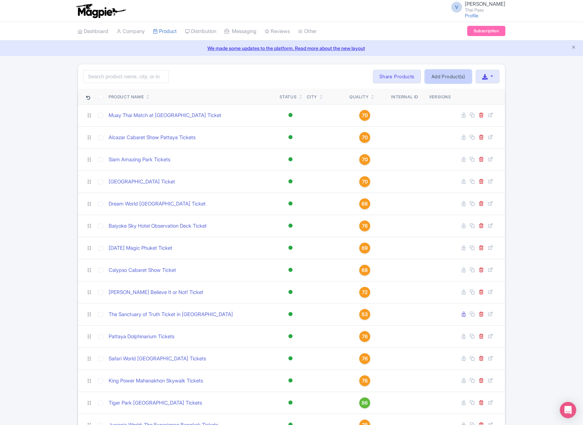
click at [442, 79] on link "Add Product(s)" at bounding box center [448, 77] width 47 height 14
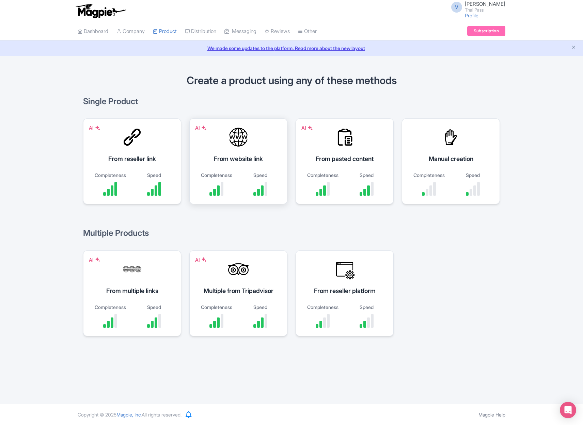
click at [222, 182] on div at bounding box center [222, 189] width 3 height 14
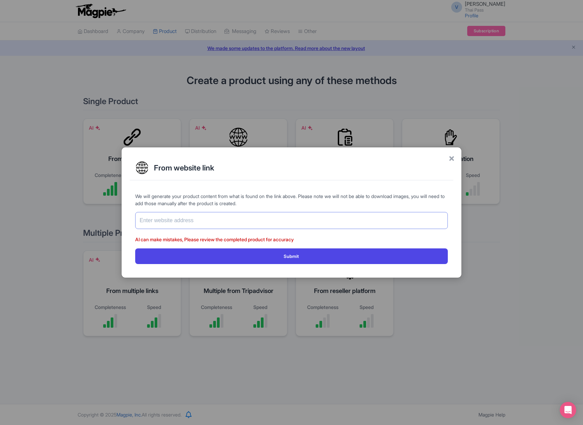
click at [260, 222] on input "text" at bounding box center [291, 220] width 312 height 17
paste input "[URL][DOMAIN_NAME]"
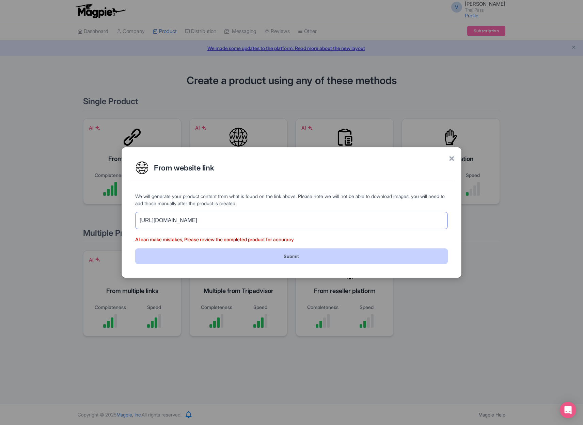
type input "[URL][DOMAIN_NAME]"
click at [282, 258] on button "Submit" at bounding box center [291, 255] width 312 height 15
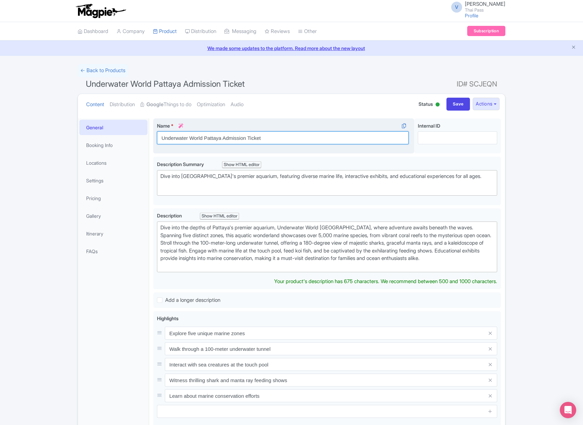
click at [232, 140] on input "Underwater World Pattaya Admission Ticket" at bounding box center [283, 137] width 252 height 13
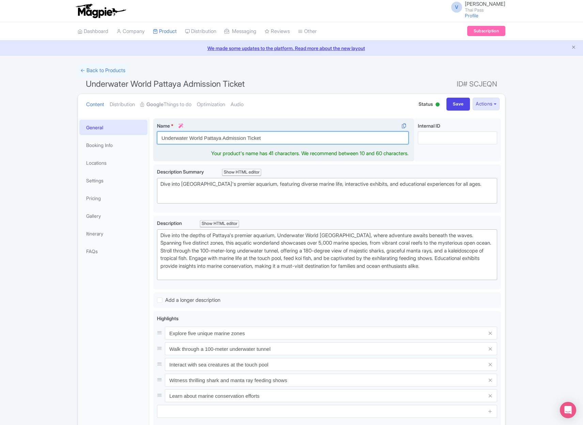
click at [232, 140] on input "Underwater World Pattaya Admission Ticket" at bounding box center [283, 137] width 252 height 13
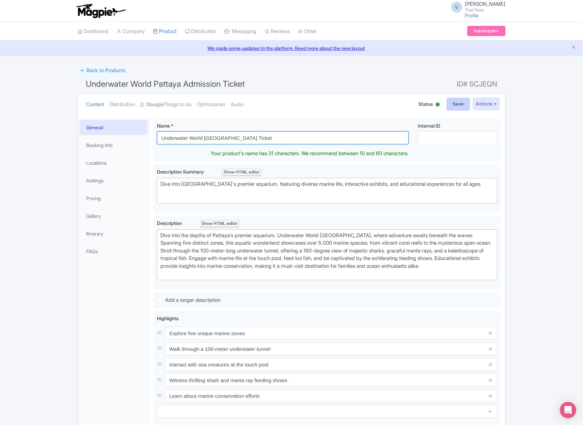
type input "Underwater World [GEOGRAPHIC_DATA] Ticket"
click at [446, 98] on input "Save" at bounding box center [458, 104] width 24 height 13
type input "Saving..."
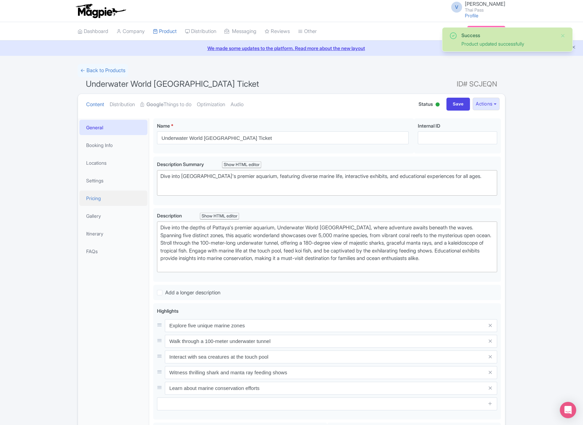
click at [104, 198] on link "Pricing" at bounding box center [113, 198] width 68 height 15
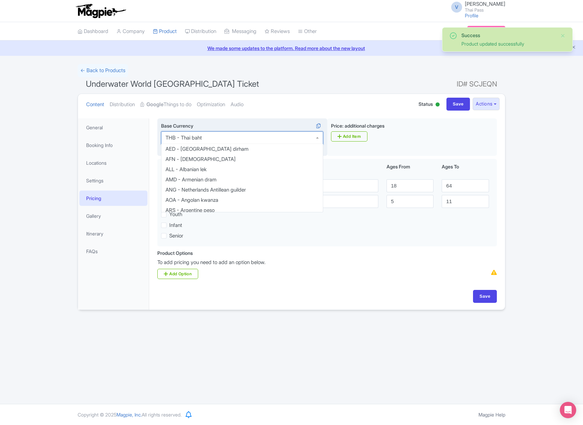
click at [253, 141] on div "THB - Thai baht" at bounding box center [242, 137] width 162 height 13
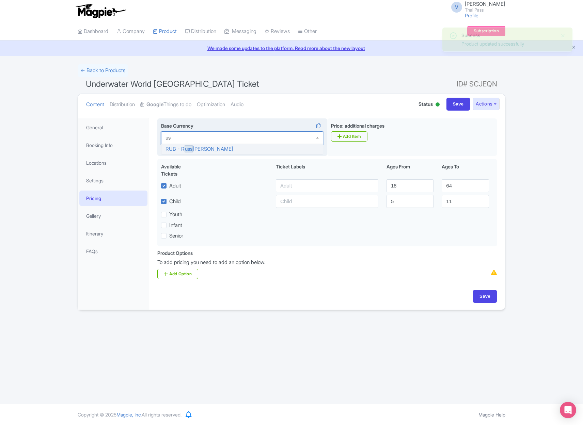
type input "usd"
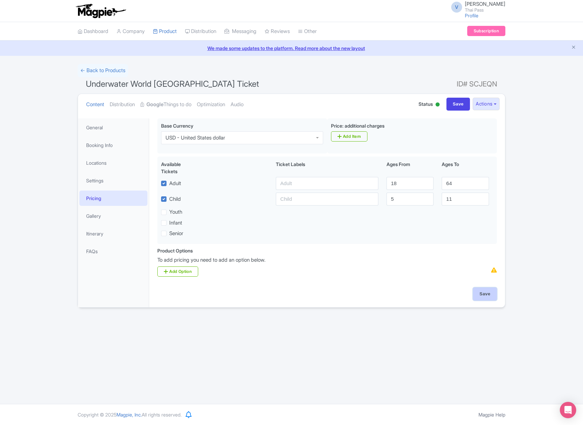
click at [482, 299] on input "Save" at bounding box center [485, 294] width 24 height 13
type input "Saving..."
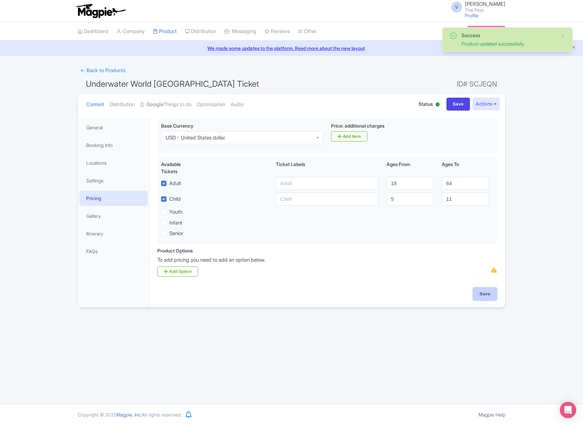
click at [493, 294] on input "Save" at bounding box center [485, 294] width 24 height 13
type input "Saving..."
click at [154, 103] on strong "Google" at bounding box center [154, 105] width 17 height 8
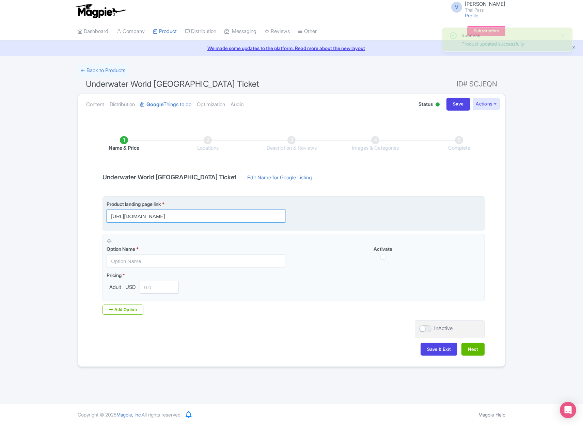
click at [239, 220] on input "[URL][DOMAIN_NAME]" at bounding box center [196, 216] width 179 height 13
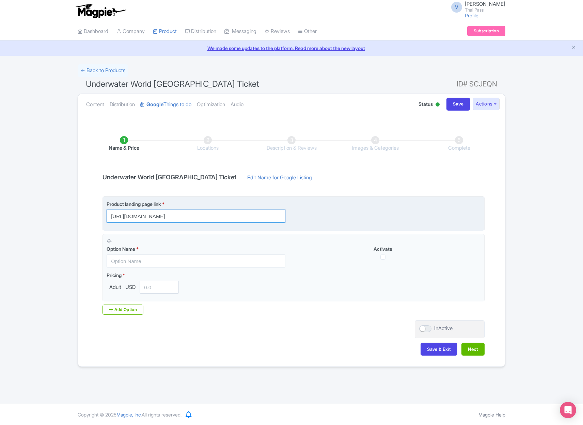
click at [239, 220] on input "https://www.thethaipass.com/activities/thailand-pattaya/underwater-world-pattaya" at bounding box center [196, 216] width 179 height 13
paste input "?utm_source=ttd"
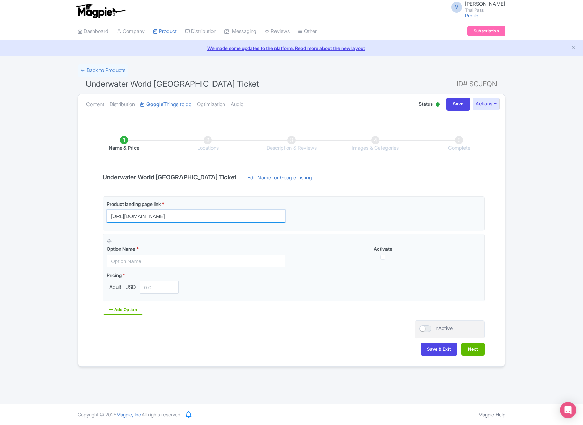
type input "https://www.thethaipass.com/activities/thailand-pattaya/underwater-world-pattay…"
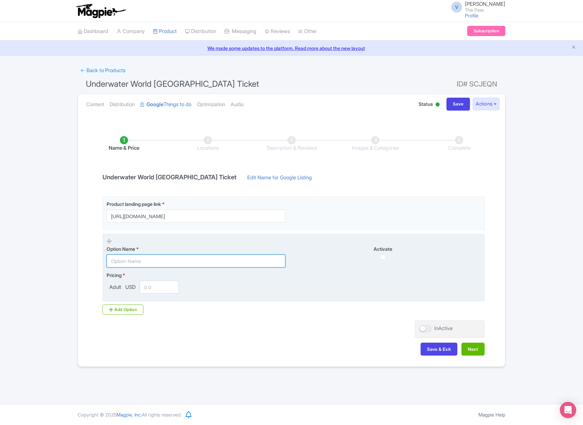
click at [192, 260] on input "text" at bounding box center [196, 261] width 179 height 13
paste input "[Special Promotion] Ticket - Non Thai Resident"
type input "[Special Promotion] Ticket - Non Thai Resident"
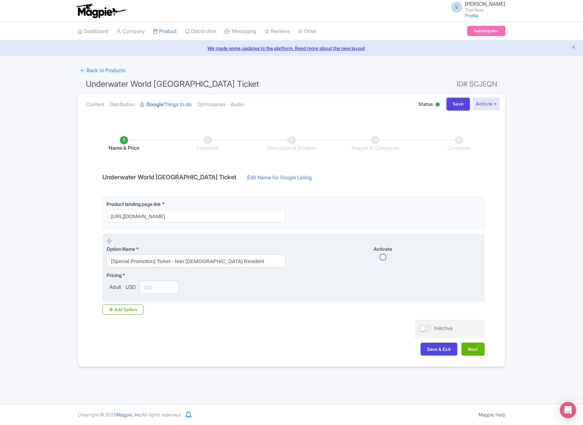
click at [383, 256] on input "checkbox" at bounding box center [382, 257] width 5 height 5
checkbox input "true"
click at [161, 290] on input "number" at bounding box center [159, 287] width 39 height 13
paste input "9"
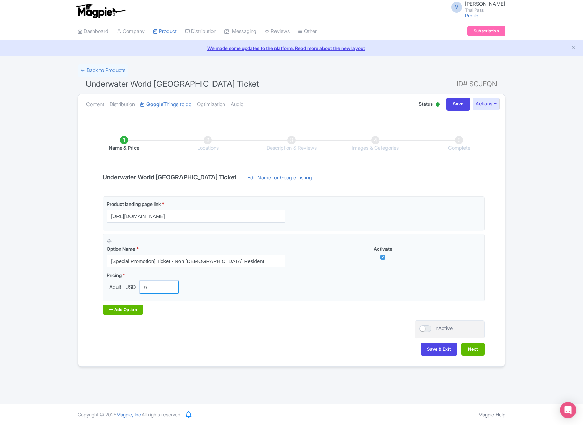
type input "9"
click at [130, 314] on div "Add Option" at bounding box center [122, 310] width 41 height 10
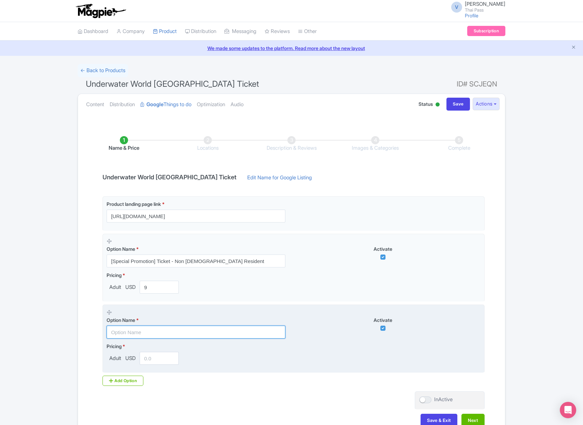
click at [204, 336] on input "text" at bounding box center [196, 332] width 179 height 13
paste input "Ticket - Thai Resident"
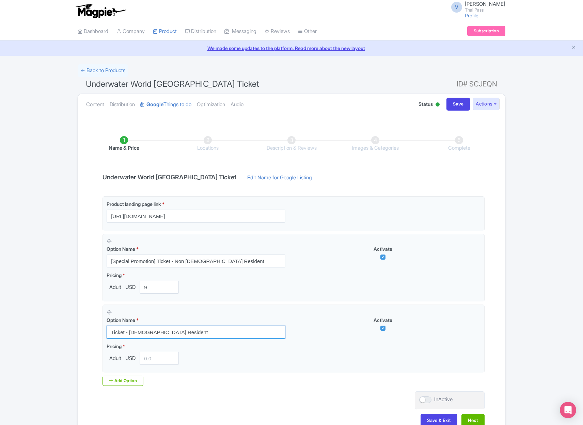
type input "Ticket - Thai Resident"
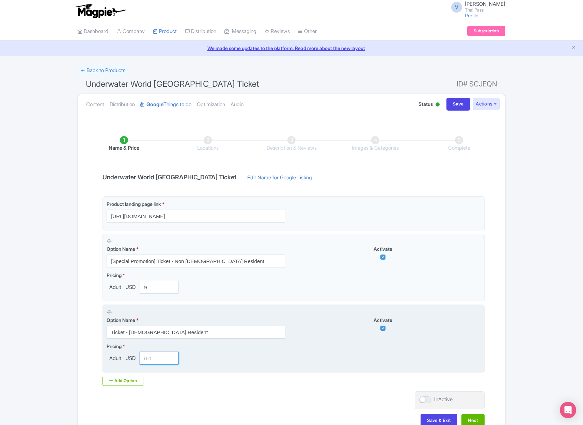
click at [161, 356] on input "number" at bounding box center [159, 358] width 39 height 13
paste input "9"
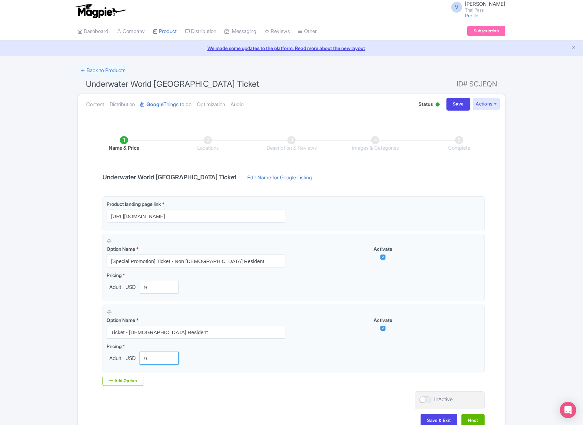
scroll to position [42, 0]
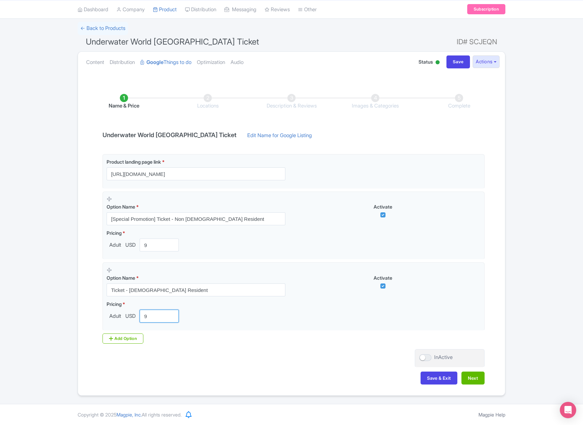
type input "9"
click at [487, 376] on div "Name & Price Locations Description & Reviews Images & Categories Complete Under…" at bounding box center [291, 235] width 419 height 311
click at [472, 376] on button "Next" at bounding box center [472, 378] width 23 height 13
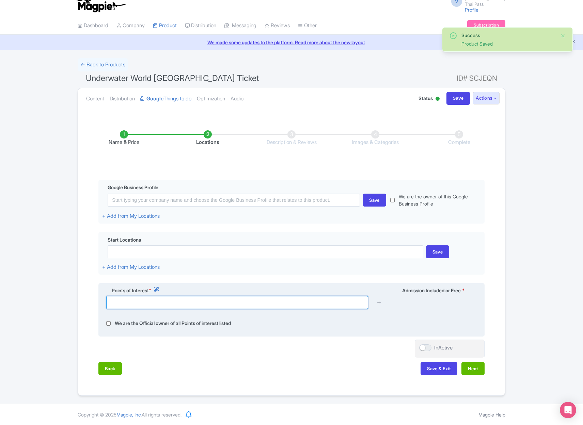
click at [193, 302] on input "text" at bounding box center [237, 302] width 262 height 13
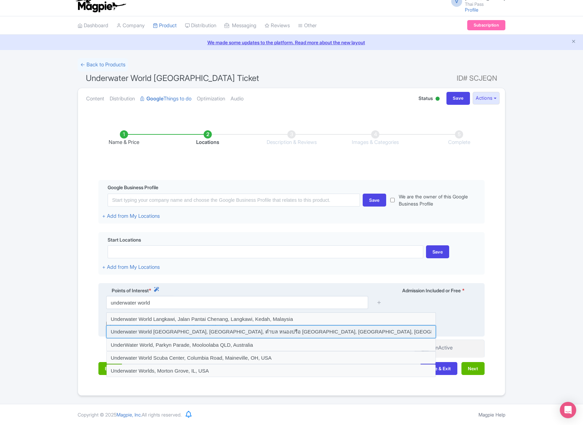
click at [334, 333] on input at bounding box center [271, 331] width 330 height 13
type input "Underwater World Pattaya, Sukhumvit Road, ตำบล หนองปรือ Bang Lamung District, C…"
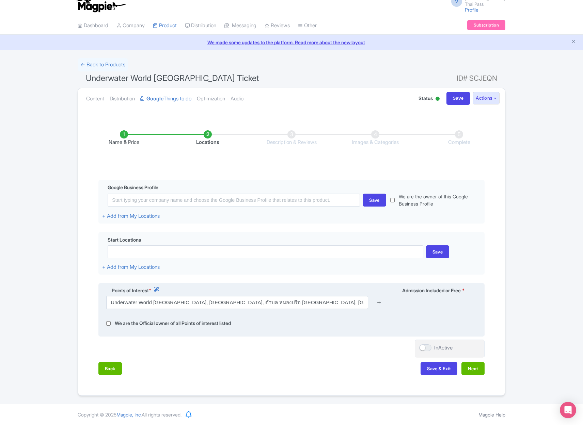
click at [378, 303] on icon at bounding box center [378, 302] width 5 height 5
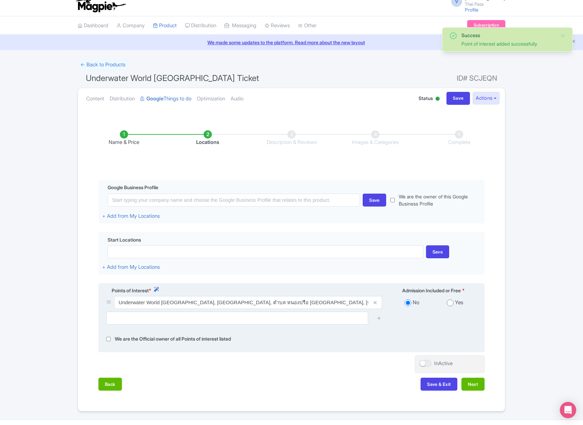
click at [451, 302] on input "radio" at bounding box center [450, 303] width 7 height 7
radio input "true"
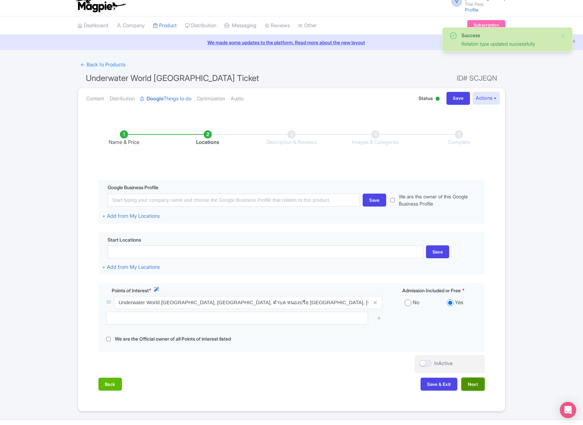
click at [475, 384] on button "Next" at bounding box center [472, 384] width 23 height 13
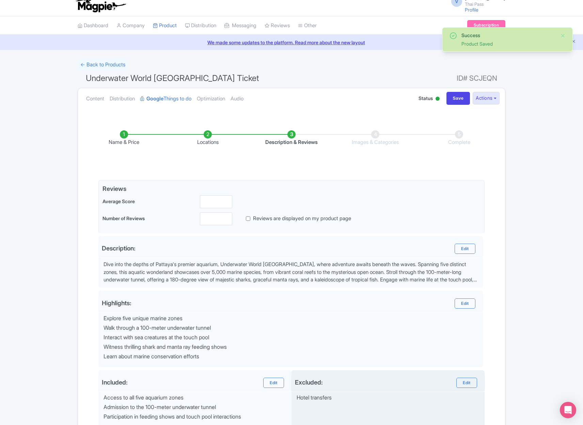
scroll to position [87, 0]
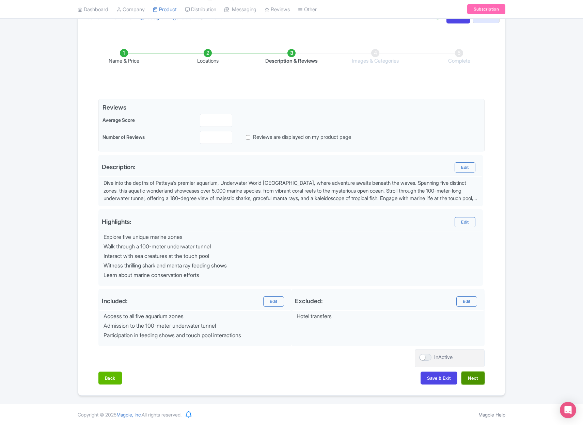
click at [471, 380] on button "Next" at bounding box center [472, 378] width 23 height 13
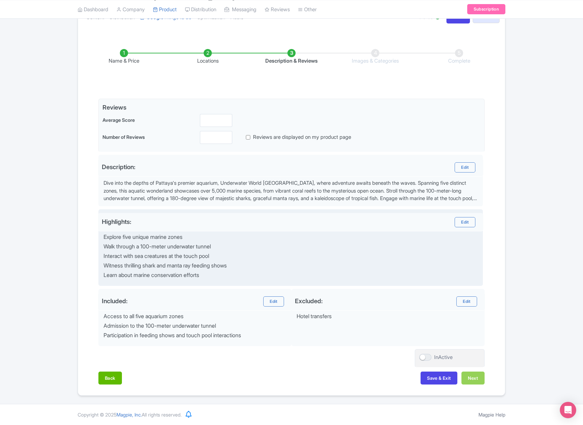
scroll to position [0, 0]
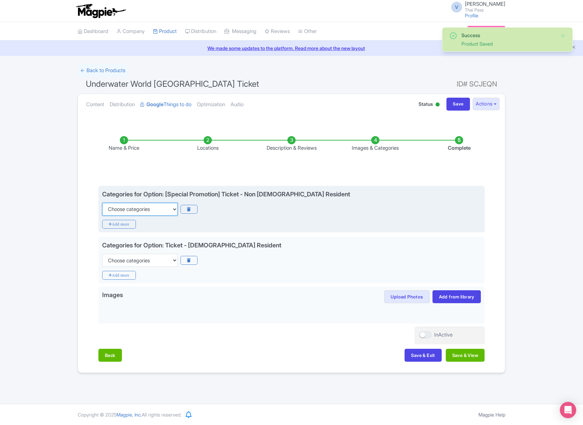
click at [141, 210] on select "Choose categories Adults Only Animals Audio Guide Beaches Bike Tours Boat Tours…" at bounding box center [140, 209] width 76 height 13
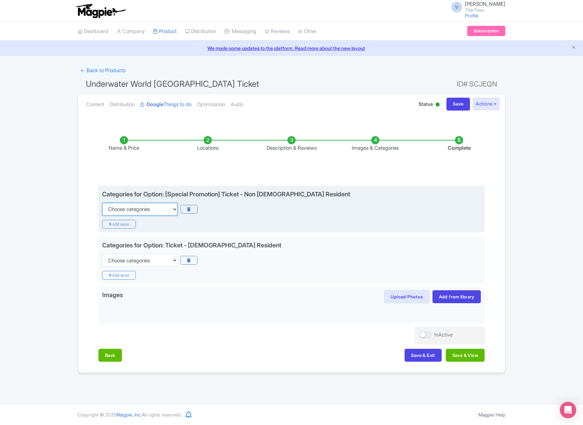
select select "animals"
click at [102, 203] on select "Choose categories Adults Only Animals Audio Guide Beaches Bike Tours Boat Tours…" at bounding box center [140, 209] width 76 height 13
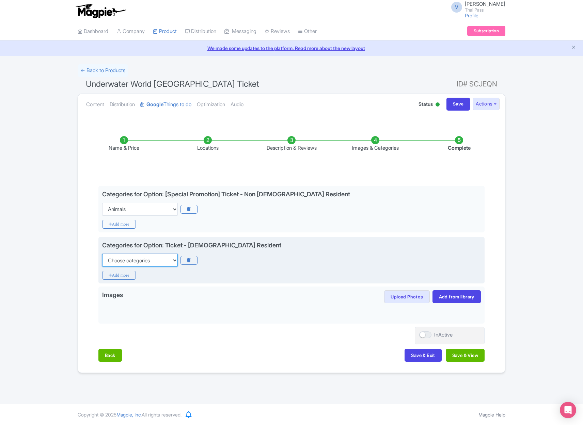
click at [134, 259] on select "Choose categories Adults Only Animals Audio Guide Beaches Bike Tours Boat Tours…" at bounding box center [140, 260] width 76 height 13
select select "animals"
click at [102, 254] on select "Choose categories Adults Only Animals Audio Guide Beaches Bike Tours Boat Tours…" at bounding box center [140, 260] width 76 height 13
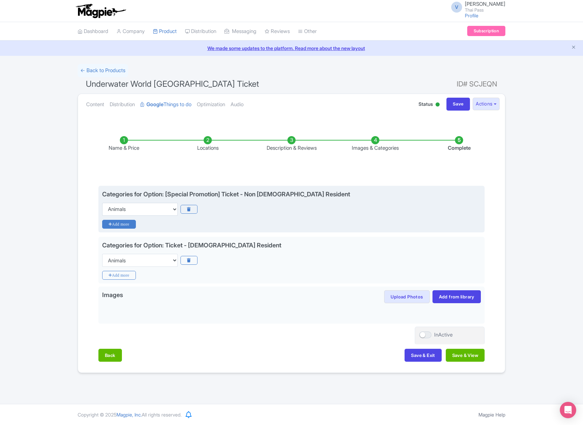
click at [121, 226] on icon "Add more" at bounding box center [119, 224] width 34 height 9
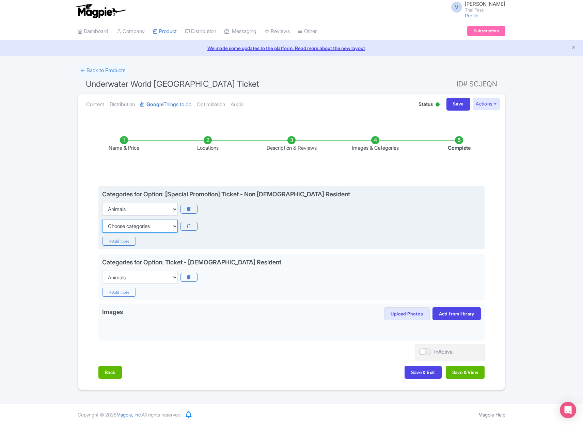
click at [129, 226] on select "Choose categories Adults Only Animals Audio Guide Beaches Bike Tours Boat Tours…" at bounding box center [140, 226] width 76 height 13
select select "theme-parks"
click at [102, 220] on select "Choose categories Adults Only Animals Audio Guide Beaches Bike Tours Boat Tours…" at bounding box center [140, 226] width 76 height 13
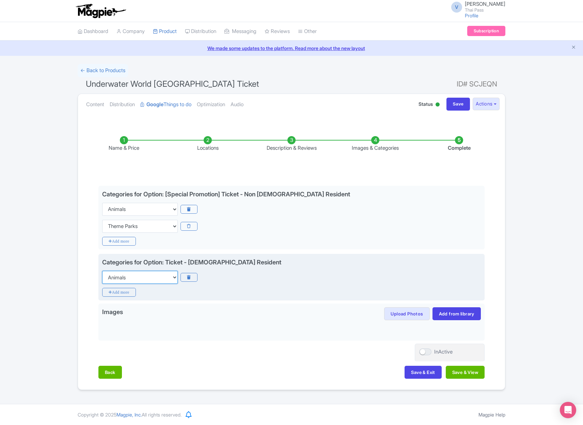
click at [132, 280] on select "Choose categories Adults Only Animals Audio Guide Beaches Bike Tours Boat Tours…" at bounding box center [140, 277] width 76 height 13
click at [125, 289] on icon "Add more" at bounding box center [119, 292] width 34 height 9
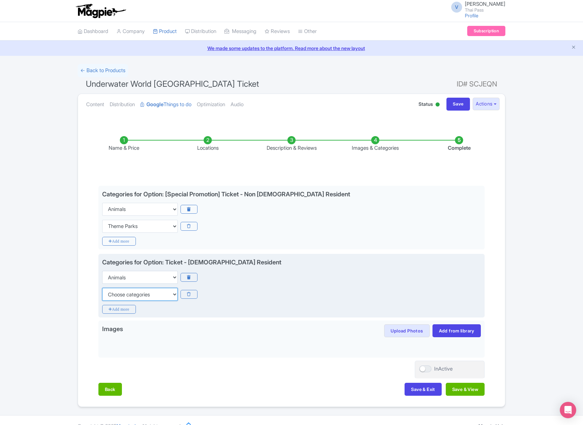
click at [125, 293] on select "Choose categories Adults Only Animals Audio Guide Beaches Bike Tours Boat Tours…" at bounding box center [140, 294] width 76 height 13
select select "theme-parks"
click at [102, 288] on select "Choose categories Adults Only Animals Audio Guide Beaches Bike Tours Boat Tours…" at bounding box center [140, 294] width 76 height 13
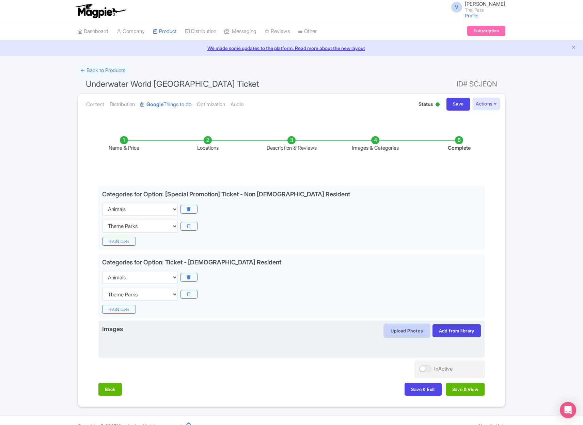
click at [415, 330] on button "Upload Photos" at bounding box center [406, 330] width 45 height 13
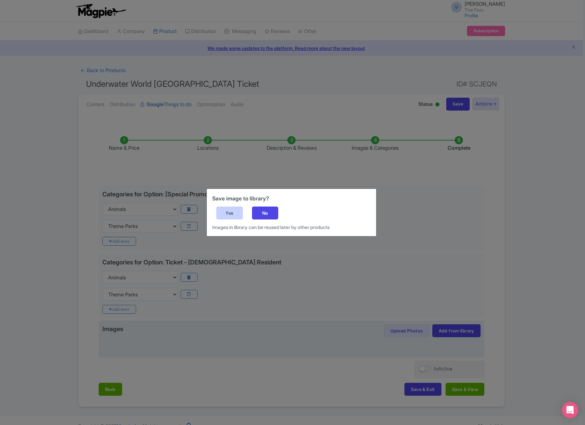
click at [235, 213] on div "Yes" at bounding box center [229, 213] width 27 height 13
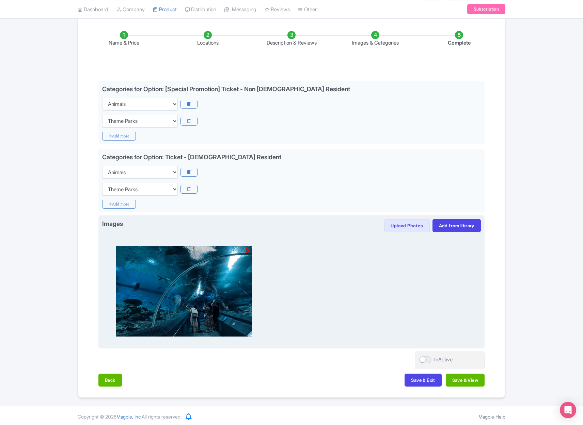
scroll to position [107, 0]
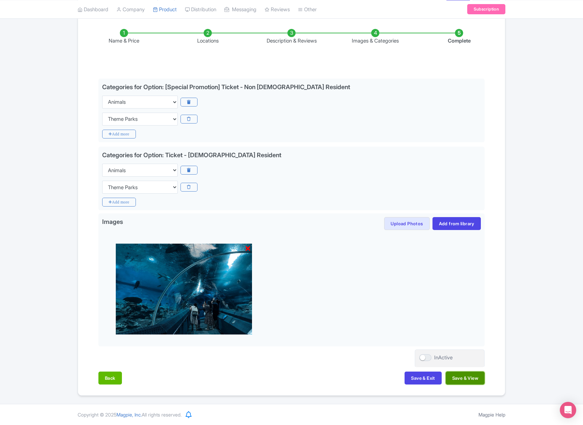
click at [463, 377] on button "Save & View" at bounding box center [465, 378] width 39 height 13
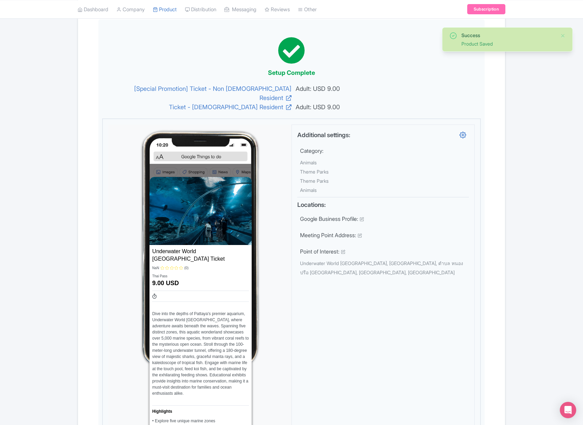
scroll to position [0, 0]
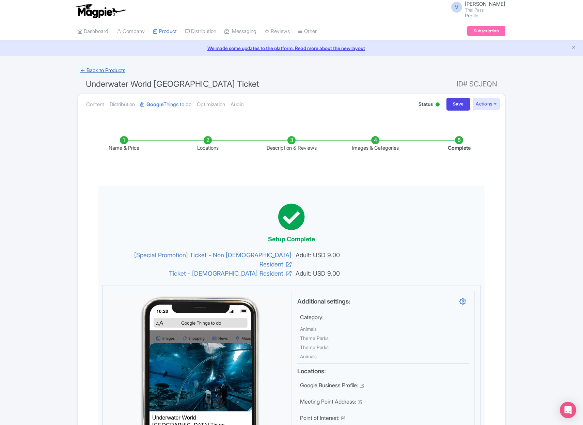
click at [109, 73] on link "← Back to Products" at bounding box center [103, 70] width 50 height 13
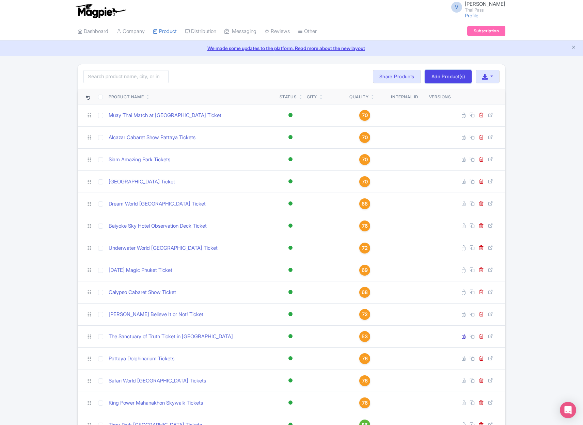
click at [445, 75] on link "Add Product(s)" at bounding box center [448, 77] width 47 height 14
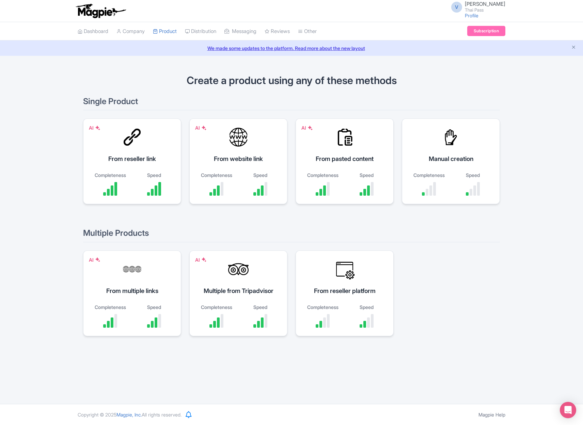
click at [233, 209] on div "AI From reseller link Completeness Speed AI From website link Completeness Spee…" at bounding box center [291, 165] width 417 height 94
click at [239, 183] on div "Completeness Speed" at bounding box center [238, 184] width 81 height 24
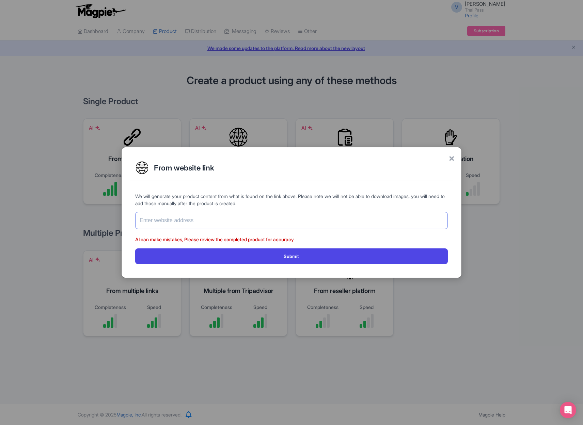
click at [233, 216] on input "text" at bounding box center [291, 220] width 312 height 17
paste input "[URL][DOMAIN_NAME]"
type input "[URL][DOMAIN_NAME]"
click at [135, 248] on button "Submit" at bounding box center [291, 255] width 312 height 15
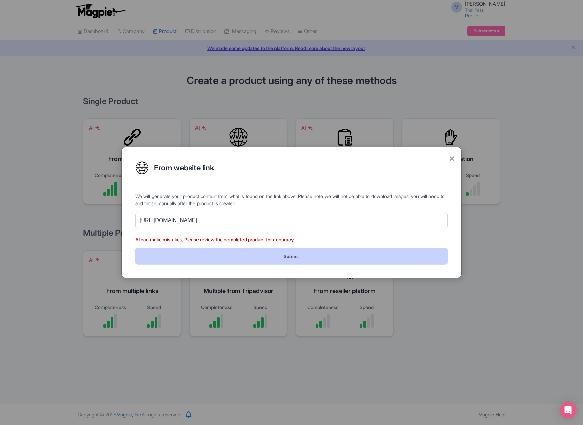
click at [385, 256] on button "Submit" at bounding box center [291, 255] width 312 height 15
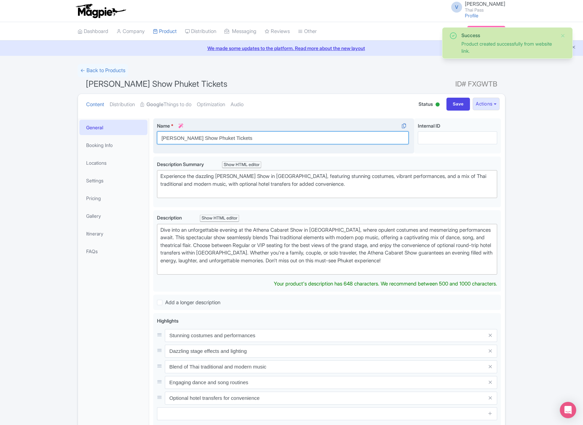
click at [219, 137] on input "[PERSON_NAME] Show Phuket Tickets" at bounding box center [283, 137] width 252 height 13
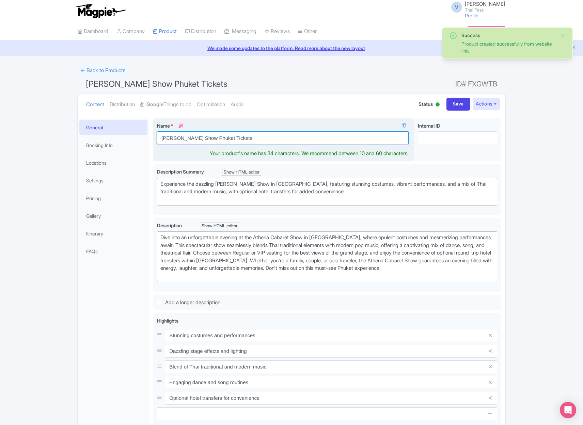
click at [219, 137] on input "[PERSON_NAME] Show Phuket Tickets" at bounding box center [283, 137] width 252 height 13
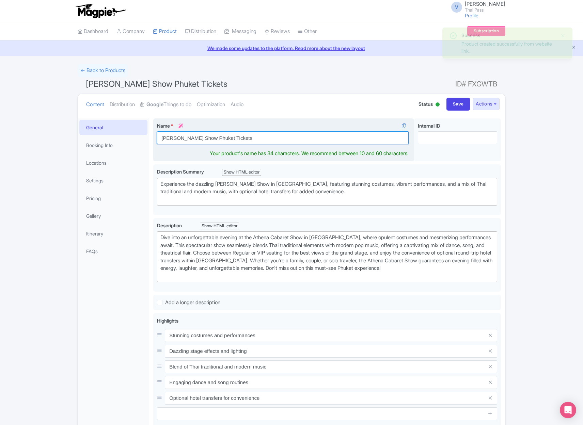
click at [219, 137] on input "[PERSON_NAME] Show Phuket Tickets" at bounding box center [283, 137] width 252 height 13
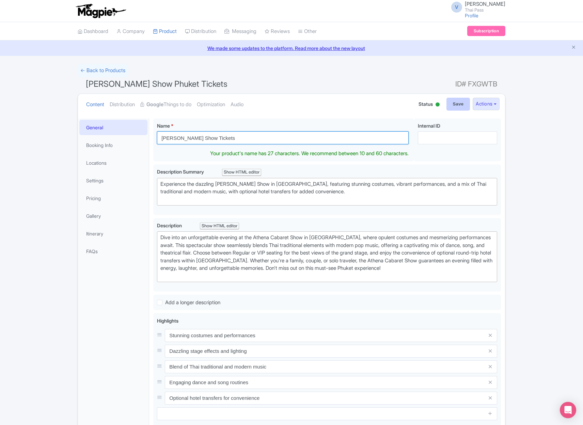
type input "[PERSON_NAME] Show Tickets"
click at [450, 106] on input "Save" at bounding box center [458, 104] width 24 height 13
type input "Saving..."
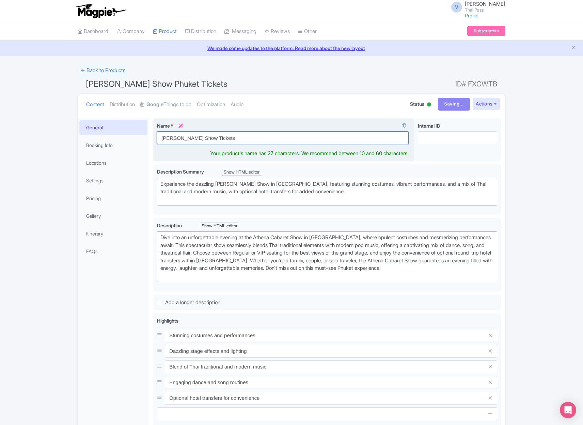
click at [272, 137] on input "[PERSON_NAME] Show Tickets" at bounding box center [283, 137] width 252 height 13
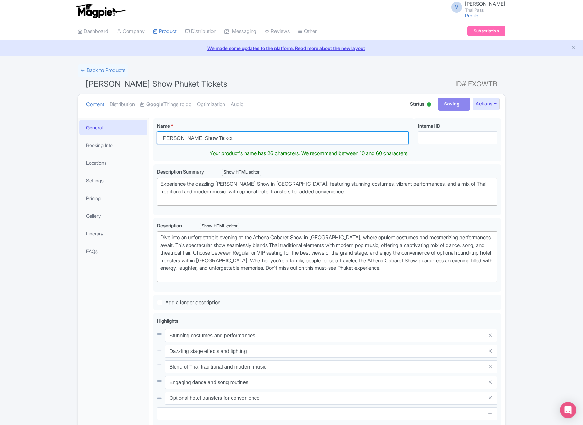
type input "[PERSON_NAME] Show Ticket"
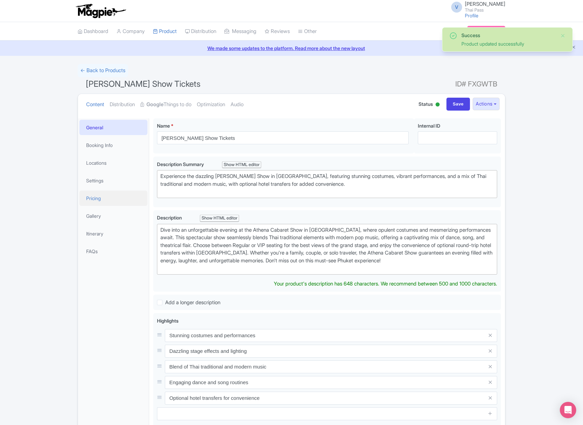
click at [98, 203] on link "Pricing" at bounding box center [113, 198] width 68 height 15
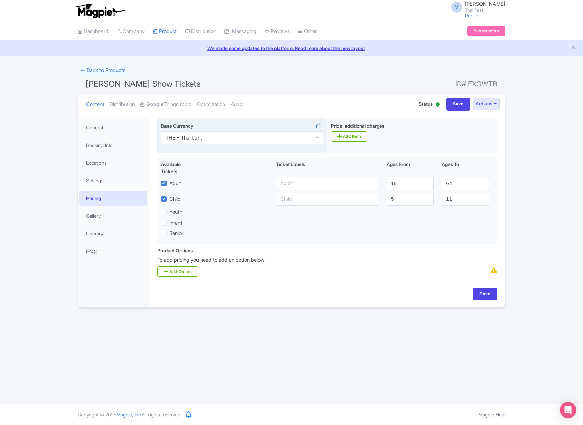
click at [210, 135] on div "THB - Thai baht" at bounding box center [242, 137] width 162 height 13
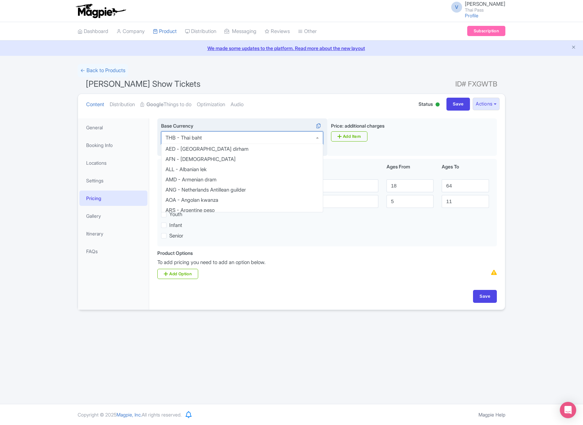
scroll to position [1311, 0]
type input "USD"
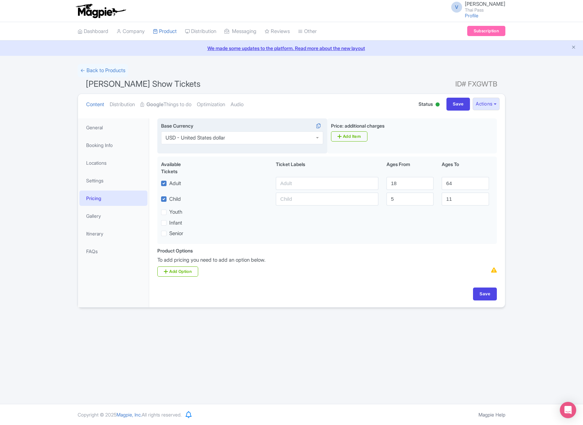
scroll to position [0, 0]
click at [484, 293] on input "Save" at bounding box center [485, 294] width 24 height 13
type input "Saving..."
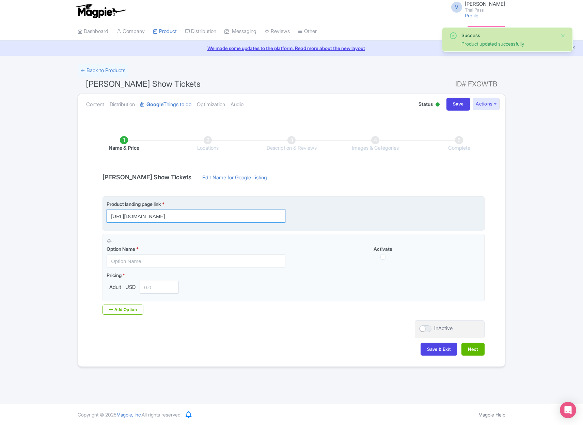
click at [234, 214] on input "[URL][DOMAIN_NAME]" at bounding box center [196, 216] width 179 height 13
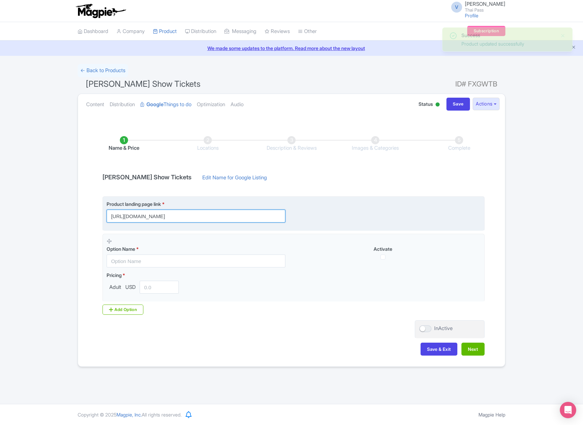
click at [234, 214] on input "[URL][DOMAIN_NAME]" at bounding box center [196, 216] width 179 height 13
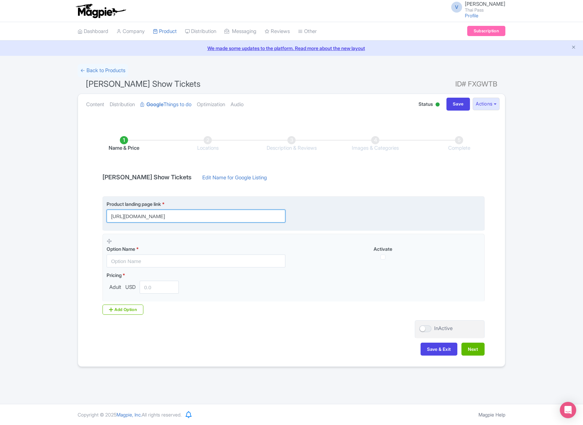
paste input "?utm_source=ttd"
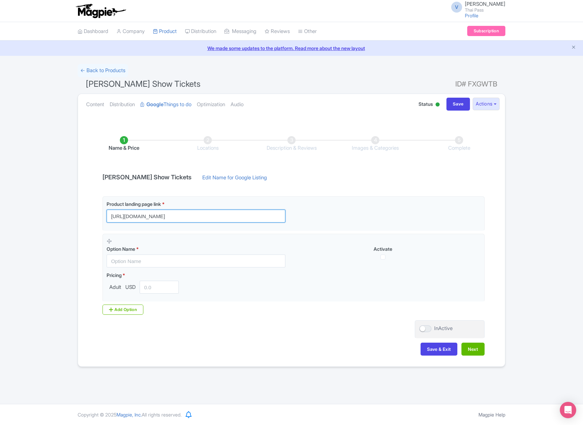
type input "[URL][DOMAIN_NAME]"
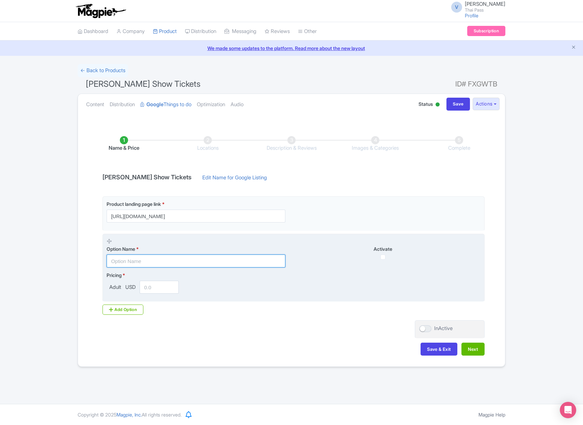
click at [170, 259] on input "text" at bounding box center [196, 261] width 179 height 13
paste input "Regular Seat Get Free 1 Drink"
click at [170, 259] on input "text" at bounding box center [196, 261] width 179 height 13
drag, startPoint x: 142, startPoint y: 261, endPoint x: 218, endPoint y: 261, distance: 75.9
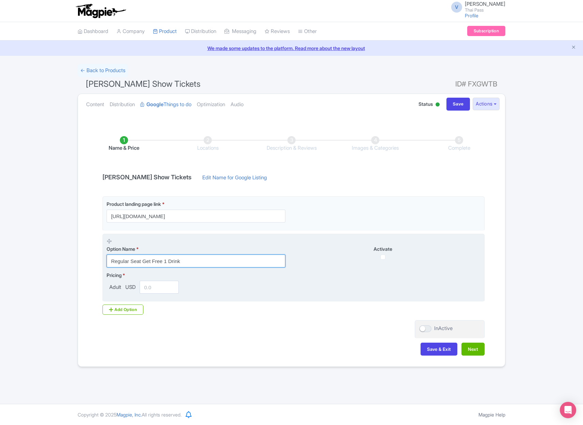
click at [218, 261] on input "Regular Seat Get Free 1 Drink" at bounding box center [196, 261] width 179 height 13
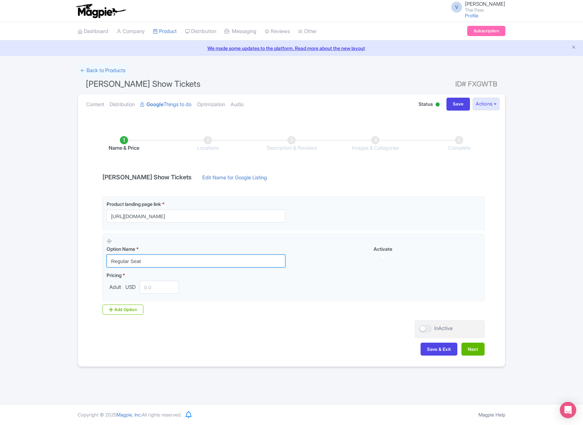
type input "Regular Seat"
click at [132, 308] on div "Add Option" at bounding box center [122, 310] width 41 height 10
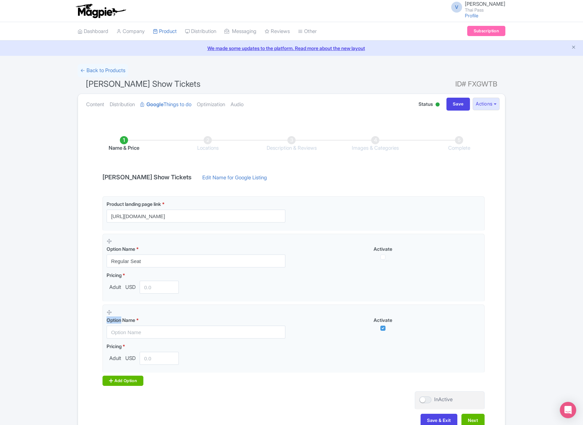
click at [132, 308] on fieldset "Option Name * Activate Pricing * Adult USD" at bounding box center [293, 339] width 382 height 68
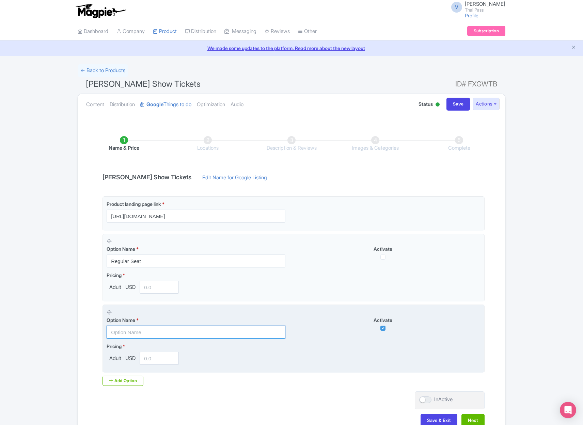
click at [162, 331] on input "text" at bounding box center [196, 332] width 179 height 13
paste input "VIP Seat Get Free 1 Drink"
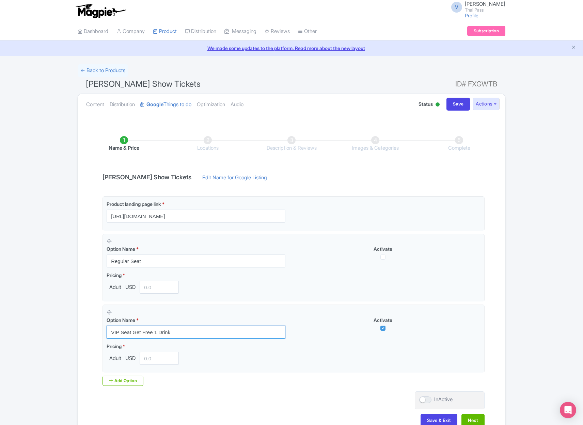
type input "VIP Seat Get Free 1 Drink"
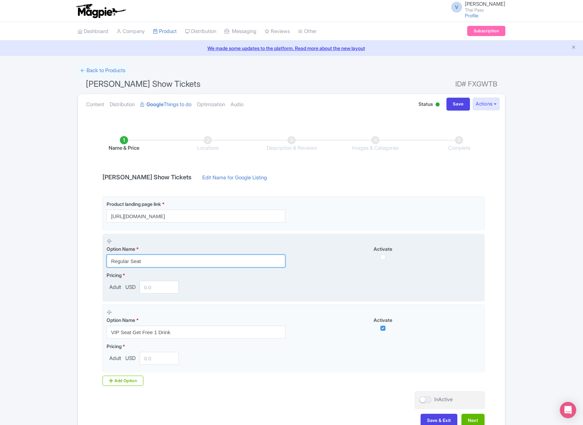
click at [195, 261] on input "Regular Seat" at bounding box center [196, 261] width 179 height 13
paste input "Get Free 1 Drink"
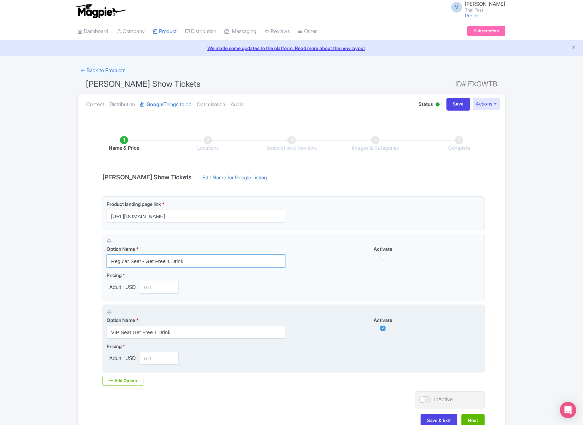
type input "Regular Seat - Get Free 1 Drink"
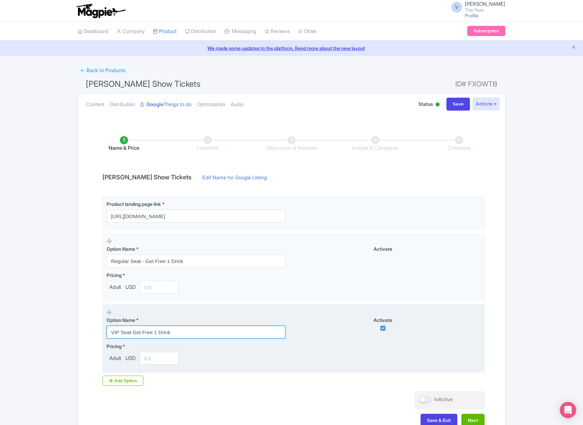
click at [130, 331] on input "VIP Seat Get Free 1 Drink" at bounding box center [196, 332] width 179 height 13
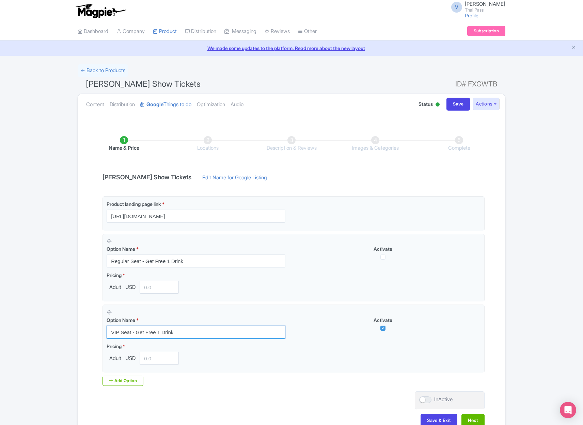
type input "VIP Seat - Get Free 1 Drink"
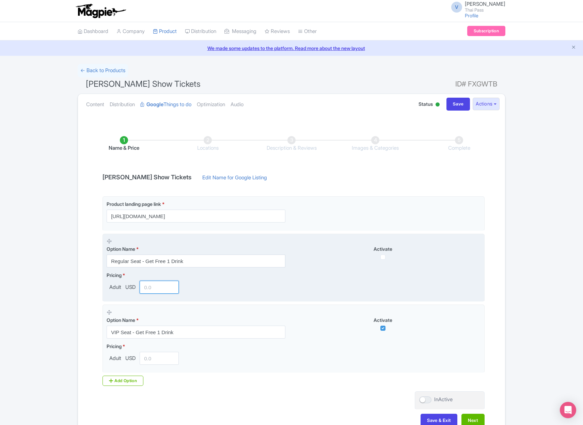
click at [163, 289] on input "number" at bounding box center [159, 287] width 39 height 13
paste input "16"
type input "16"
click at [380, 254] on div "Activate" at bounding box center [386, 252] width 187 height 14
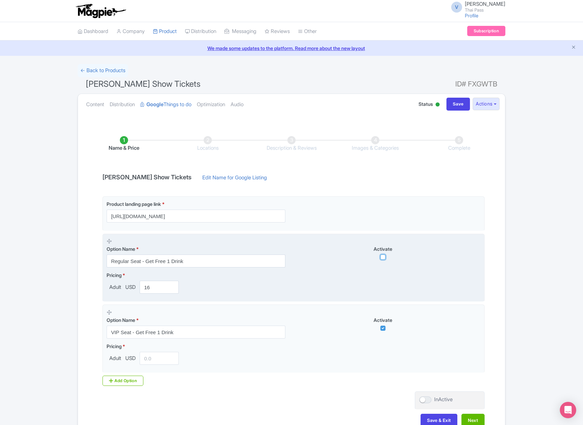
click at [382, 257] on input "checkbox" at bounding box center [382, 257] width 5 height 5
checkbox input "true"
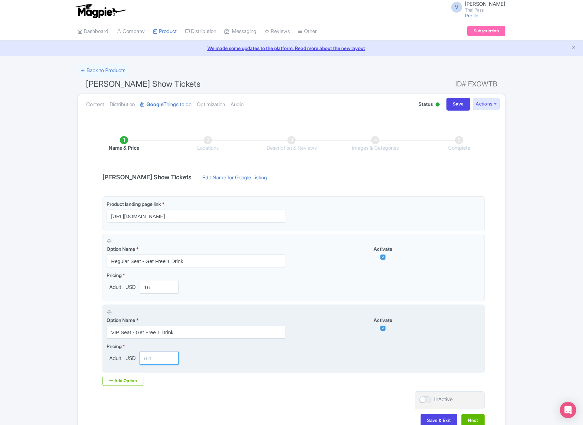
click at [157, 362] on input "number" at bounding box center [159, 358] width 39 height 13
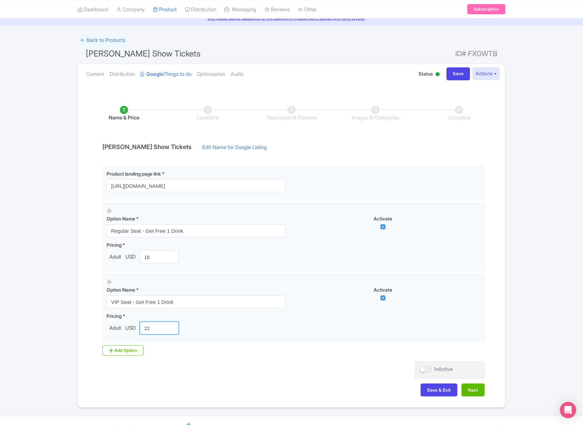
scroll to position [36, 0]
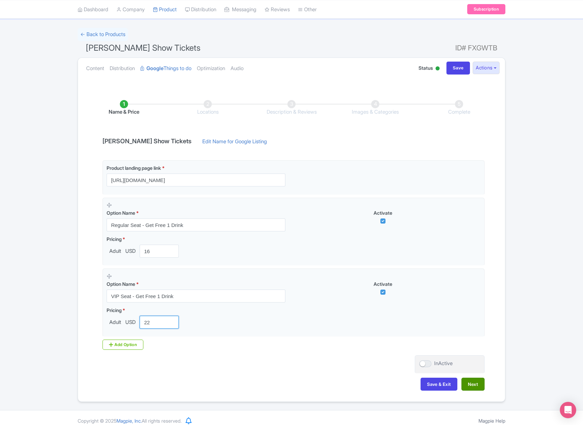
type input "22"
click at [477, 387] on button "Next" at bounding box center [472, 384] width 23 height 13
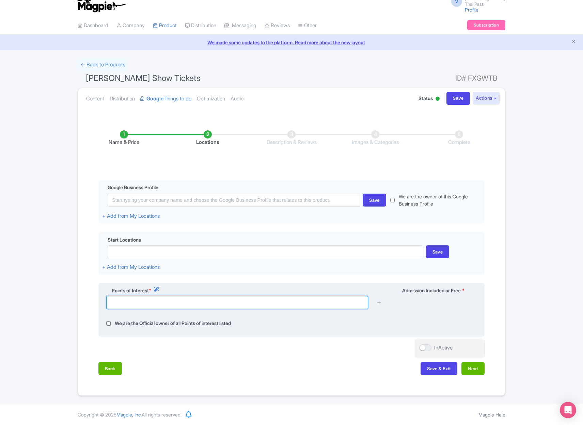
click at [247, 303] on input "text" at bounding box center [237, 302] width 262 height 13
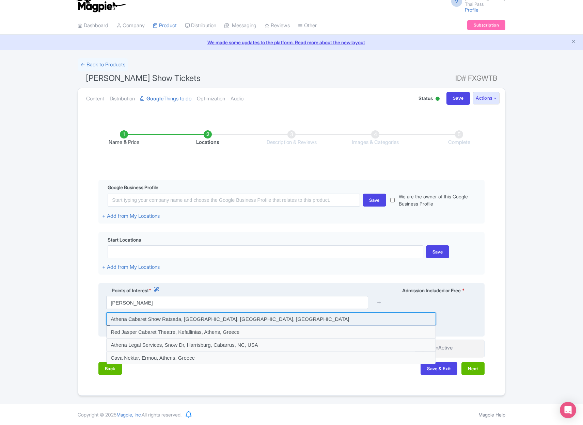
click at [259, 319] on input at bounding box center [271, 318] width 330 height 13
type input "Athena Cabaret Show Ratsada, Mueang Phuket District, Phuket, Thailand"
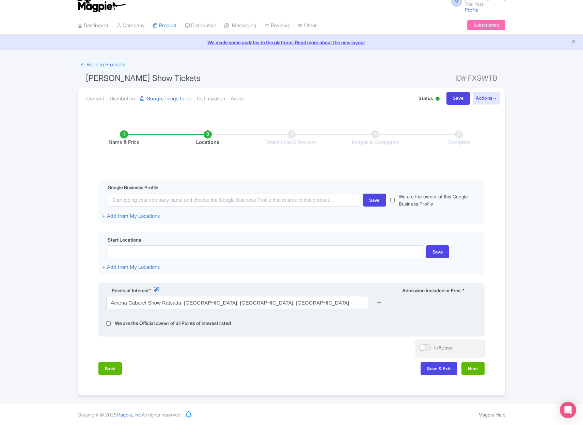
click at [378, 302] on icon at bounding box center [378, 302] width 5 height 5
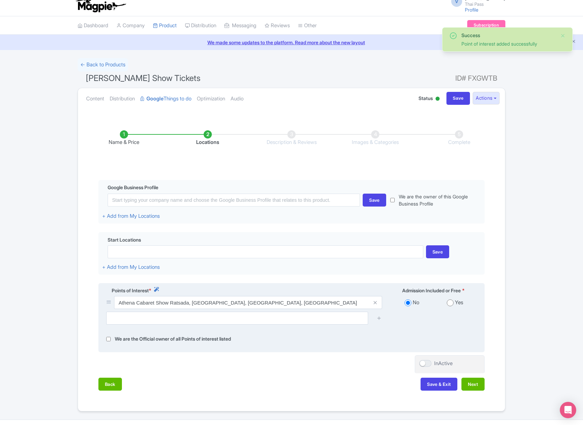
click at [453, 305] on input "radio" at bounding box center [450, 303] width 7 height 7
radio input "true"
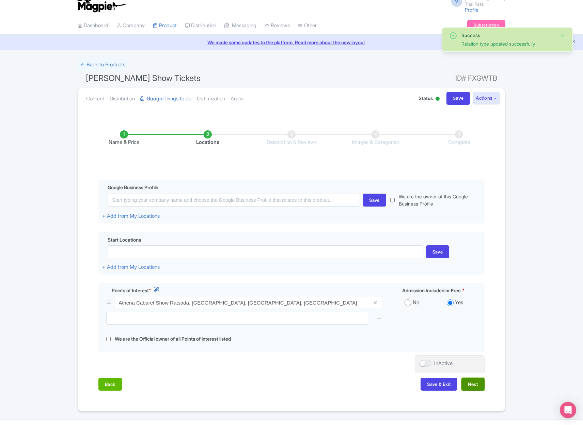
click at [479, 385] on button "Next" at bounding box center [472, 384] width 23 height 13
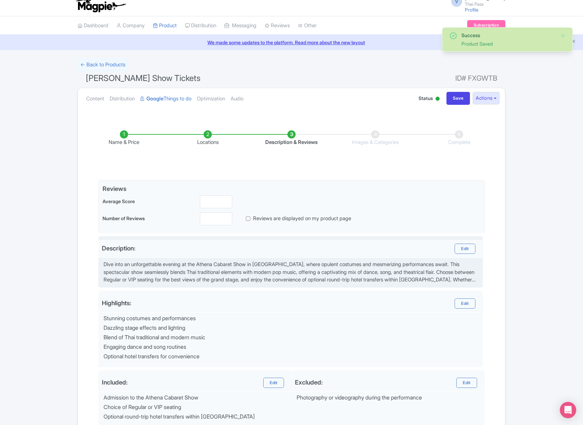
scroll to position [87, 0]
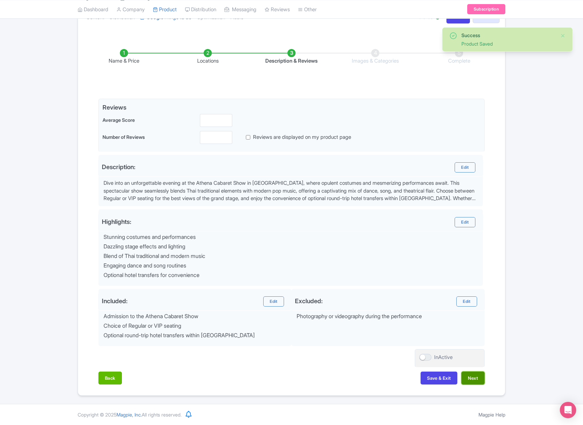
click at [475, 383] on button "Next" at bounding box center [472, 378] width 23 height 13
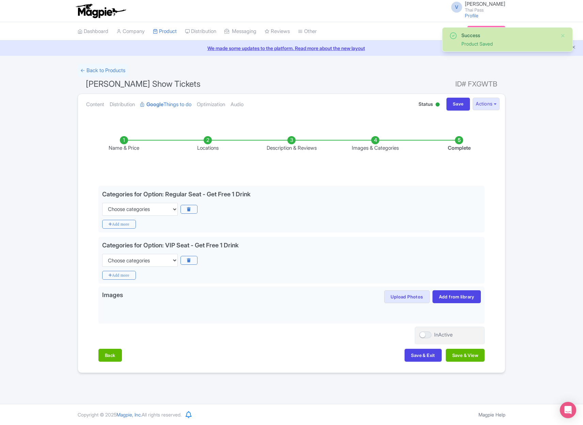
scroll to position [0, 0]
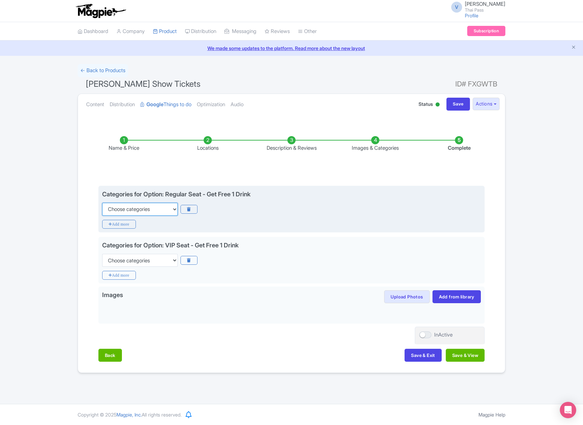
click at [156, 205] on select "Choose categories Adults Only Animals Audio Guide Beaches Bike Tours Boat Tours…" at bounding box center [140, 209] width 76 height 13
select select "recurring-events"
click at [102, 203] on select "Choose categories Adults Only Animals Audio Guide Beaches Bike Tours Boat Tours…" at bounding box center [140, 209] width 76 height 13
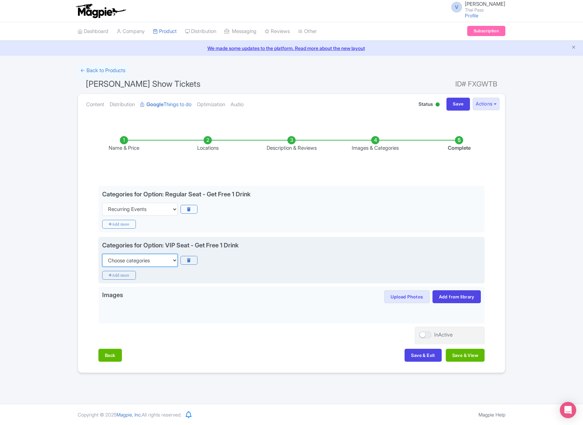
click at [129, 259] on select "Choose categories Adults Only Animals Audio Guide Beaches Bike Tours Boat Tours…" at bounding box center [140, 260] width 76 height 13
select select "recurring-events"
click at [102, 254] on select "Choose categories Adults Only Animals Audio Guide Beaches Bike Tours Boat Tours…" at bounding box center [140, 260] width 76 height 13
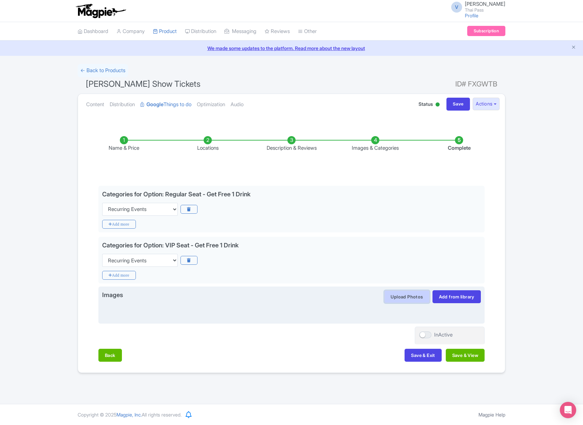
click at [413, 300] on button "Upload Photos" at bounding box center [406, 296] width 45 height 13
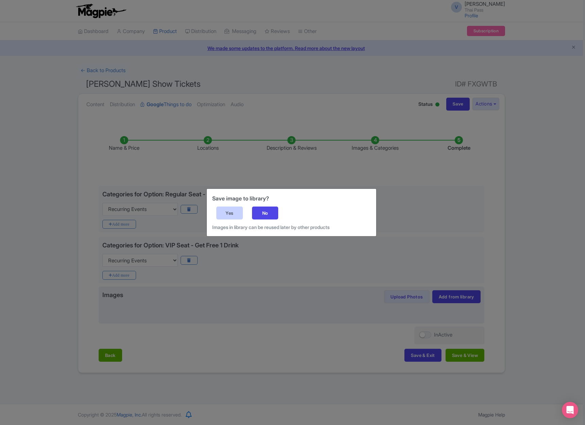
click at [231, 211] on div "Yes" at bounding box center [229, 213] width 27 height 13
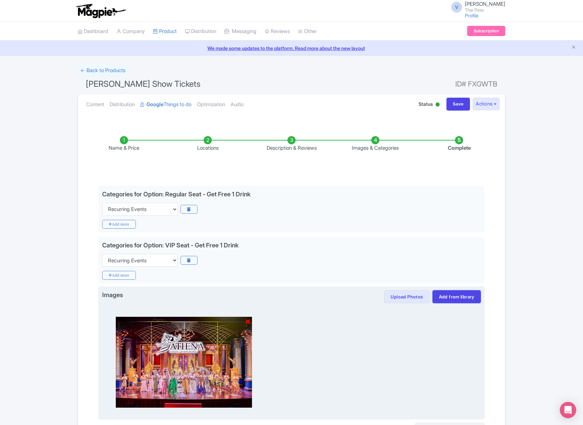
click at [455, 297] on link "Add from library" at bounding box center [456, 296] width 48 height 13
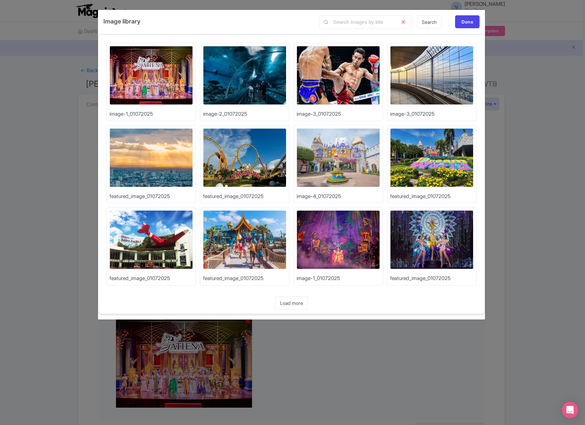
click at [524, 62] on div "Image library Search Done Upload Photos image-1_01072025 Upload Photos image-2_…" at bounding box center [292, 212] width 585 height 425
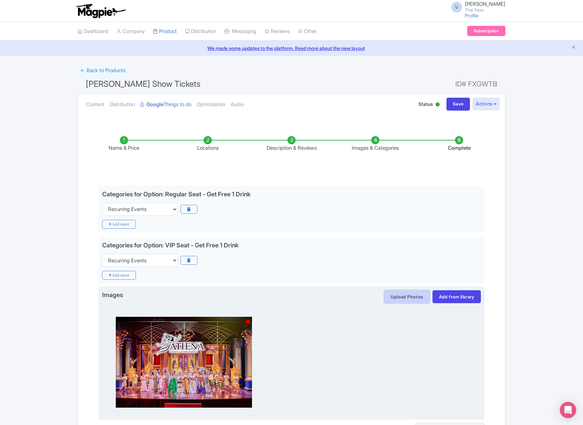
click at [413, 296] on button "Upload Photos" at bounding box center [406, 296] width 45 height 13
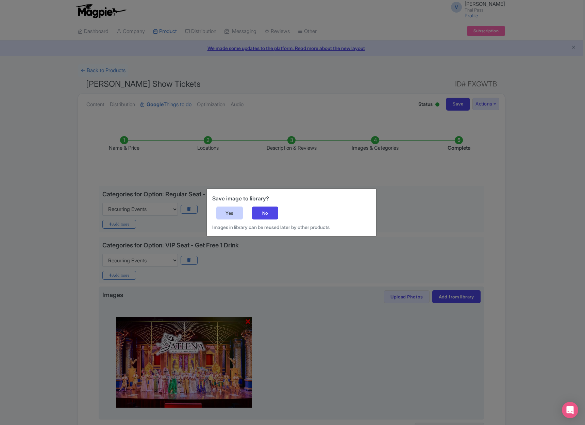
click at [226, 207] on div "Yes" at bounding box center [229, 213] width 27 height 13
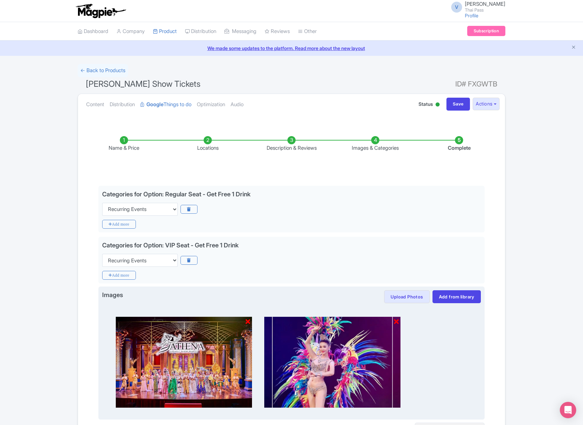
scroll to position [73, 0]
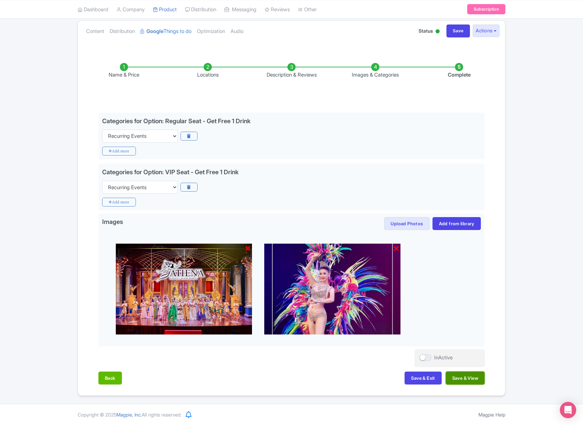
click at [460, 375] on button "Save & View" at bounding box center [465, 378] width 39 height 13
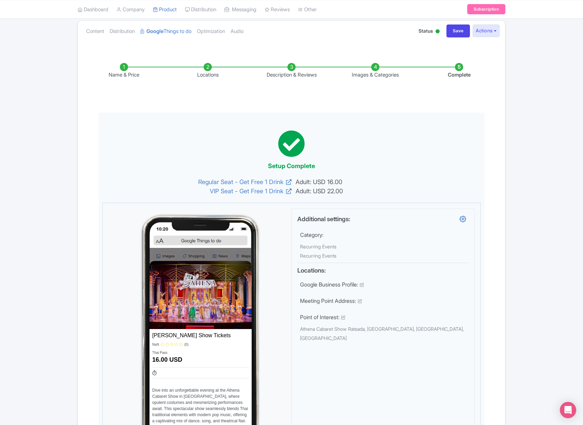
scroll to position [0, 0]
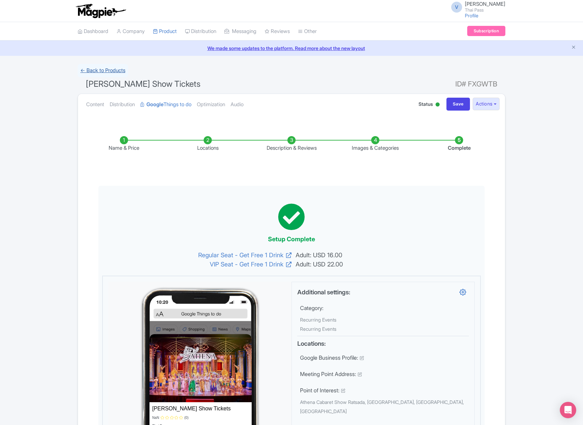
click at [107, 69] on link "← Back to Products" at bounding box center [103, 70] width 50 height 13
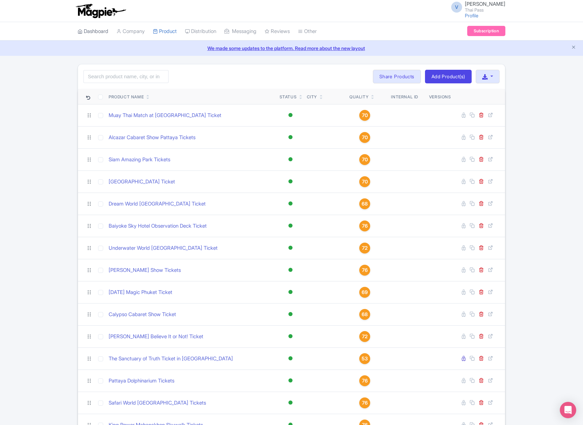
click at [97, 32] on link "Dashboard" at bounding box center [93, 31] width 31 height 19
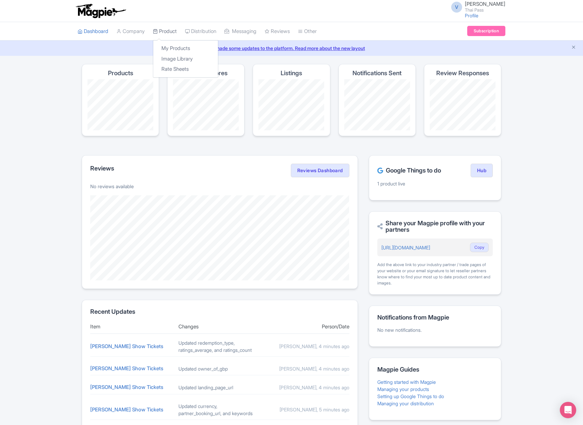
click at [165, 32] on link "Product" at bounding box center [165, 31] width 24 height 19
click at [182, 47] on link "My Products" at bounding box center [185, 48] width 65 height 11
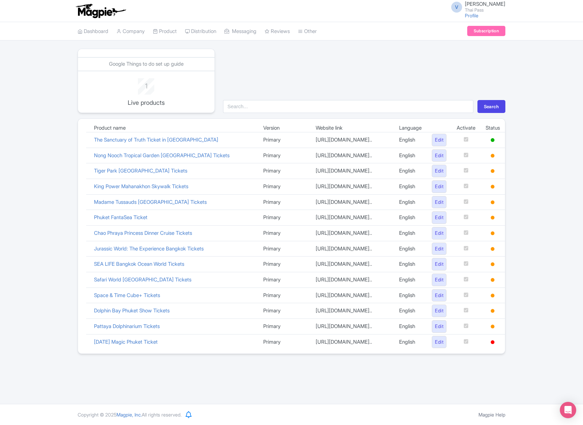
click at [539, 55] on div "Google Things to do set up guide 1 Live products Search Product name Version We…" at bounding box center [291, 201] width 583 height 305
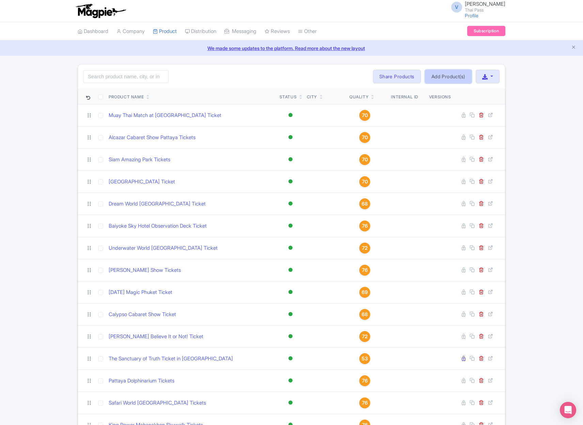
click at [443, 76] on link "Add Product(s)" at bounding box center [448, 77] width 47 height 14
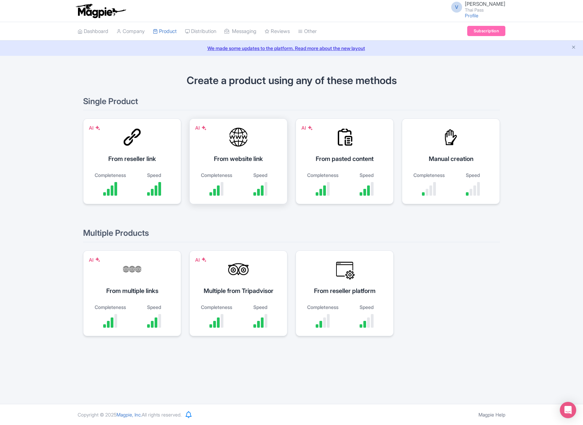
click at [237, 139] on div at bounding box center [238, 137] width 20 height 20
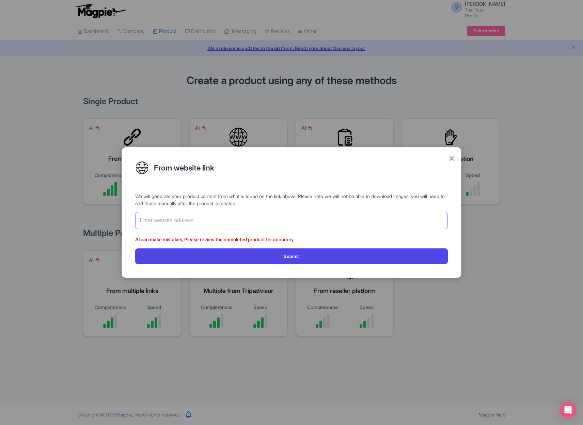
click at [290, 221] on input "text" at bounding box center [291, 220] width 312 height 17
paste input "[URL][DOMAIN_NAME]"
type input "[URL][DOMAIN_NAME]"
click at [135, 248] on button "Submit" at bounding box center [291, 255] width 312 height 15
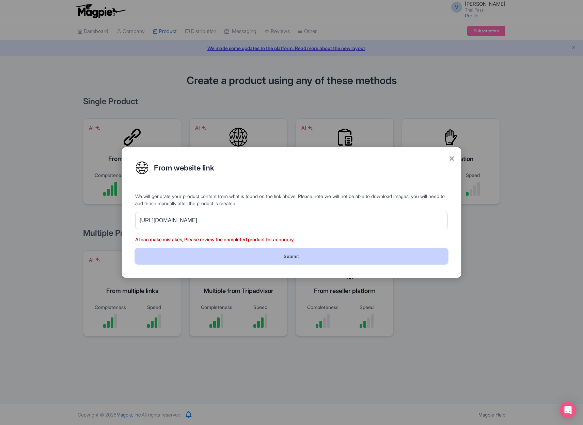
click at [346, 255] on button "Submit" at bounding box center [291, 255] width 312 height 15
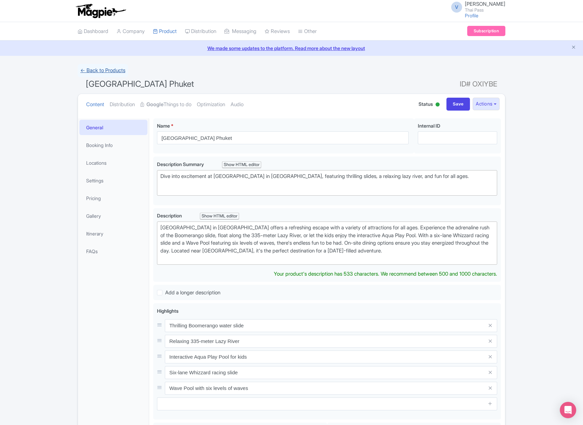
click at [107, 70] on link "← Back to Products" at bounding box center [103, 70] width 50 height 13
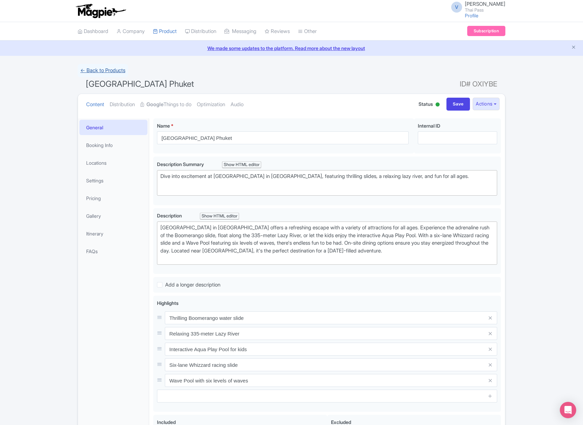
click at [107, 70] on link "← Back to Products" at bounding box center [103, 70] width 50 height 13
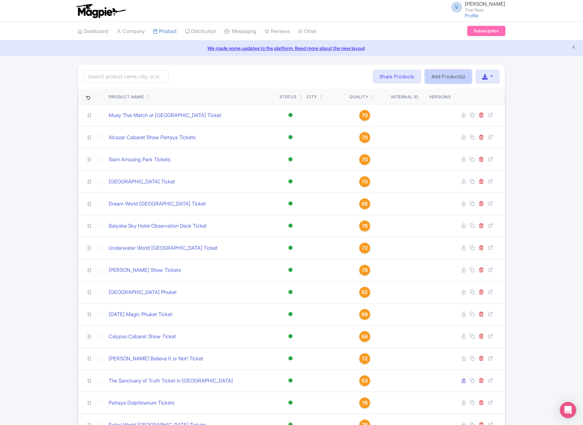
click at [447, 77] on link "Add Product(s)" at bounding box center [448, 77] width 47 height 14
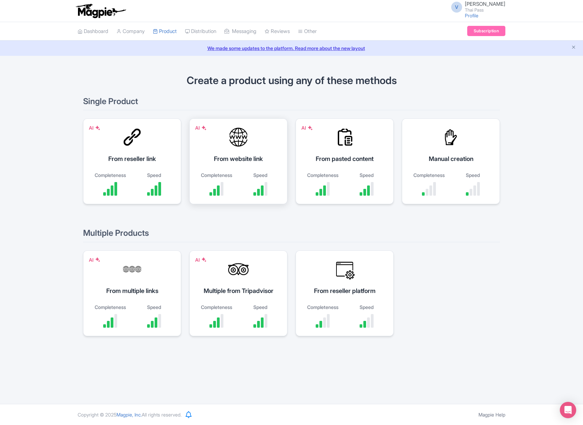
click at [245, 172] on div "Speed" at bounding box center [260, 175] width 37 height 7
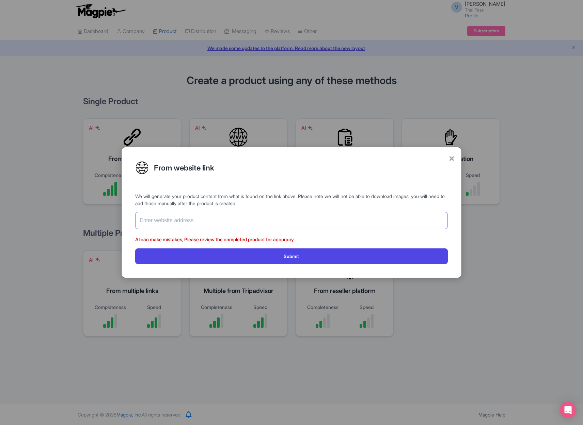
click at [242, 226] on input "text" at bounding box center [291, 220] width 312 height 17
paste input "[URL][DOMAIN_NAME][PERSON_NAME]"
type input "[URL][DOMAIN_NAME][PERSON_NAME]"
click at [135, 248] on button "Submit" at bounding box center [291, 255] width 312 height 15
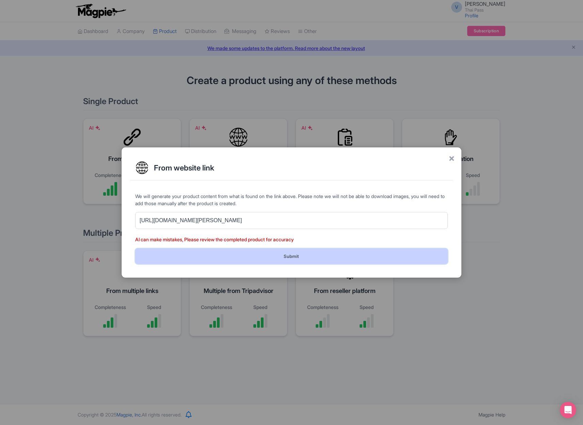
click at [365, 257] on button "Submit" at bounding box center [291, 255] width 312 height 15
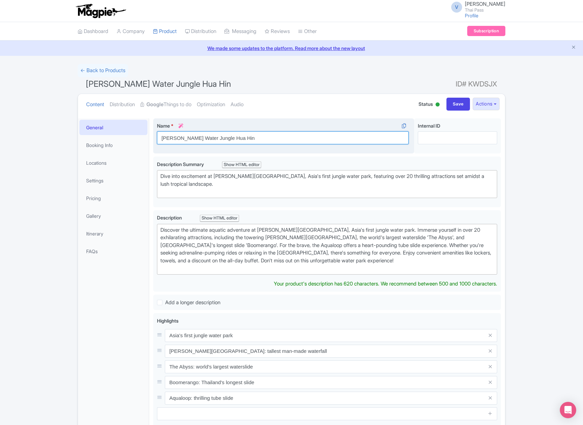
click at [251, 139] on input "Vana Nava Water Jungle Hua Hin" at bounding box center [283, 137] width 252 height 13
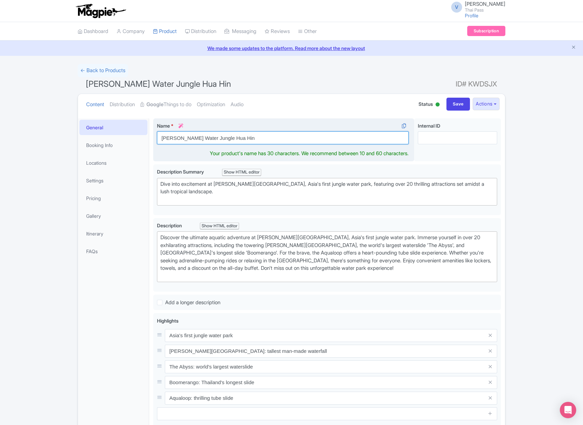
click at [201, 138] on input "Vana Nava Water Jungle Hua Hin" at bounding box center [283, 137] width 252 height 13
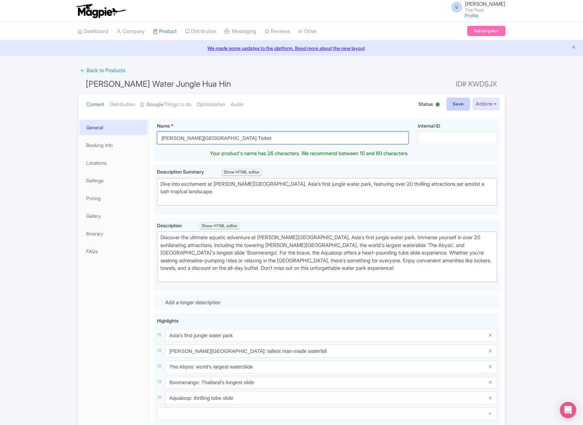
type input "Vana Nava Waterpark Ticket"
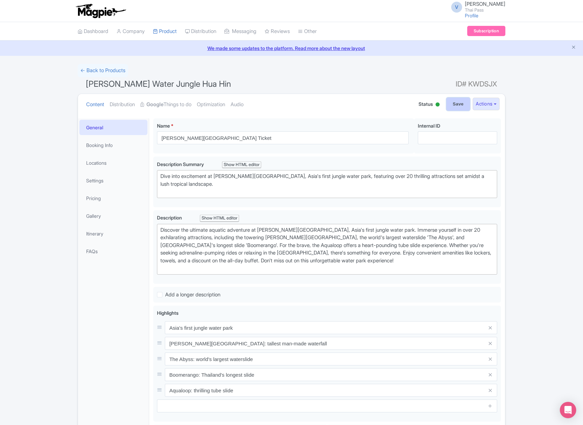
click at [454, 102] on input "Save" at bounding box center [458, 104] width 24 height 13
type input "Saving..."
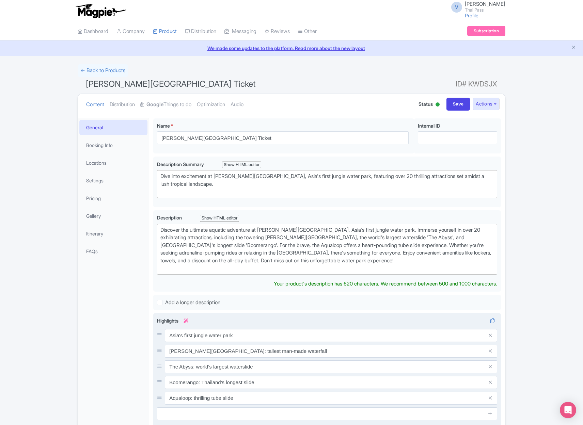
scroll to position [145, 0]
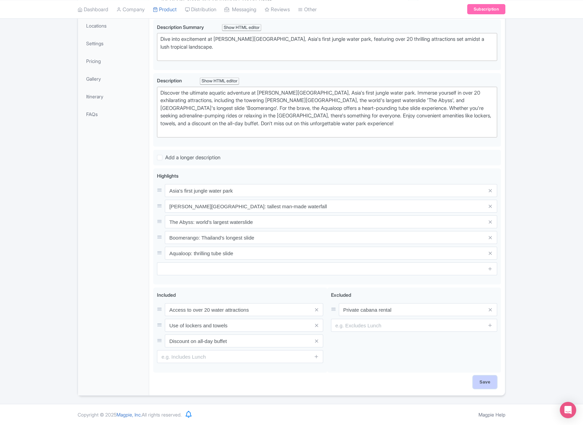
click at [488, 382] on input "Save" at bounding box center [485, 382] width 24 height 13
type input "Saving..."
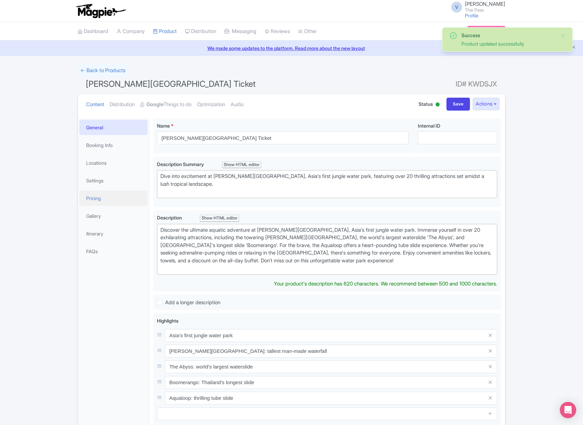
click at [104, 198] on link "Pricing" at bounding box center [113, 198] width 68 height 15
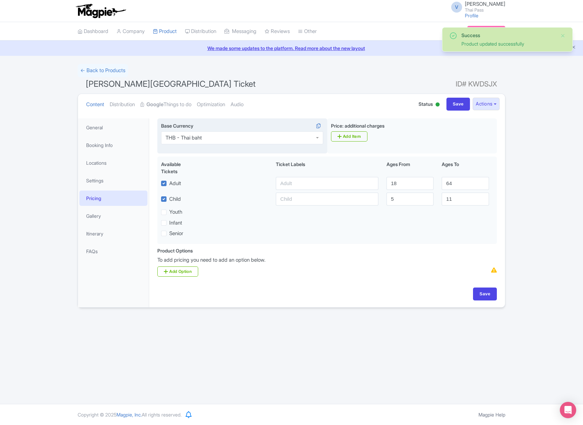
click at [244, 138] on div "THB - Thai baht" at bounding box center [242, 137] width 162 height 13
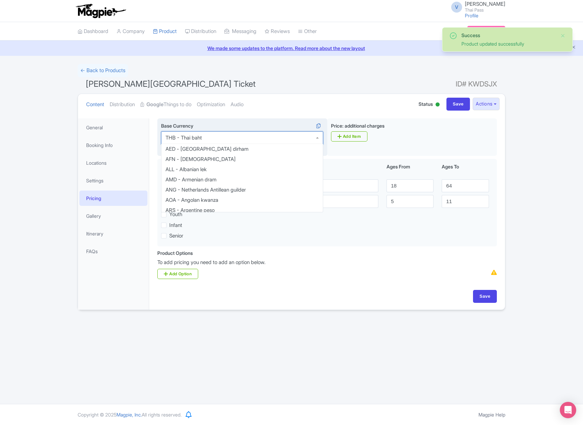
click at [244, 138] on div "THB - Thai baht" at bounding box center [242, 137] width 162 height 13
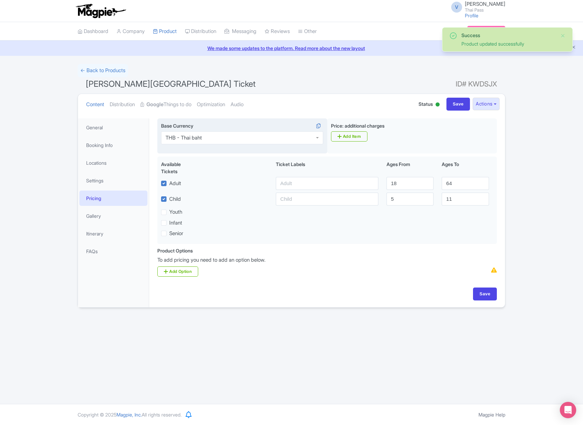
click at [244, 138] on div "THB - Thai baht" at bounding box center [242, 137] width 162 height 13
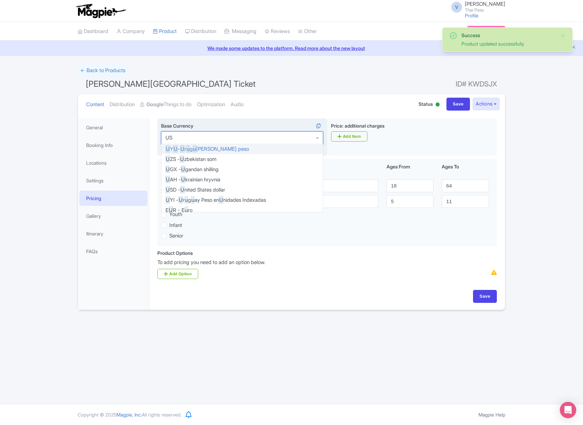
type input "USD"
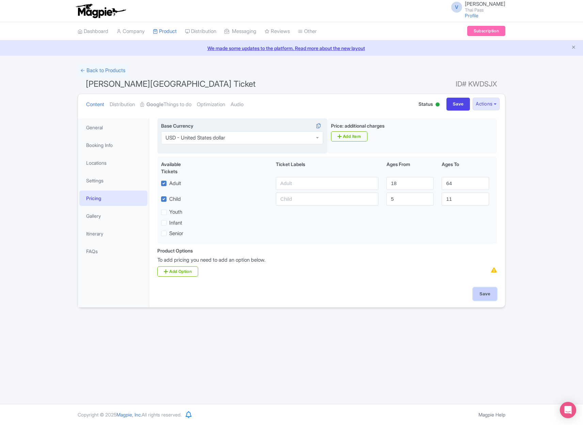
click at [482, 291] on input "Save" at bounding box center [485, 294] width 24 height 13
type input "Saving..."
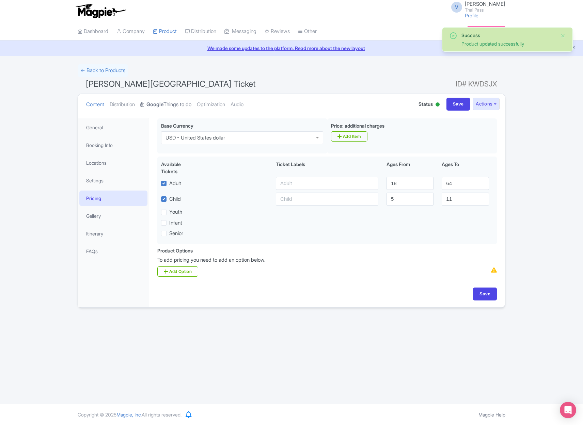
click at [163, 105] on strong "Google" at bounding box center [154, 105] width 17 height 8
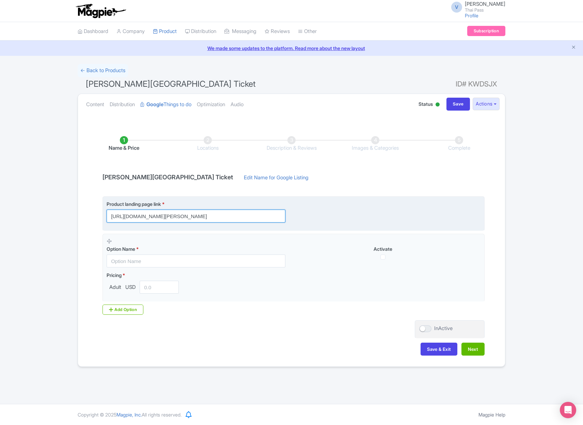
click at [234, 219] on input "[URL][DOMAIN_NAME][PERSON_NAME]" at bounding box center [196, 216] width 179 height 13
paste input "?utm_source=ttd"
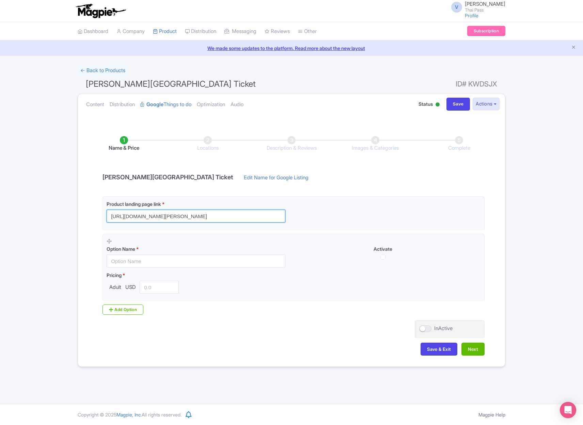
type input "[URL][DOMAIN_NAME][PERSON_NAME]"
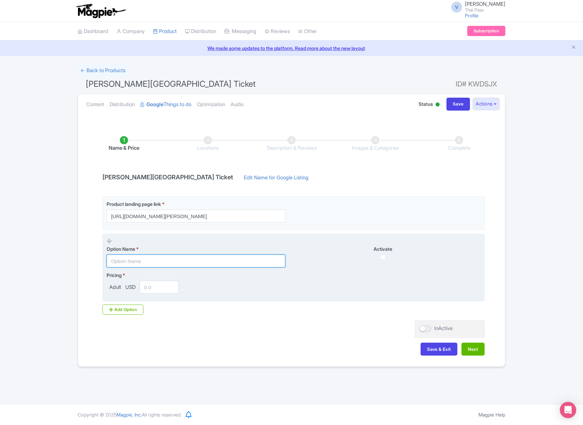
click at [142, 265] on input "text" at bounding box center [196, 261] width 179 height 13
paste input "Day Pass Ticket"
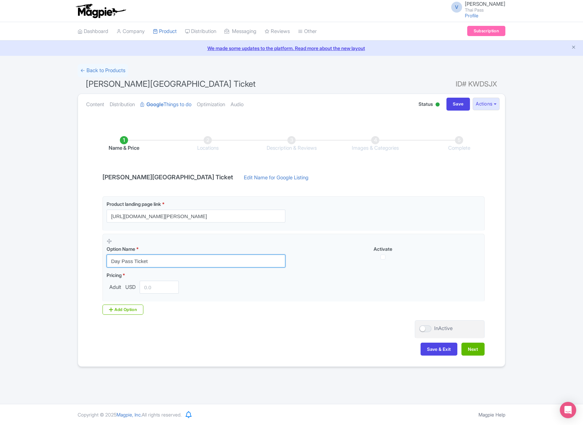
type input "Day Pass Ticket"
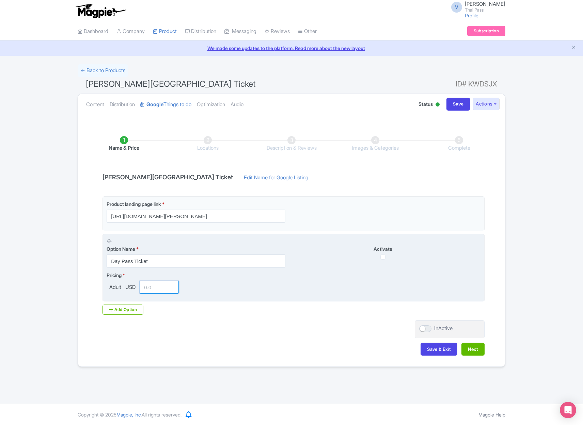
click at [152, 289] on input "number" at bounding box center [159, 287] width 39 height 13
paste input "38"
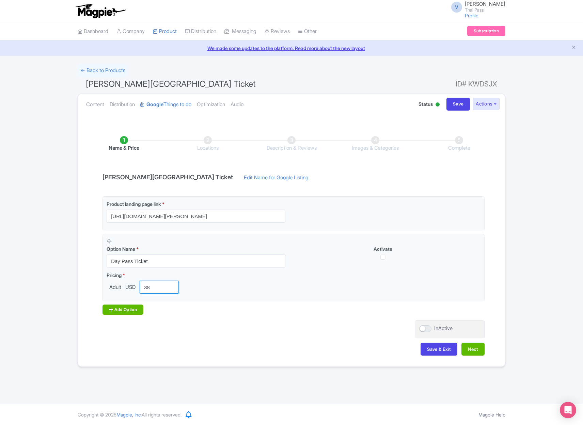
type input "38"
click at [129, 311] on div "Add Option" at bounding box center [122, 310] width 41 height 10
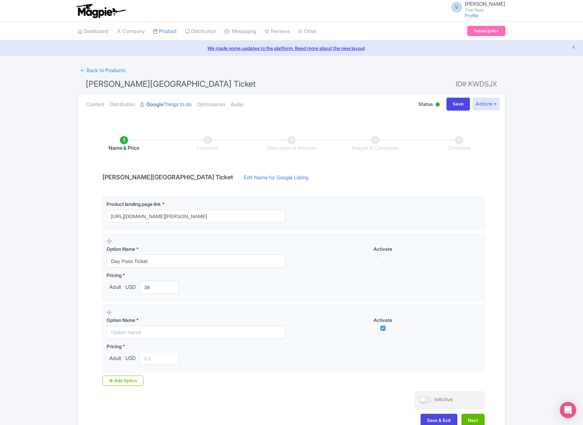
scroll to position [42, 0]
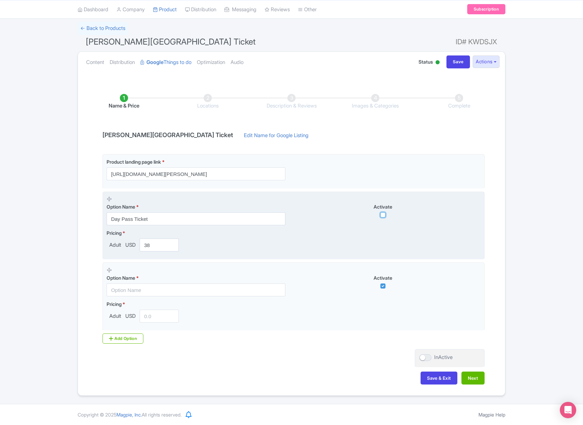
click at [382, 215] on input "checkbox" at bounding box center [382, 214] width 5 height 5
checkbox input "true"
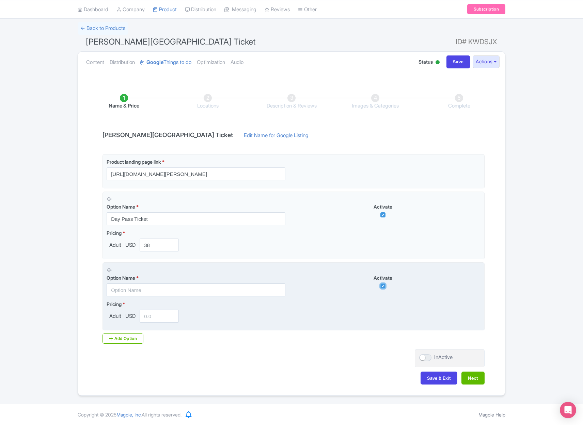
click at [381, 286] on input "checkbox" at bounding box center [382, 286] width 5 height 5
checkbox input "false"
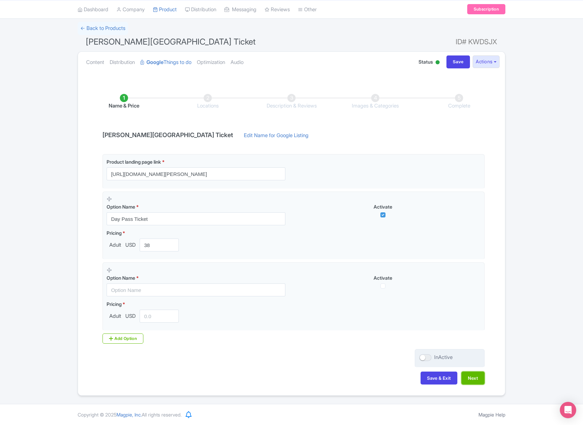
click at [473, 378] on button "Next" at bounding box center [472, 378] width 23 height 13
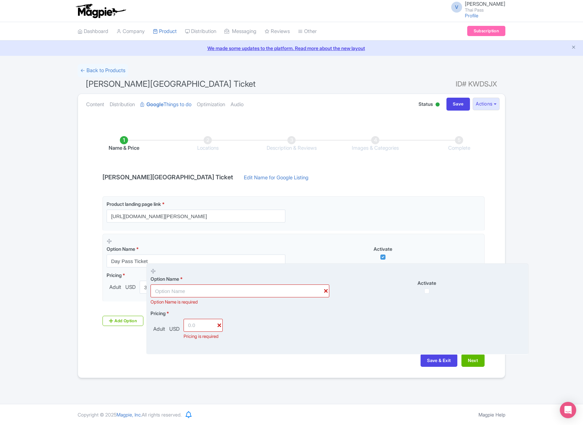
scroll to position [0, 0]
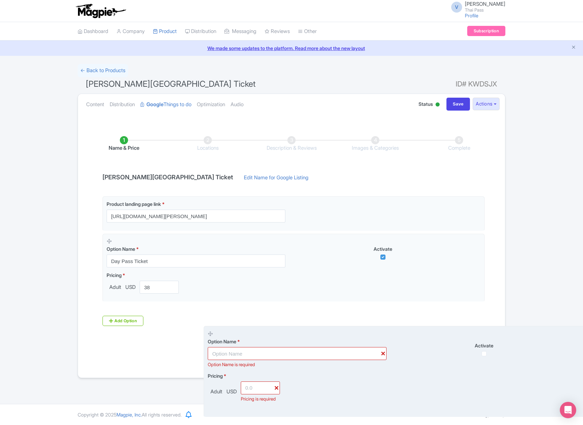
drag, startPoint x: 109, startPoint y: 271, endPoint x: 190, endPoint y: 346, distance: 110.6
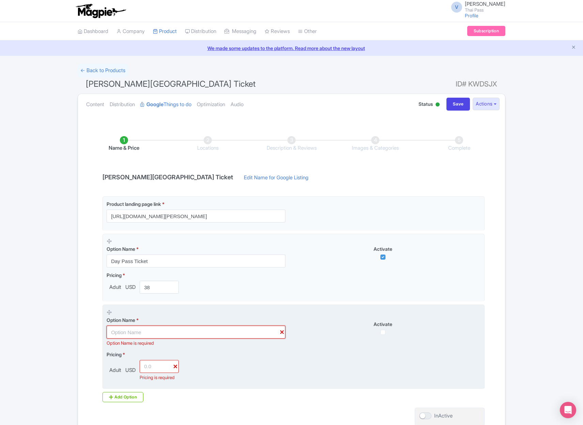
click at [214, 337] on input "text" at bounding box center [196, 332] width 179 height 13
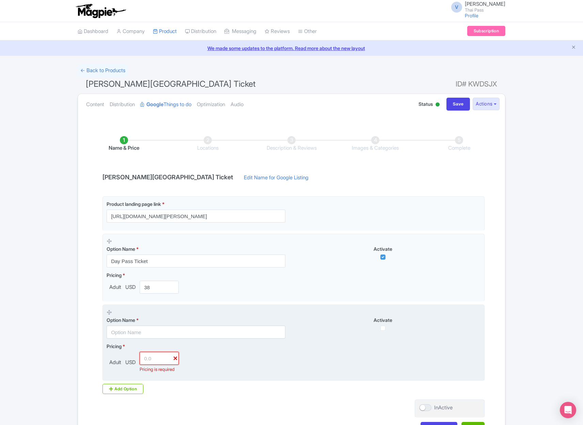
click at [175, 359] on input "number" at bounding box center [159, 358] width 39 height 13
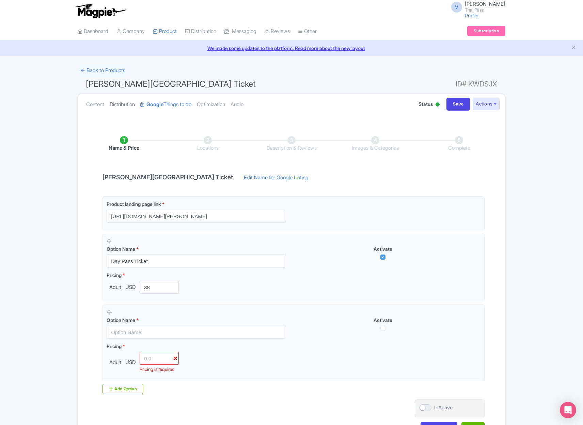
click at [118, 105] on link "Distribution" at bounding box center [122, 104] width 25 height 21
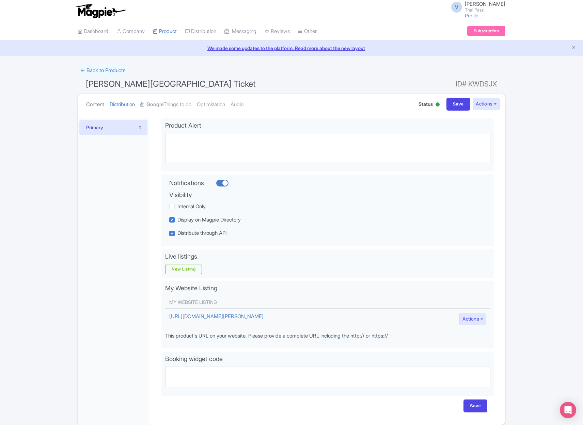
click at [101, 107] on link "Content" at bounding box center [95, 104] width 18 height 21
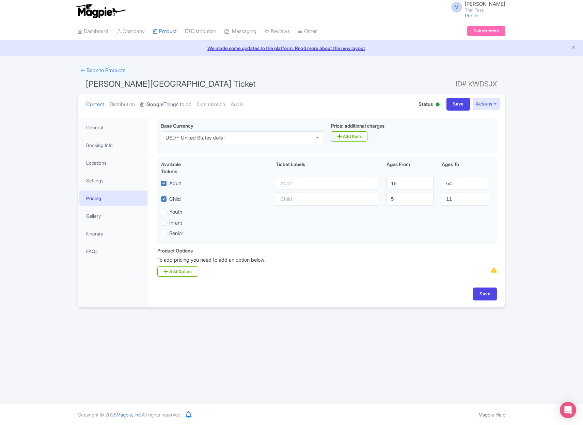
click at [168, 102] on link "Google Things to do" at bounding box center [165, 104] width 51 height 21
click at [163, 108] on strong "Google" at bounding box center [154, 105] width 17 height 8
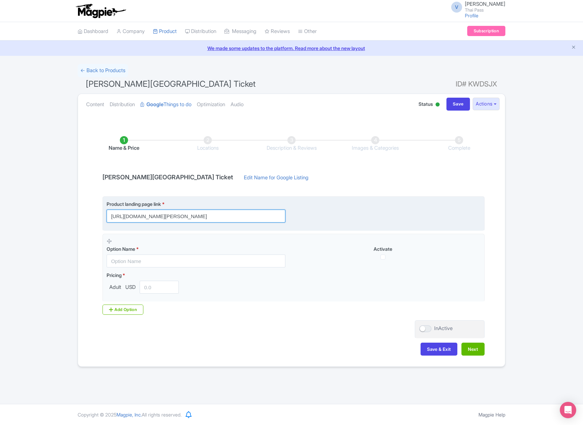
click at [267, 211] on input "[URL][DOMAIN_NAME][PERSON_NAME]" at bounding box center [196, 216] width 179 height 13
click at [253, 218] on input "[URL][DOMAIN_NAME][PERSON_NAME]" at bounding box center [196, 216] width 179 height 13
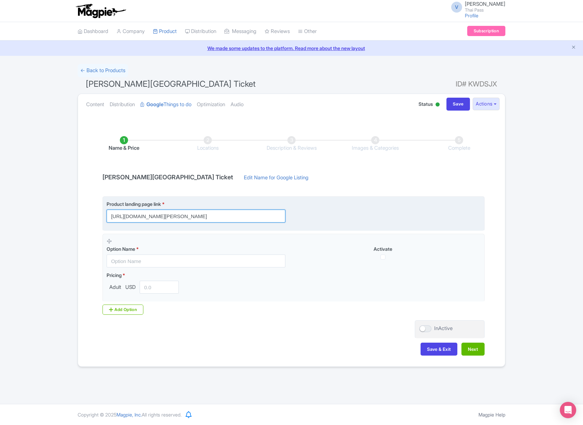
paste input "?utm_source=ttd"
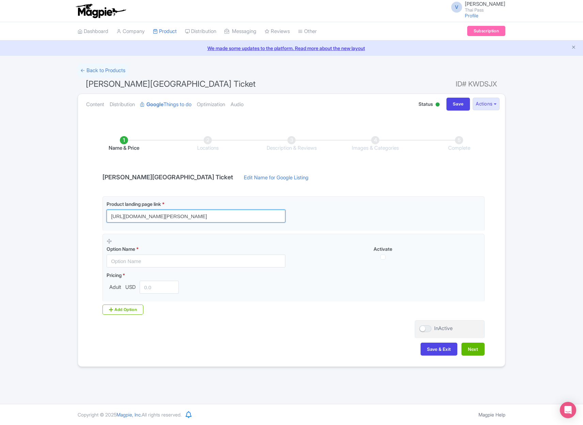
type input "[URL][DOMAIN_NAME][PERSON_NAME]"
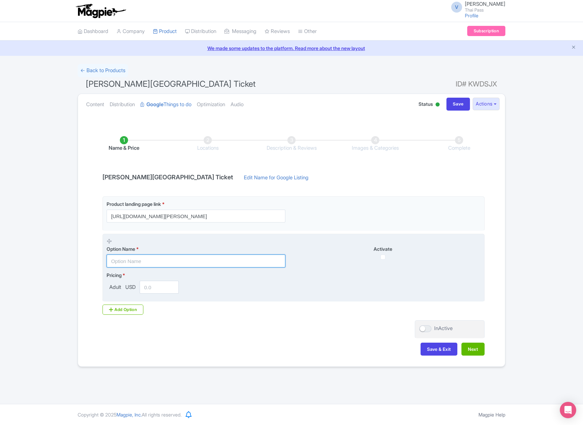
click at [139, 258] on input "text" at bounding box center [196, 261] width 179 height 13
paste input "Day Pass Ticket"
type input "Day Pass Ticket"
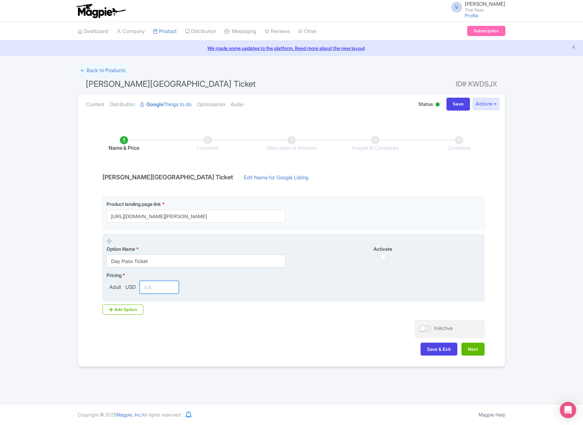
click at [158, 286] on input "number" at bounding box center [159, 287] width 39 height 13
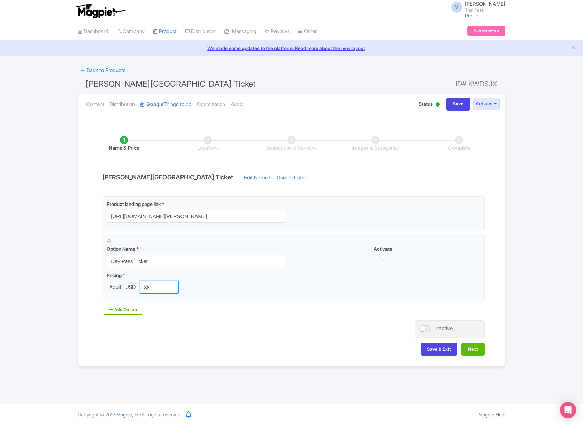
type input "38"
click at [352, 316] on div "Product landing page link * https://www.thethaipass.com/activities/thailand-hua…" at bounding box center [291, 258] width 386 height 124
click at [470, 350] on button "Next" at bounding box center [472, 349] width 23 height 13
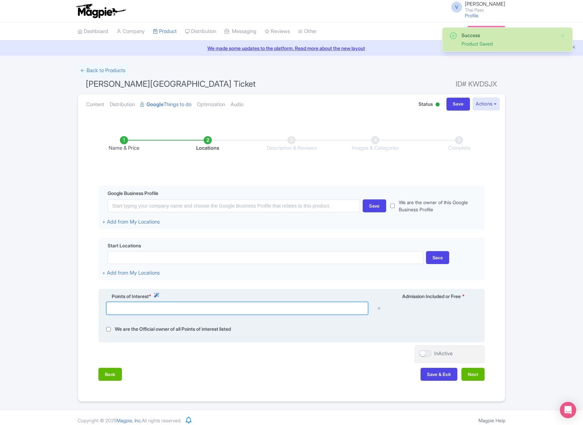
click at [239, 309] on input "text" at bounding box center [237, 308] width 262 height 13
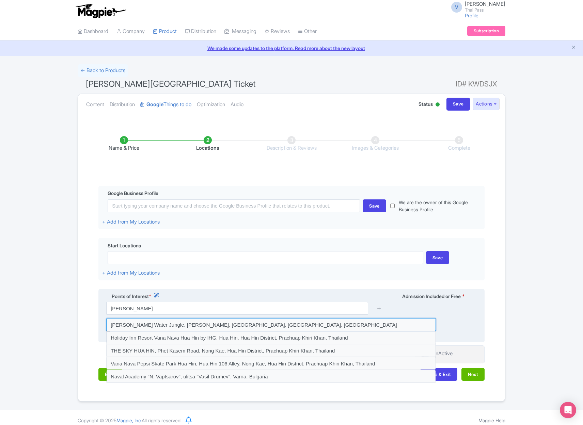
click at [240, 329] on input at bounding box center [271, 324] width 330 height 13
type input "Vana Nava Water Jungle, Nong Kae, Hua Hin District, Prachuap Khiri Khan, Thaila…"
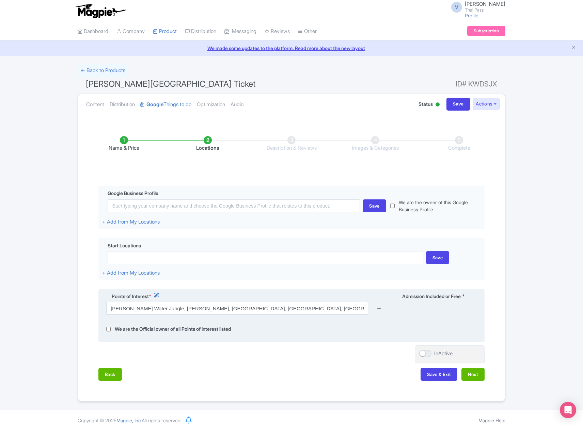
click at [379, 308] on icon at bounding box center [378, 308] width 5 height 5
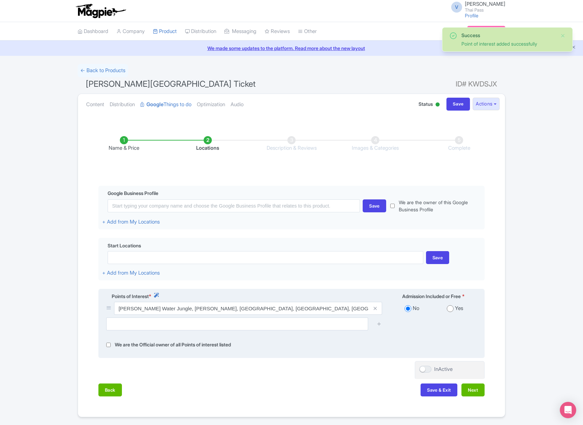
click at [454, 308] on div "Yes" at bounding box center [454, 309] width 43 height 8
click at [451, 309] on input "radio" at bounding box center [450, 308] width 7 height 7
radio input "true"
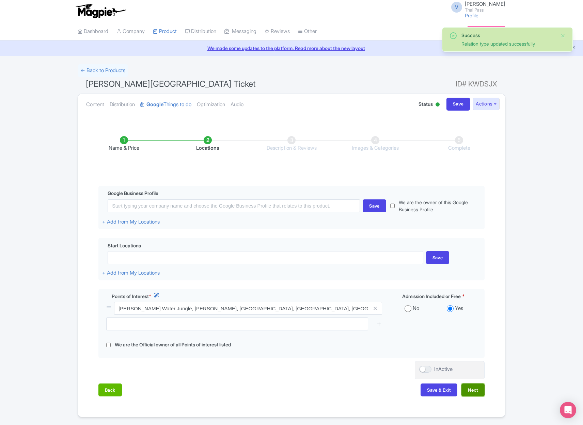
click at [476, 386] on button "Next" at bounding box center [472, 390] width 23 height 13
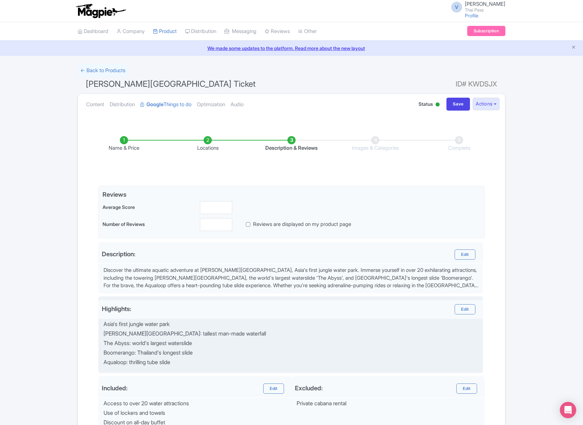
scroll to position [87, 0]
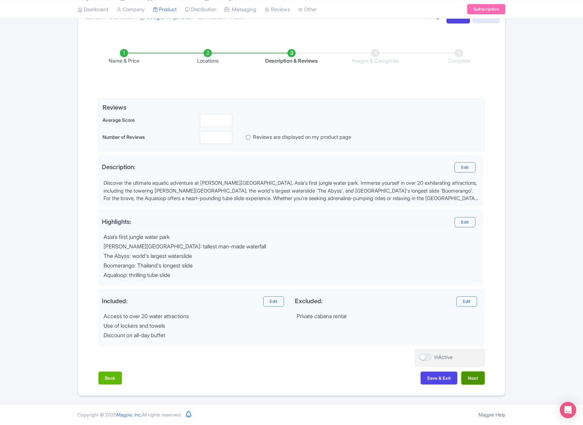
click at [481, 384] on button "Next" at bounding box center [472, 378] width 23 height 13
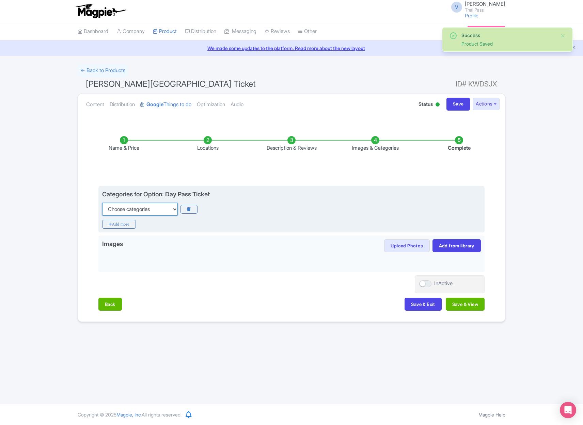
click at [139, 209] on select "Choose categories Adults Only Animals Audio Guide Beaches Bike Tours Boat Tours…" at bounding box center [140, 209] width 76 height 13
select select "theme-parks"
click at [102, 203] on select "Choose categories Adults Only Animals Audio Guide Beaches Bike Tours Boat Tours…" at bounding box center [140, 209] width 76 height 13
click at [130, 221] on icon "Add more" at bounding box center [119, 224] width 34 height 9
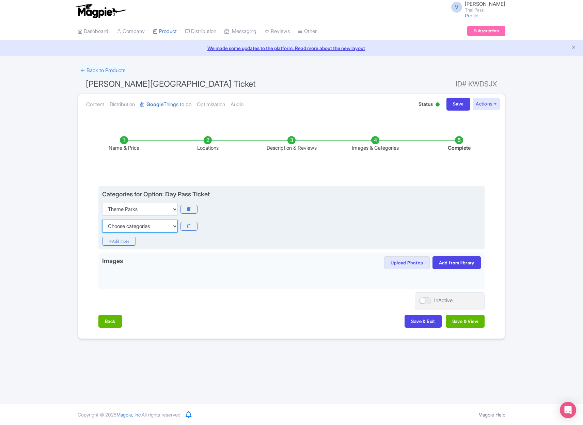
click at [134, 227] on select "Choose categories Adults Only Animals Audio Guide Beaches Bike Tours Boat Tours…" at bounding box center [140, 226] width 76 height 13
select select "family-friendly"
click at [102, 220] on select "Choose categories Adults Only Animals Audio Guide Beaches Bike Tours Boat Tours…" at bounding box center [140, 226] width 76 height 13
click at [125, 242] on icon "Add more" at bounding box center [119, 241] width 34 height 9
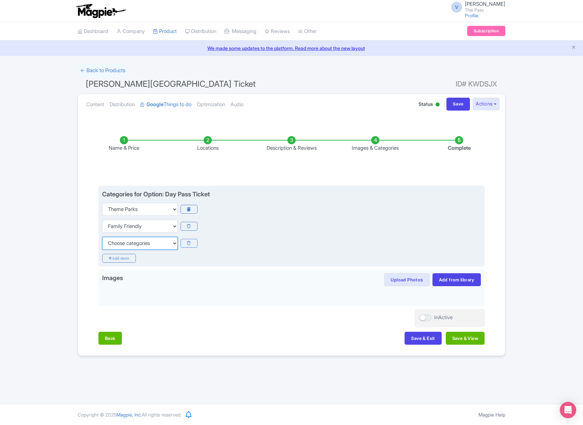
click at [130, 242] on select "Choose categories Adults Only Animals Audio Guide Beaches Bike Tours Boat Tours…" at bounding box center [140, 243] width 76 height 13
click at [189, 243] on icon at bounding box center [188, 243] width 17 height 9
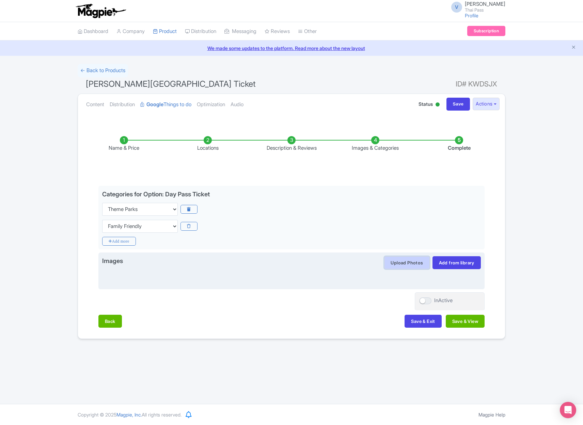
click at [409, 266] on button "Upload Photos" at bounding box center [406, 262] width 45 height 13
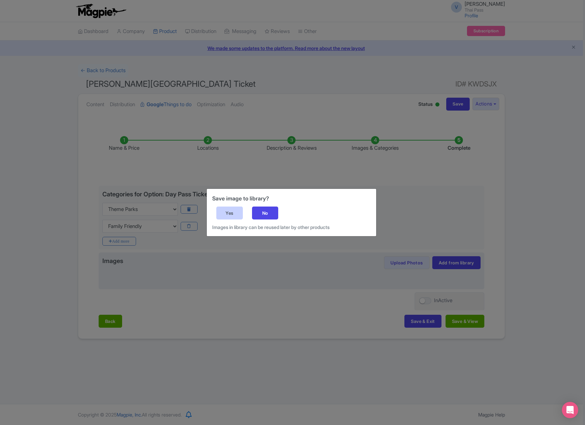
click at [232, 214] on div "Yes" at bounding box center [229, 213] width 27 height 13
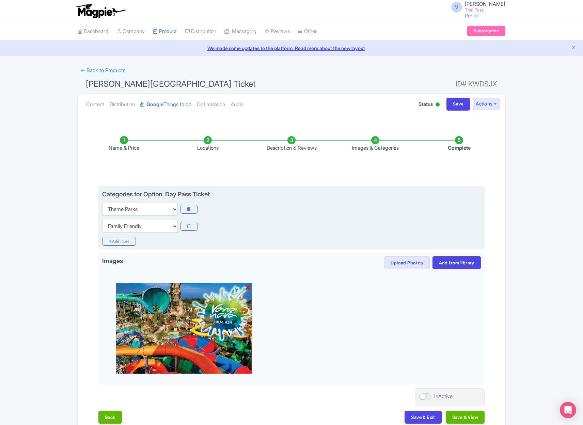
scroll to position [39, 0]
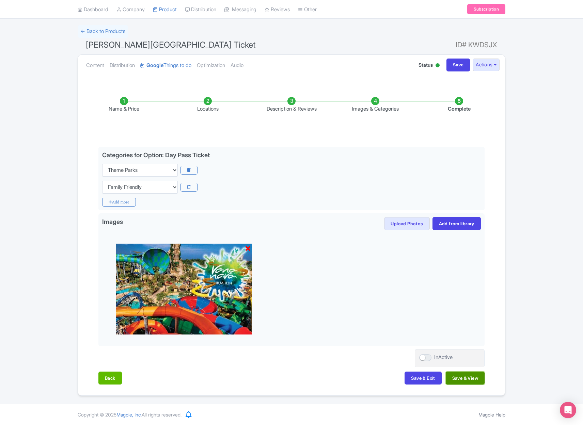
click at [472, 378] on button "Save & View" at bounding box center [465, 378] width 39 height 13
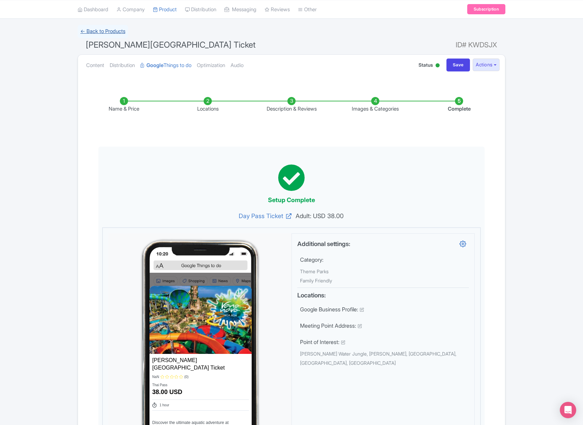
click at [106, 31] on link "← Back to Products" at bounding box center [103, 31] width 50 height 13
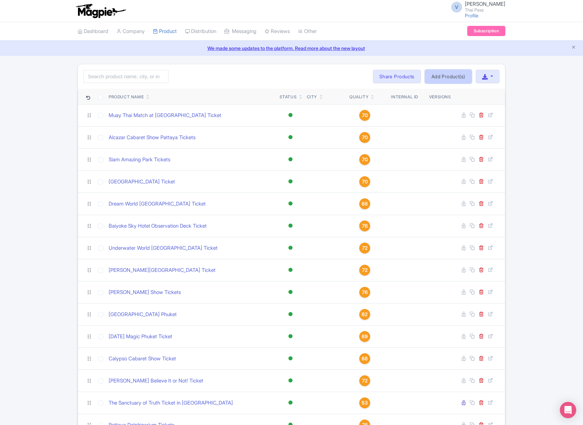
click at [443, 77] on link "Add Product(s)" at bounding box center [448, 77] width 47 height 14
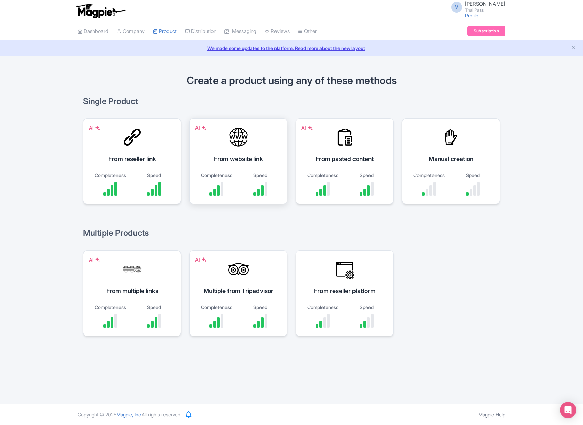
click at [249, 163] on div "From website link" at bounding box center [238, 158] width 81 height 9
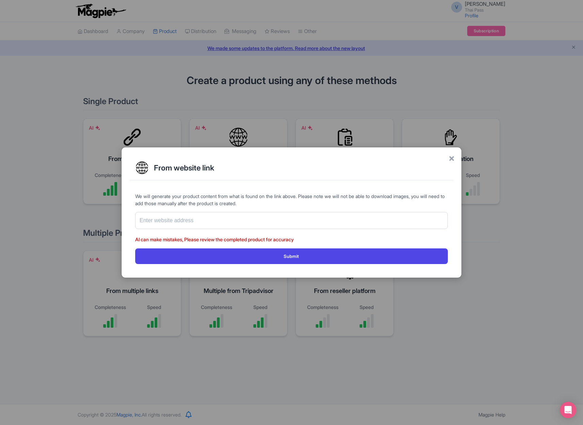
click at [243, 229] on form "We will generate your product content from what is found on the link above. Ple…" at bounding box center [291, 228] width 312 height 71
click at [244, 219] on input "text" at bounding box center [291, 220] width 312 height 17
paste input "[URL][DOMAIN_NAME]"
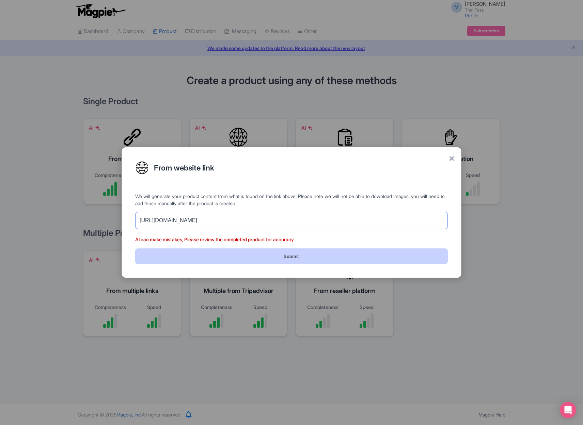
type input "[URL][DOMAIN_NAME]"
click at [269, 248] on button "Submit" at bounding box center [291, 255] width 312 height 15
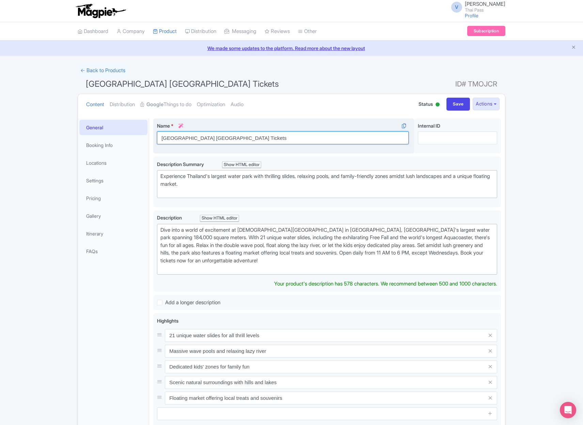
click at [223, 138] on input "[GEOGRAPHIC_DATA] [GEOGRAPHIC_DATA] Tickets" at bounding box center [283, 137] width 252 height 13
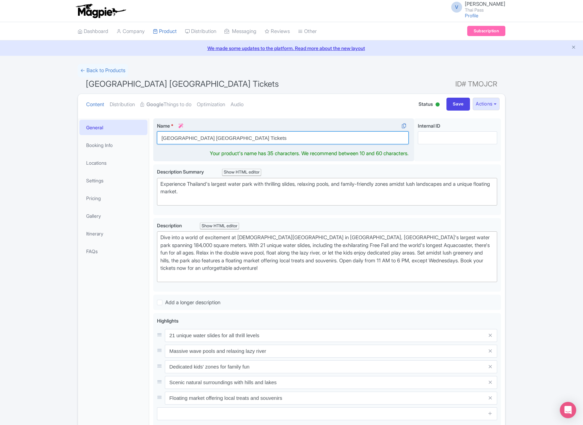
click at [223, 137] on input "[GEOGRAPHIC_DATA] [GEOGRAPHIC_DATA] Tickets" at bounding box center [283, 137] width 252 height 13
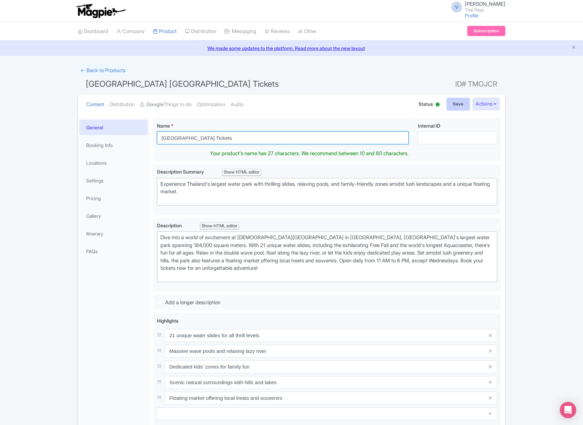
type input "[GEOGRAPHIC_DATA] Tickets"
click at [459, 102] on input "Save" at bounding box center [458, 104] width 24 height 13
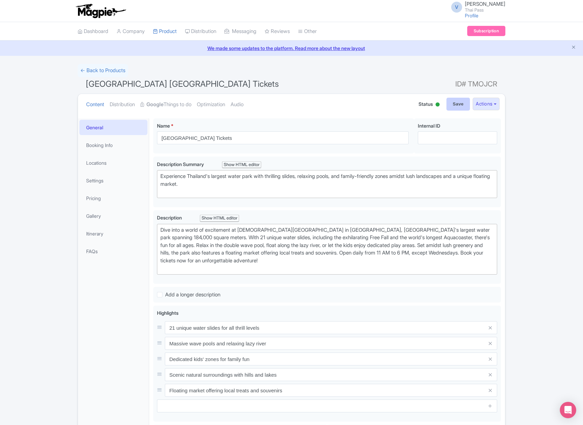
type input "Saving..."
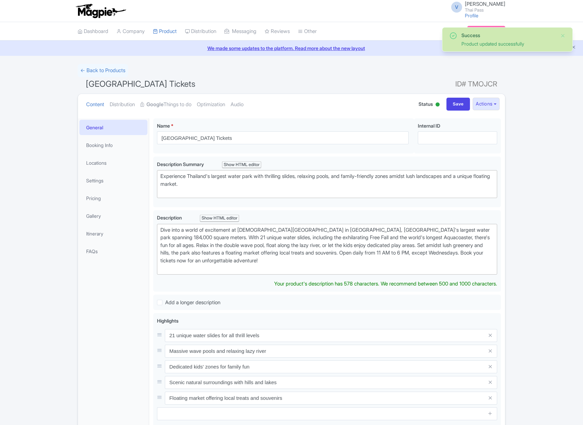
scroll to position [118, 0]
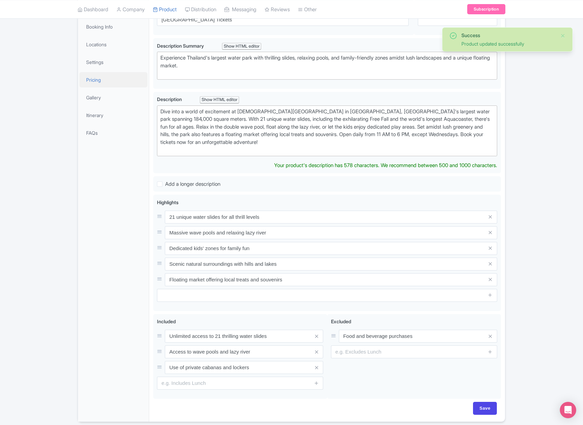
click at [104, 79] on link "Pricing" at bounding box center [113, 79] width 68 height 15
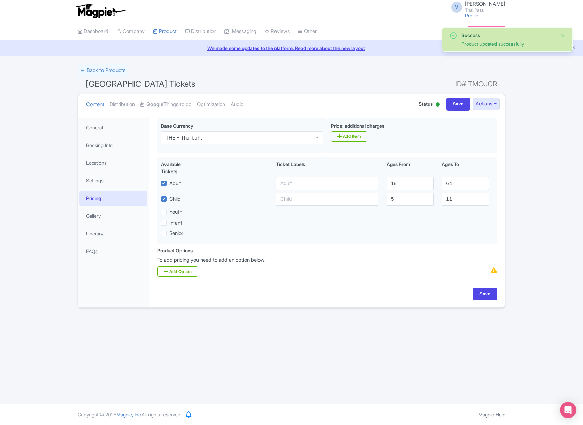
scroll to position [0, 0]
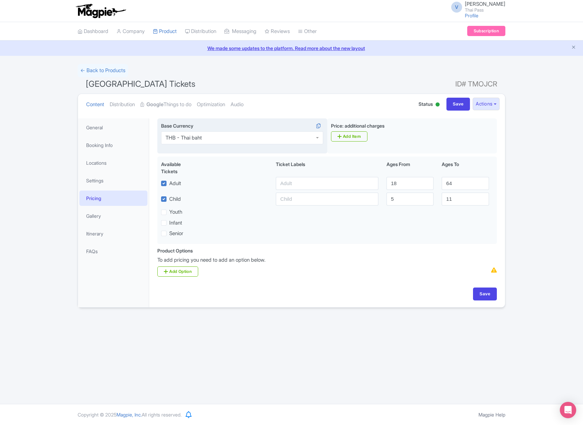
click at [237, 143] on div "THB - Thai baht" at bounding box center [242, 137] width 162 height 13
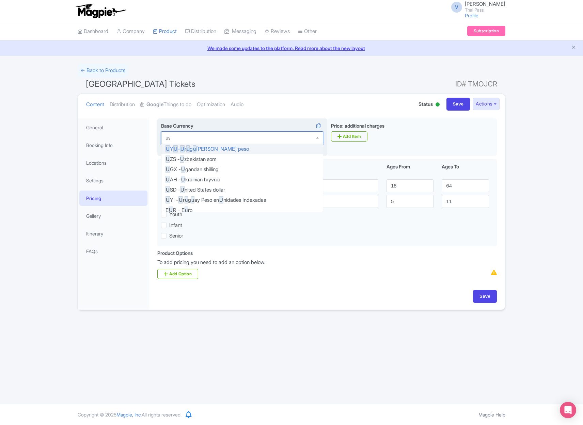
type input "usd"
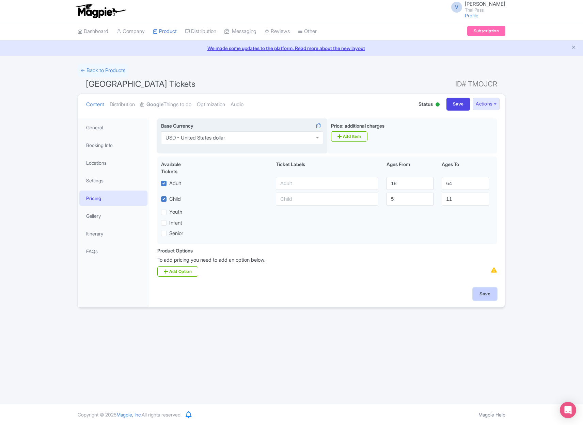
click at [485, 293] on input "Save" at bounding box center [485, 294] width 24 height 13
type input "Saving..."
click at [176, 105] on link "Google Things to do" at bounding box center [165, 104] width 51 height 21
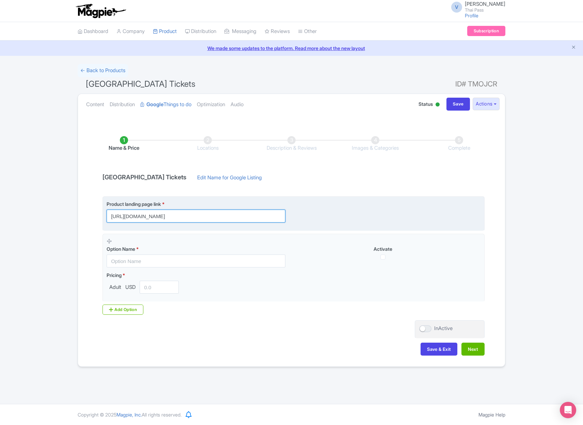
click at [232, 219] on input "[URL][DOMAIN_NAME]" at bounding box center [196, 216] width 179 height 13
click at [232, 219] on input "https://www.thethaipass.com/activities/thailand-pattaya/ramayana-water-park-pat…" at bounding box center [196, 216] width 179 height 13
click at [231, 219] on input "https://www.thethaipass.com/activities/thailand-pattaya/ramayana-water-park-pat…" at bounding box center [196, 216] width 179 height 13
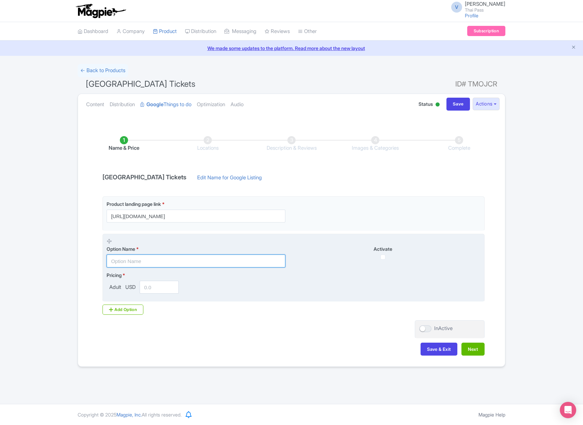
click at [224, 262] on input "text" at bounding box center [196, 261] width 179 height 13
paste input "Full-Day Entry Ticket Water Park Only (Non Thai Resident)"
type input "Full-Day Entry Ticket Water Park Only (Non Thai Resident)"
click at [224, 262] on input "Full-Day Entry Ticket Water Park Only (Non Thai Resident)" at bounding box center [196, 261] width 179 height 13
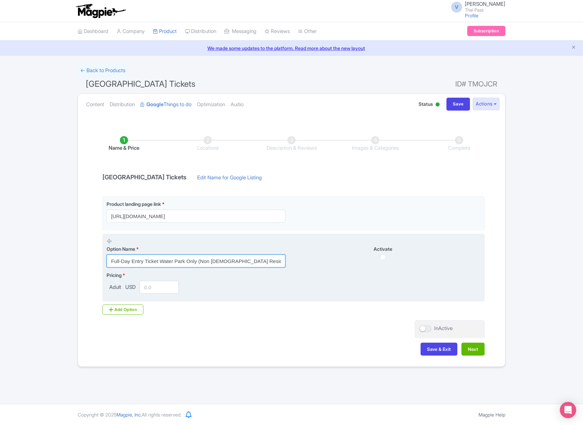
click at [224, 262] on input "Full-Day Entry Ticket Water Park Only (Non Thai Resident)" at bounding box center [196, 261] width 179 height 13
click at [255, 262] on input "text" at bounding box center [196, 261] width 179 height 13
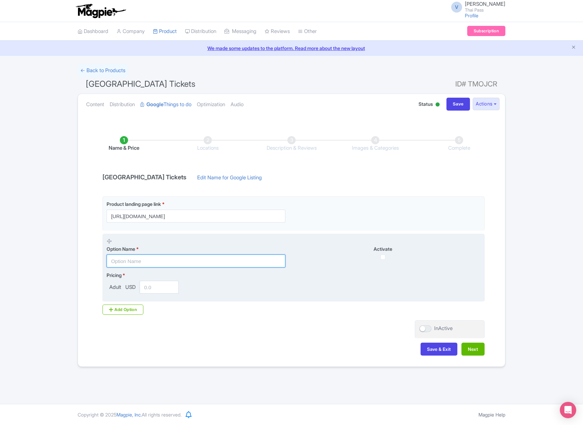
paste input "Full-Day Entry Ticket Water Park Only (Thai Residents and Expats)"
type input "Full-Day Entry Ticket Water Park Only (Thai Residents and Expats)"
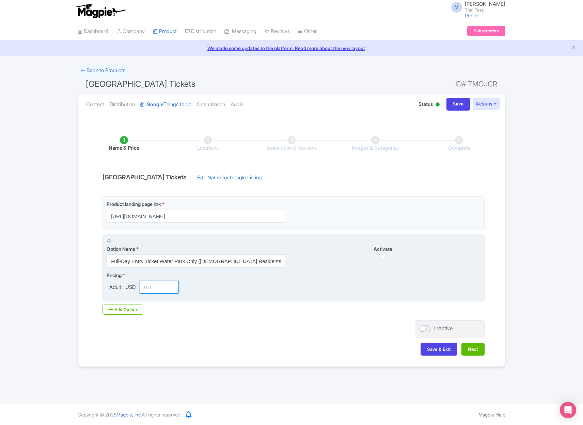
click at [162, 288] on input "number" at bounding box center [159, 287] width 39 height 13
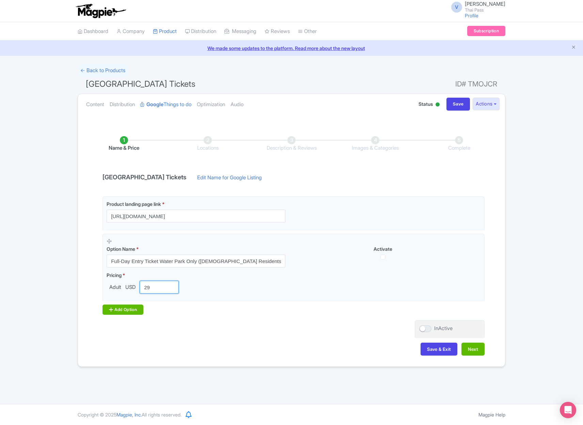
type input "29"
click at [121, 311] on div "Add Option" at bounding box center [122, 310] width 41 height 10
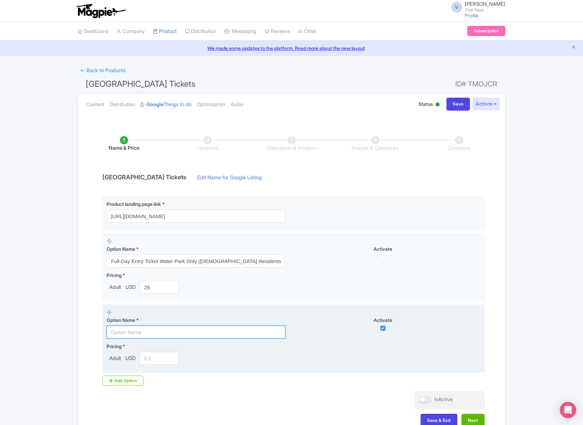
click at [168, 333] on input "text" at bounding box center [196, 332] width 179 height 13
paste input "Full-Day Entry Ticket Water Park Only (Non Thai Resident)"
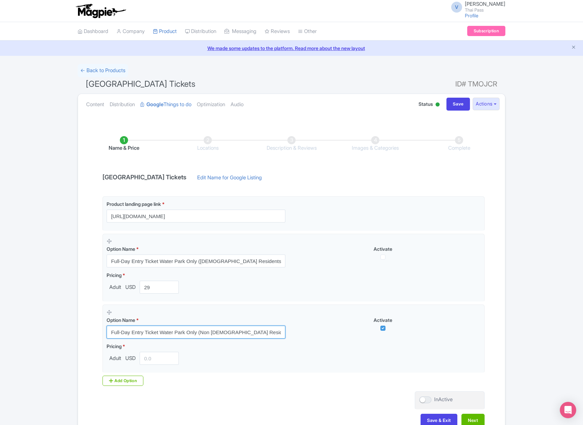
type input "Full-Day Entry Ticket Water Park Only (Non Thai Resident)"
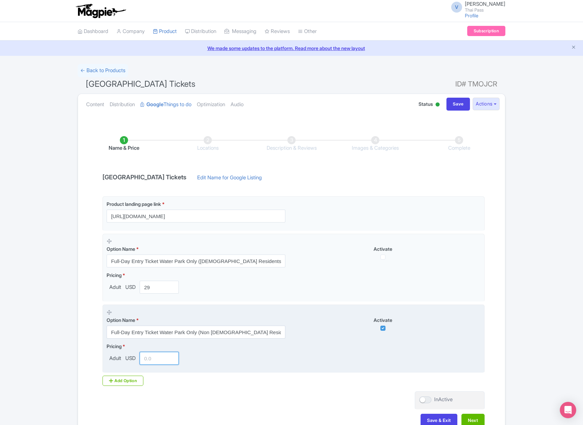
click at [163, 356] on input "number" at bounding box center [159, 358] width 39 height 13
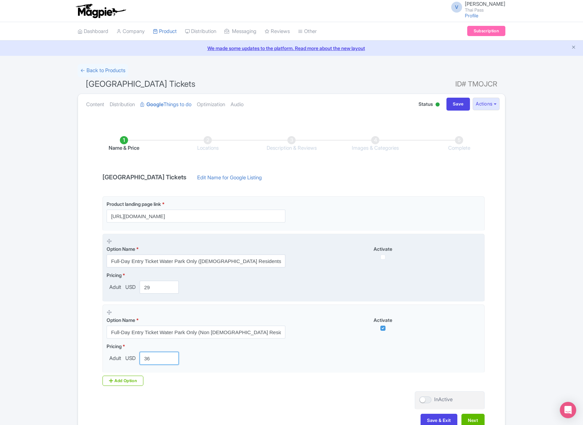
type input "36"
click at [380, 258] on input "checkbox" at bounding box center [382, 257] width 5 height 5
checkbox input "true"
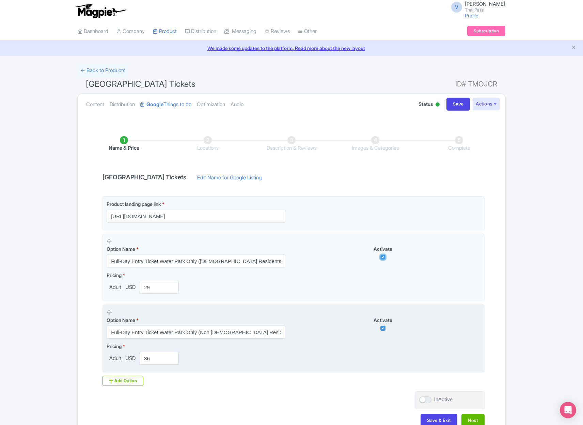
scroll to position [42, 0]
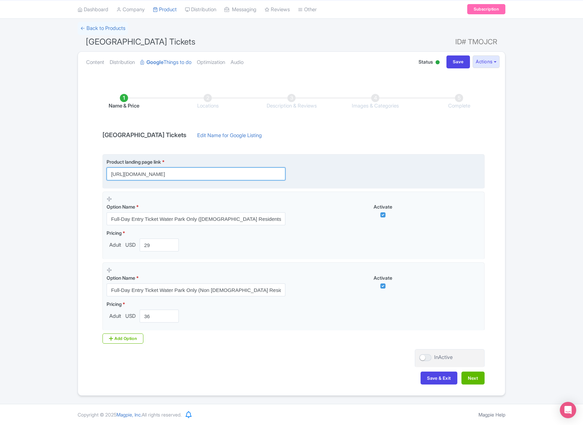
click at [244, 168] on input "https://www.thethaipass.com/activities/thailand-pattaya/ramayana-water-park-pat…" at bounding box center [196, 173] width 179 height 13
click at [246, 174] on input "https://www.thethaipass.com/activities/thailand-pattaya/ramayana-water-park-pat…" at bounding box center [196, 173] width 179 height 13
paste input "?utm_source=ttd"
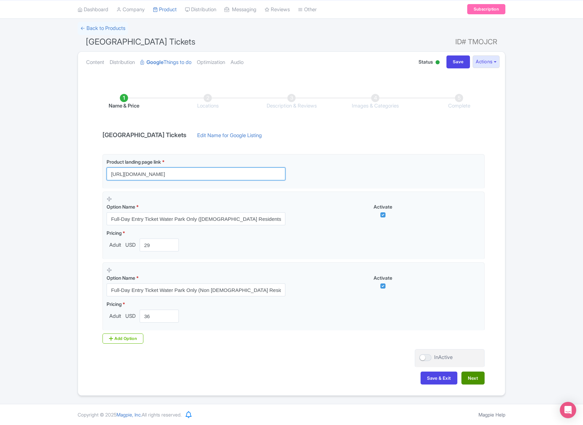
type input "https://www.thethaipass.com/activities/thailand-pattaya/ramayana-water-park-pat…"
click at [474, 378] on button "Next" at bounding box center [472, 378] width 23 height 13
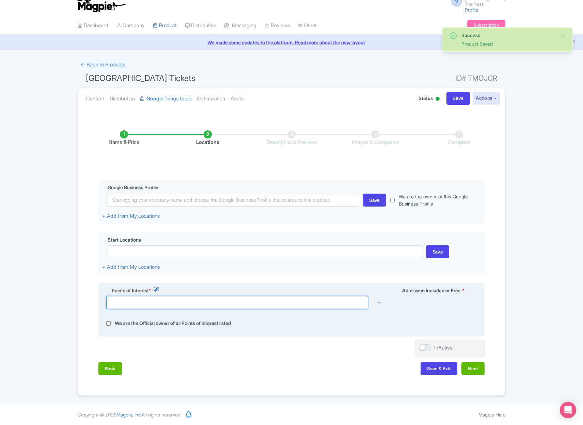
click at [222, 304] on input "text" at bounding box center [237, 302] width 262 height 13
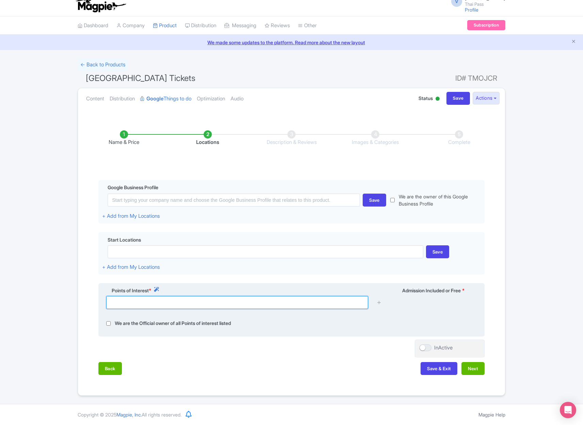
click at [302, 306] on input "text" at bounding box center [237, 302] width 262 height 13
paste input "Ramayana Water Park"
click at [301, 325] on div "We are the Official owner of all Points of interest listed" at bounding box center [291, 324] width 379 height 8
click at [275, 301] on input "Ramayana Water Park" at bounding box center [237, 302] width 262 height 13
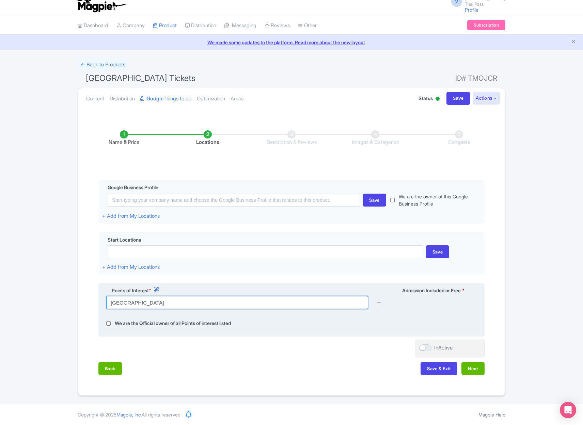
click at [275, 301] on input "Ramayana Water Park" at bounding box center [237, 302] width 262 height 13
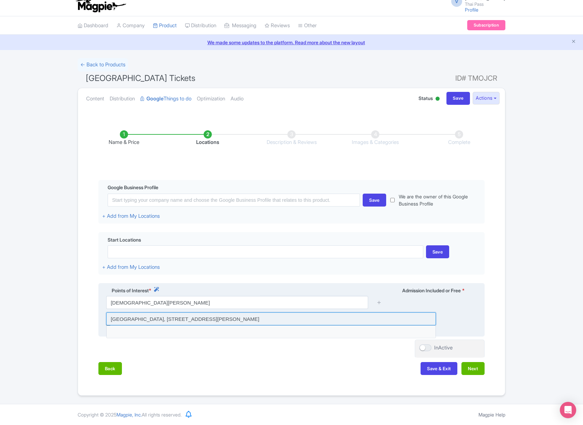
click at [276, 319] on input at bounding box center [271, 318] width 330 height 13
type input "Ramayana Water Park, Ban Yen Road, Na Chom Thian, Sattahip District, Chon Buri,…"
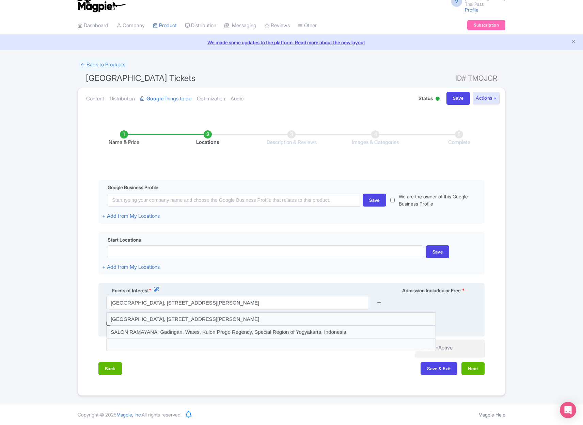
click at [379, 303] on icon at bounding box center [378, 302] width 5 height 5
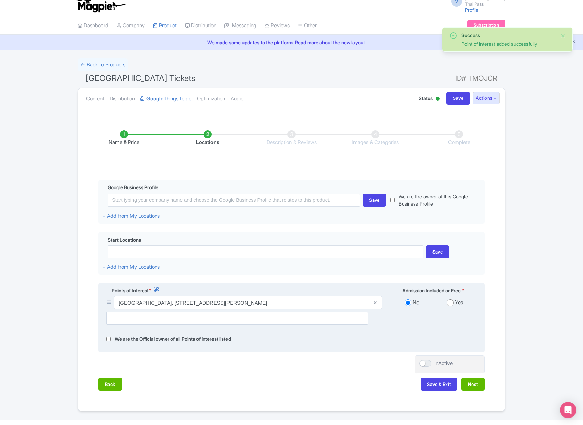
click at [449, 302] on input "radio" at bounding box center [450, 303] width 7 height 7
radio input "true"
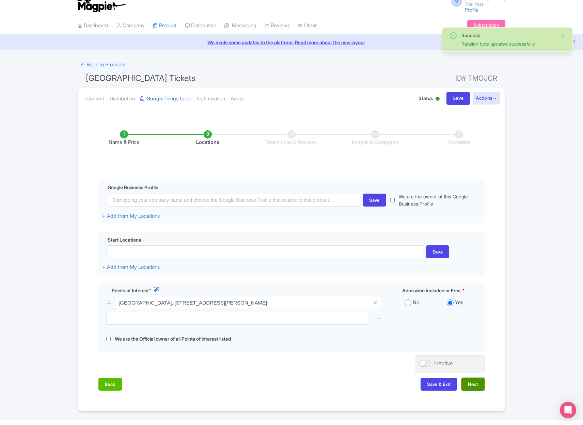
click at [475, 383] on button "Next" at bounding box center [472, 384] width 23 height 13
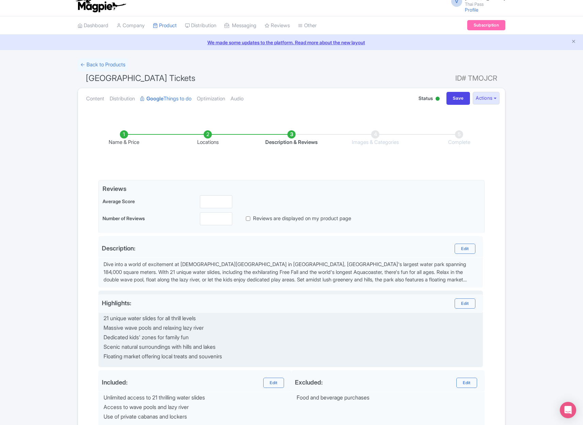
scroll to position [87, 0]
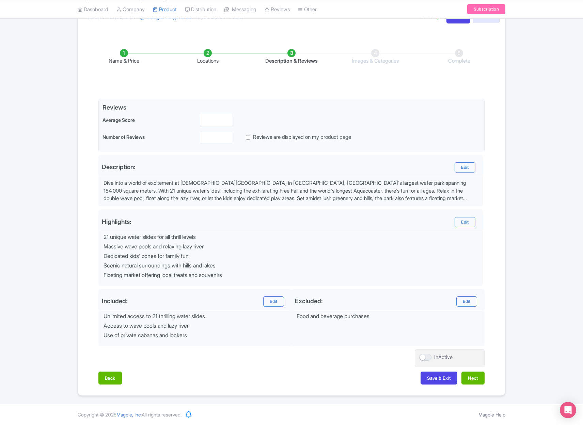
click at [469, 372] on div "Save & Exit Next" at bounding box center [452, 378] width 64 height 13
click at [473, 377] on button "Next" at bounding box center [472, 378] width 23 height 13
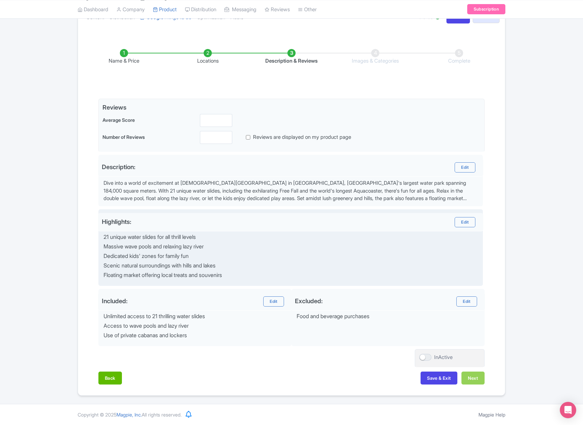
scroll to position [0, 0]
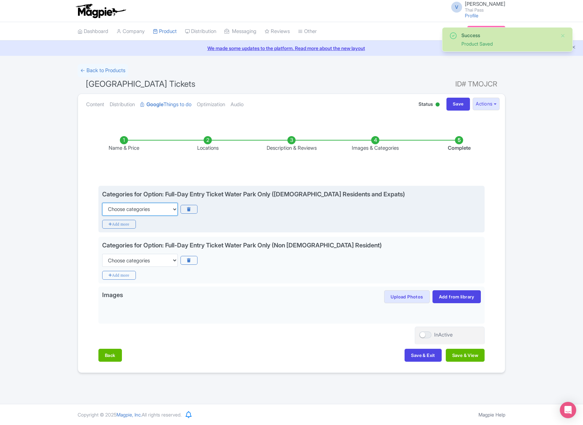
click at [146, 211] on select "Choose categories Adults Only Animals Audio Guide Beaches Bike Tours Boat Tours…" at bounding box center [140, 209] width 76 height 13
select select "theme-parks"
click at [102, 203] on select "Choose categories Adults Only Animals Audio Guide Beaches Bike Tours Boat Tours…" at bounding box center [140, 209] width 76 height 13
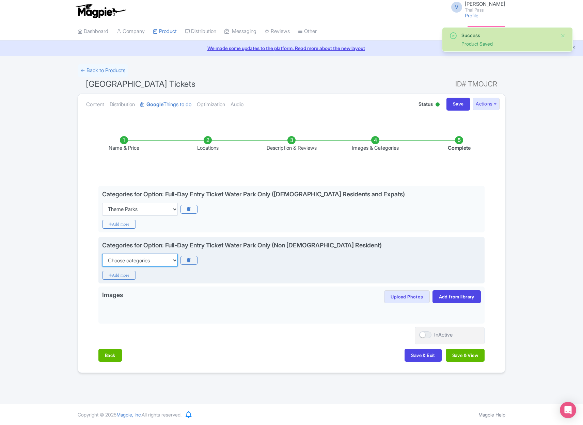
click at [134, 260] on select "Choose categories Adults Only Animals Audio Guide Beaches Bike Tours Boat Tours…" at bounding box center [140, 260] width 76 height 13
select select "theme-parks"
click at [102, 254] on select "Choose categories Adults Only Animals Audio Guide Beaches Bike Tours Boat Tours…" at bounding box center [140, 260] width 76 height 13
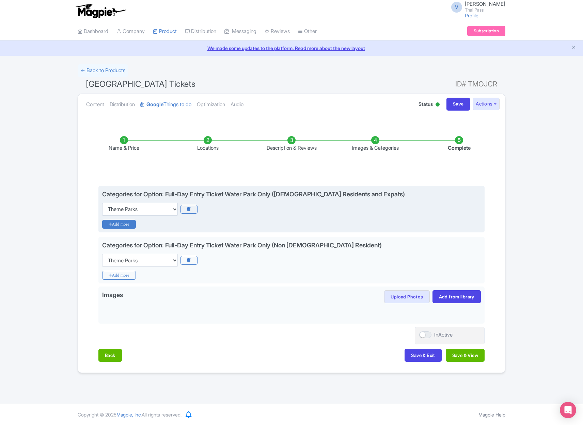
click at [127, 222] on icon "Add more" at bounding box center [119, 224] width 34 height 9
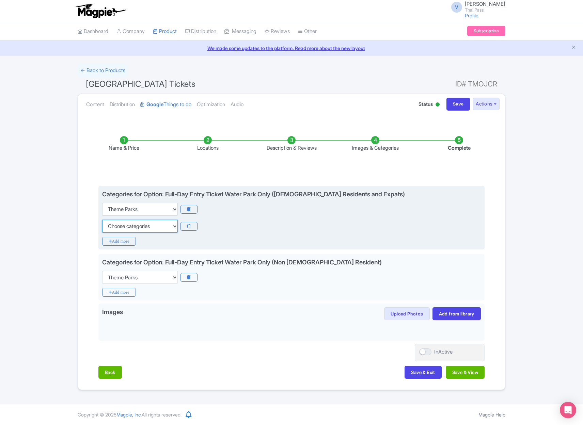
click at [129, 228] on select "Choose categories Adults Only Animals Audio Guide Beaches Bike Tours Boat Tours…" at bounding box center [140, 226] width 76 height 13
select select "family-friendly"
click at [102, 220] on select "Choose categories Adults Only Animals Audio Guide Beaches Bike Tours Boat Tours…" at bounding box center [140, 226] width 76 height 13
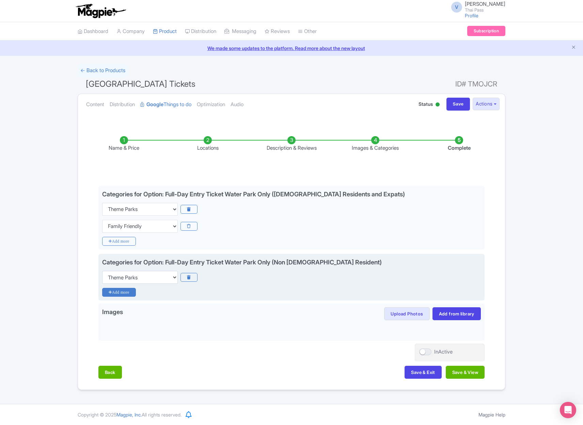
click at [129, 288] on icon "Add more" at bounding box center [119, 292] width 34 height 9
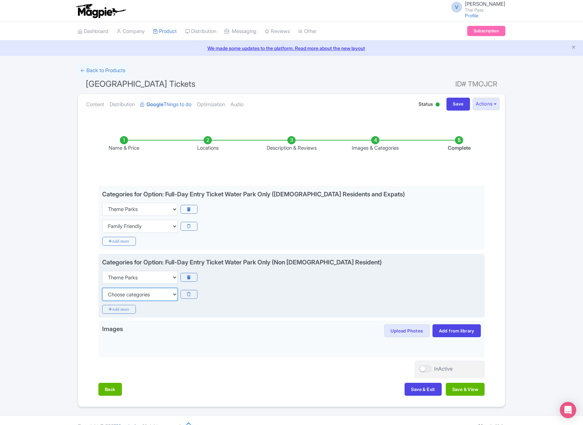
click at [129, 295] on select "Choose categories Adults Only Animals Audio Guide Beaches Bike Tours Boat Tours…" at bounding box center [140, 294] width 76 height 13
select select "family-friendly"
click at [102, 288] on select "Choose categories Adults Only Animals Audio Guide Beaches Bike Tours Boat Tours…" at bounding box center [140, 294] width 76 height 13
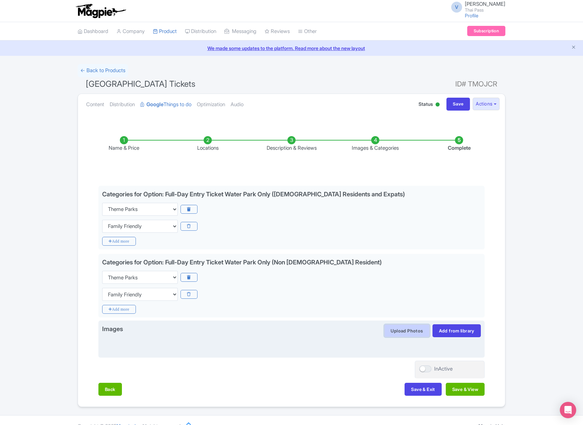
click at [408, 330] on button "Upload Photos" at bounding box center [406, 330] width 45 height 13
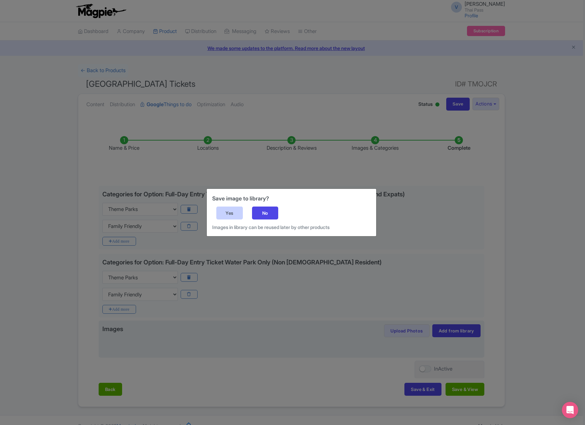
click at [239, 214] on div "Yes" at bounding box center [229, 213] width 27 height 13
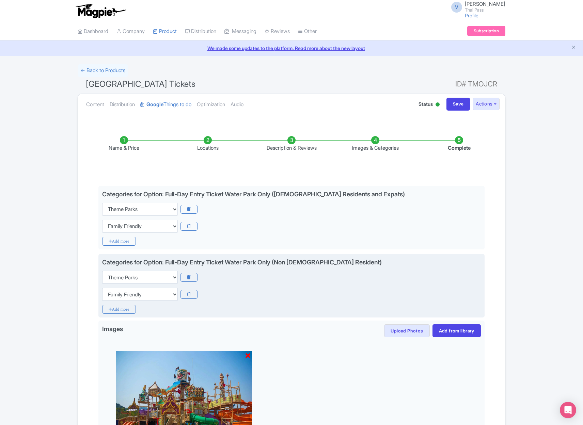
scroll to position [107, 0]
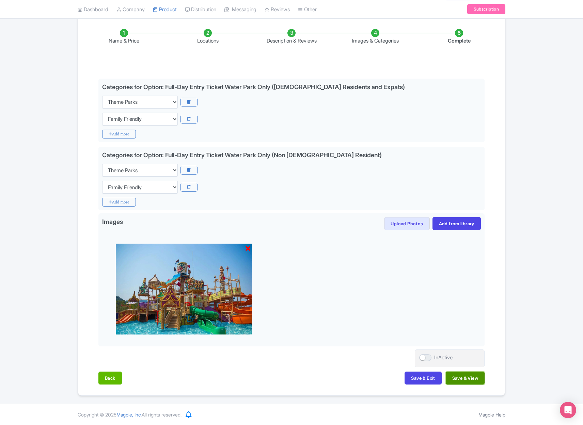
click at [471, 374] on button "Save & View" at bounding box center [465, 378] width 39 height 13
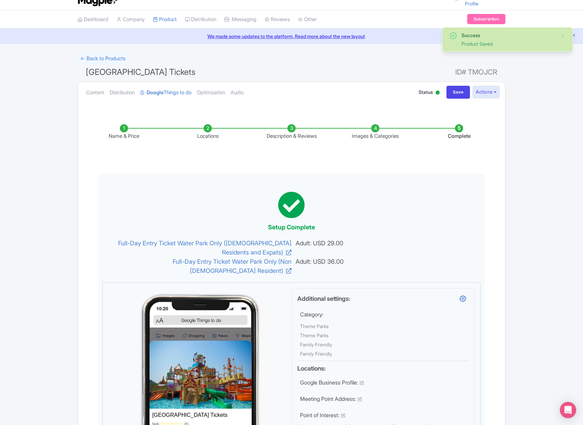
scroll to position [0, 0]
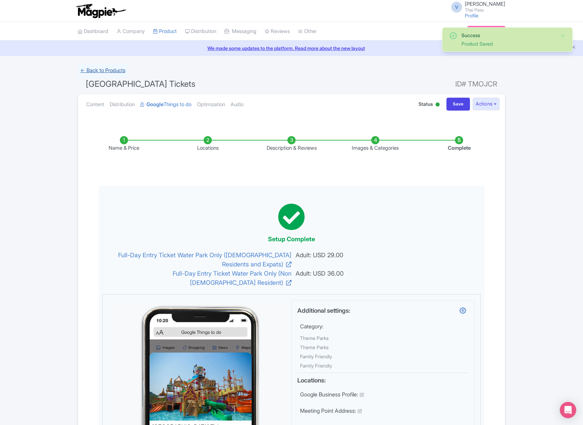
click at [100, 71] on link "← Back to Products" at bounding box center [103, 70] width 50 height 13
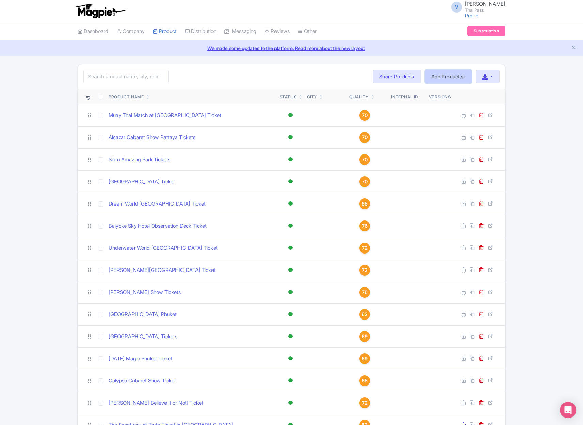
click at [457, 76] on link "Add Product(s)" at bounding box center [448, 77] width 47 height 14
click at [457, 76] on div "Bulk Actions [GEOGRAPHIC_DATA] Add to Collection Share Products Add to Collecti…" at bounding box center [436, 77] width 127 height 14
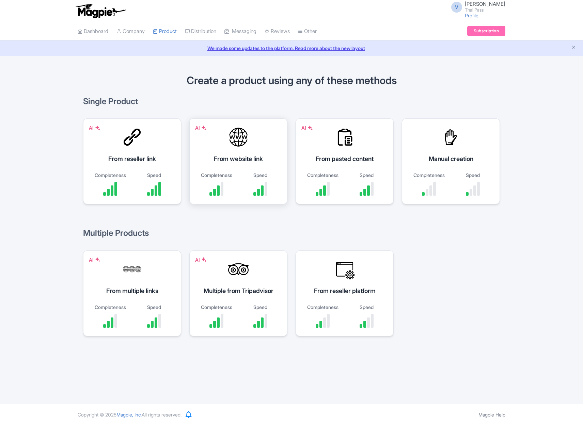
click at [245, 156] on div "From website link" at bounding box center [238, 158] width 81 height 9
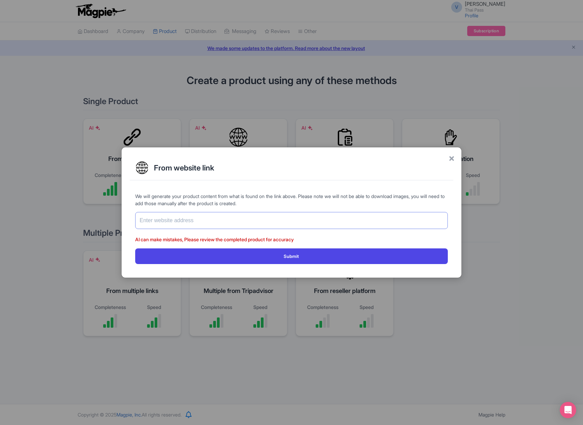
click at [238, 221] on input "text" at bounding box center [291, 220] width 312 height 17
paste input "[URL][DOMAIN_NAME]"
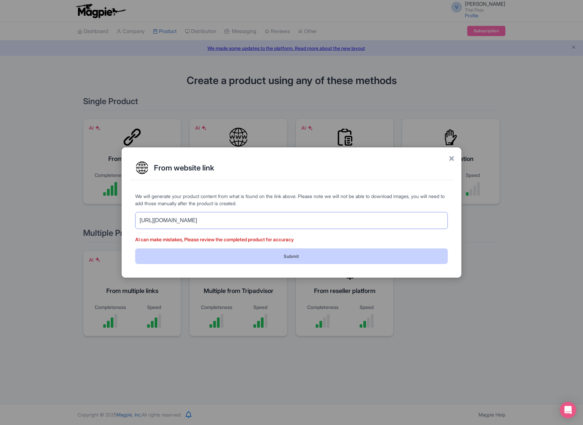
type input "[URL][DOMAIN_NAME]"
click at [322, 253] on button "Submit" at bounding box center [291, 255] width 312 height 15
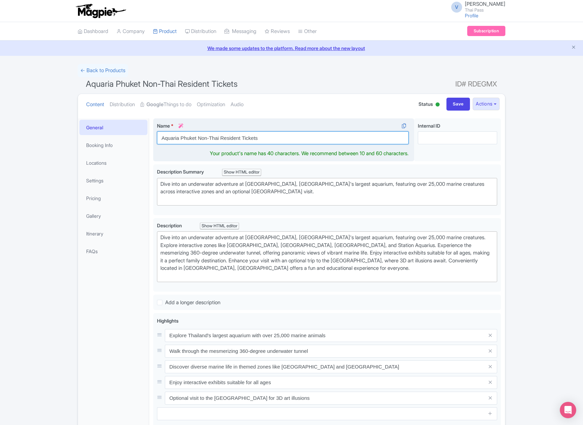
drag, startPoint x: 198, startPoint y: 137, endPoint x: 241, endPoint y: 137, distance: 43.2
click at [241, 138] on input "Aquaria Phuket Non-Thai Resident Tickets" at bounding box center [283, 137] width 252 height 13
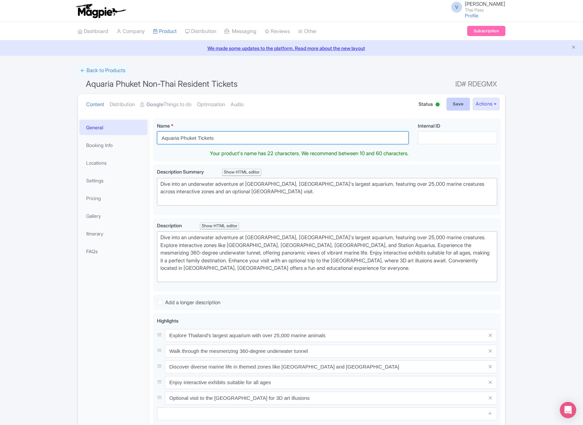
type input "Aquaria Phuket Tickets"
click at [447, 106] on input "Save" at bounding box center [458, 104] width 24 height 13
type input "Saving..."
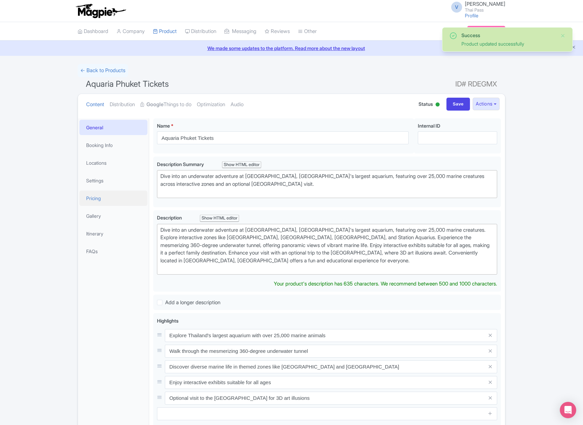
click at [100, 201] on link "Pricing" at bounding box center [113, 198] width 68 height 15
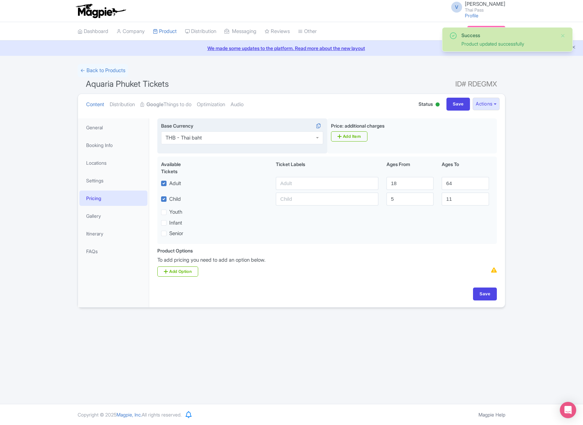
click at [215, 134] on div "THB - Thai baht" at bounding box center [242, 137] width 162 height 13
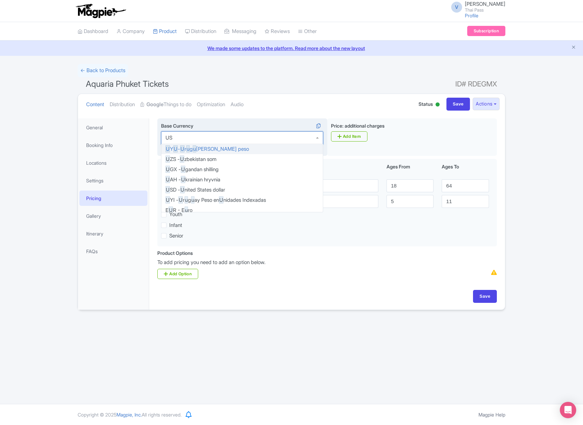
type input "USD"
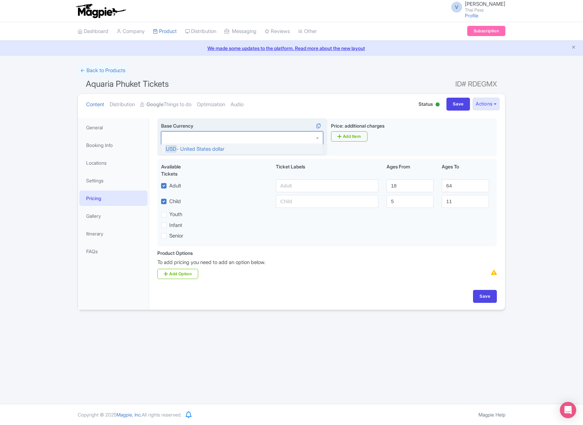
scroll to position [0, 0]
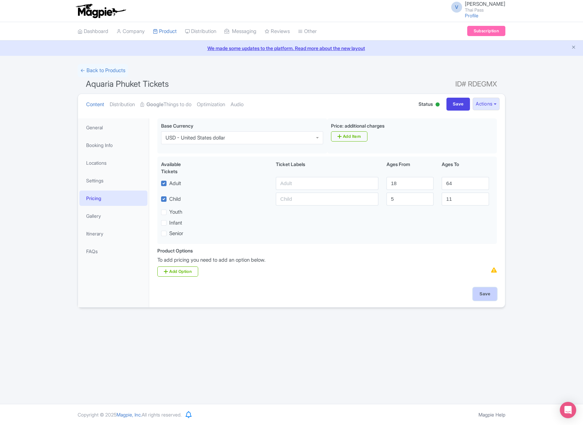
click at [491, 293] on input "Save" at bounding box center [485, 294] width 24 height 13
type input "Saving..."
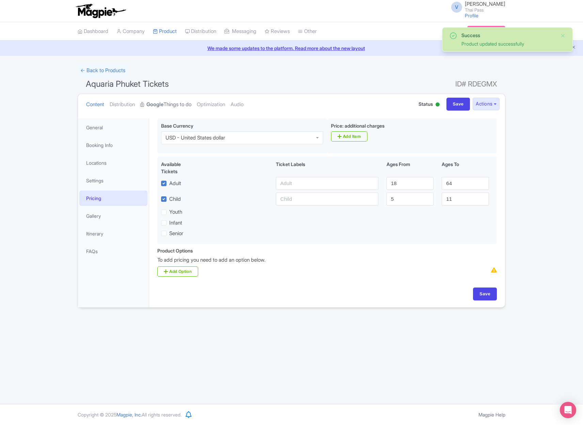
click at [173, 103] on link "Google Things to do" at bounding box center [165, 104] width 51 height 21
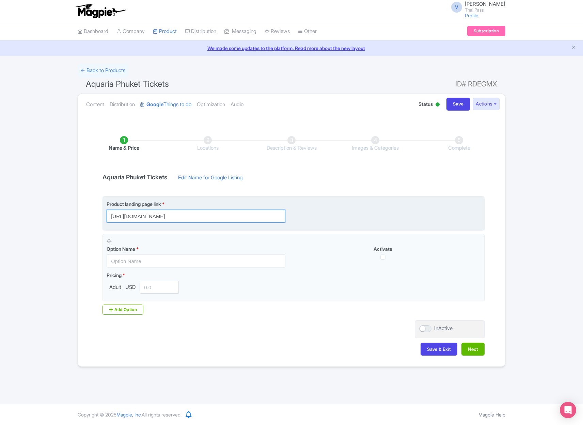
click at [236, 212] on input "[URL][DOMAIN_NAME]" at bounding box center [196, 216] width 179 height 13
paste input "?utm_source=ttd"
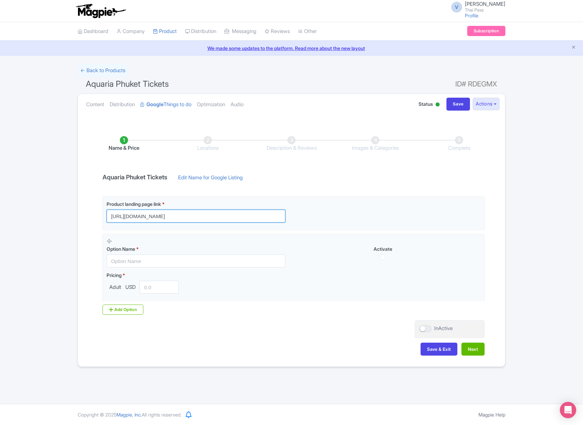
type input "[URL][DOMAIN_NAME]"
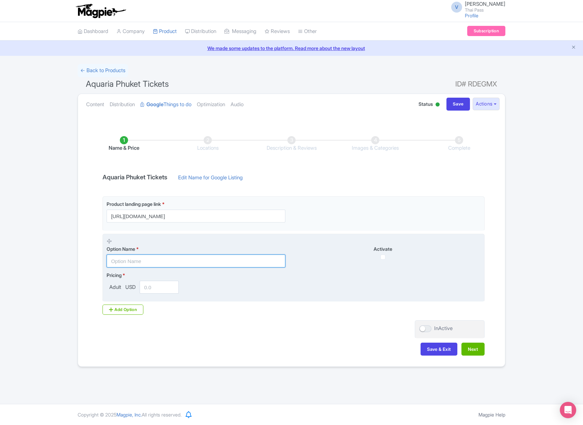
click at [225, 261] on input "text" at bounding box center [196, 261] width 179 height 13
paste input "AR Trickeye Museum Only"
type input "AR Trickeye Museum Only"
click at [154, 286] on input "number" at bounding box center [159, 287] width 39 height 13
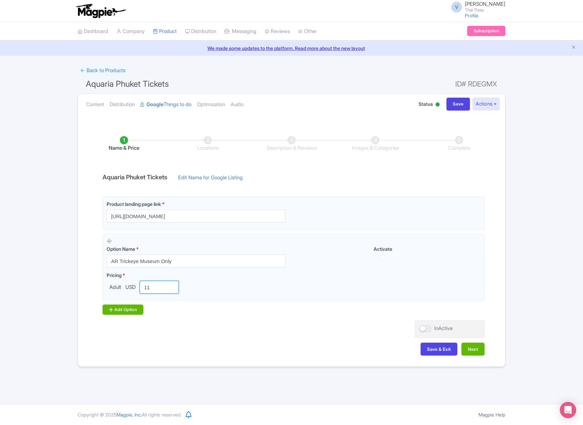
type input "11"
click at [130, 310] on div "Add Option" at bounding box center [122, 310] width 41 height 10
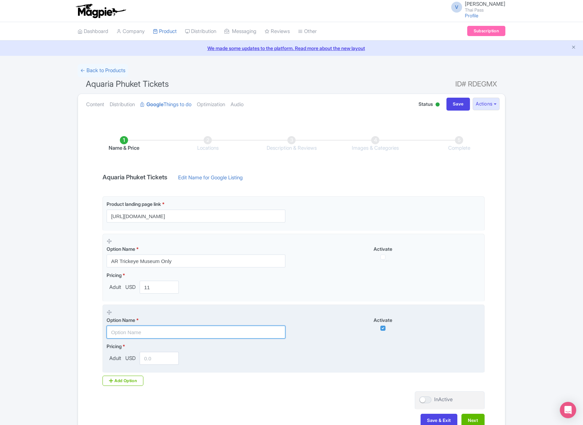
click at [166, 332] on input "text" at bounding box center [196, 332] width 179 height 13
paste input "Aquarium Only"
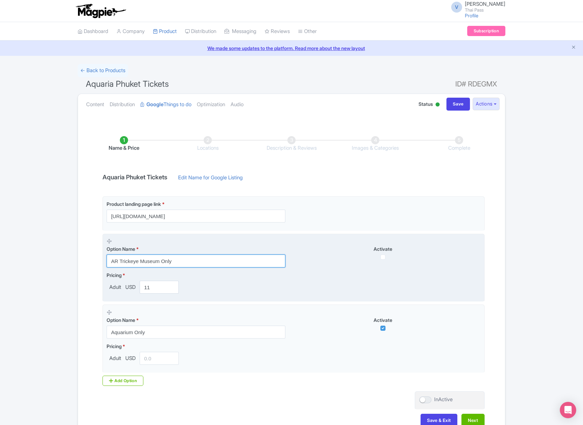
click at [167, 257] on input "AR Trickeye Museum Only" at bounding box center [196, 261] width 179 height 13
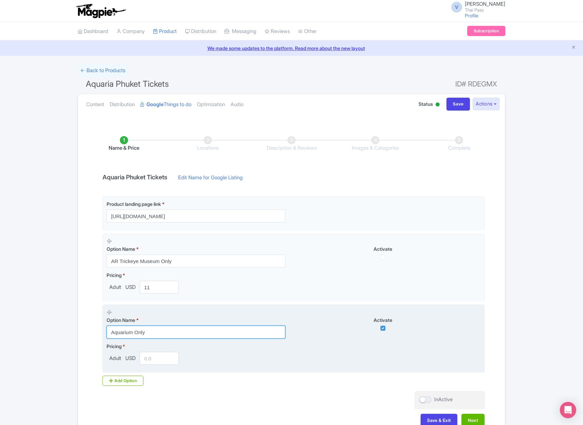
click at [138, 330] on input "Aquarium Only" at bounding box center [196, 332] width 179 height 13
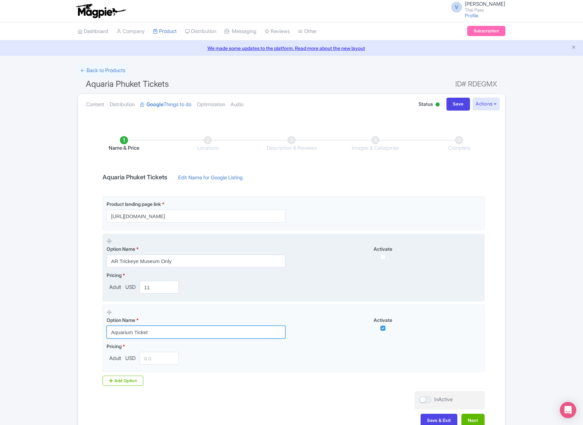
type input "Aquarium Ticket"
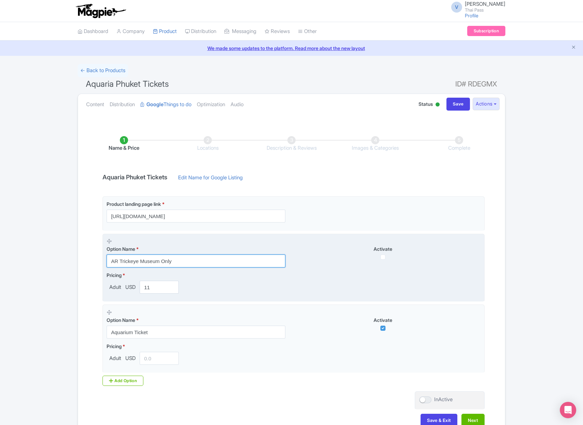
click at [167, 262] on input "AR Trickeye Museum Only" at bounding box center [196, 261] width 179 height 13
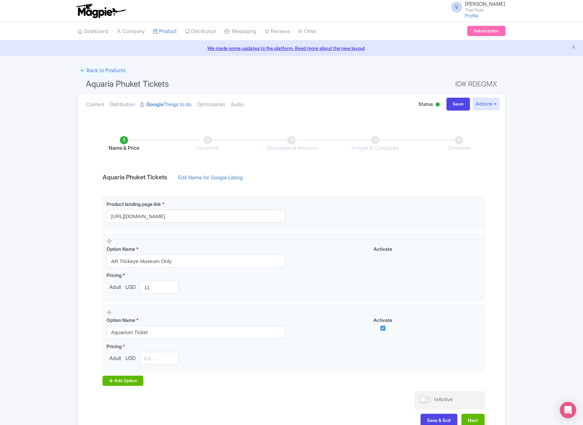
click at [127, 382] on div "Add Option" at bounding box center [122, 381] width 41 height 10
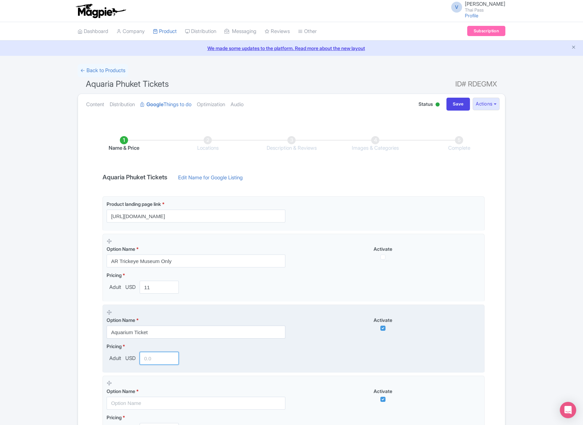
click at [160, 358] on input "number" at bounding box center [159, 358] width 39 height 13
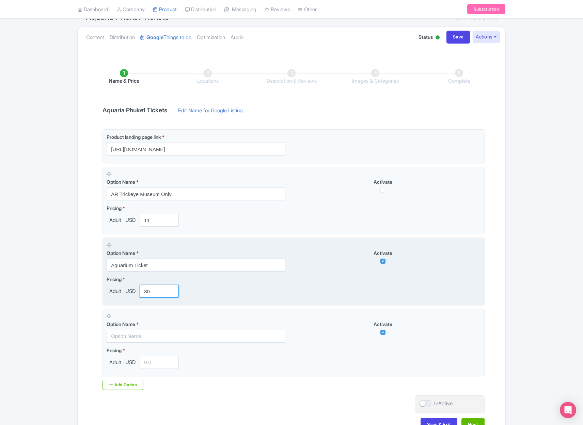
scroll to position [97, 0]
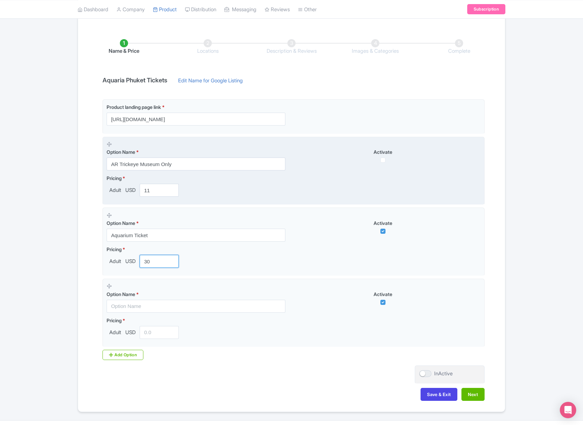
type input "30"
click at [383, 159] on input "checkbox" at bounding box center [382, 160] width 5 height 5
checkbox input "true"
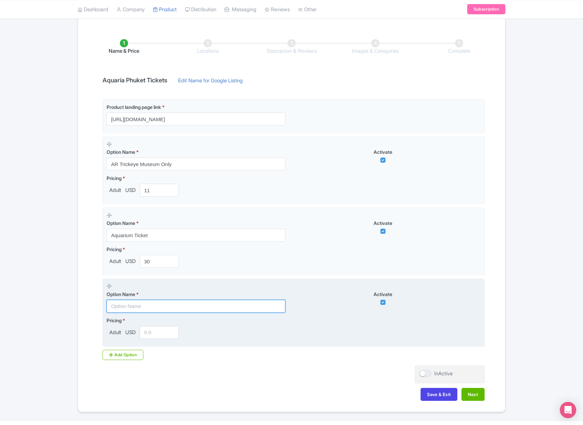
click at [193, 306] on input "text" at bounding box center [196, 306] width 179 height 13
paste input "Combo Aquaria + AR [GEOGRAPHIC_DATA]"
click at [147, 305] on input "Combo Aquaria + AR [GEOGRAPHIC_DATA]" at bounding box center [196, 306] width 179 height 13
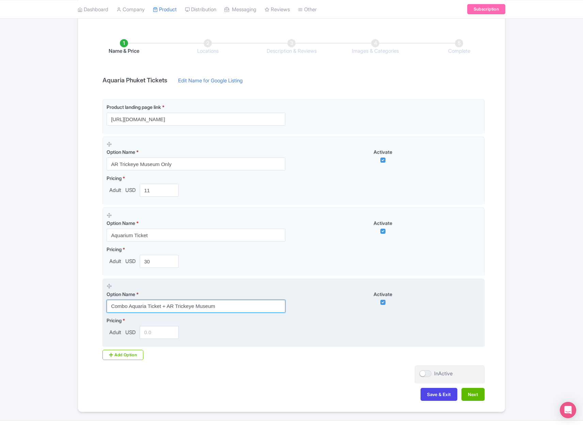
type input "Combo Aquaria Ticket + AR Trickeye Museum"
click at [155, 333] on input "number" at bounding box center [159, 332] width 39 height 13
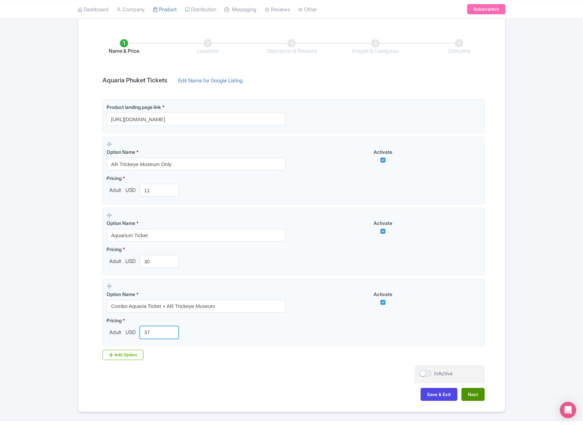
type input "37"
click at [477, 400] on button "Next" at bounding box center [472, 394] width 23 height 13
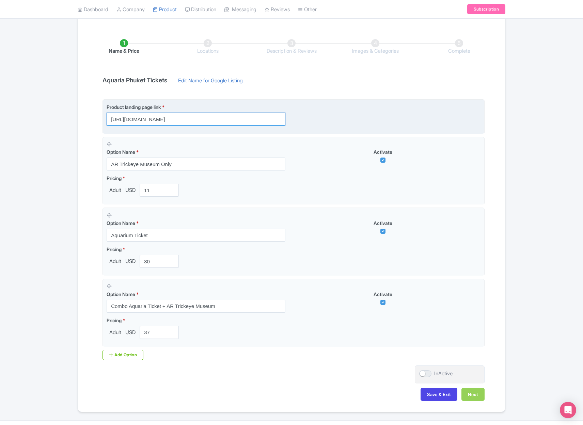
click at [243, 117] on input "[URL][DOMAIN_NAME]" at bounding box center [196, 119] width 179 height 13
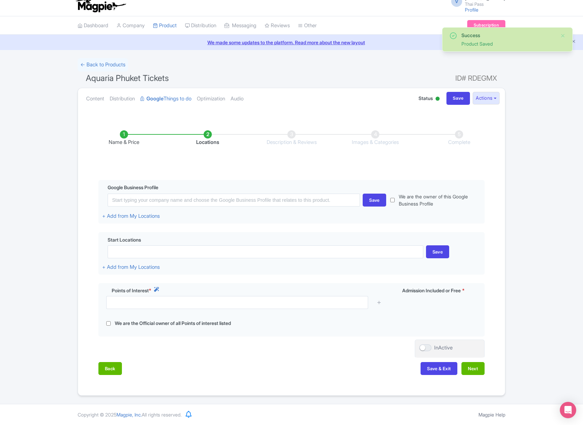
scroll to position [6, 0]
click at [243, 117] on ul "Name & Price Locations Description & Reviews Images & Categories Complete" at bounding box center [291, 138] width 419 height 43
click at [122, 133] on li "Name & Price" at bounding box center [124, 138] width 84 height 16
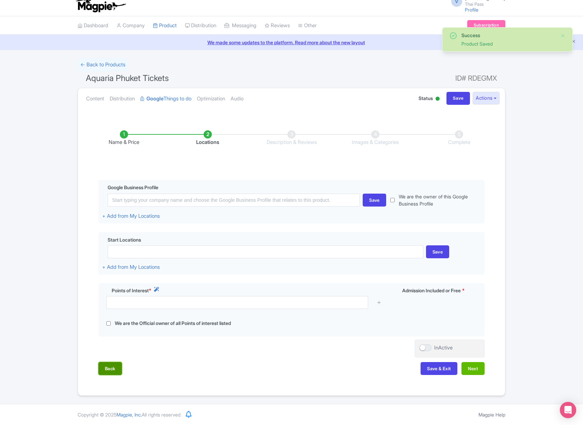
click at [117, 367] on button "Back" at bounding box center [109, 368] width 23 height 13
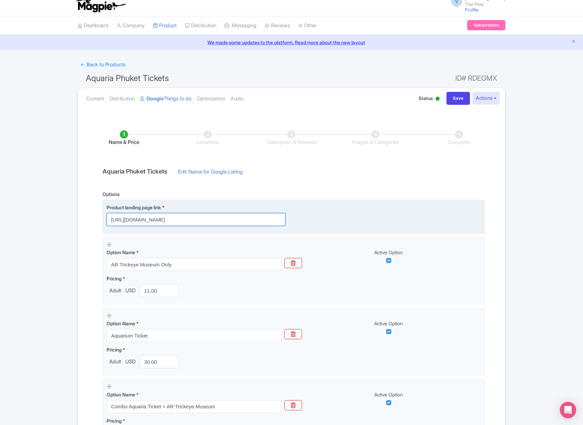
click at [256, 222] on input "[URL][DOMAIN_NAME]" at bounding box center [196, 219] width 179 height 13
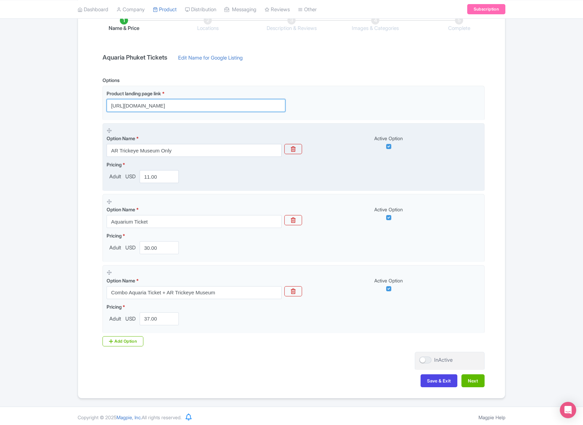
scroll to position [123, 0]
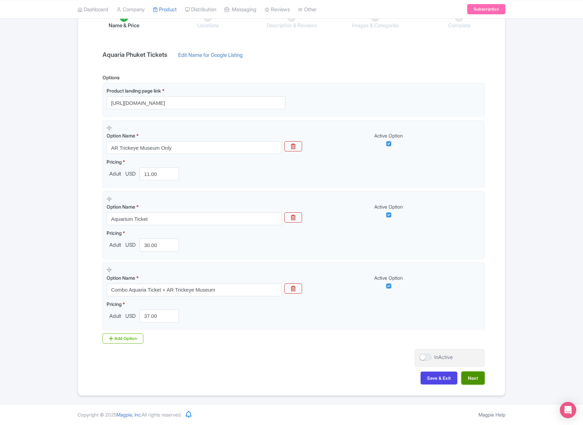
click at [475, 378] on button "Next" at bounding box center [472, 378] width 23 height 13
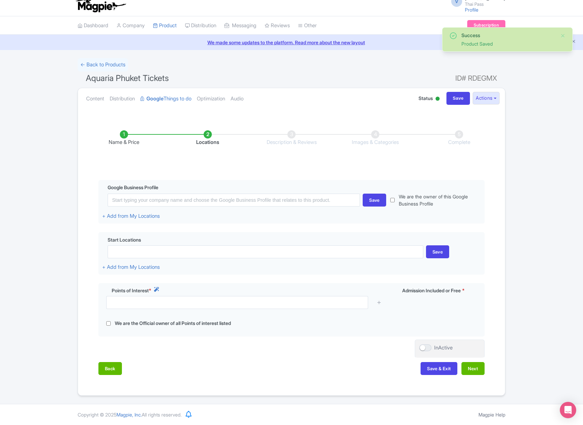
scroll to position [6, 0]
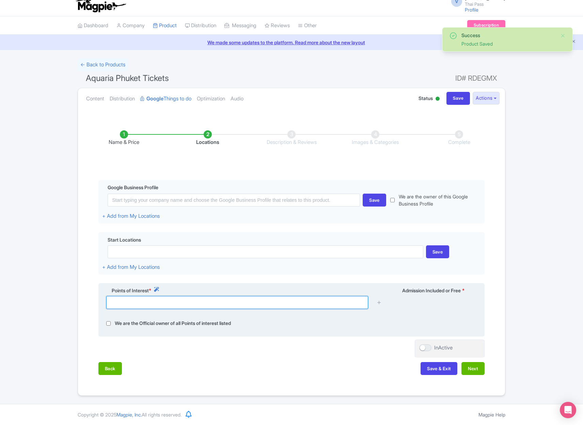
click at [231, 300] on input "text" at bounding box center [237, 302] width 262 height 13
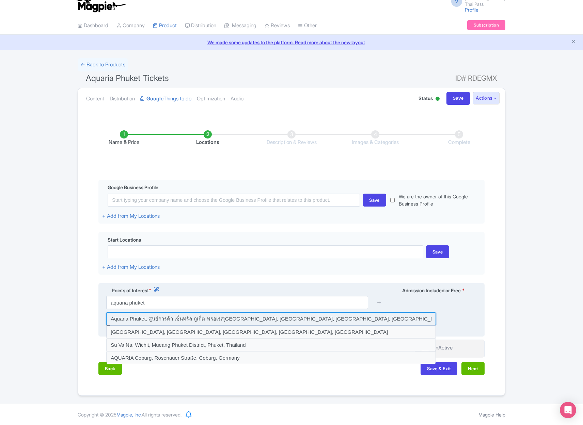
click at [220, 321] on input at bounding box center [271, 318] width 330 height 13
type input "Aquaria Phuket, ศูนย์การค้า เซ็นทรัล ภูเก็ต ฟรอเรส[GEOGRAPHIC_DATA], [GEOGRAPHI…"
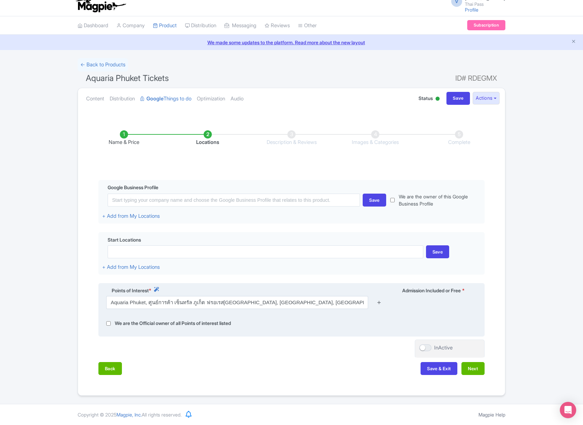
click at [381, 304] on icon at bounding box center [378, 302] width 5 height 5
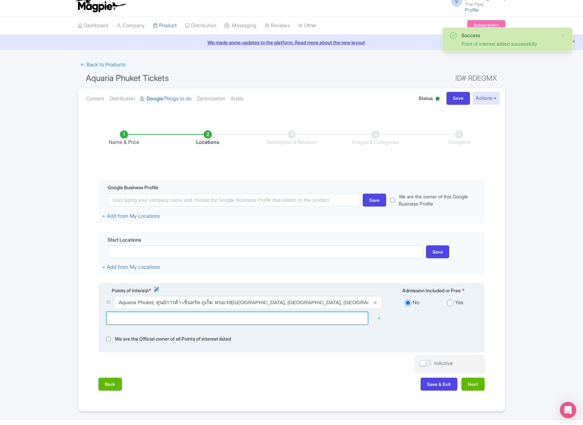
click at [209, 319] on input "text" at bounding box center [237, 318] width 262 height 13
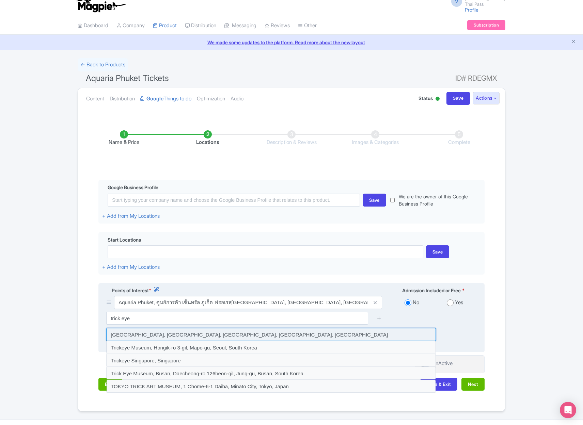
click at [223, 333] on input at bounding box center [271, 334] width 330 height 13
type input "[GEOGRAPHIC_DATA], [GEOGRAPHIC_DATA], [GEOGRAPHIC_DATA], [GEOGRAPHIC_DATA], [GE…"
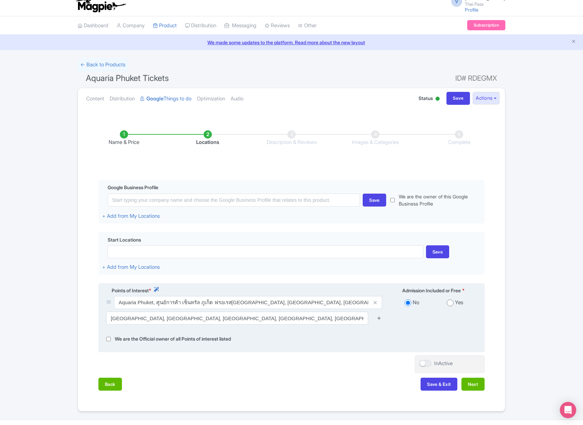
click at [379, 318] on icon at bounding box center [378, 318] width 5 height 5
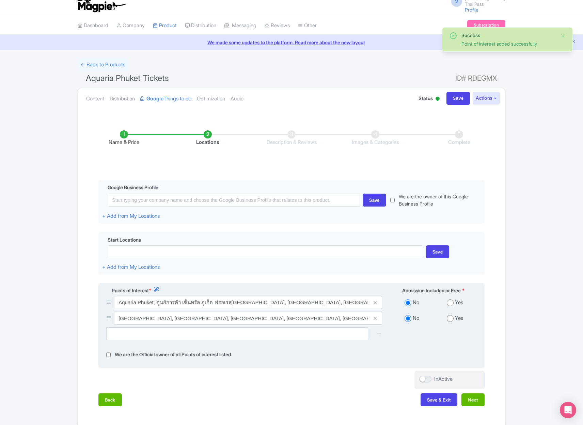
click at [452, 303] on input "radio" at bounding box center [450, 303] width 7 height 7
radio input "true"
click at [455, 322] on label "Yes" at bounding box center [459, 319] width 8 height 8
click at [451, 320] on input "radio" at bounding box center [450, 318] width 7 height 7
radio input "true"
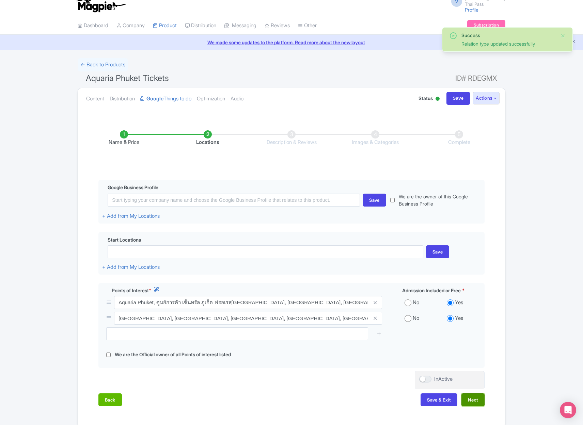
click at [473, 401] on button "Next" at bounding box center [472, 399] width 23 height 13
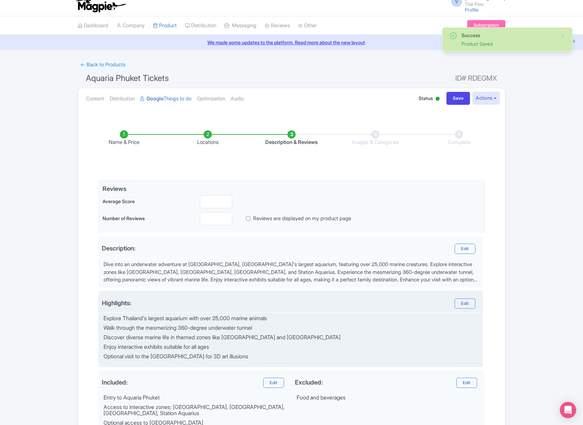
scroll to position [93, 0]
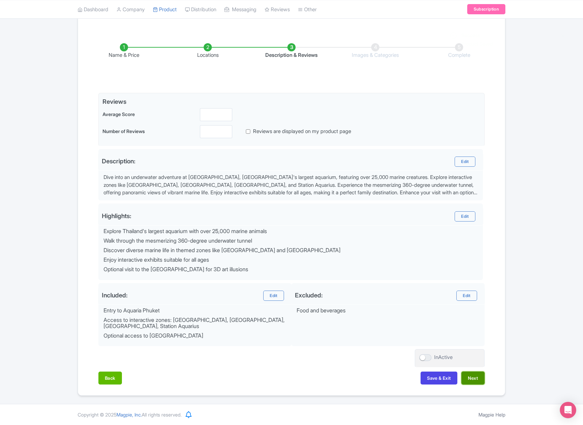
click at [480, 376] on button "Next" at bounding box center [472, 378] width 23 height 13
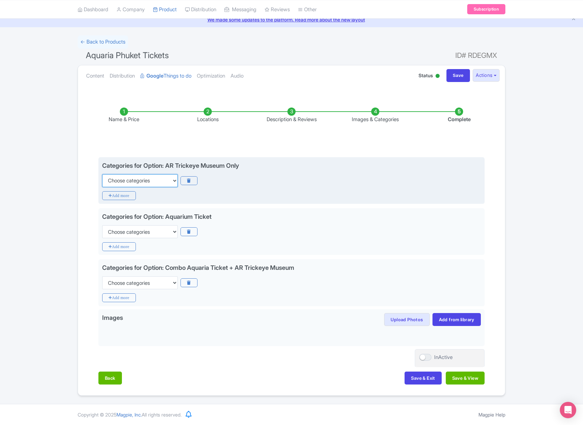
click at [146, 179] on select "Choose categories Adults Only Animals Audio Guide Beaches Bike Tours Boat Tours…" at bounding box center [140, 180] width 76 height 13
select select "museums"
click at [102, 174] on select "Choose categories Adults Only Animals Audio Guide Beaches Bike Tours Boat Tours…" at bounding box center [140, 180] width 76 height 13
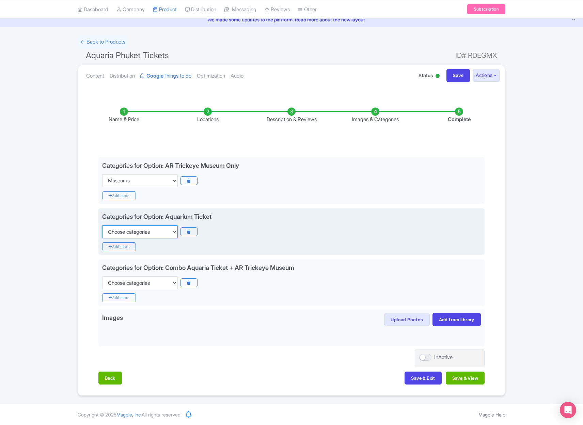
click at [137, 234] on select "Choose categories Adults Only Animals Audio Guide Beaches Bike Tours Boat Tours…" at bounding box center [140, 231] width 76 height 13
select select "museums"
click at [102, 225] on select "Choose categories Adults Only Animals Audio Guide Beaches Bike Tours Boat Tours…" at bounding box center [140, 231] width 76 height 13
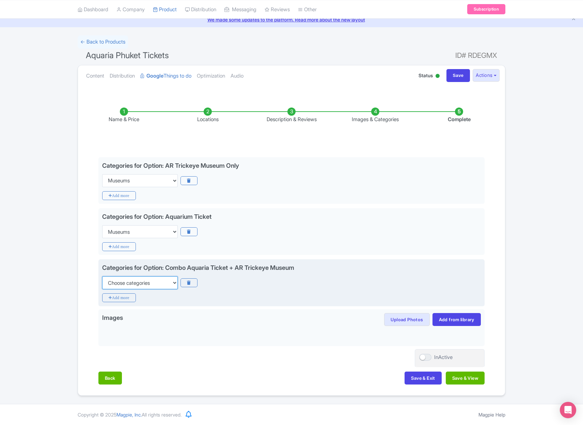
click at [137, 281] on select "Choose categories Adults Only Animals Audio Guide Beaches Bike Tours Boat Tours…" at bounding box center [140, 282] width 76 height 13
select select "museums"
click at [102, 276] on select "Choose categories Adults Only Animals Audio Guide Beaches Bike Tours Boat Tours…" at bounding box center [140, 282] width 76 height 13
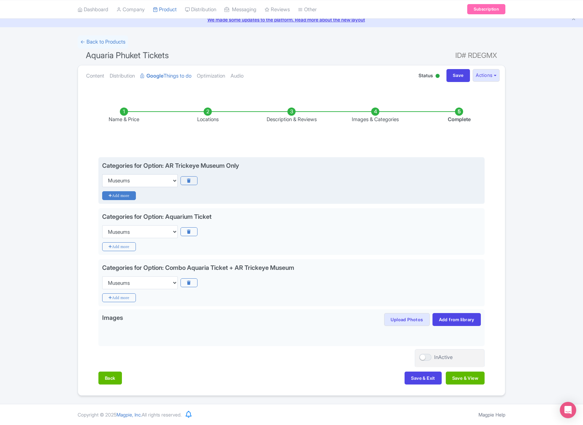
click at [127, 195] on icon "Add more" at bounding box center [119, 195] width 34 height 9
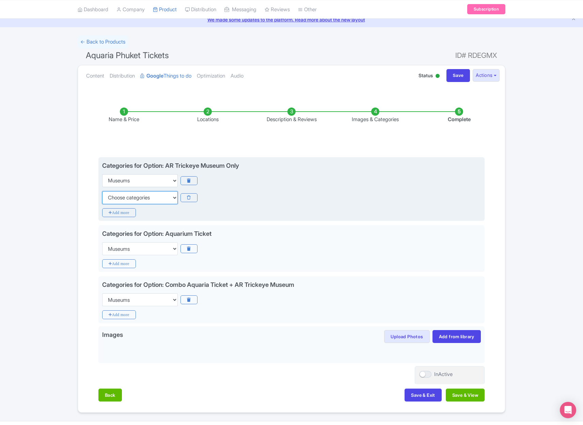
click at [126, 198] on select "Choose categories Adults Only Animals Audio Guide Beaches Bike Tours Boat Tours…" at bounding box center [140, 197] width 76 height 13
select select "animals"
click at [102, 191] on select "Choose categories Adults Only Animals Audio Guide Beaches Bike Tours Boat Tours…" at bounding box center [140, 197] width 76 height 13
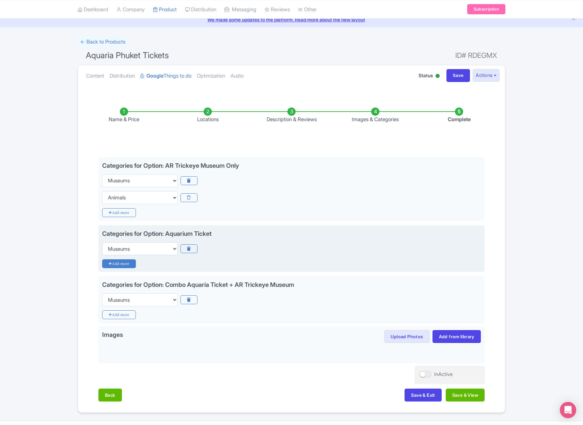
click at [126, 263] on icon "Add more" at bounding box center [119, 263] width 34 height 9
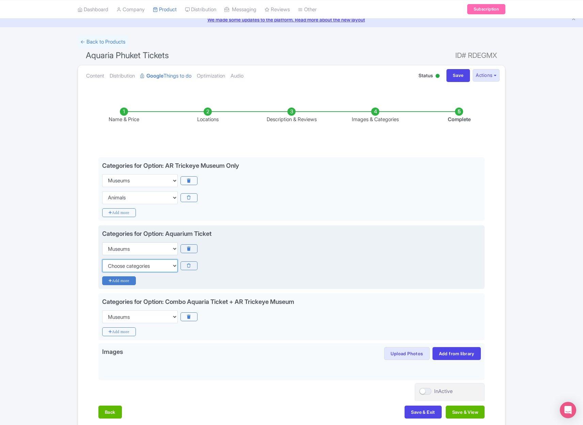
click at [126, 263] on select "Choose categories Adults Only Animals Audio Guide Beaches Bike Tours Boat Tours…" at bounding box center [140, 265] width 76 height 13
select select "animals"
click at [102, 259] on select "Choose categories Adults Only Animals Audio Guide Beaches Bike Tours Boat Tours…" at bounding box center [140, 265] width 76 height 13
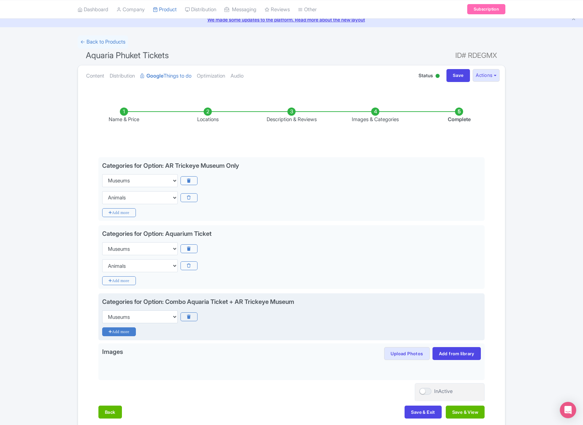
click at [121, 330] on icon "Add more" at bounding box center [119, 331] width 34 height 9
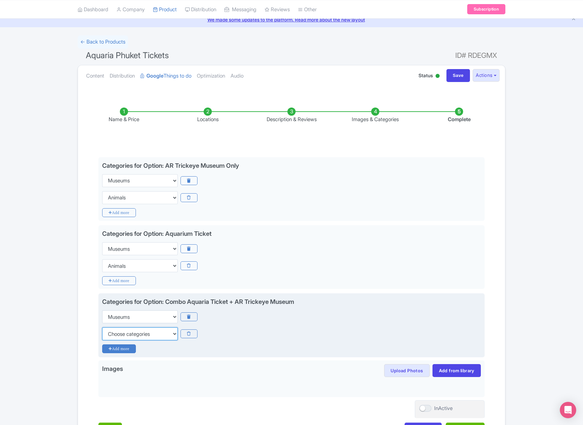
click at [121, 330] on select "Choose categories Adults Only Animals Audio Guide Beaches Bike Tours Boat Tours…" at bounding box center [140, 333] width 76 height 13
select select "animals"
click at [102, 327] on select "Choose categories Adults Only Animals Audio Guide Beaches Bike Tours Boat Tours…" at bounding box center [140, 333] width 76 height 13
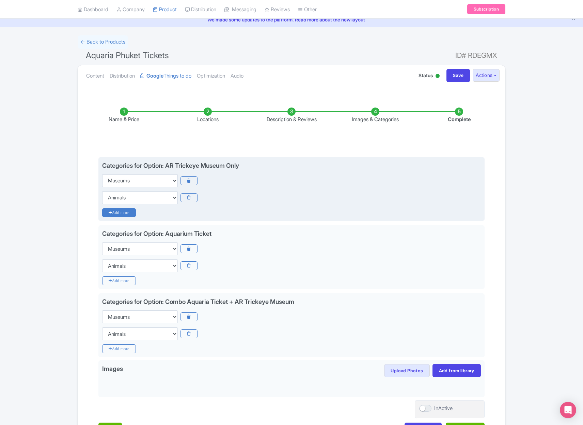
click at [123, 209] on icon "Add more" at bounding box center [119, 212] width 34 height 9
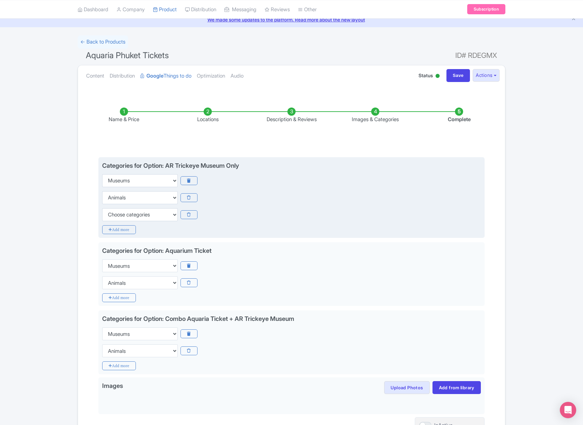
click at [140, 205] on div "Categories for Option: AR Trickeye Museum Only Choose categories Adults Only An…" at bounding box center [291, 191] width 379 height 60
click at [143, 212] on select "Choose categories Adults Only Animals Audio Guide Beaches Bike Tours Boat Tours…" at bounding box center [140, 214] width 76 height 13
select select "family-friendly"
click at [102, 208] on select "Choose categories Adults Only Animals Audio Guide Beaches Bike Tours Boat Tours…" at bounding box center [140, 214] width 76 height 13
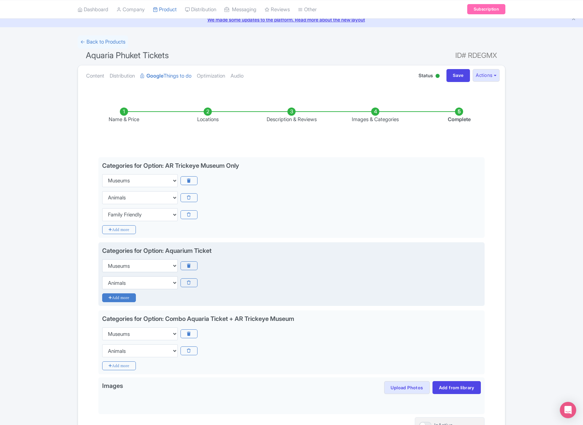
click at [123, 299] on icon "Add more" at bounding box center [119, 297] width 34 height 9
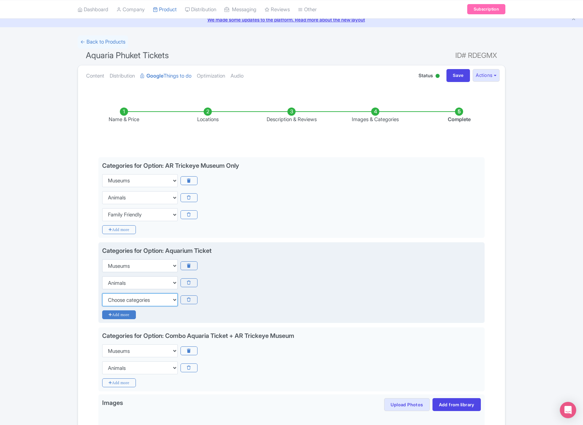
click at [123, 299] on select "Choose categories Adults Only Animals Audio Guide Beaches Bike Tours Boat Tours…" at bounding box center [140, 299] width 76 height 13
select select "family-friendly"
click at [102, 293] on select "Choose categories Adults Only Animals Audio Guide Beaches Bike Tours Boat Tours…" at bounding box center [140, 299] width 76 height 13
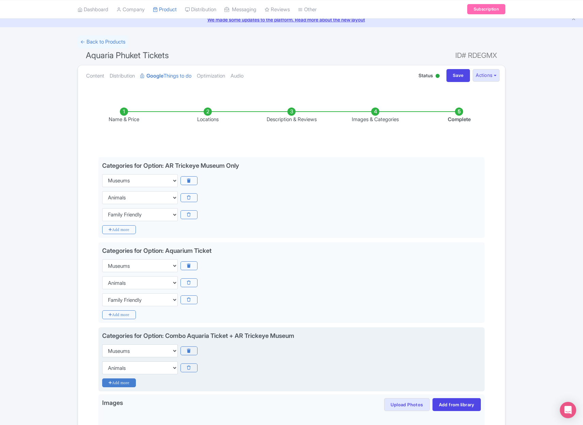
click at [122, 382] on icon "Add more" at bounding box center [119, 383] width 34 height 9
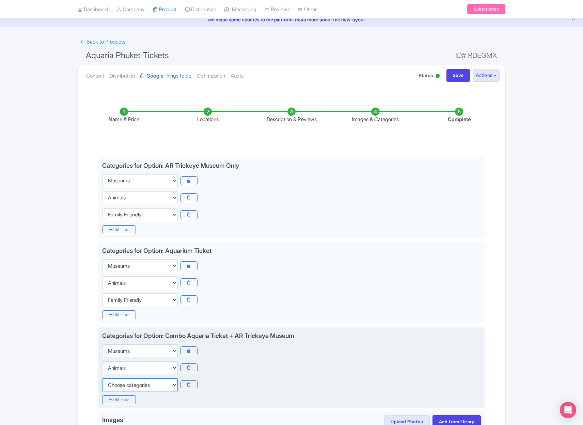
click at [127, 386] on select "Choose categories Adults Only Animals Audio Guide Beaches Bike Tours Boat Tours…" at bounding box center [140, 385] width 76 height 13
select select "family-friendly"
click at [102, 379] on select "Choose categories Adults Only Animals Audio Guide Beaches Bike Tours Boat Tours…" at bounding box center [140, 385] width 76 height 13
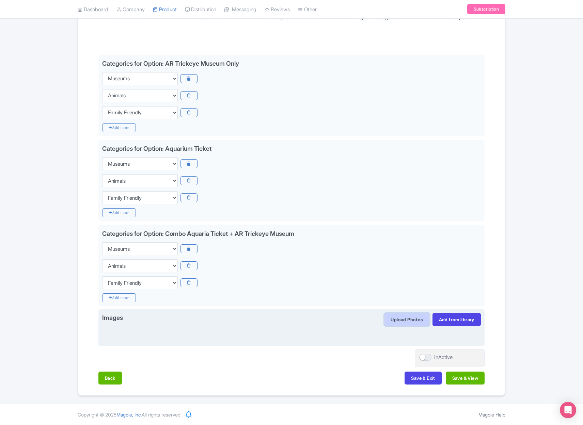
click at [417, 315] on button "Upload Photos" at bounding box center [406, 319] width 45 height 13
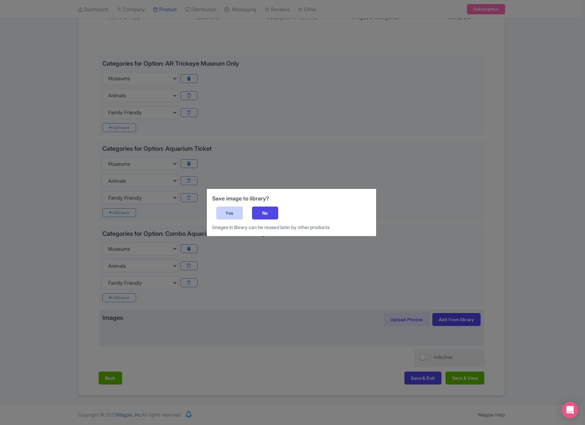
click at [230, 211] on div "Yes" at bounding box center [229, 213] width 27 height 13
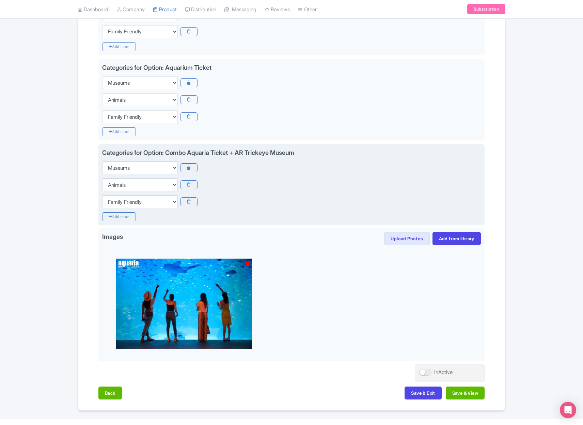
scroll to position [227, 0]
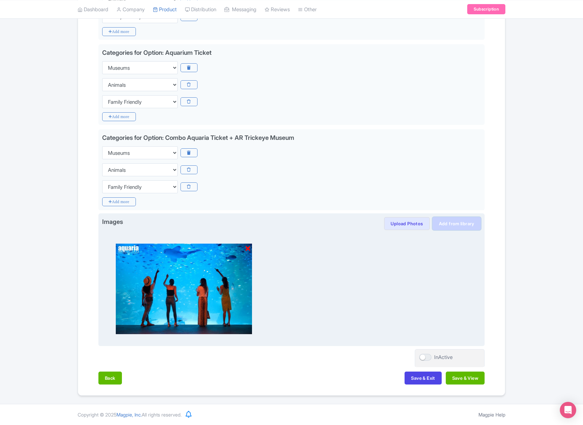
click at [449, 223] on link "Add from library" at bounding box center [456, 223] width 48 height 13
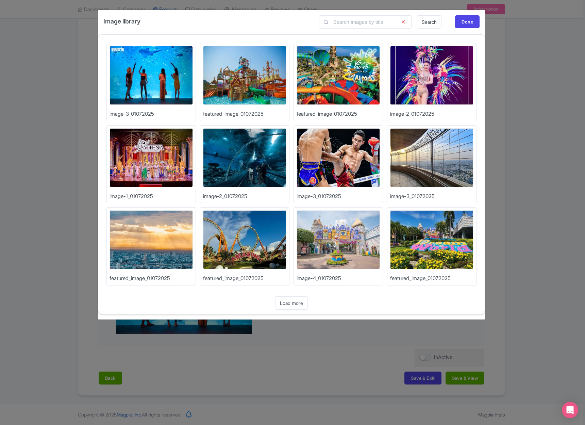
click at [507, 69] on div "Image library Search Done Upload Photos image-3_01072025 Upload Photos featured…" at bounding box center [292, 212] width 585 height 425
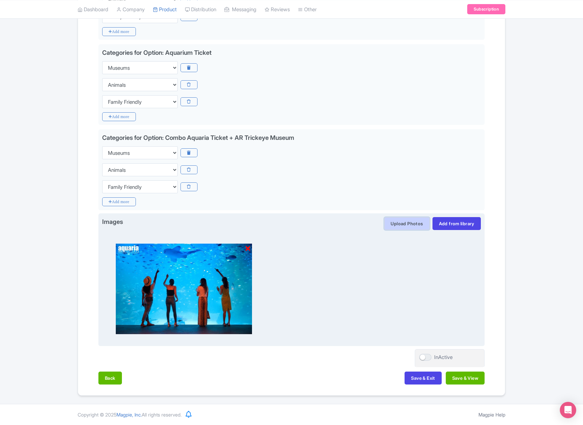
click at [404, 228] on button "Upload Photos" at bounding box center [406, 223] width 45 height 13
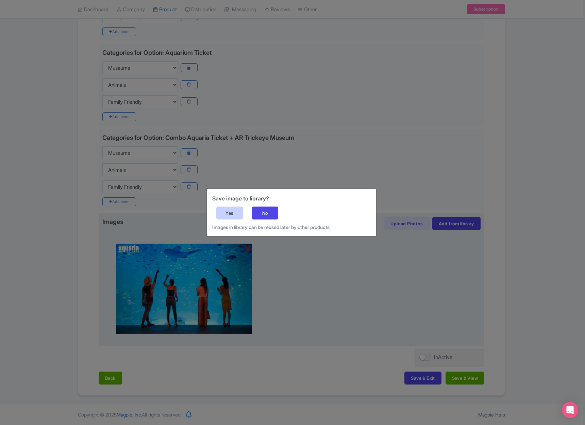
click at [224, 214] on div "Yes" at bounding box center [229, 213] width 27 height 13
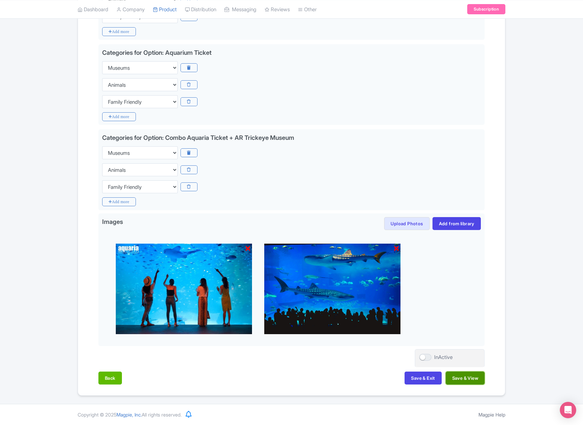
click at [465, 379] on button "Save & View" at bounding box center [465, 378] width 39 height 13
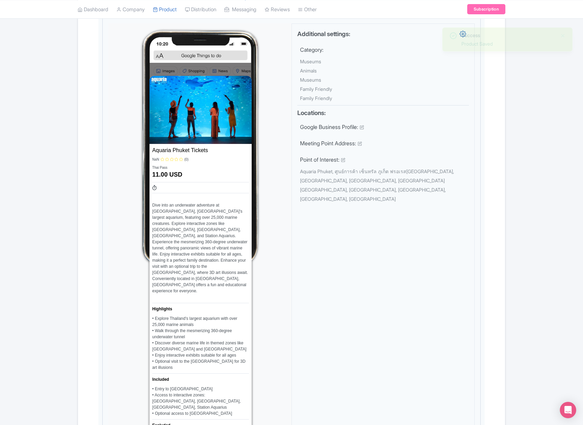
scroll to position [0, 0]
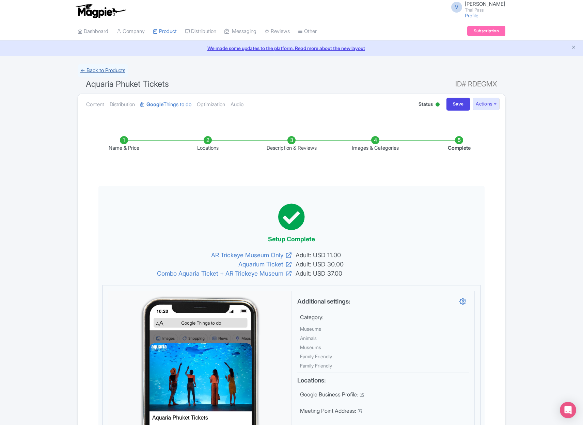
click at [114, 72] on link "← Back to Products" at bounding box center [103, 70] width 50 height 13
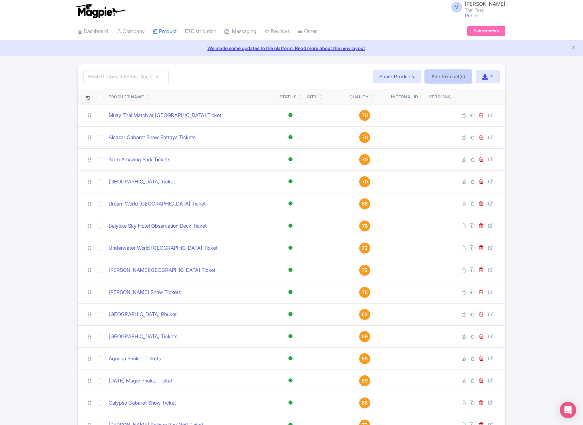
click at [437, 77] on link "Add Product(s)" at bounding box center [448, 77] width 47 height 14
click at [437, 77] on div "Bulk Actions [GEOGRAPHIC_DATA] Add to Collection Share Products Add to Collecti…" at bounding box center [436, 77] width 127 height 14
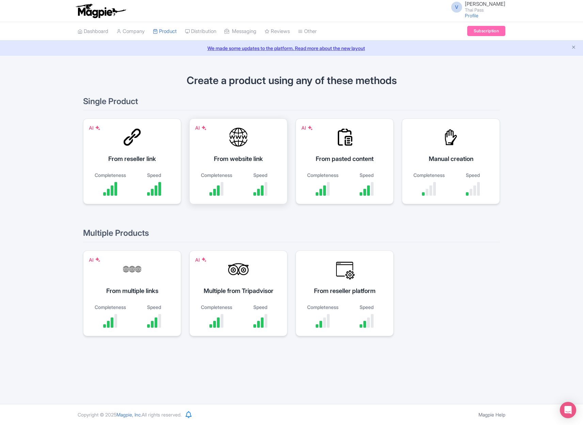
click at [243, 138] on div at bounding box center [238, 137] width 20 height 20
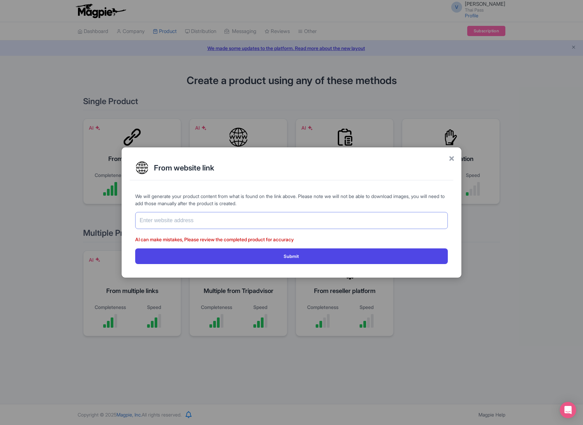
click at [239, 217] on input "text" at bounding box center [291, 220] width 312 height 17
paste input "https://www.thethaipass.com/activities/thailand-phuket/siam-niramit-phuket"
type input "https://www.thethaipass.com/activities/thailand-phuket/siam-niramit-phuket"
click at [135, 248] on button "Submit" at bounding box center [291, 255] width 312 height 15
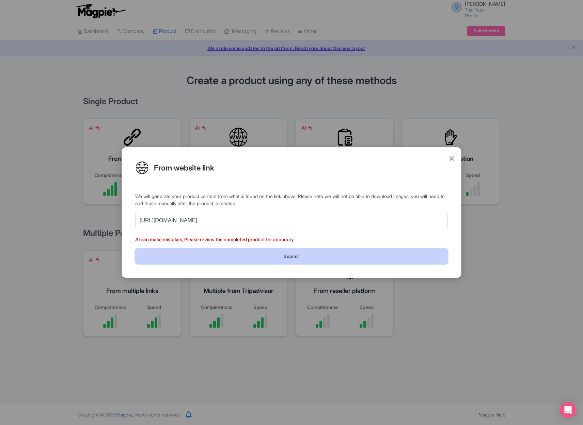
click at [294, 261] on button "Submit" at bounding box center [291, 255] width 312 height 15
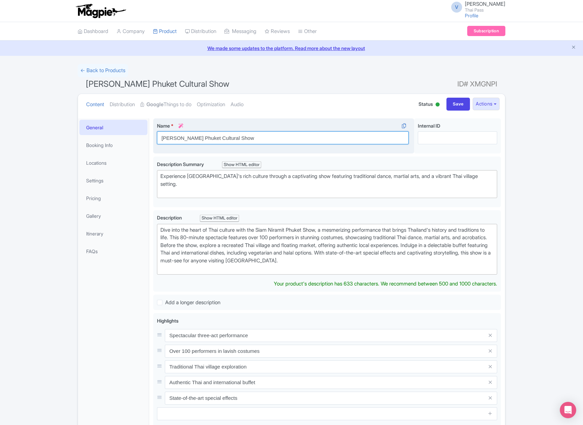
click at [182, 136] on input "[PERSON_NAME] Phuket Cultural Show" at bounding box center [283, 137] width 252 height 13
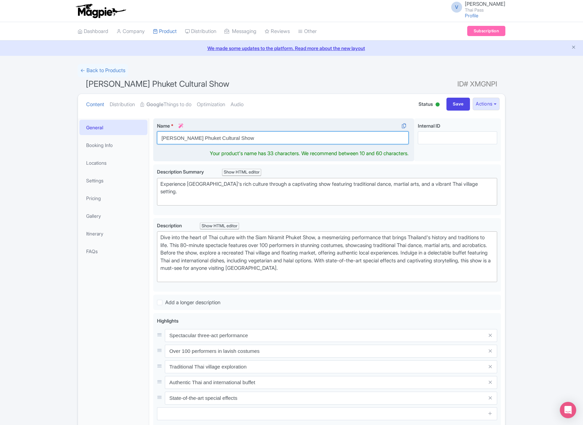
drag, startPoint x: 192, startPoint y: 139, endPoint x: 304, endPoint y: 140, distance: 112.3
click at [304, 140] on input "[PERSON_NAME] Phuket Cultural Show" at bounding box center [283, 137] width 252 height 13
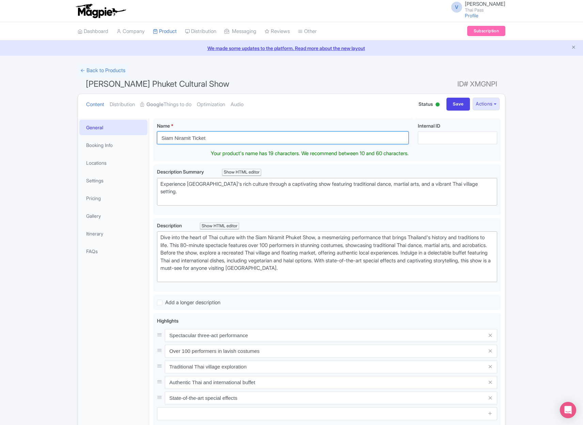
type input "Siam Niramit Ticket"
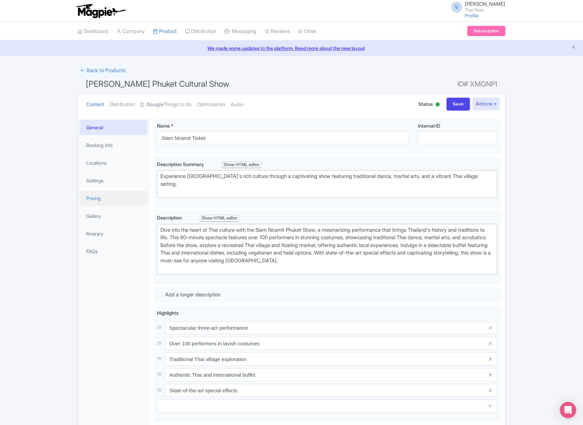
click at [102, 195] on link "Pricing" at bounding box center [113, 198] width 68 height 15
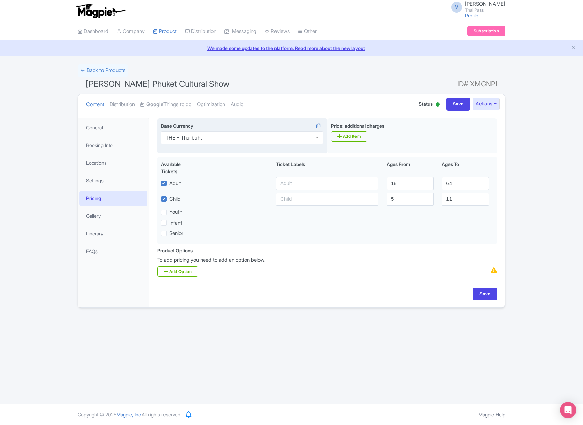
click at [253, 144] on div "THB - Thai baht" at bounding box center [242, 137] width 162 height 13
click at [253, 138] on div "AED - United Arab Emirates dirham" at bounding box center [242, 137] width 162 height 13
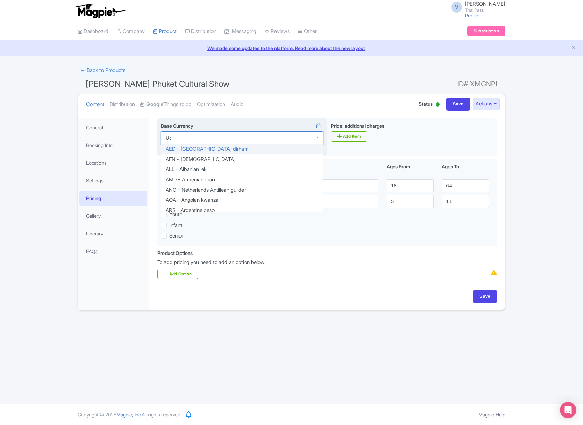
scroll to position [626, 0]
type input "USD"
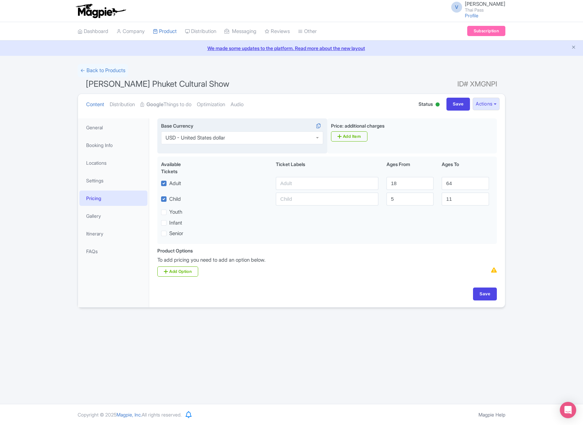
scroll to position [0, 0]
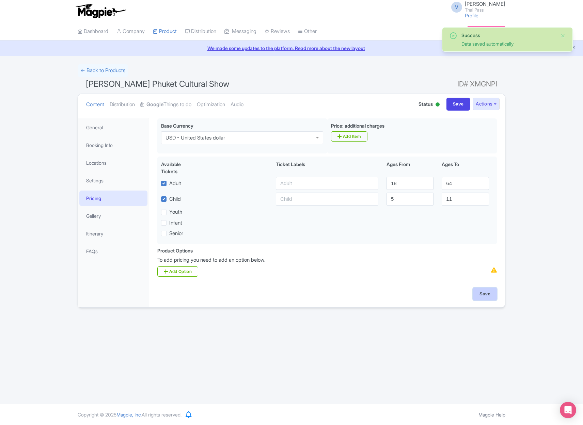
click at [485, 292] on input "Save" at bounding box center [485, 294] width 24 height 13
type input "Saving..."
click at [179, 106] on link "Google Things to do" at bounding box center [165, 104] width 51 height 21
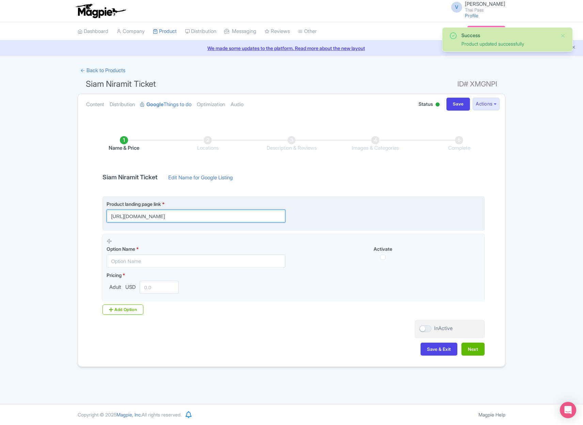
click at [264, 214] on input "https://www.thethaipass.com/activities/thailand-phuket/siam-niramit-phuket" at bounding box center [196, 216] width 179 height 13
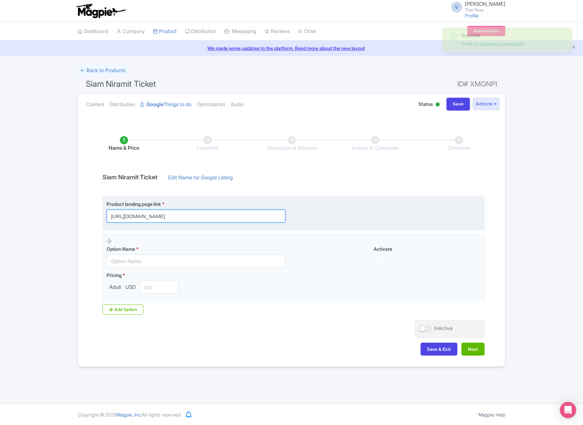
click at [264, 214] on input "https://www.thethaipass.com/activities/thailand-phuket/siam-niramit-phuket" at bounding box center [196, 216] width 179 height 13
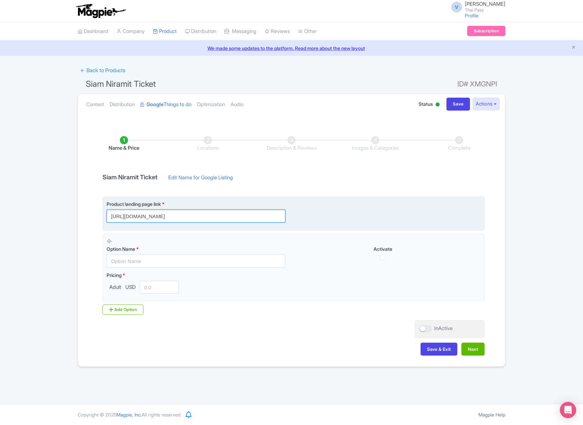
paste input "?utm_source=ttd"
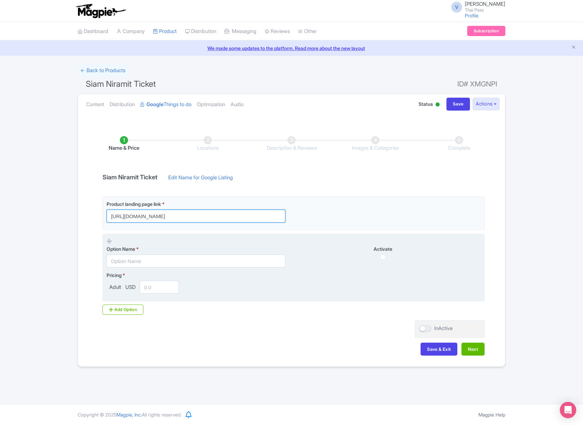
type input "https://www.thethaipass.com/activities/thailand-phuket/siam-niramit-phuket?utm_…"
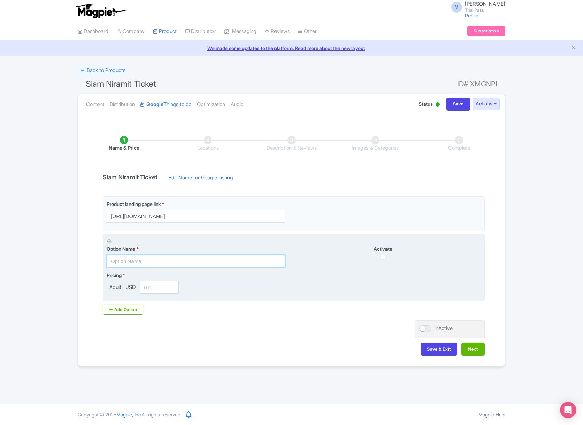
click at [238, 258] on input "text" at bounding box center [196, 261] width 179 height 13
type input "Silver Ticket"
click at [155, 285] on input "number" at bounding box center [159, 287] width 39 height 13
type input "48"
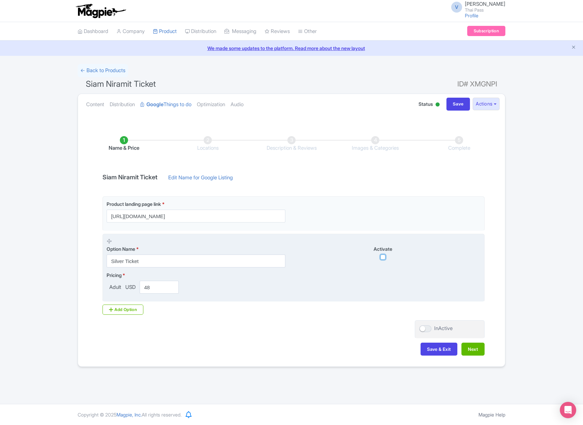
click at [382, 258] on input "checkbox" at bounding box center [382, 257] width 5 height 5
checkbox input "true"
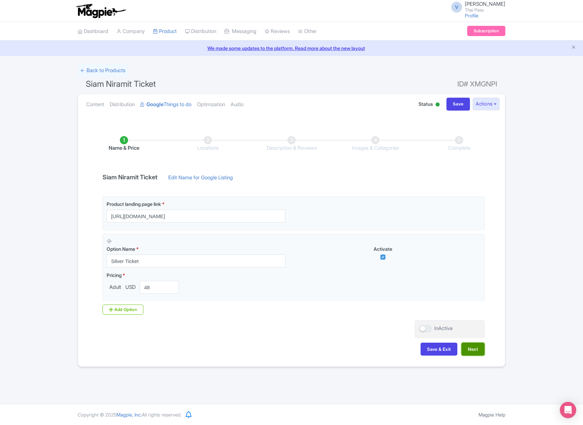
click at [472, 350] on button "Next" at bounding box center [472, 349] width 23 height 13
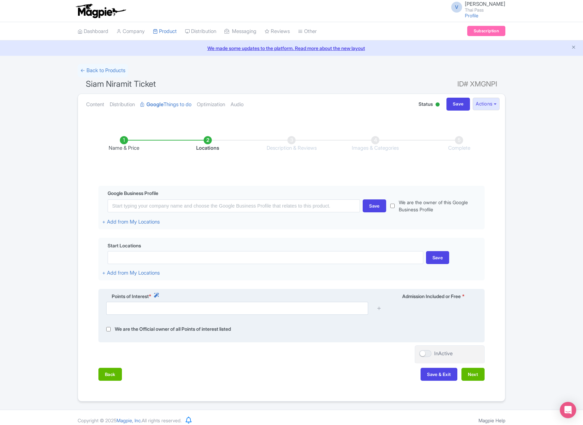
click at [285, 315] on div at bounding box center [291, 311] width 379 height 18
click at [285, 310] on input "text" at bounding box center [237, 308] width 262 height 13
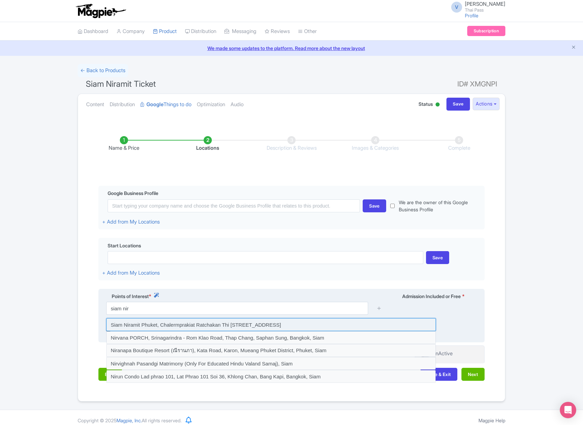
click at [244, 325] on input at bounding box center [271, 324] width 330 height 13
type input "Siam Niramit Phuket, Chalermprakiat Ratchakan Thi 9 Road, Ratsada, Mueang Phuke…"
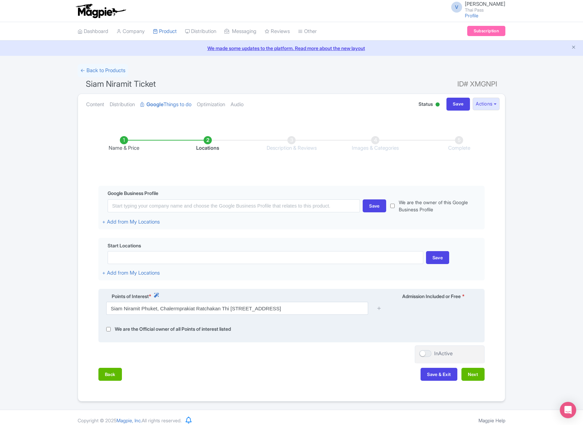
click at [376, 307] on div at bounding box center [379, 308] width 14 height 13
click at [377, 307] on icon at bounding box center [378, 308] width 5 height 5
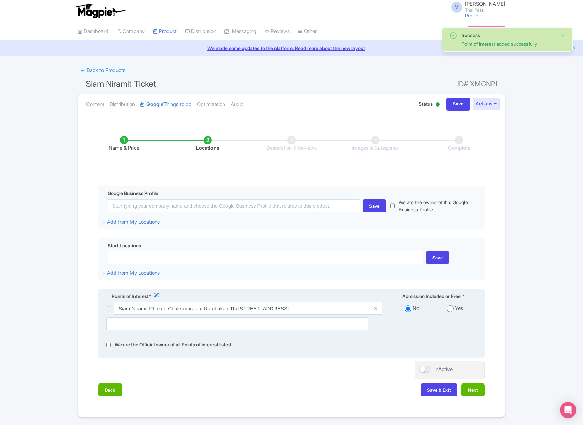
click at [452, 310] on input "radio" at bounding box center [450, 308] width 7 height 7
radio input "true"
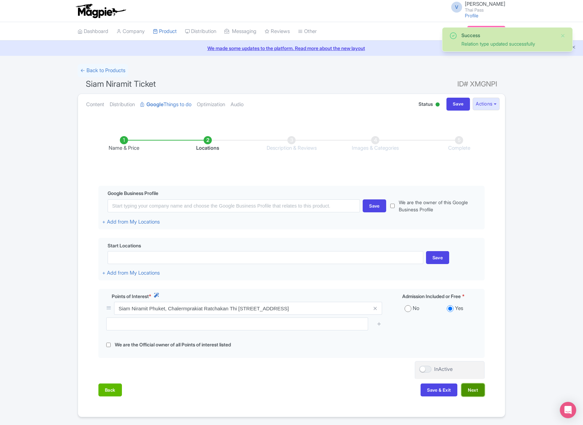
click at [474, 388] on button "Next" at bounding box center [472, 390] width 23 height 13
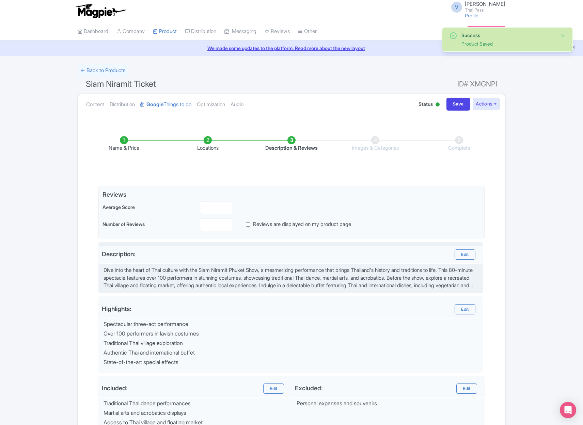
scroll to position [87, 0]
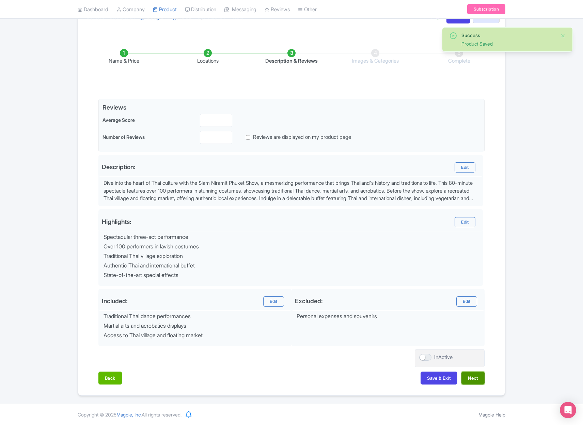
click at [480, 382] on button "Next" at bounding box center [472, 378] width 23 height 13
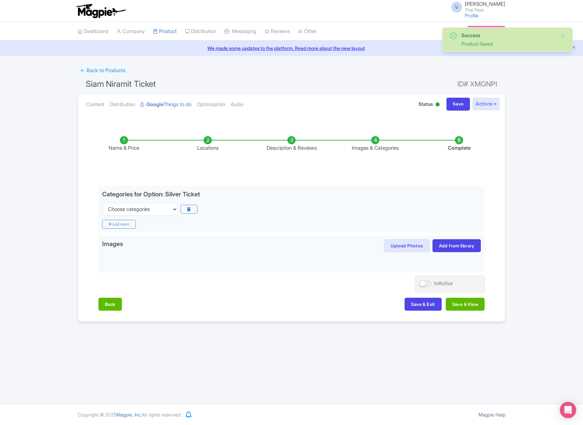
scroll to position [0, 0]
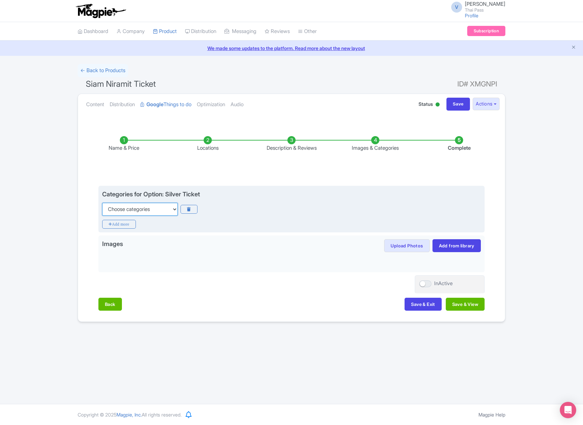
click at [144, 205] on select "Choose categories Adults Only Animals Audio Guide Beaches Bike Tours Boat Tours…" at bounding box center [140, 209] width 76 height 13
select select "recurring-events"
click at [102, 203] on select "Choose categories Adults Only Animals Audio Guide Beaches Bike Tours Boat Tours…" at bounding box center [140, 209] width 76 height 13
click at [126, 226] on icon "Add more" at bounding box center [119, 224] width 34 height 9
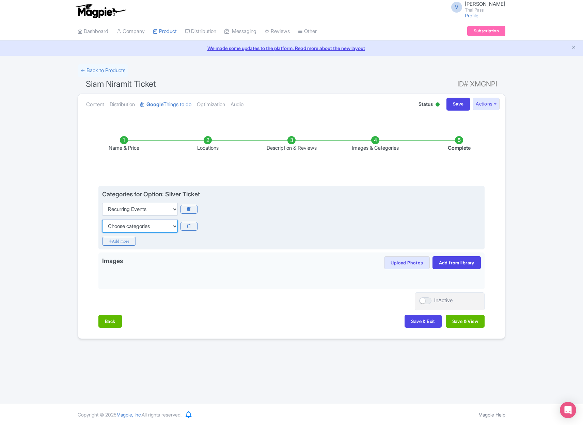
click at [152, 226] on select "Choose categories Adults Only Animals Audio Guide Beaches Bike Tours Boat Tours…" at bounding box center [140, 226] width 76 height 13
select select "family-friendly"
click at [102, 220] on select "Choose categories Adults Only Animals Audio Guide Beaches Bike Tours Boat Tours…" at bounding box center [140, 226] width 76 height 13
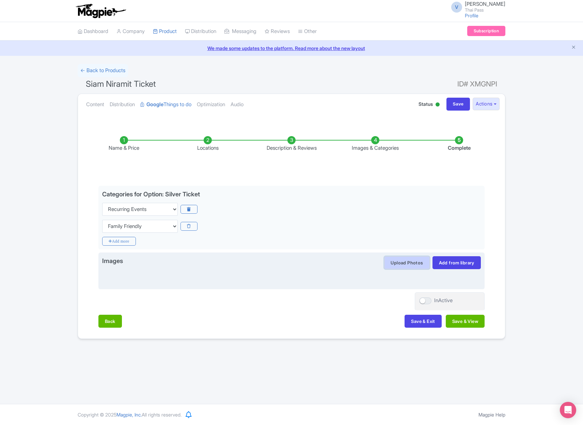
click at [417, 261] on button "Upload Photos" at bounding box center [406, 262] width 45 height 13
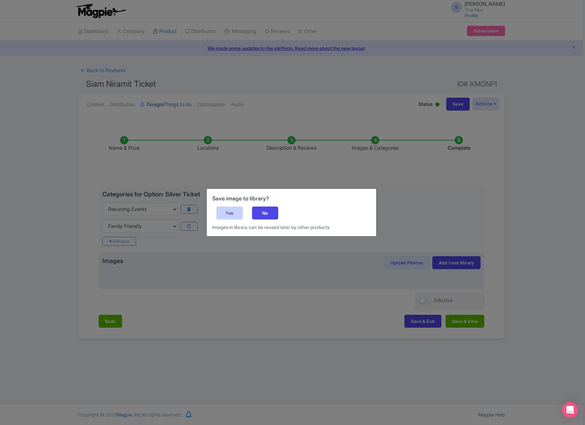
click at [231, 212] on div "Yes" at bounding box center [229, 213] width 27 height 13
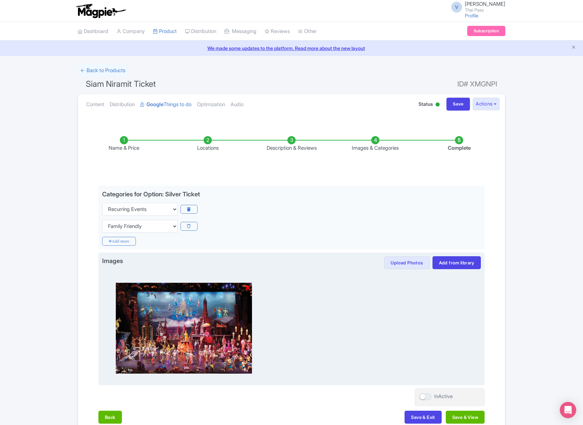
scroll to position [39, 0]
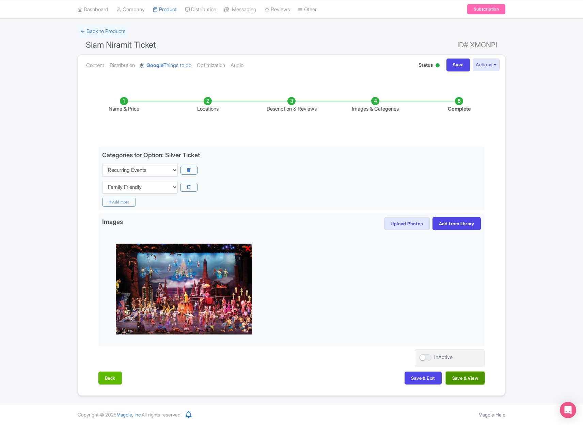
click at [469, 381] on button "Save & View" at bounding box center [465, 378] width 39 height 13
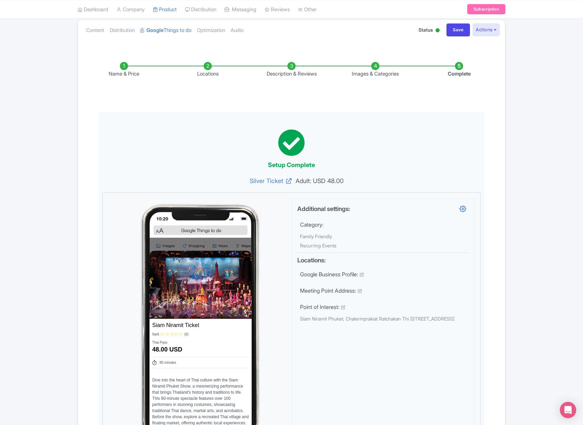
scroll to position [0, 0]
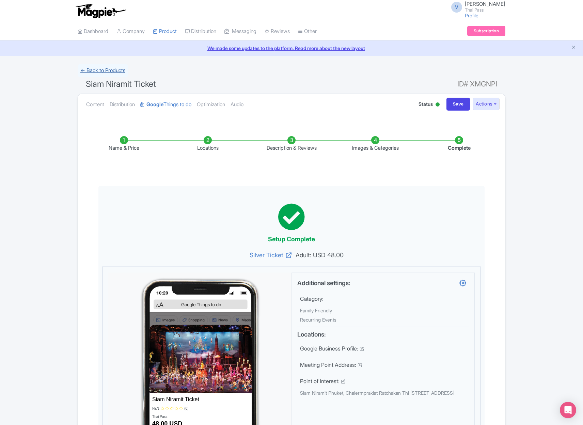
click at [116, 71] on link "← Back to Products" at bounding box center [103, 70] width 50 height 13
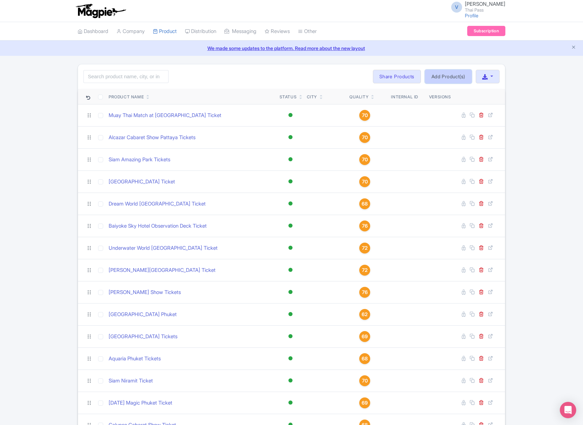
click at [438, 79] on link "Add Product(s)" at bounding box center [448, 77] width 47 height 14
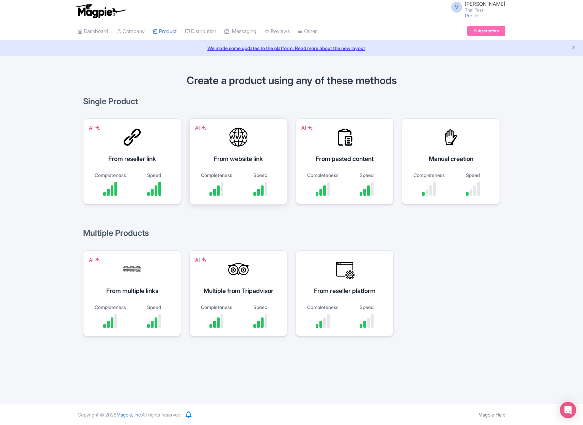
click at [244, 156] on div "From website link" at bounding box center [238, 158] width 81 height 9
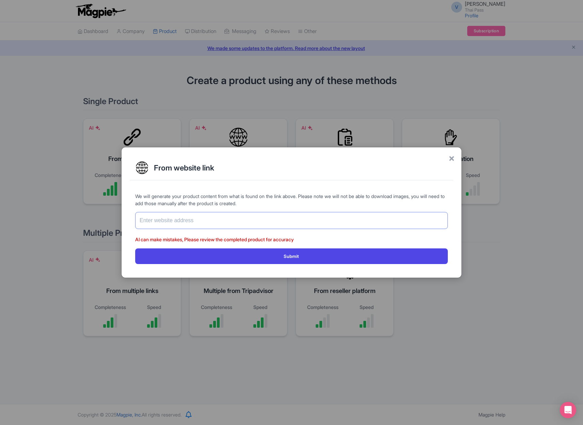
click at [314, 221] on input "text" at bounding box center [291, 220] width 312 height 17
paste input "https://www.thethaipass.com/activities/thailand-pattaya/tiffany-show-pattaya-fo…"
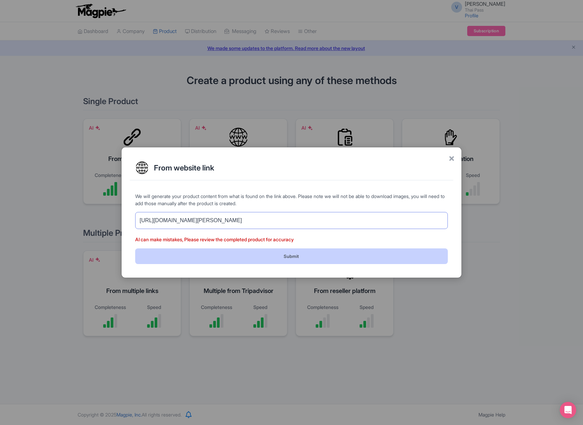
type input "https://www.thethaipass.com/activities/thailand-pattaya/tiffany-show-pattaya-fo…"
click at [272, 256] on button "Submit" at bounding box center [291, 255] width 312 height 15
click at [391, 260] on button "Submit" at bounding box center [291, 255] width 312 height 15
click at [386, 258] on button "Submit" at bounding box center [291, 255] width 312 height 15
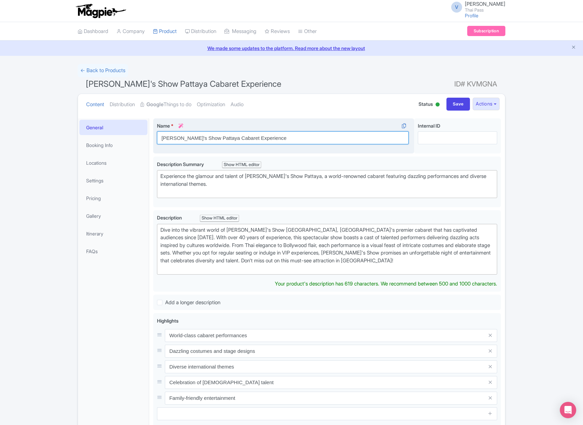
click at [248, 138] on input "[PERSON_NAME]'s Show Pattaya Cabaret Experience" at bounding box center [283, 137] width 252 height 13
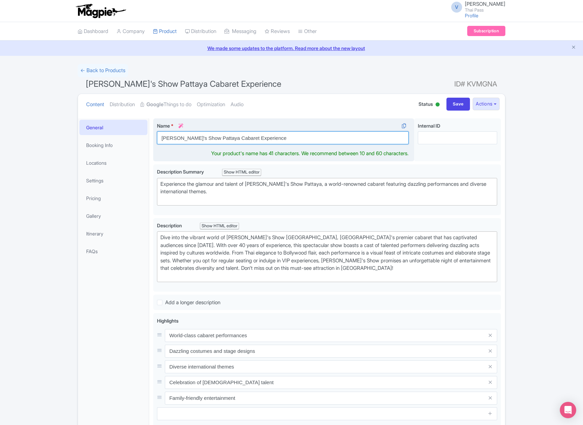
click at [248, 138] on input "[PERSON_NAME]'s Show Pattaya Cabaret Experience" at bounding box center [283, 137] width 252 height 13
click at [200, 137] on input "[PERSON_NAME]'s Show Pattaya Cabaret" at bounding box center [283, 137] width 252 height 13
click at [190, 137] on input "[PERSON_NAME]'s Show Cabaret" at bounding box center [283, 137] width 252 height 13
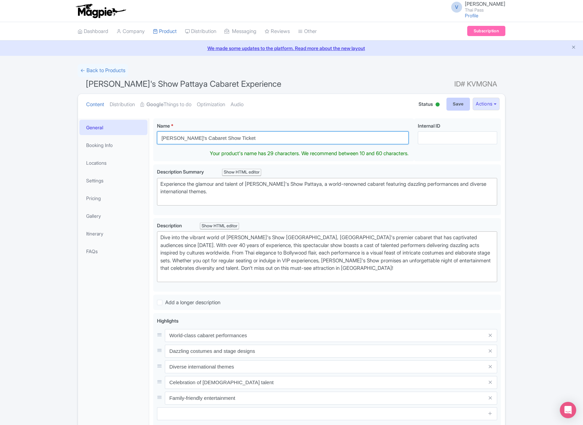
type input "[PERSON_NAME]'s Cabaret Show Ticket"
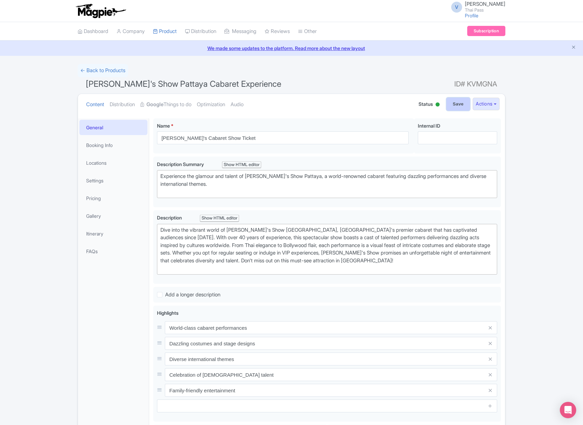
click at [462, 103] on input "Save" at bounding box center [458, 104] width 24 height 13
type input "Saving..."
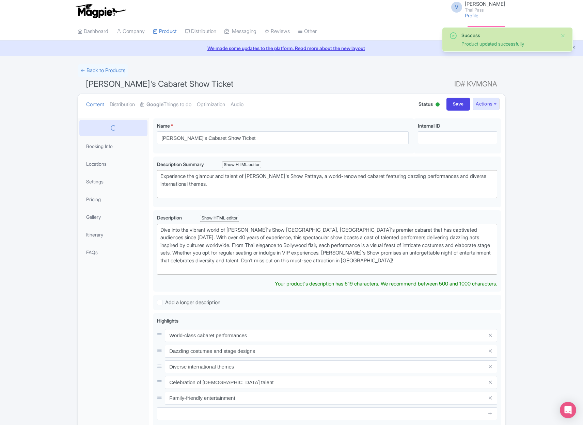
scroll to position [118, 0]
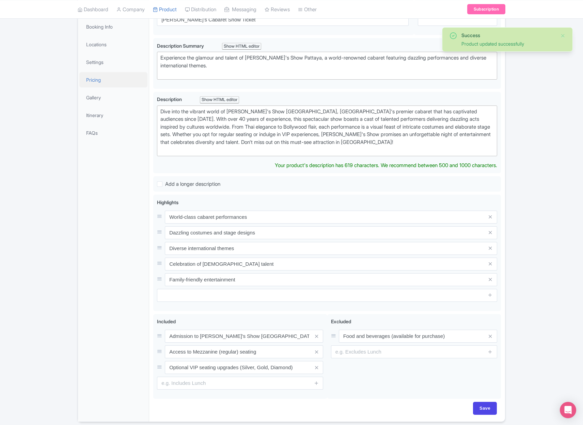
click at [106, 78] on link "Pricing" at bounding box center [113, 79] width 68 height 15
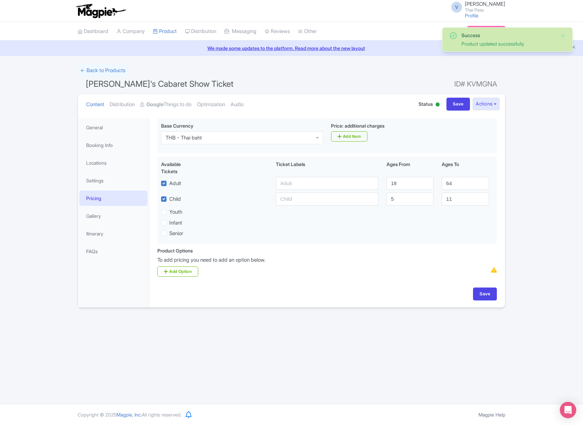
scroll to position [0, 0]
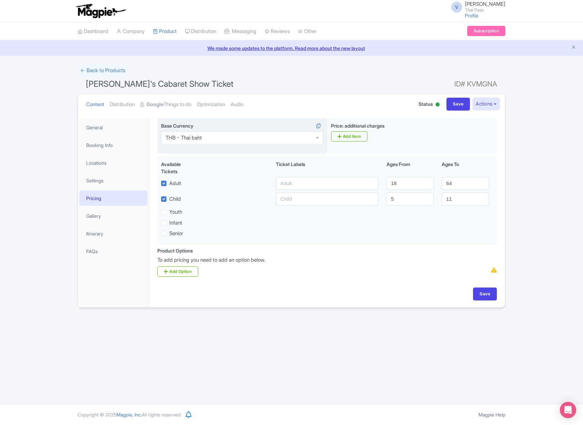
click at [252, 139] on div "THB - Thai baht" at bounding box center [242, 137] width 162 height 13
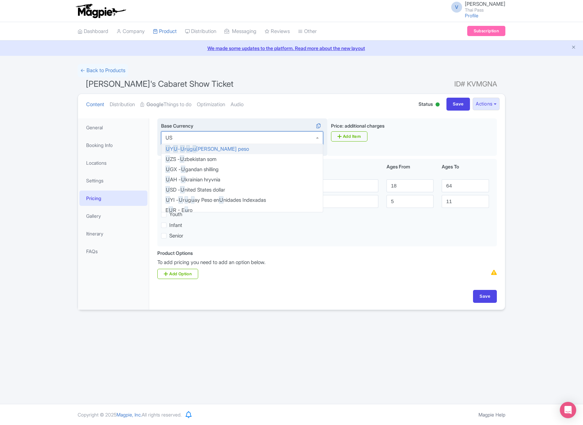
type input "USD"
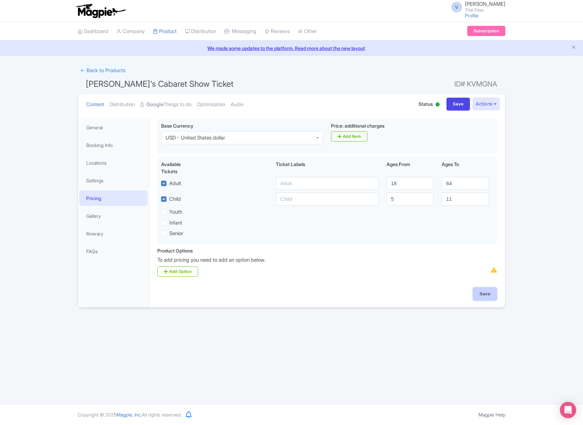
click at [482, 291] on input "Save" at bounding box center [485, 294] width 24 height 13
type input "Saving..."
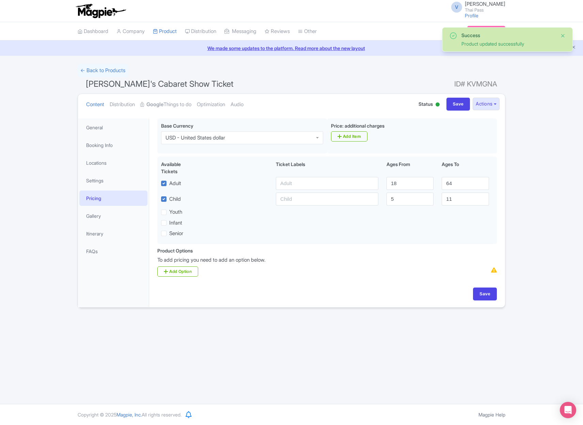
click at [563, 35] on button "Close" at bounding box center [562, 36] width 5 height 8
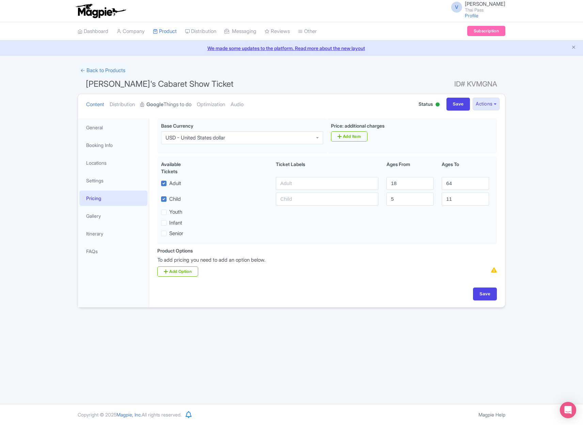
click at [163, 98] on link "Google Things to do" at bounding box center [165, 104] width 51 height 21
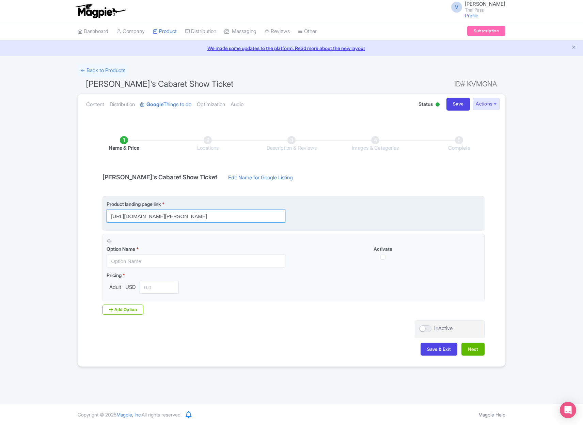
click at [270, 216] on input "https://www.thethaipass.com/activities/thailand-pattaya/tiffany-show-pattaya-fo…" at bounding box center [196, 216] width 179 height 13
paste input "?utm_source=ttd"
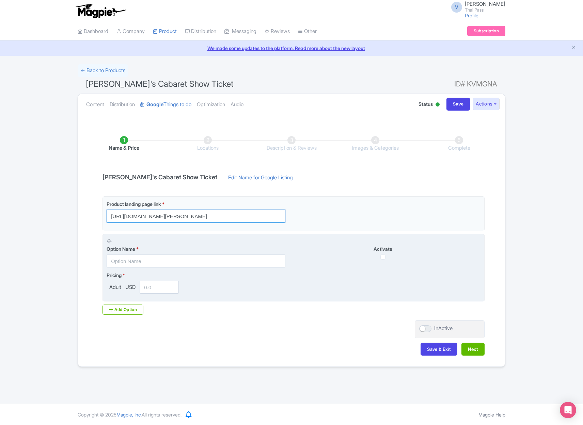
type input "https://www.thethaipass.com/activities/thailand-pattaya/tiffany-show-pattaya-fo…"
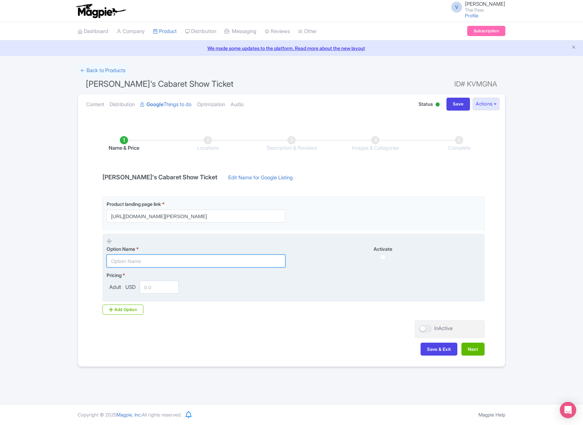
click at [196, 262] on input "text" at bounding box center [196, 261] width 179 height 13
click at [194, 261] on input "text" at bounding box center [196, 261] width 179 height 13
paste input "Mezzanine Seat + Thai Cuisine Dinner Set at Thai Marche Restaurant"
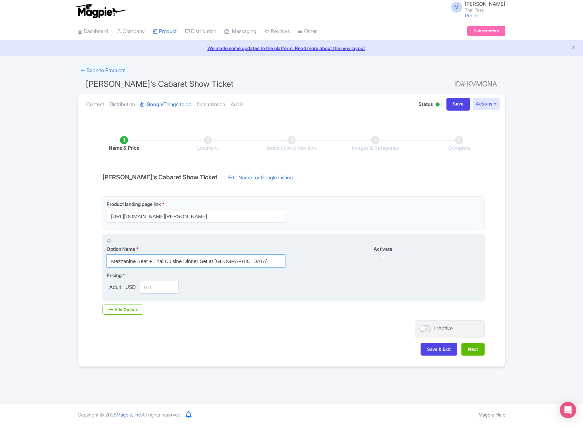
type input "Mezzanine Seat + Thai Cuisine Dinner Set at Thai Marche Restaurant"
click at [156, 287] on input "number" at bounding box center [159, 287] width 39 height 13
type input "70"
click at [383, 258] on input "checkbox" at bounding box center [382, 257] width 5 height 5
checkbox input "true"
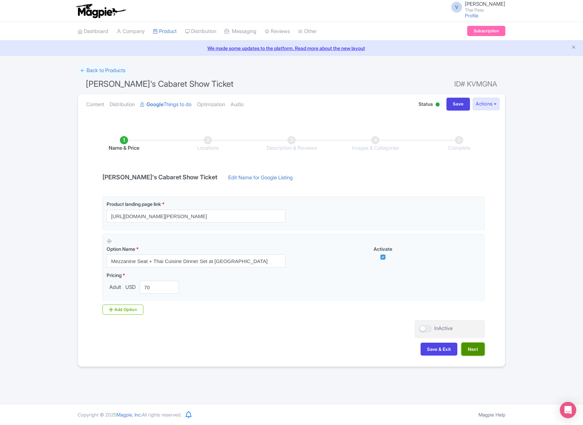
click at [472, 349] on button "Next" at bounding box center [472, 349] width 23 height 13
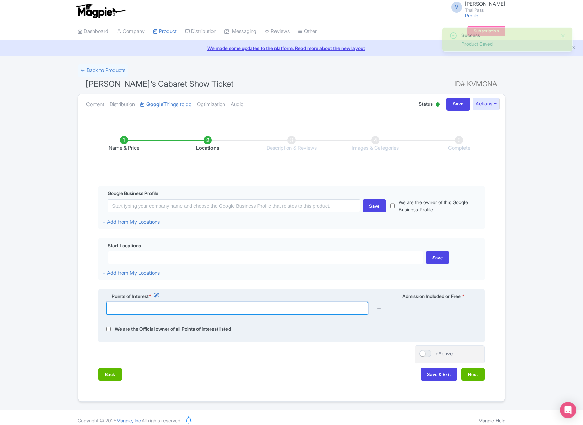
click at [344, 307] on input "text" at bounding box center [237, 308] width 262 height 13
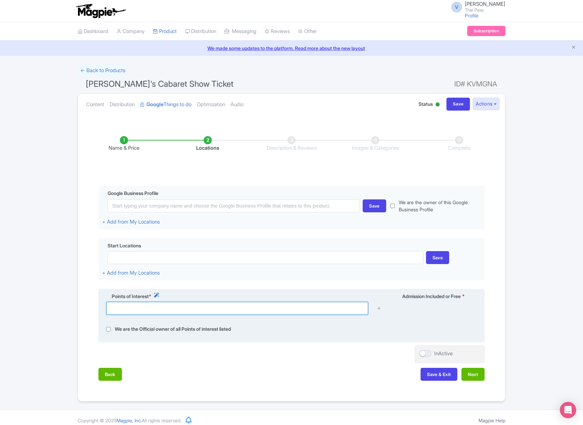
paste input "Tiffany Show Pattaya"
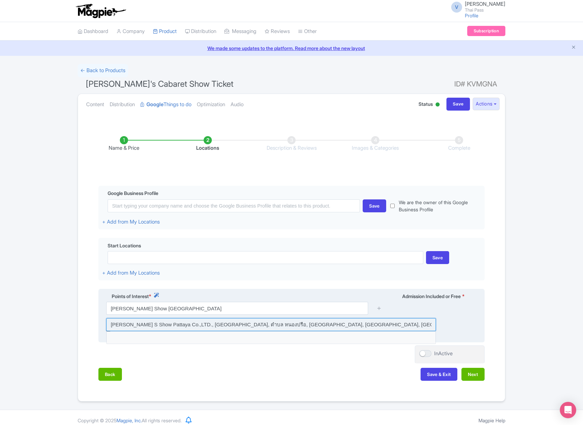
click at [318, 324] on input at bounding box center [271, 324] width 330 height 13
type input "Tiffany S Show Pattaya Co.,LTD., Pattaya Sai Song Road, ตำบล หนองปรือ, Bang Lam…"
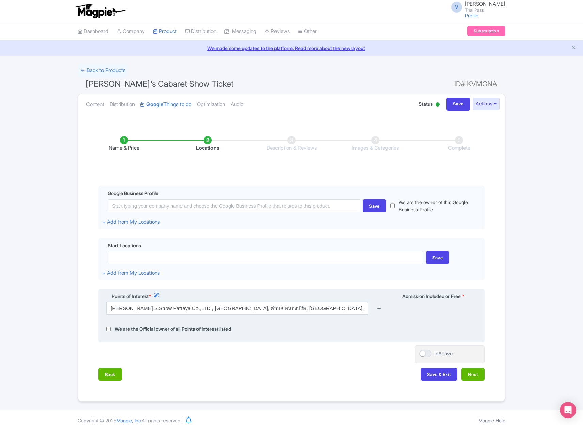
click at [380, 308] on icon at bounding box center [378, 308] width 5 height 5
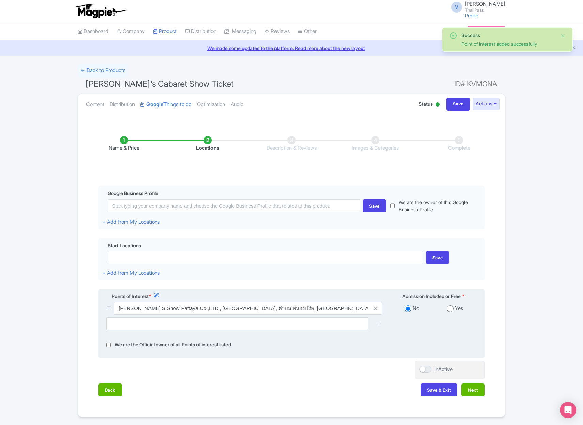
click at [453, 308] on div "Yes" at bounding box center [454, 309] width 43 height 8
click at [450, 309] on input "radio" at bounding box center [450, 308] width 7 height 7
radio input "true"
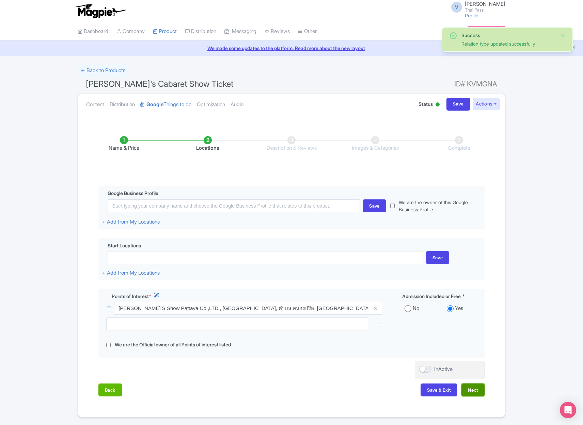
click at [470, 389] on button "Next" at bounding box center [472, 390] width 23 height 13
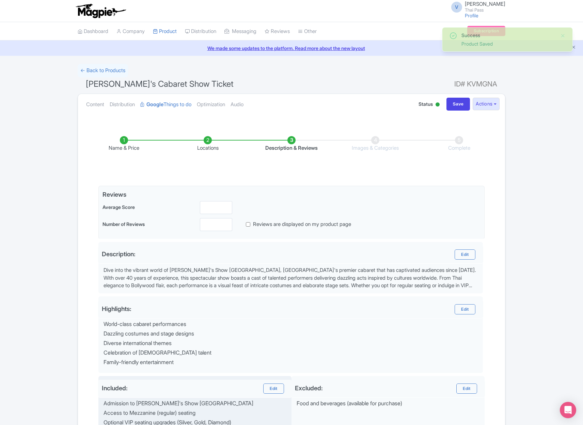
scroll to position [87, 0]
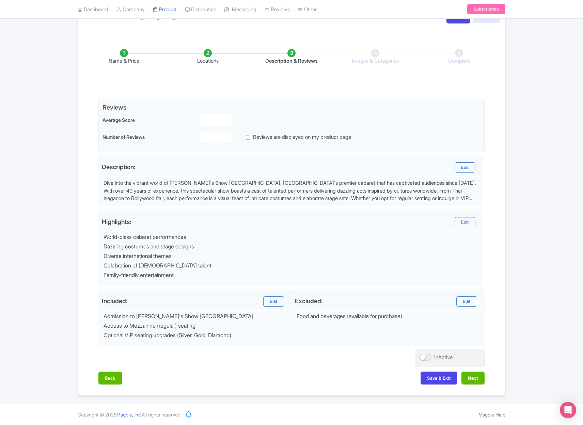
click at [472, 370] on div "Name & Price Locations Description & Reviews Images & Categories Complete Edit …" at bounding box center [291, 213] width 419 height 356
click at [474, 377] on button "Next" at bounding box center [472, 378] width 23 height 13
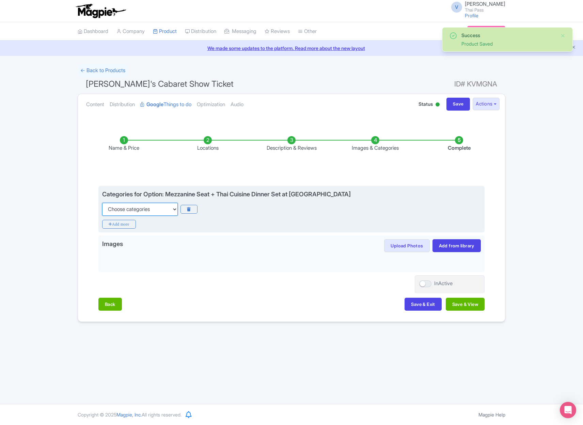
click at [161, 210] on select "Choose categories Adults Only Animals Audio Guide Beaches Bike Tours Boat Tours…" at bounding box center [140, 209] width 76 height 13
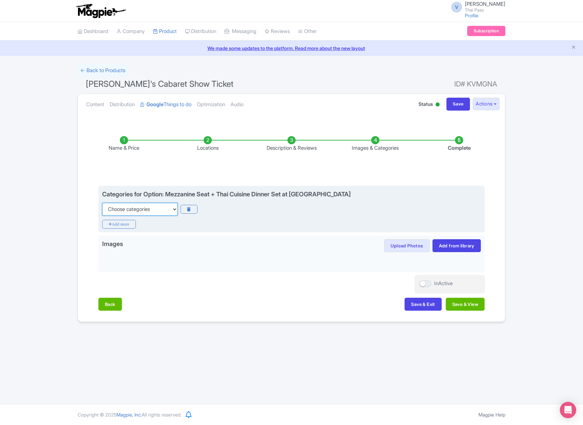
select select "recurring-events"
click at [102, 203] on select "Choose categories Adults Only Animals Audio Guide Beaches Bike Tours Boat Tours…" at bounding box center [140, 209] width 76 height 13
click at [125, 226] on icon "Add more" at bounding box center [119, 224] width 34 height 9
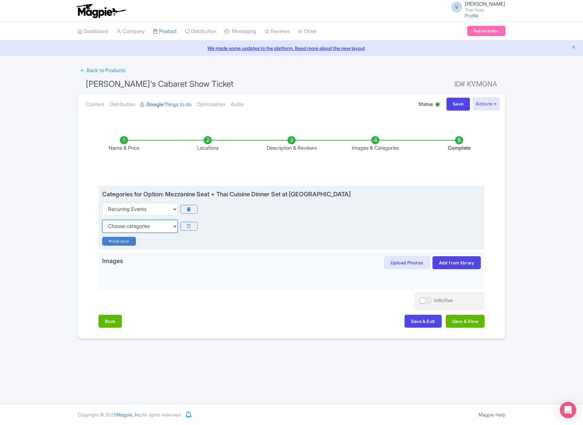
click at [125, 226] on select "Choose categories Adults Only Animals Audio Guide Beaches Bike Tours Boat Tours…" at bounding box center [140, 226] width 76 height 13
select select "family-friendly"
click at [102, 220] on select "Choose categories Adults Only Animals Audio Guide Beaches Bike Tours Boat Tours…" at bounding box center [140, 226] width 76 height 13
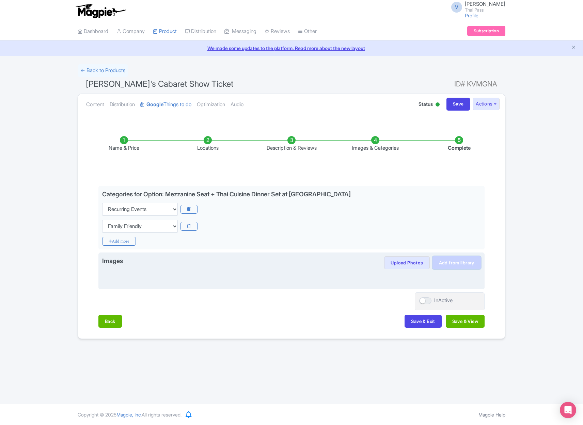
click at [458, 262] on link "Add from library" at bounding box center [456, 262] width 48 height 13
click at [414, 261] on button "Upload Photos" at bounding box center [406, 262] width 45 height 13
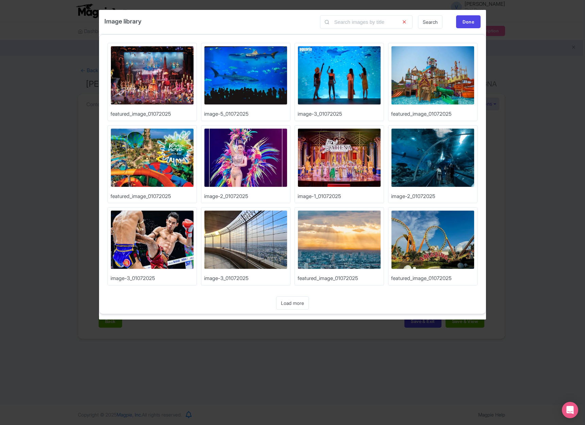
click at [540, 136] on div "Image library Search Done Upload Photos featured_image_01072025 Upload Photos i…" at bounding box center [292, 212] width 585 height 425
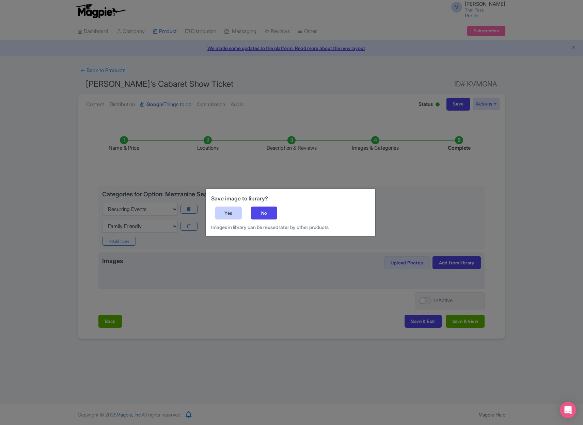
click at [232, 208] on div "Yes" at bounding box center [228, 213] width 27 height 13
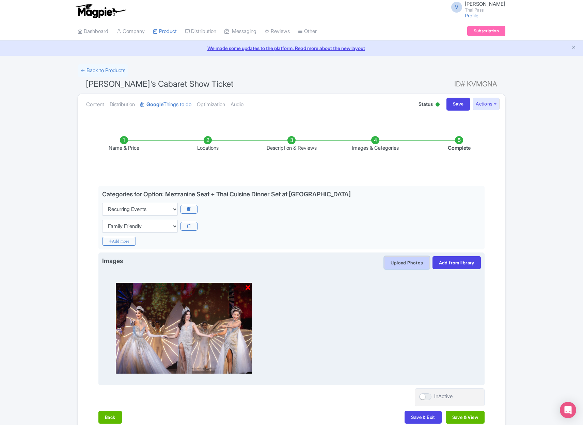
click at [401, 261] on button "Upload Photos" at bounding box center [406, 262] width 45 height 13
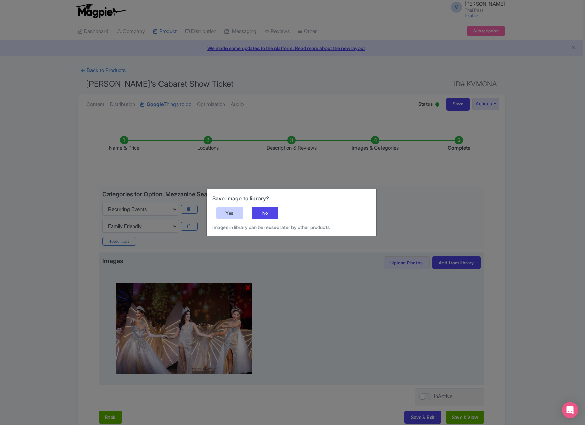
click at [228, 214] on div "Yes" at bounding box center [229, 213] width 27 height 13
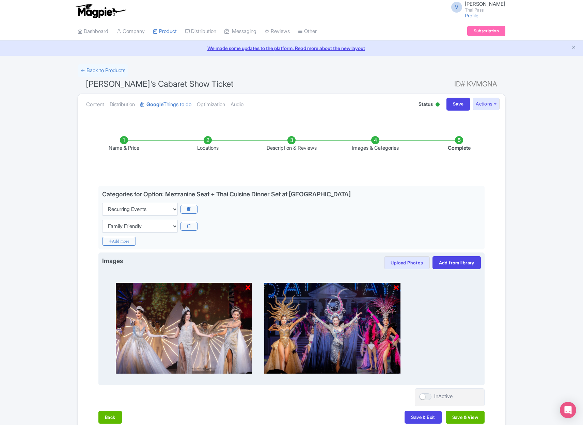
scroll to position [39, 0]
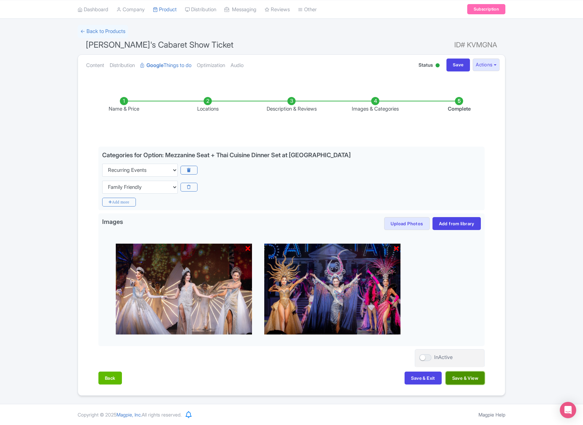
click at [465, 373] on button "Save & View" at bounding box center [465, 378] width 39 height 13
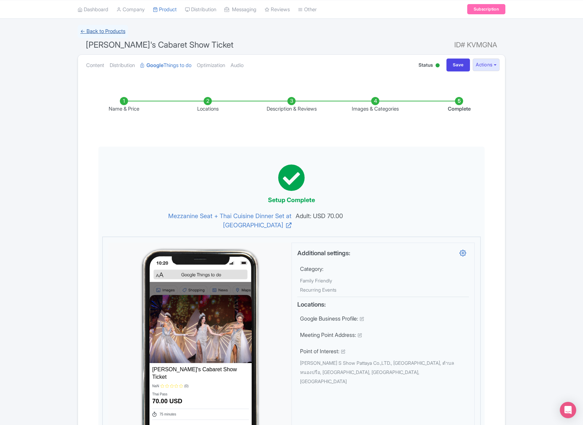
click at [118, 31] on link "← Back to Products" at bounding box center [103, 31] width 50 height 13
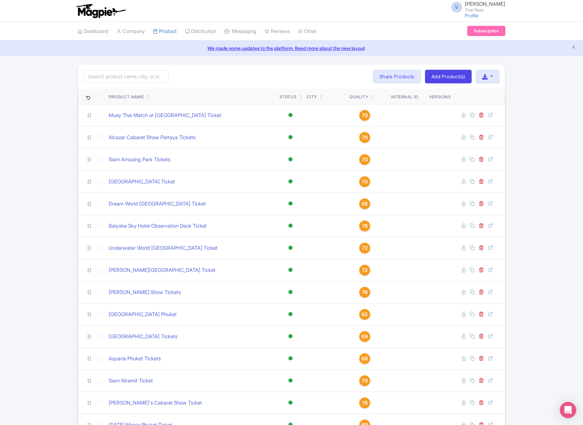
click at [109, 11] on img at bounding box center [100, 10] width 53 height 15
